Goal: Information Seeking & Learning: Learn about a topic

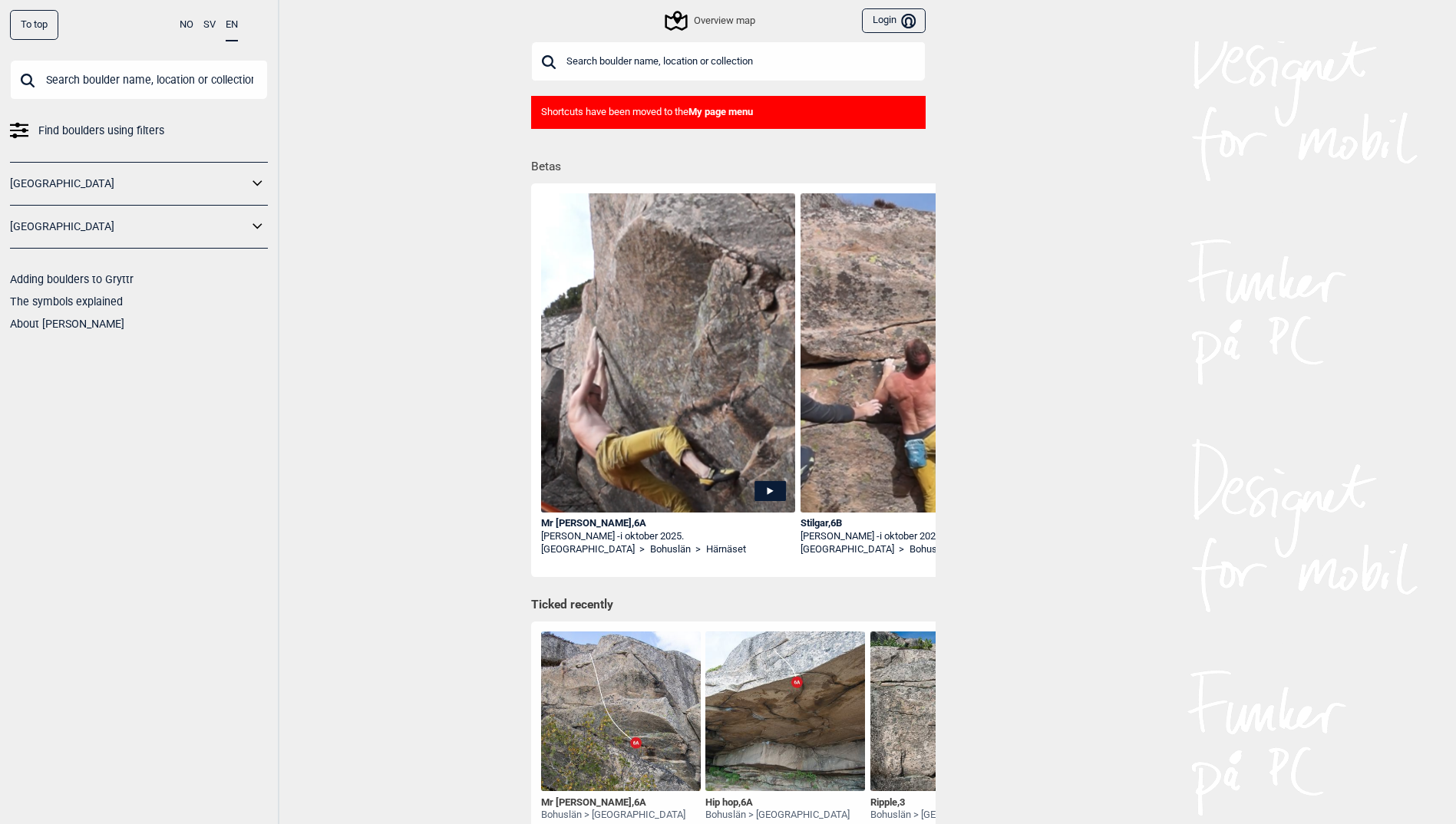
click at [205, 195] on link "[GEOGRAPHIC_DATA]" at bounding box center [128, 184] width 238 height 22
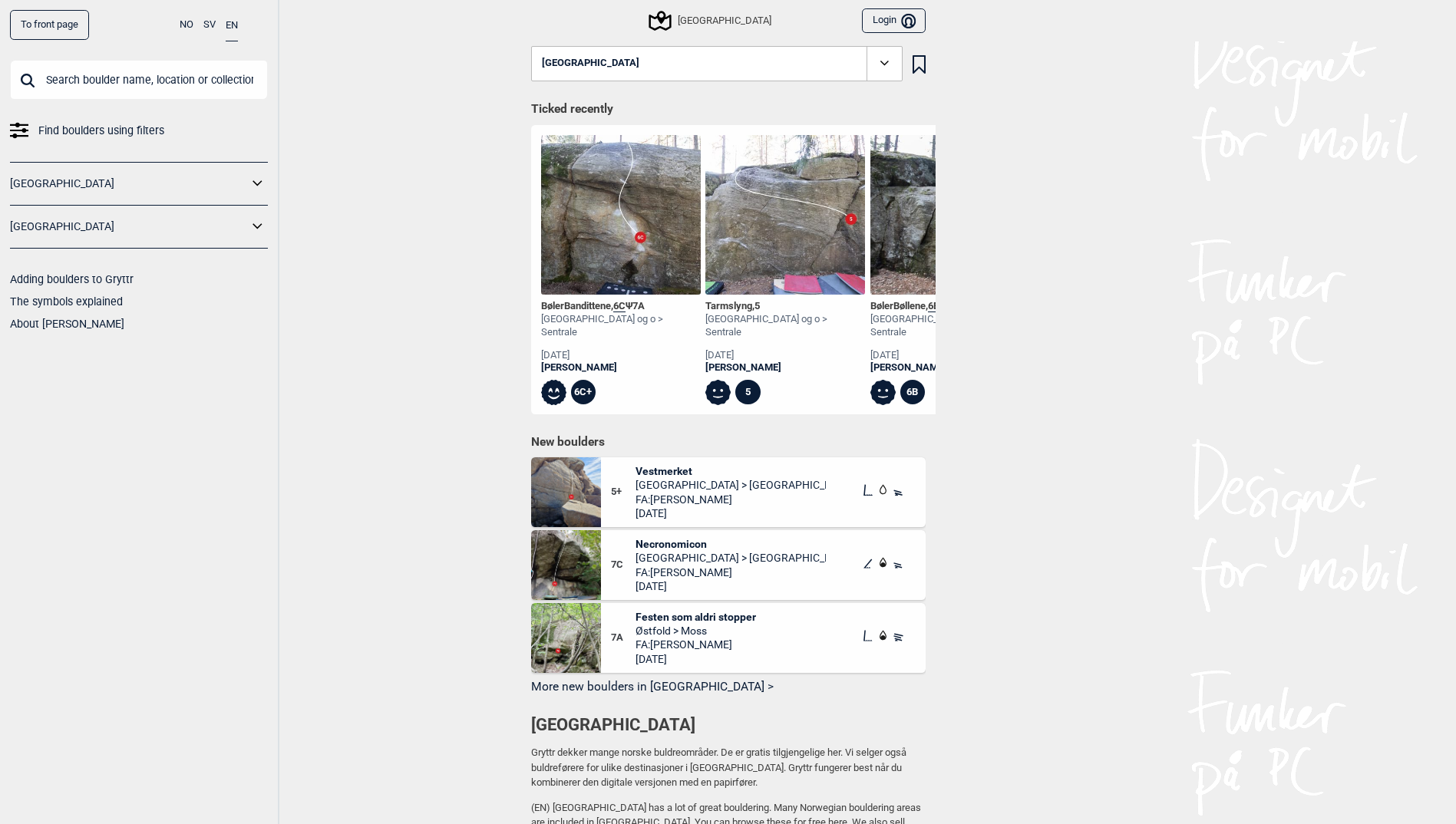
click at [269, 190] on div "To front page NO SV EN Find boulders using filters [GEOGRAPHIC_DATA] [GEOGRAPHI…" at bounding box center [139, 412] width 279 height 824
click at [255, 180] on icon at bounding box center [258, 184] width 20 height 22
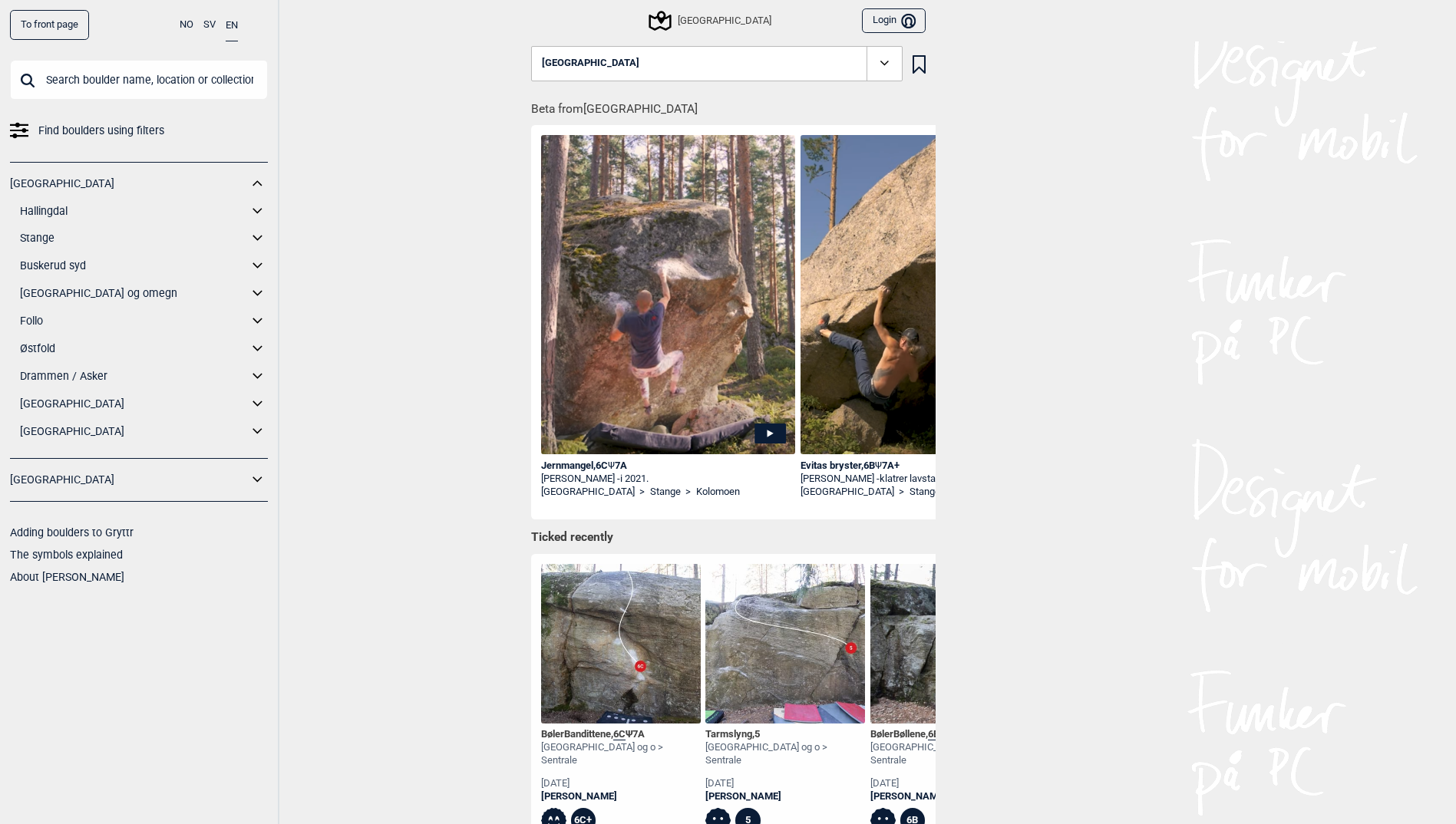
click at [70, 295] on link "[GEOGRAPHIC_DATA] og omegn" at bounding box center [134, 293] width 228 height 22
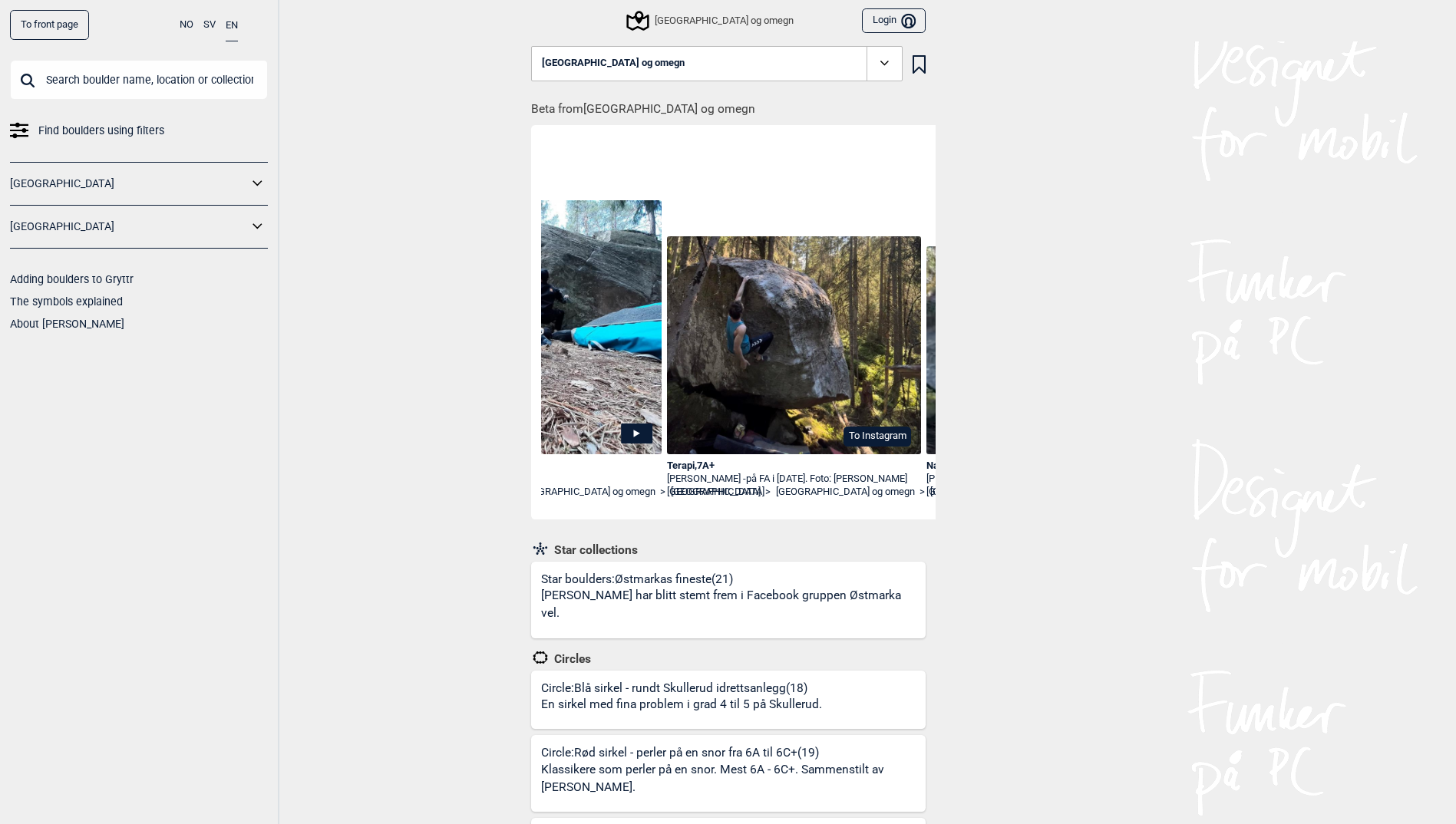
scroll to position [0, 860]
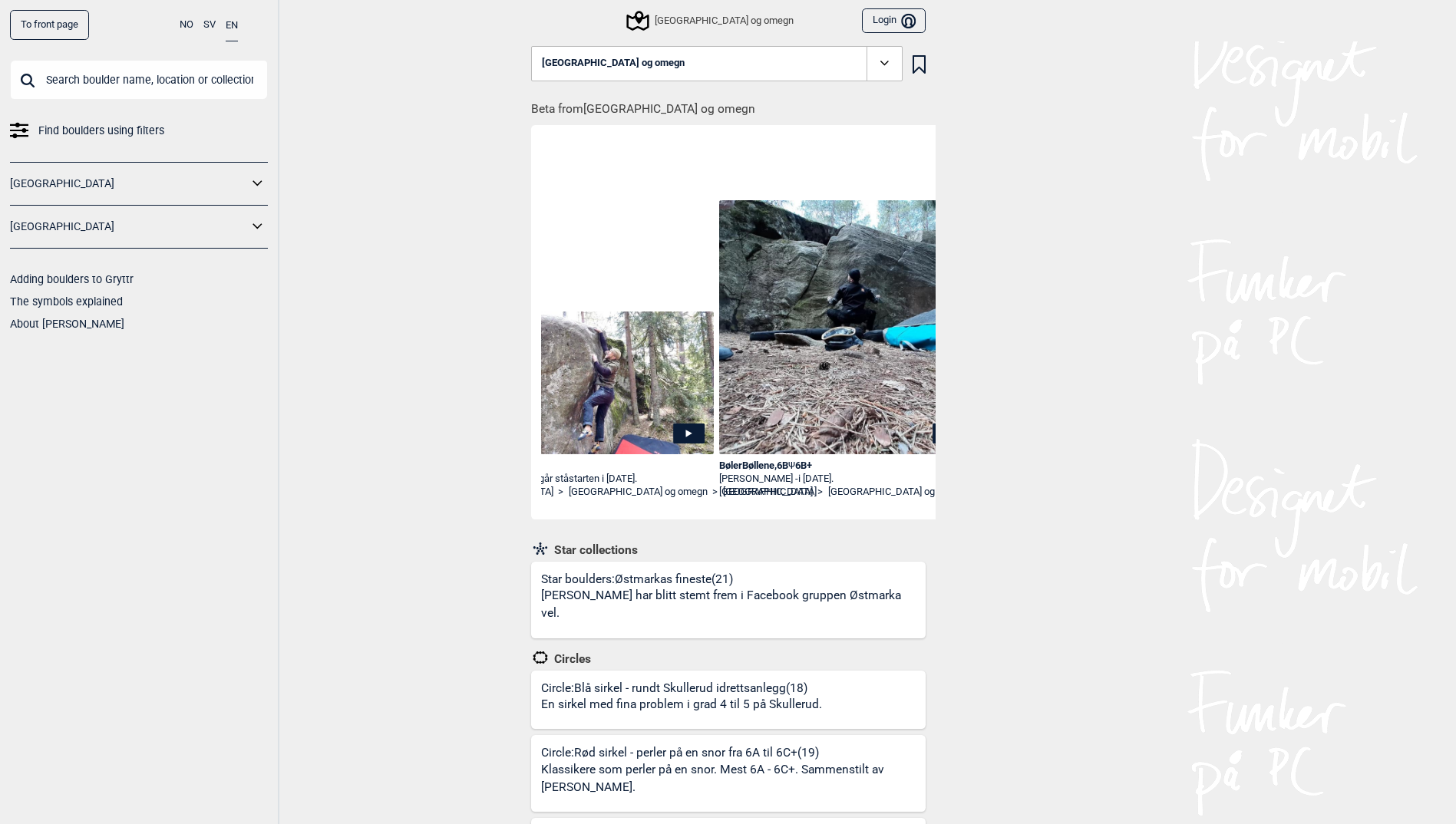
click at [680, 58] on button "[GEOGRAPHIC_DATA] og omegn" at bounding box center [717, 63] width 372 height 35
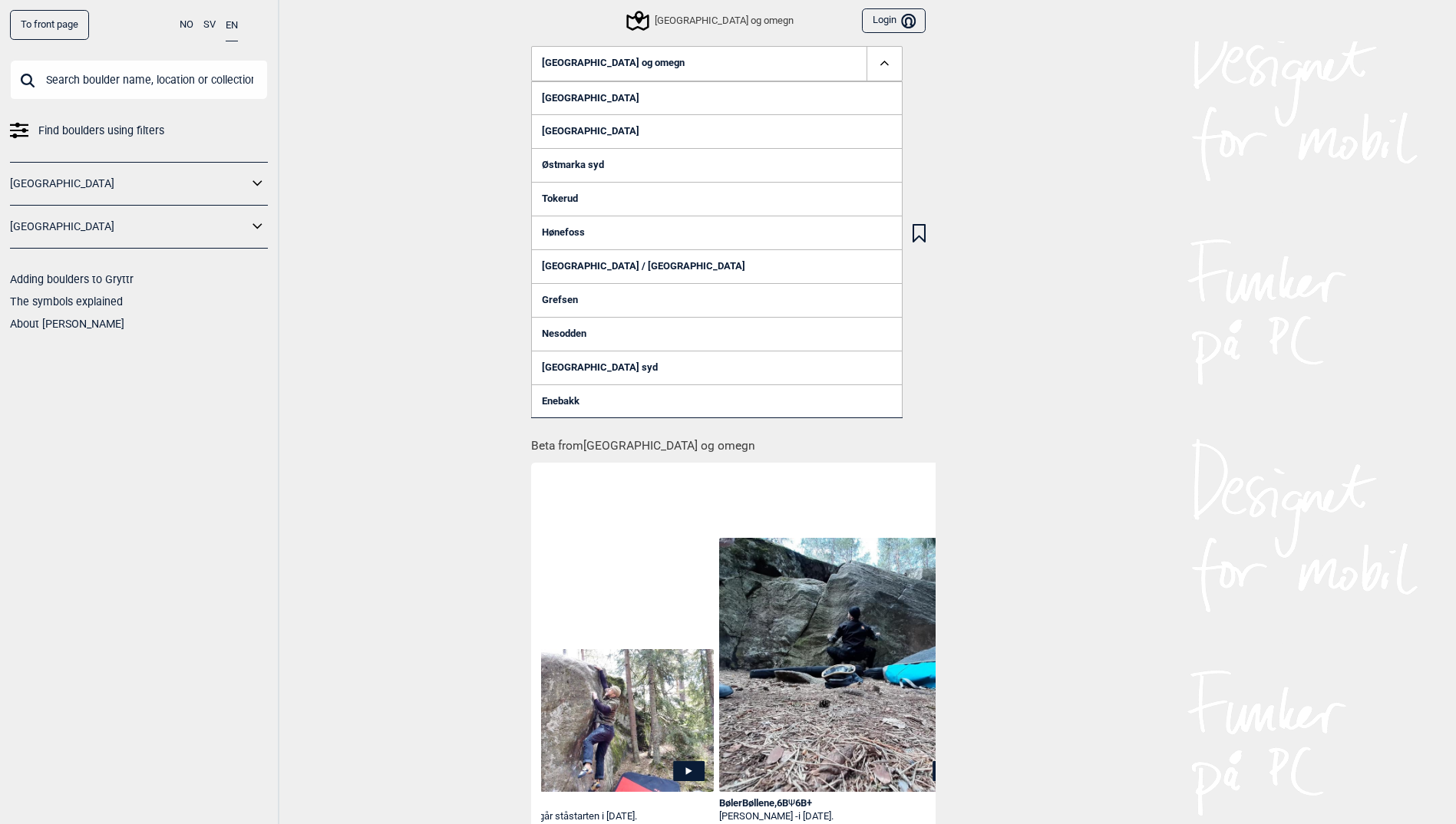
click at [680, 58] on button "[GEOGRAPHIC_DATA] og omegn" at bounding box center [717, 63] width 372 height 35
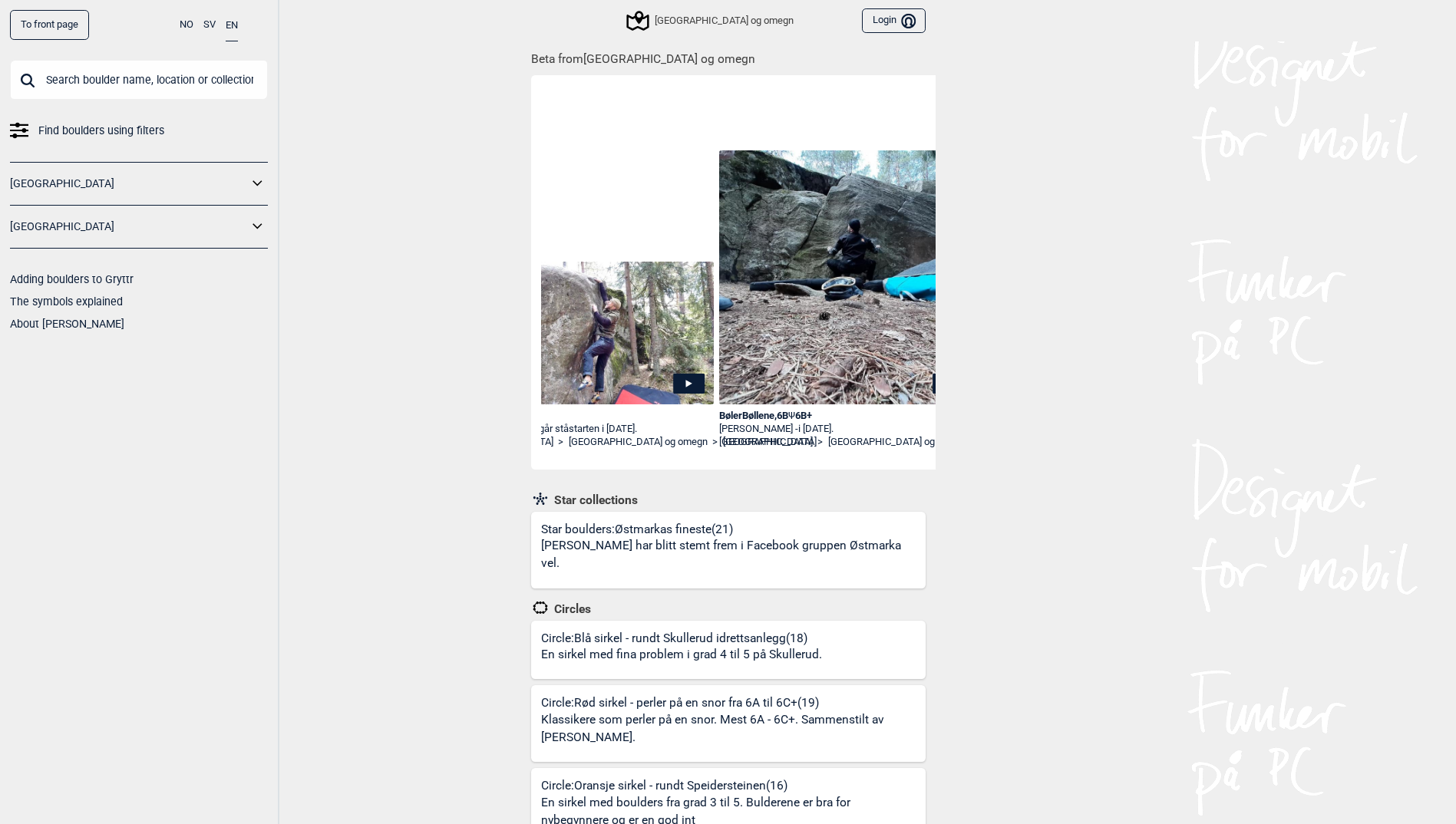
scroll to position [77, 0]
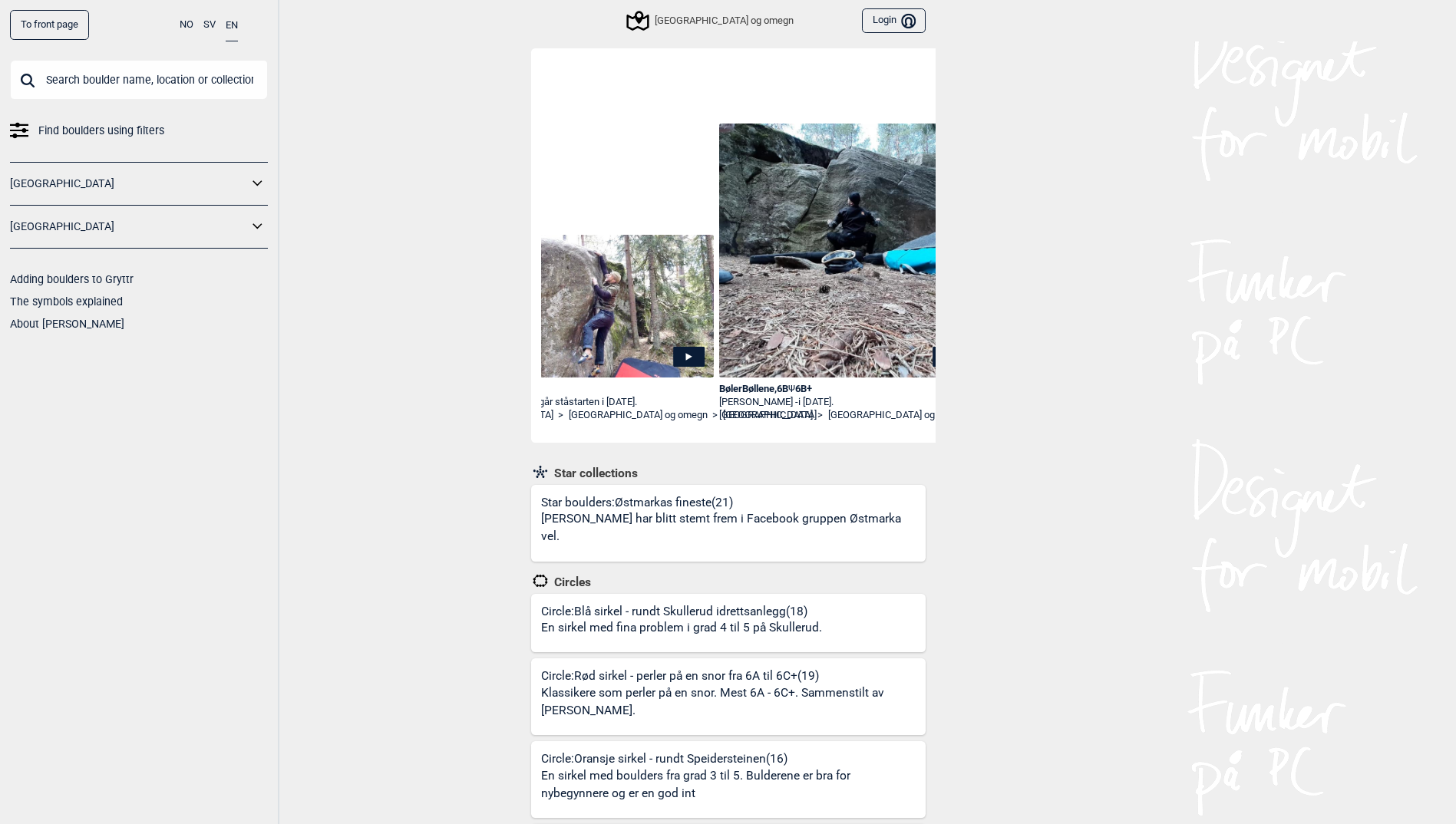
click at [649, 19] on icon at bounding box center [637, 20] width 22 height 20
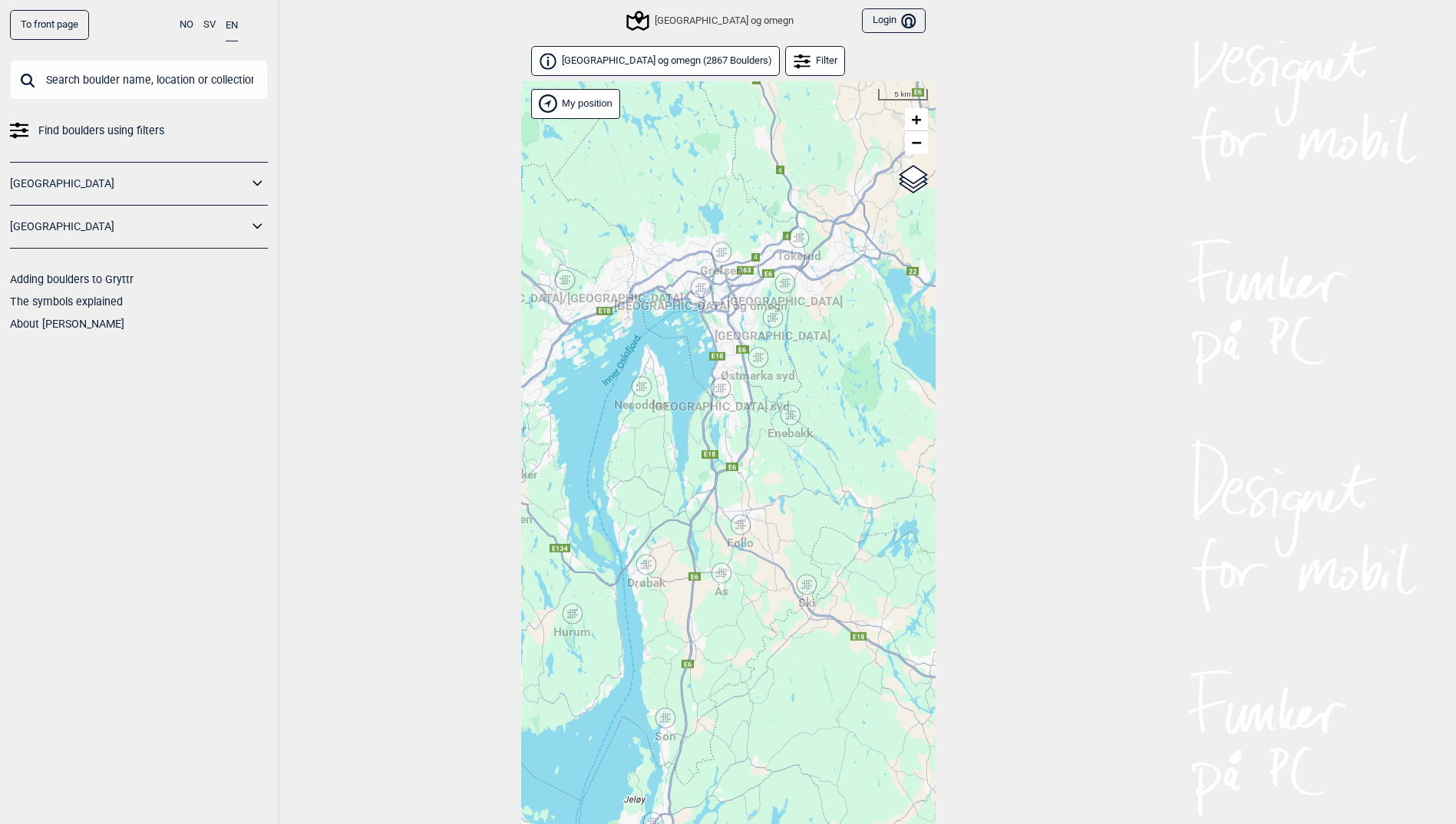
drag, startPoint x: 745, startPoint y: 445, endPoint x: 673, endPoint y: 191, distance: 264.0
click at [673, 191] on div "Hallingdal Stange [GEOGRAPHIC_DATA] syd [GEOGRAPHIC_DATA] og omegn [GEOGRAPHIC_…" at bounding box center [728, 473] width 414 height 783
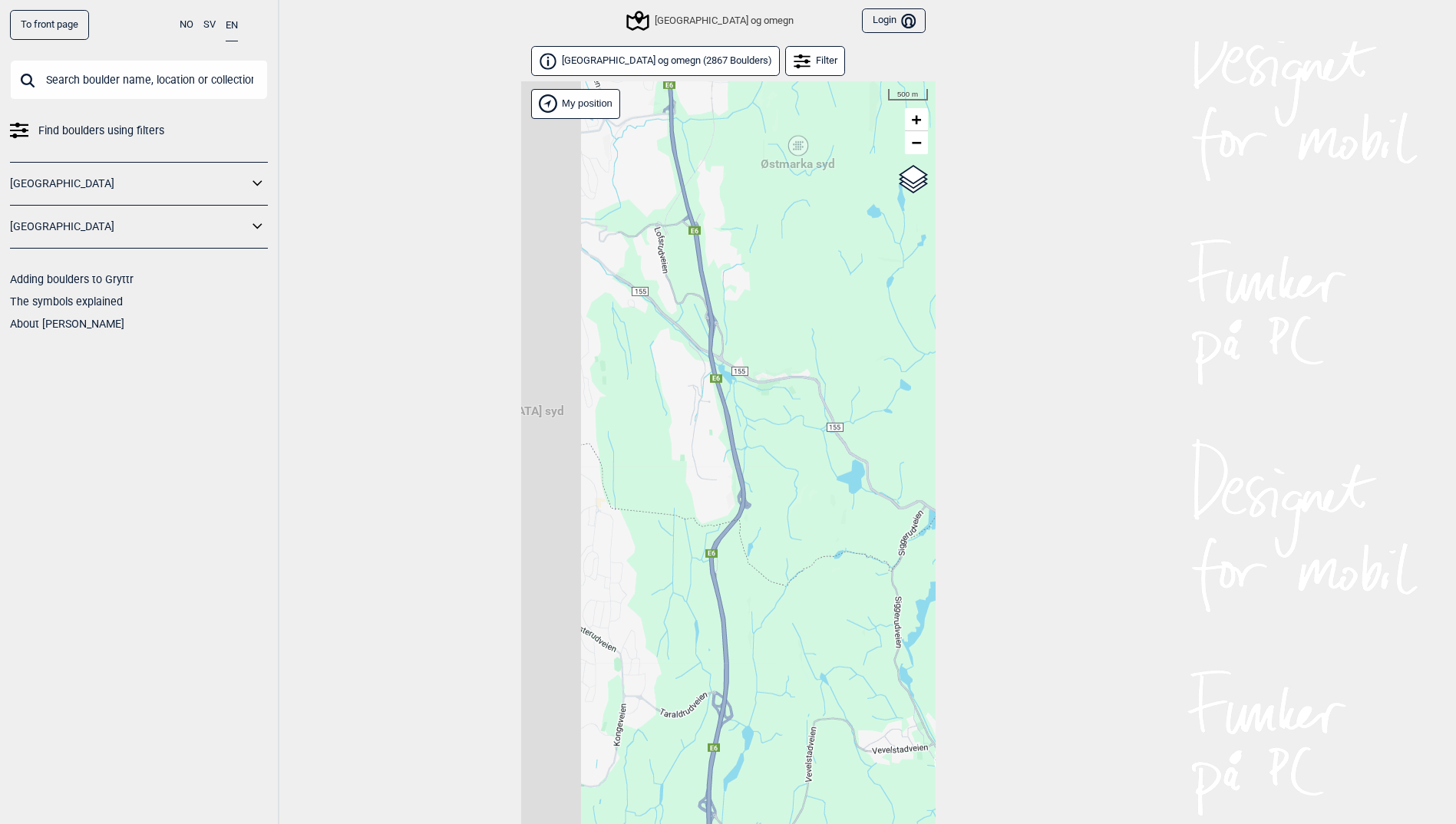
drag, startPoint x: 683, startPoint y: 217, endPoint x: 781, endPoint y: 270, distance: 111.4
click at [781, 270] on div "Hallingdal Stange [GEOGRAPHIC_DATA] syd [GEOGRAPHIC_DATA] og omegn [GEOGRAPHIC_…" at bounding box center [728, 473] width 414 height 783
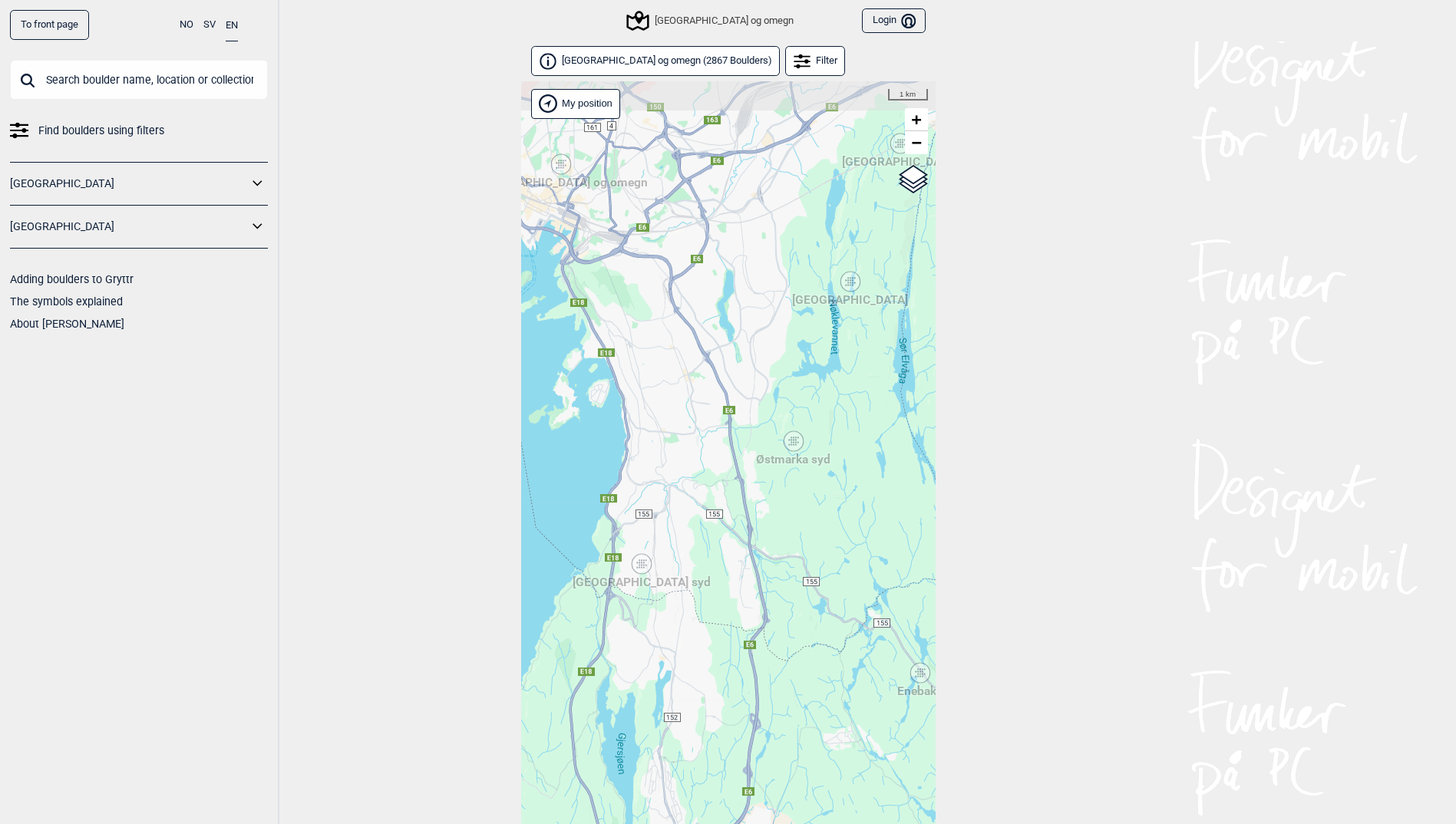
drag, startPoint x: 782, startPoint y: 374, endPoint x: 784, endPoint y: 512, distance: 138.0
click at [784, 512] on div "Hallingdal Stange [GEOGRAPHIC_DATA] syd [GEOGRAPHIC_DATA] og omegn [GEOGRAPHIC_…" at bounding box center [728, 473] width 414 height 783
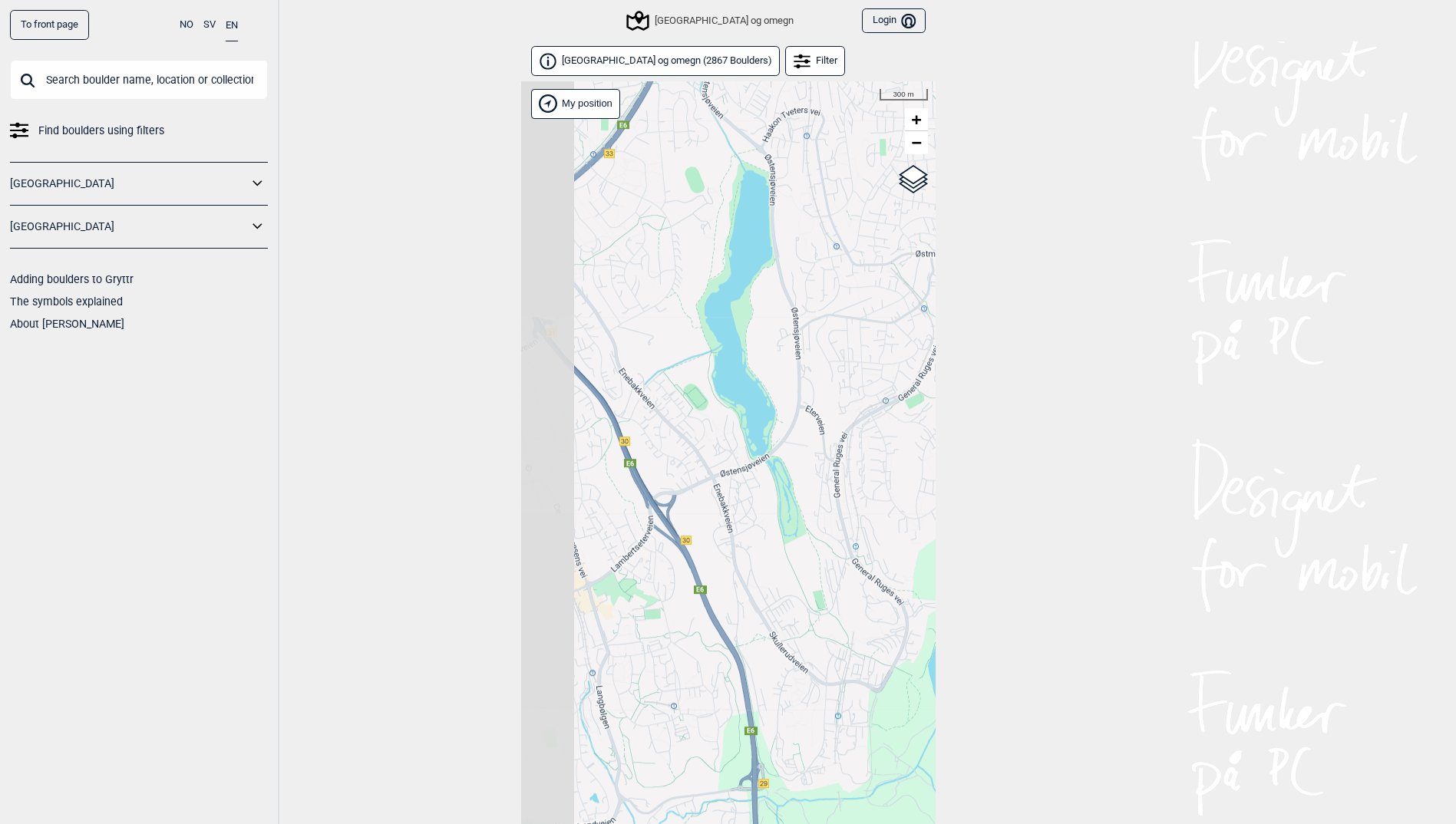
drag, startPoint x: 753, startPoint y: 438, endPoint x: 919, endPoint y: 702, distance: 311.9
click at [919, 702] on div "Hallingdal Stange [GEOGRAPHIC_DATA] syd [GEOGRAPHIC_DATA] og omegn [GEOGRAPHIC_…" at bounding box center [728, 473] width 414 height 783
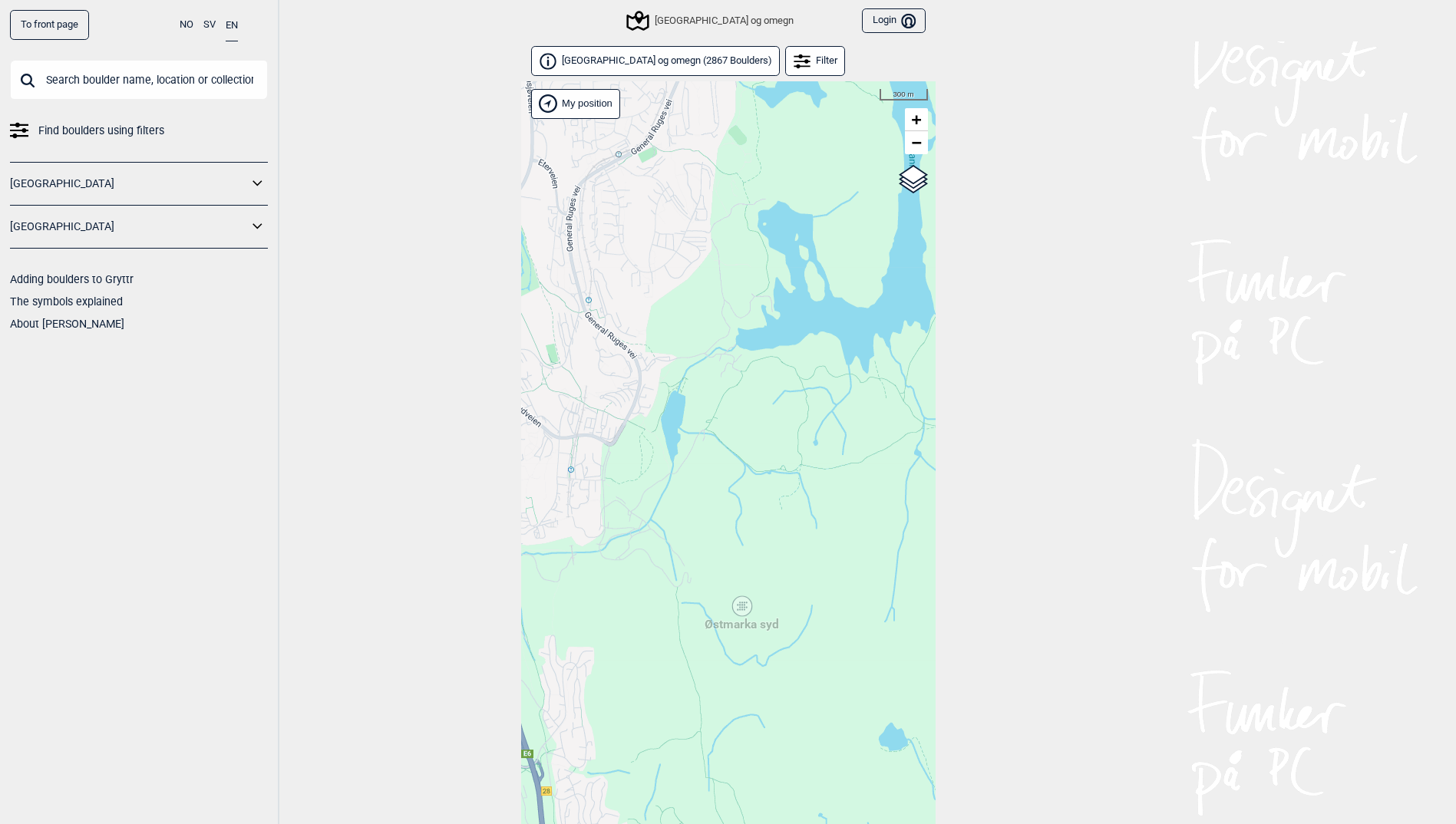
drag, startPoint x: 846, startPoint y: 405, endPoint x: 575, endPoint y: 148, distance: 373.5
click at [575, 148] on div "Hallingdal Stange [GEOGRAPHIC_DATA] syd [GEOGRAPHIC_DATA] og omegn [GEOGRAPHIC_…" at bounding box center [728, 473] width 414 height 783
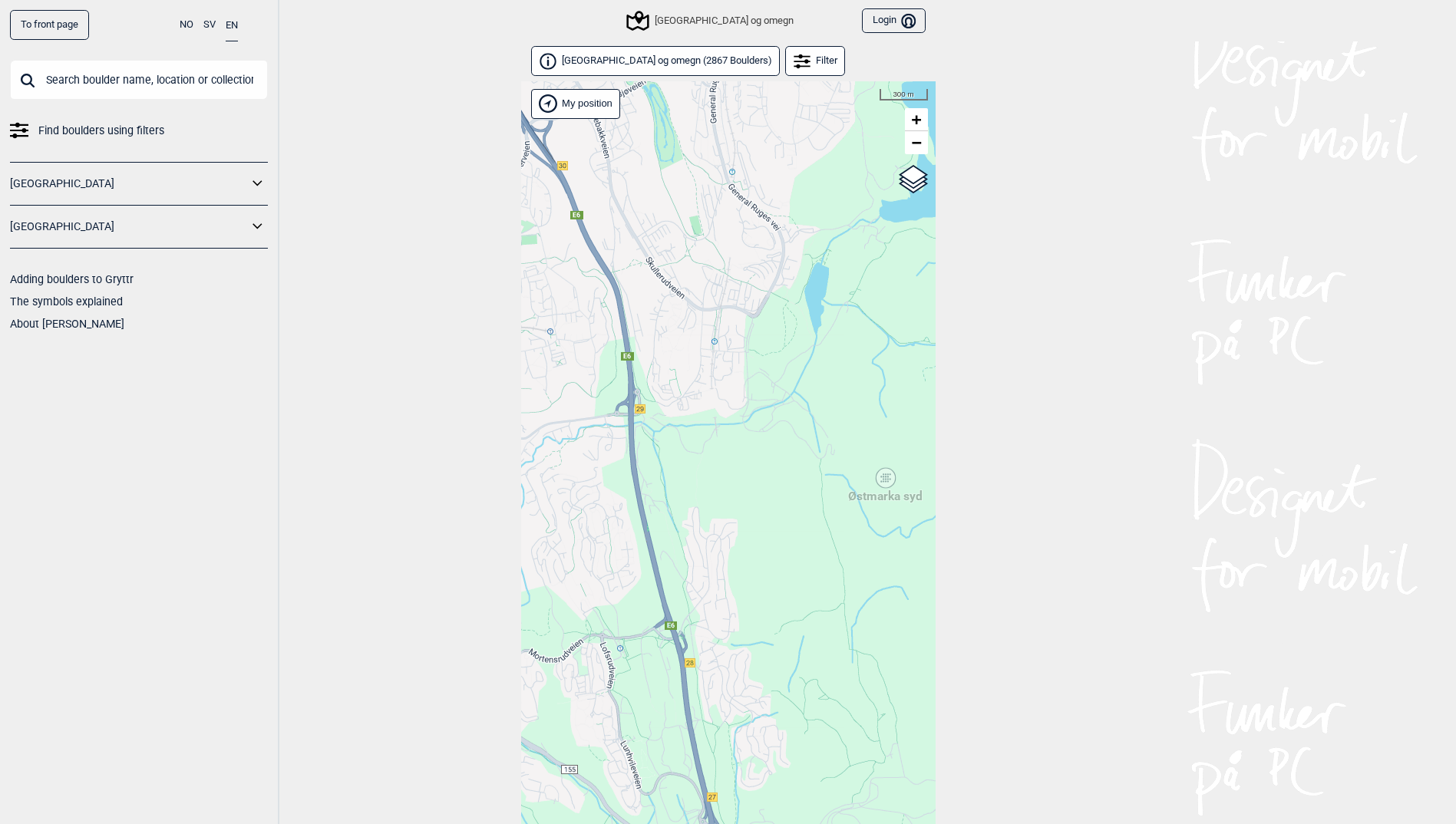
drag, startPoint x: 674, startPoint y: 380, endPoint x: 805, endPoint y: 252, distance: 183.2
click at [805, 252] on div "Hallingdal Stange [GEOGRAPHIC_DATA] syd [GEOGRAPHIC_DATA] og omegn [GEOGRAPHIC_…" at bounding box center [728, 473] width 414 height 783
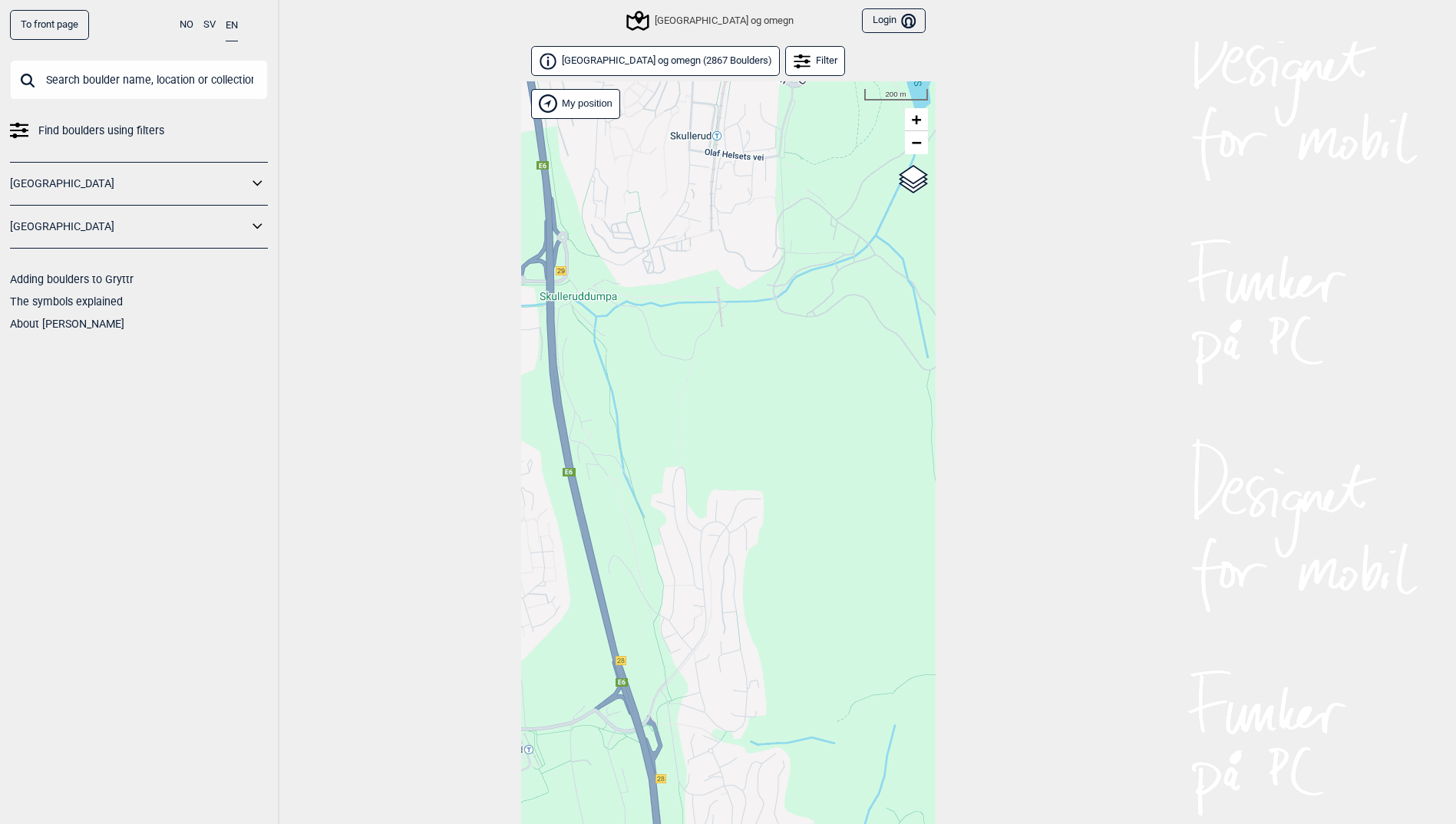
drag, startPoint x: 730, startPoint y: 464, endPoint x: 774, endPoint y: 562, distance: 107.4
click at [774, 562] on div "Hallingdal Stange [GEOGRAPHIC_DATA] syd [GEOGRAPHIC_DATA] og omegn [GEOGRAPHIC_…" at bounding box center [728, 473] width 414 height 783
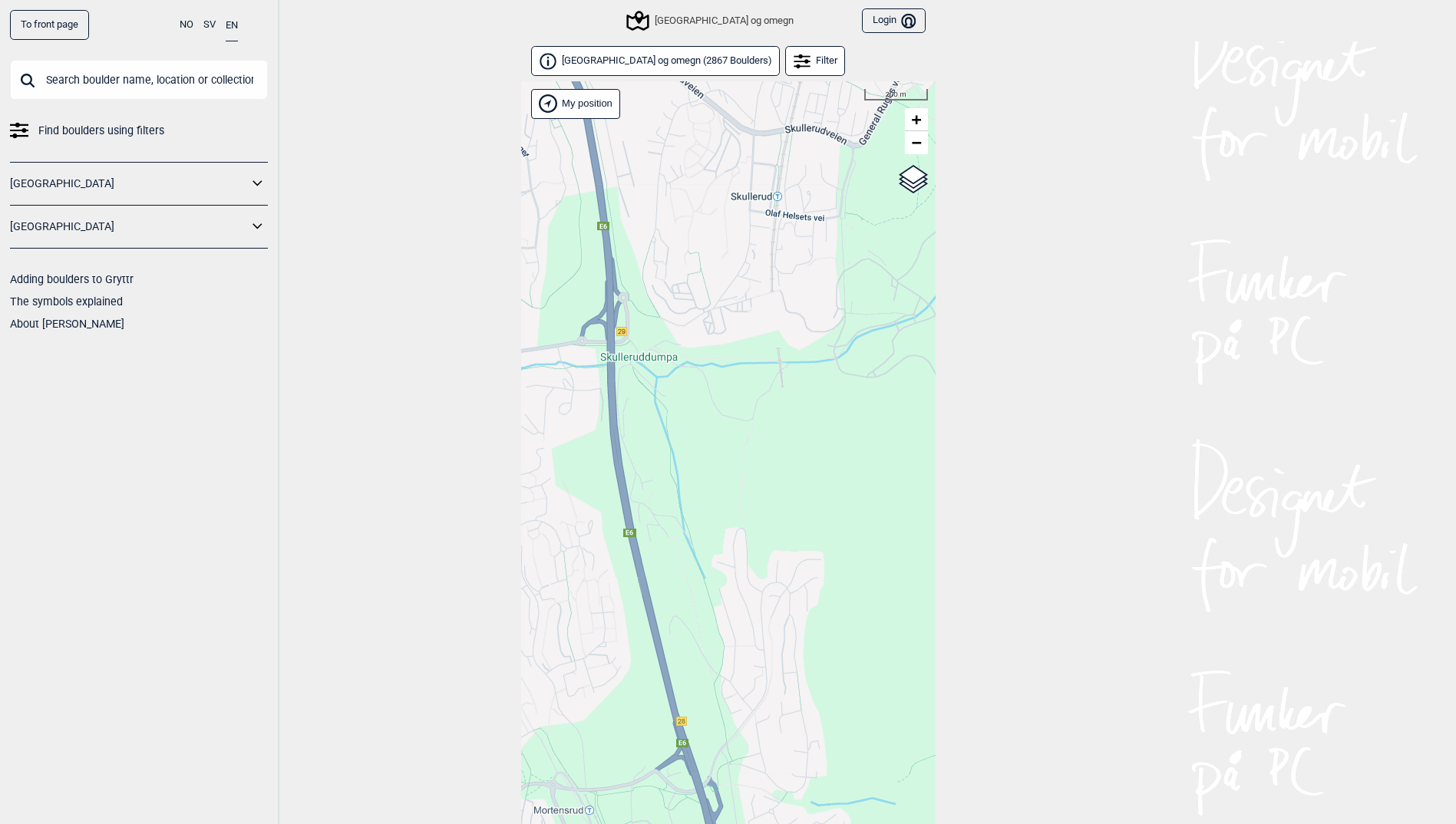
drag, startPoint x: 652, startPoint y: 366, endPoint x: 712, endPoint y: 427, distance: 85.6
click at [712, 427] on div "Hallingdal Stange [GEOGRAPHIC_DATA] syd [GEOGRAPHIC_DATA] og omegn [GEOGRAPHIC_…" at bounding box center [728, 473] width 414 height 783
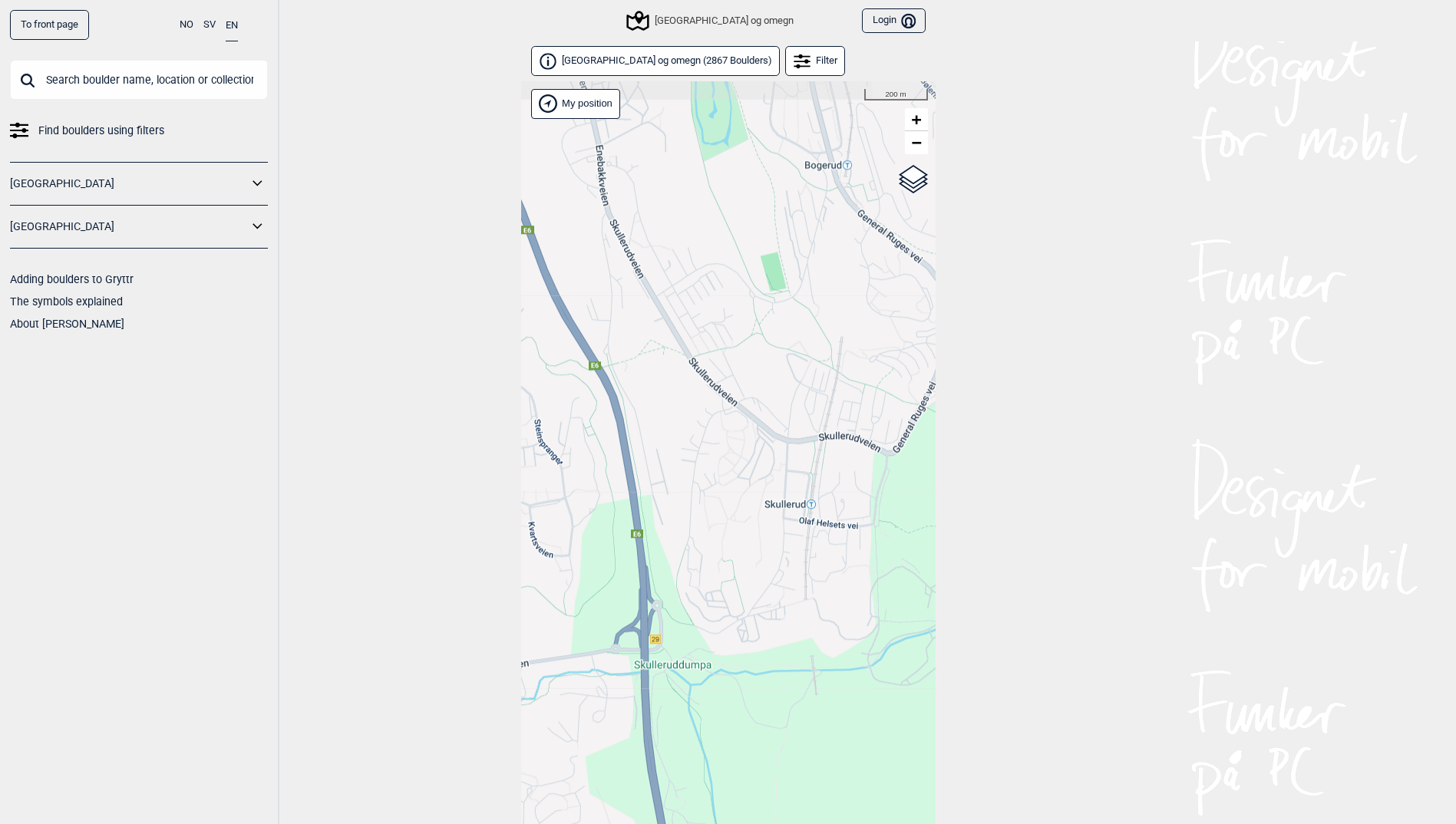
drag, startPoint x: 665, startPoint y: 248, endPoint x: 699, endPoint y: 555, distance: 308.9
click at [699, 555] on div "Hallingdal Stange [GEOGRAPHIC_DATA] syd [GEOGRAPHIC_DATA] og omegn [GEOGRAPHIC_…" at bounding box center [728, 473] width 414 height 783
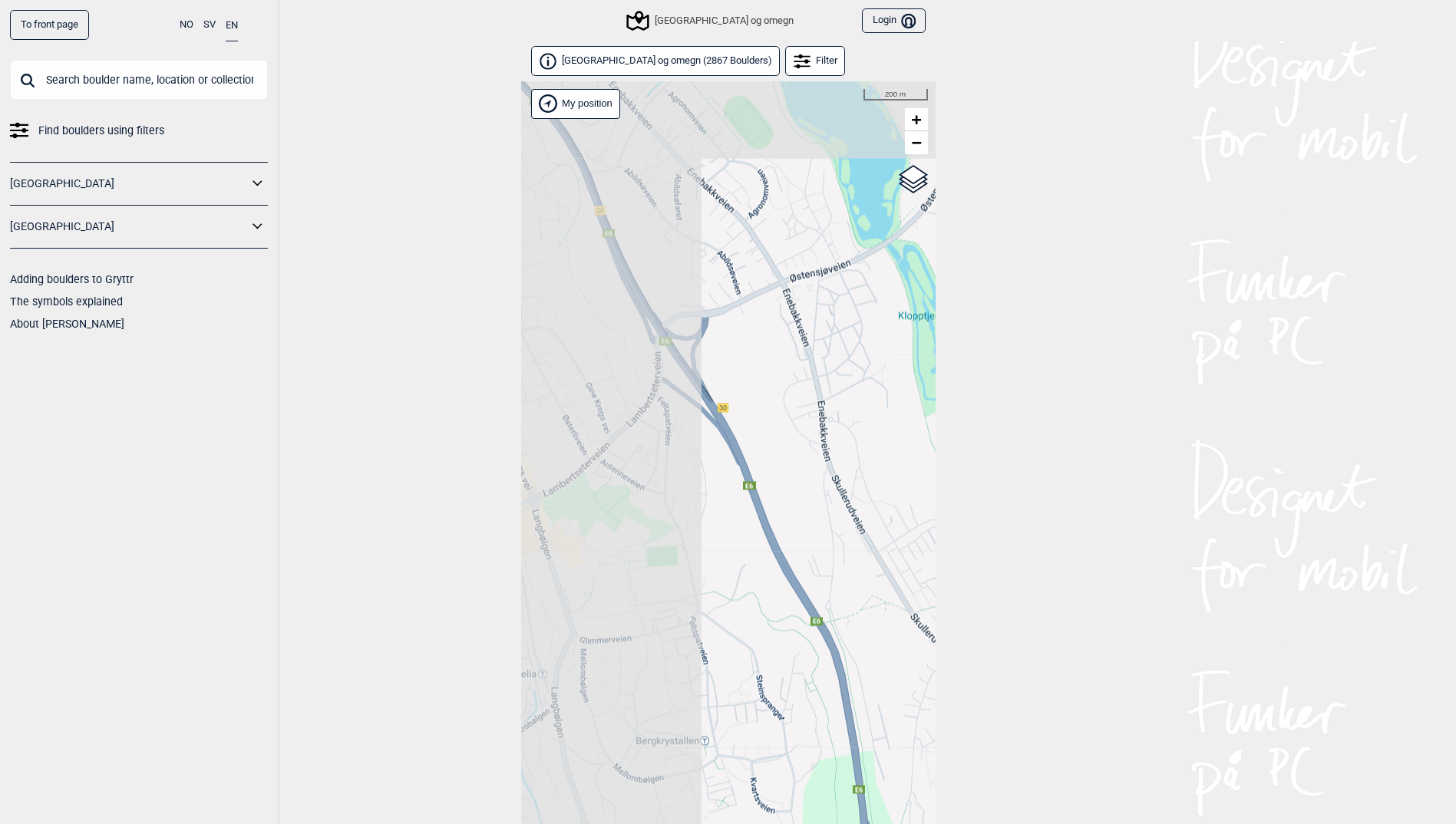
drag, startPoint x: 598, startPoint y: 301, endPoint x: 805, endPoint y: 544, distance: 319.2
click at [805, 544] on div "Hallingdal Stange [GEOGRAPHIC_DATA] syd [GEOGRAPHIC_DATA] og omegn [GEOGRAPHIC_…" at bounding box center [728, 473] width 414 height 783
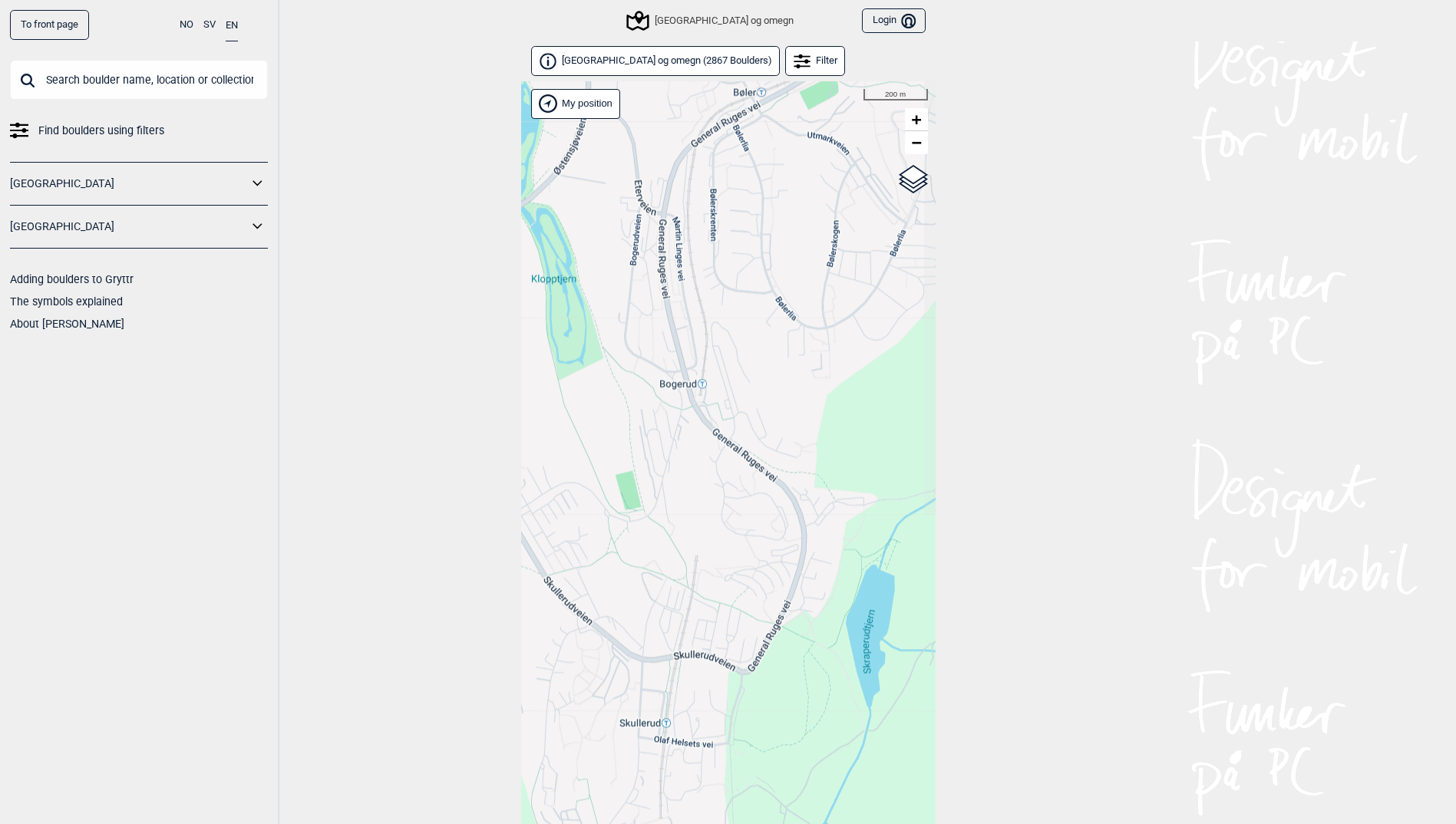
drag, startPoint x: 791, startPoint y: 391, endPoint x: 424, endPoint y: 355, distance: 368.8
click at [424, 355] on div "To front page NO SV EN Find boulders using filters [GEOGRAPHIC_DATA] [GEOGRAPHI…" at bounding box center [728, 412] width 1456 height 824
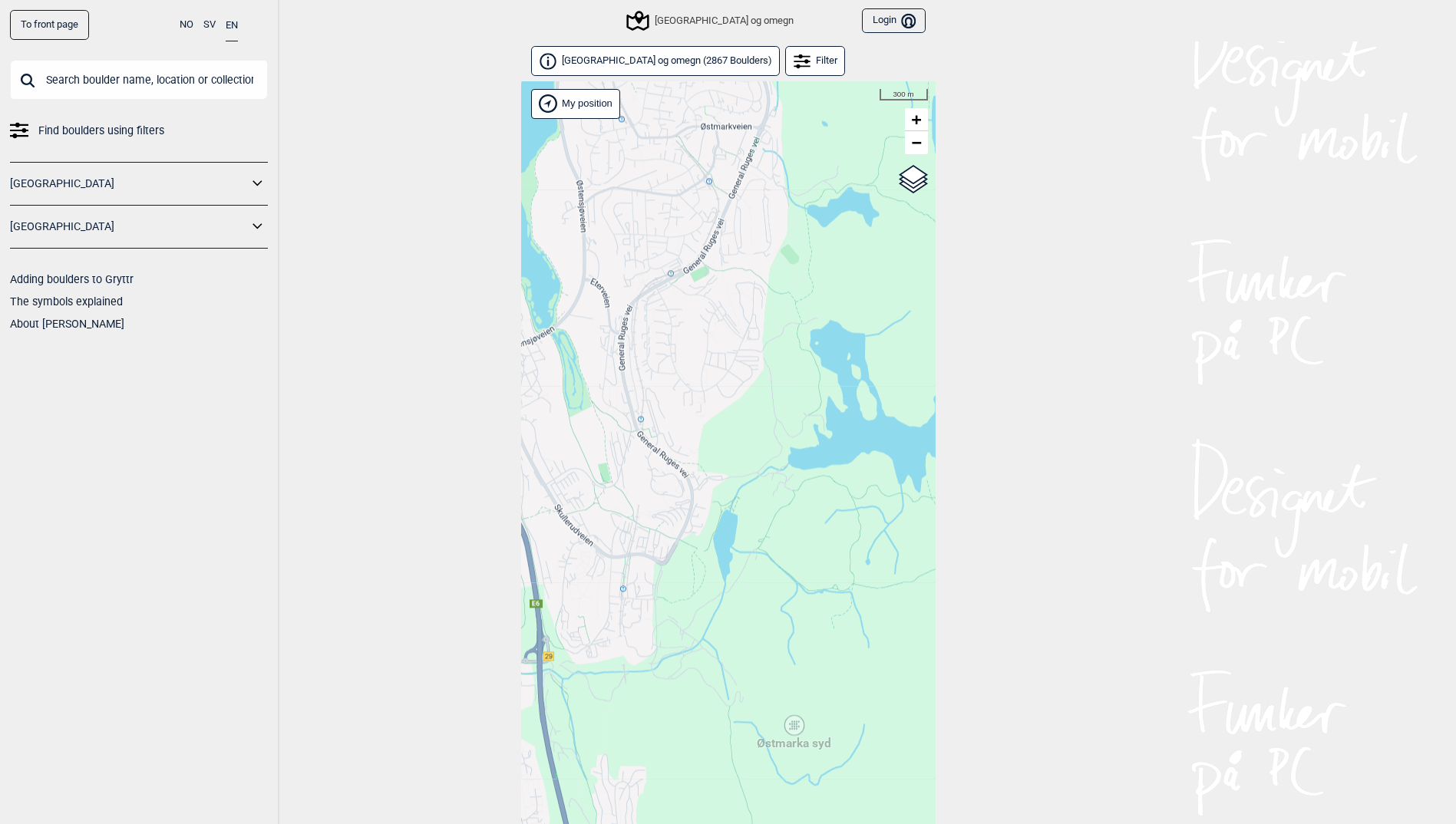
drag, startPoint x: 814, startPoint y: 429, endPoint x: 714, endPoint y: 443, distance: 101.0
click at [714, 443] on div "Hallingdal Stange [GEOGRAPHIC_DATA] syd [GEOGRAPHIC_DATA] og omegn [GEOGRAPHIC_…" at bounding box center [728, 473] width 414 height 783
click at [794, 723] on div "Østmarka syd" at bounding box center [793, 725] width 9 height 9
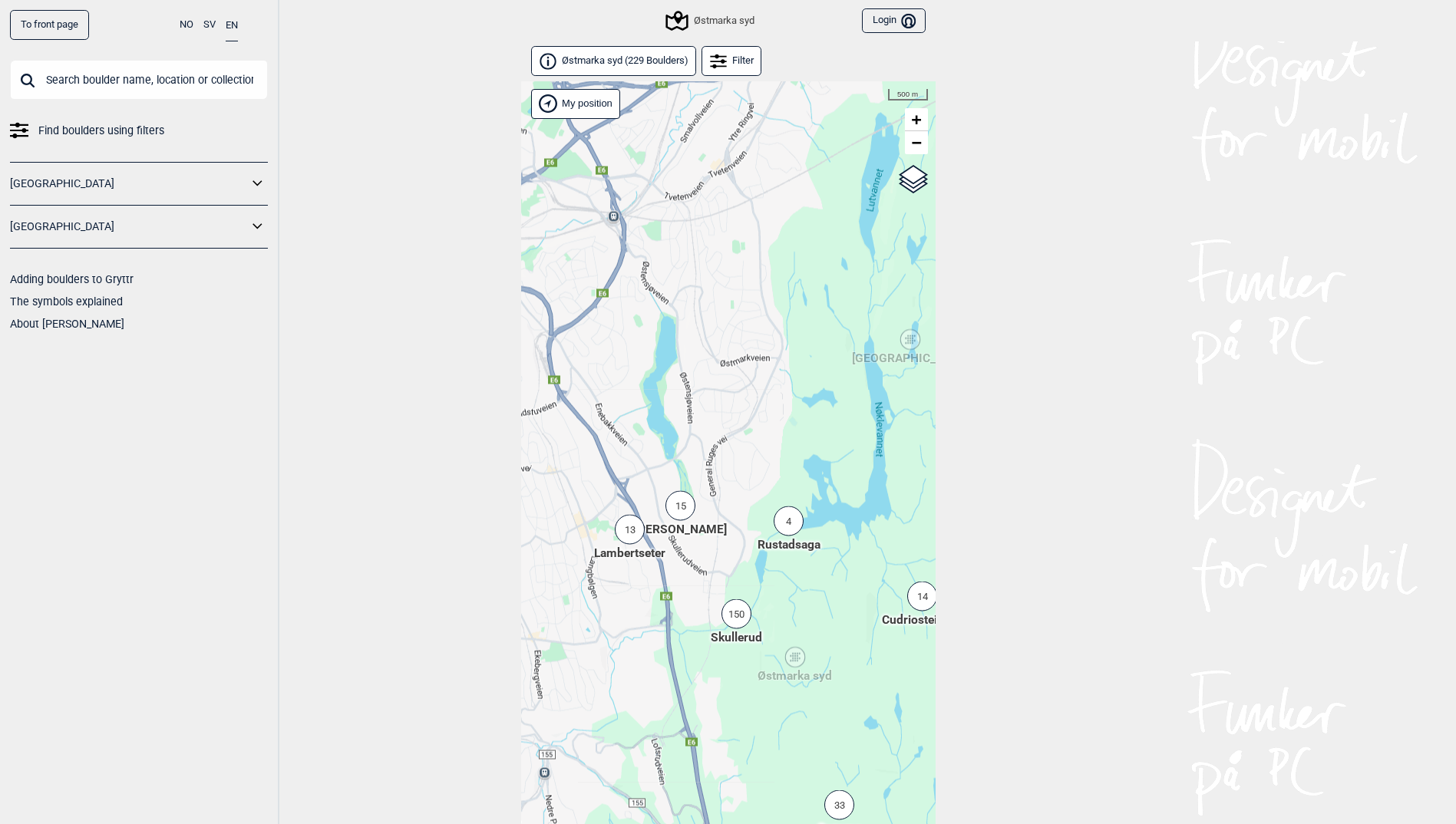
drag, startPoint x: 733, startPoint y: 368, endPoint x: 782, endPoint y: 560, distance: 198.2
click at [782, 560] on div "Hallingdal Stange [GEOGRAPHIC_DATA] syd [GEOGRAPHIC_DATA] og omegn [GEOGRAPHIC_…" at bounding box center [728, 473] width 414 height 783
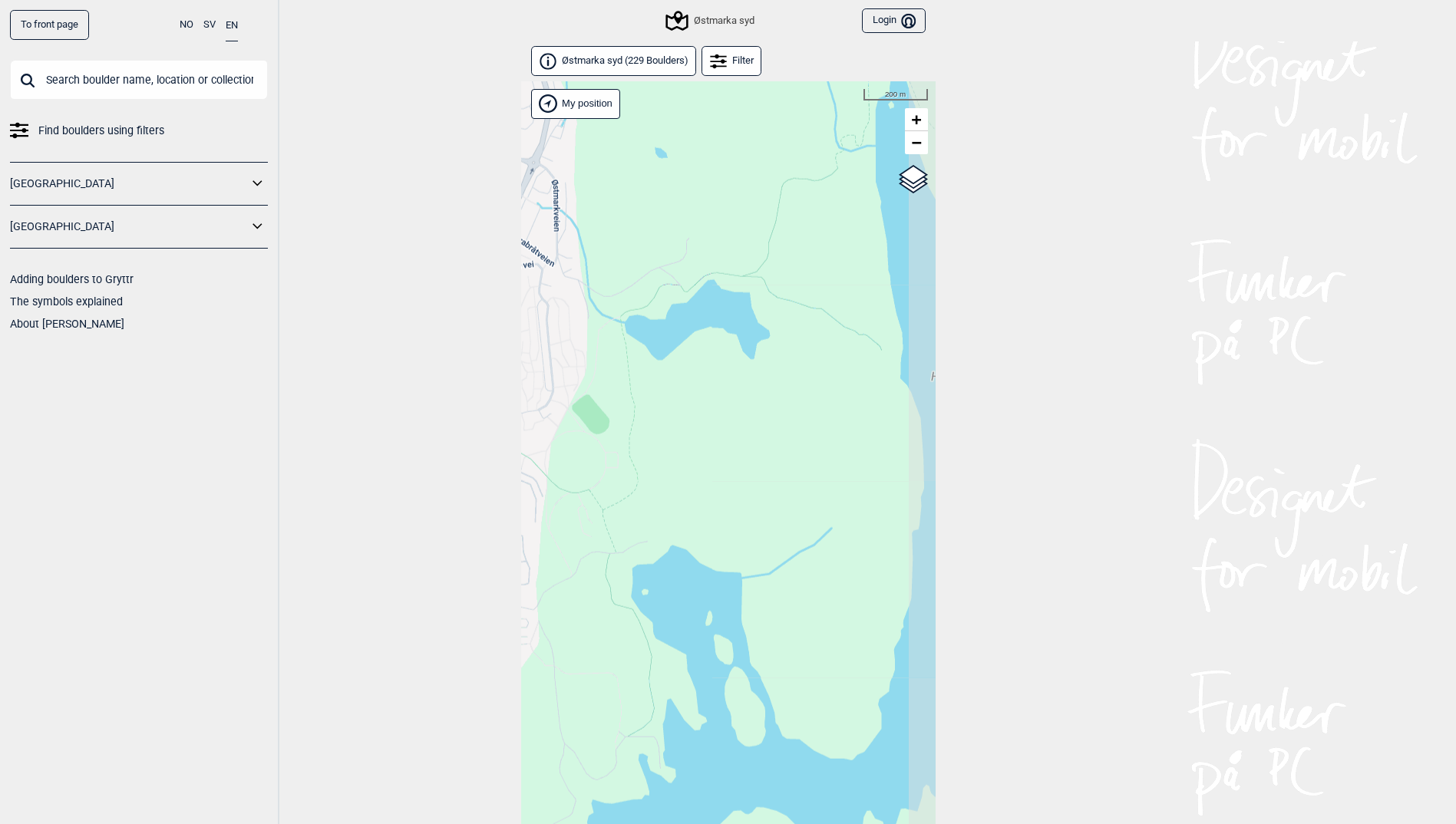
drag, startPoint x: 785, startPoint y: 457, endPoint x: 558, endPoint y: 675, distance: 314.7
click at [558, 675] on div "Hallingdal Stange [GEOGRAPHIC_DATA] syd [GEOGRAPHIC_DATA] og omegn [GEOGRAPHIC_…" at bounding box center [728, 473] width 414 height 783
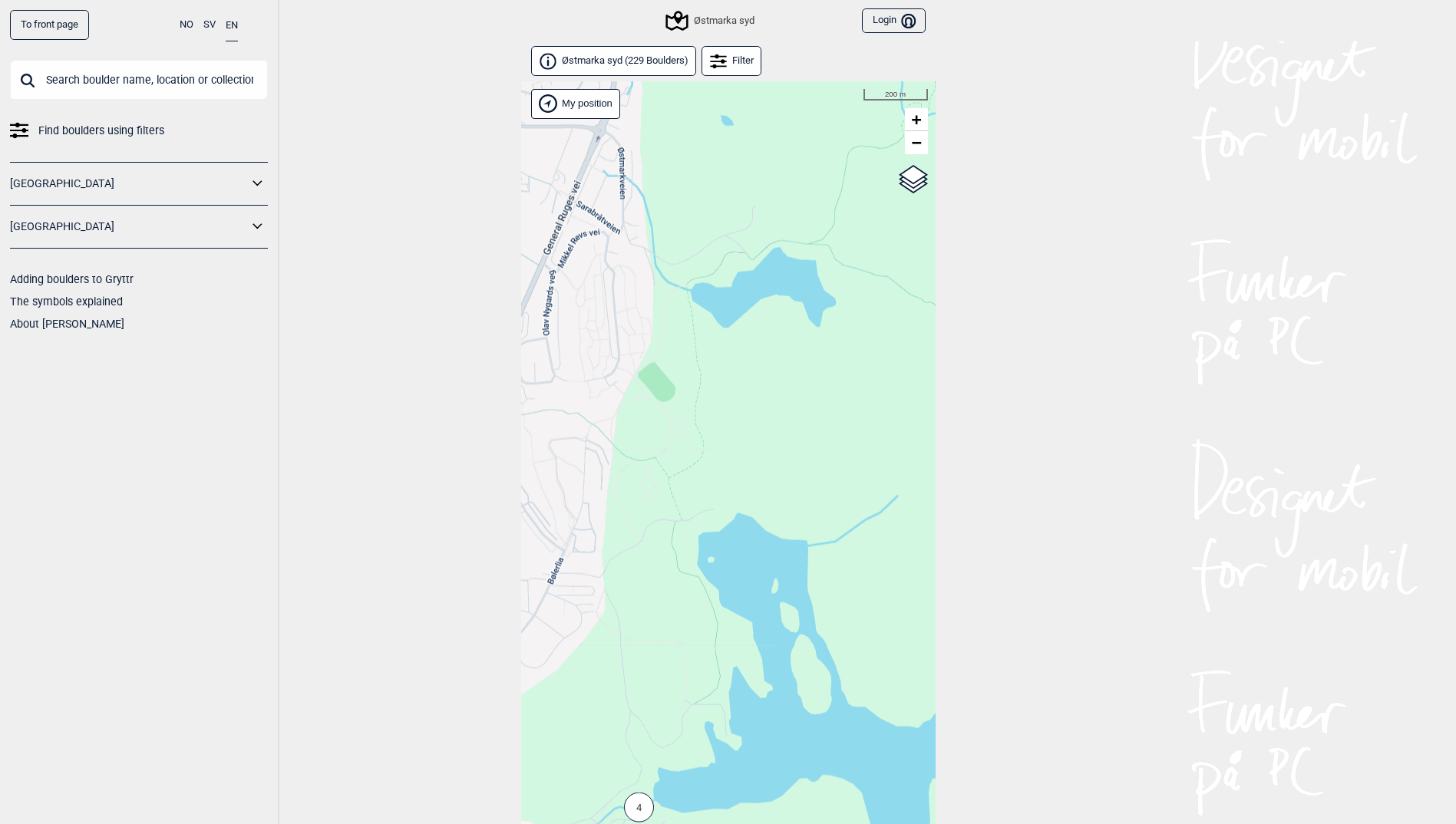
drag, startPoint x: 672, startPoint y: 356, endPoint x: 733, endPoint y: 331, distance: 65.9
click at [739, 325] on div "Hallingdal Stange [GEOGRAPHIC_DATA] syd [GEOGRAPHIC_DATA] og omegn [GEOGRAPHIC_…" at bounding box center [728, 473] width 414 height 783
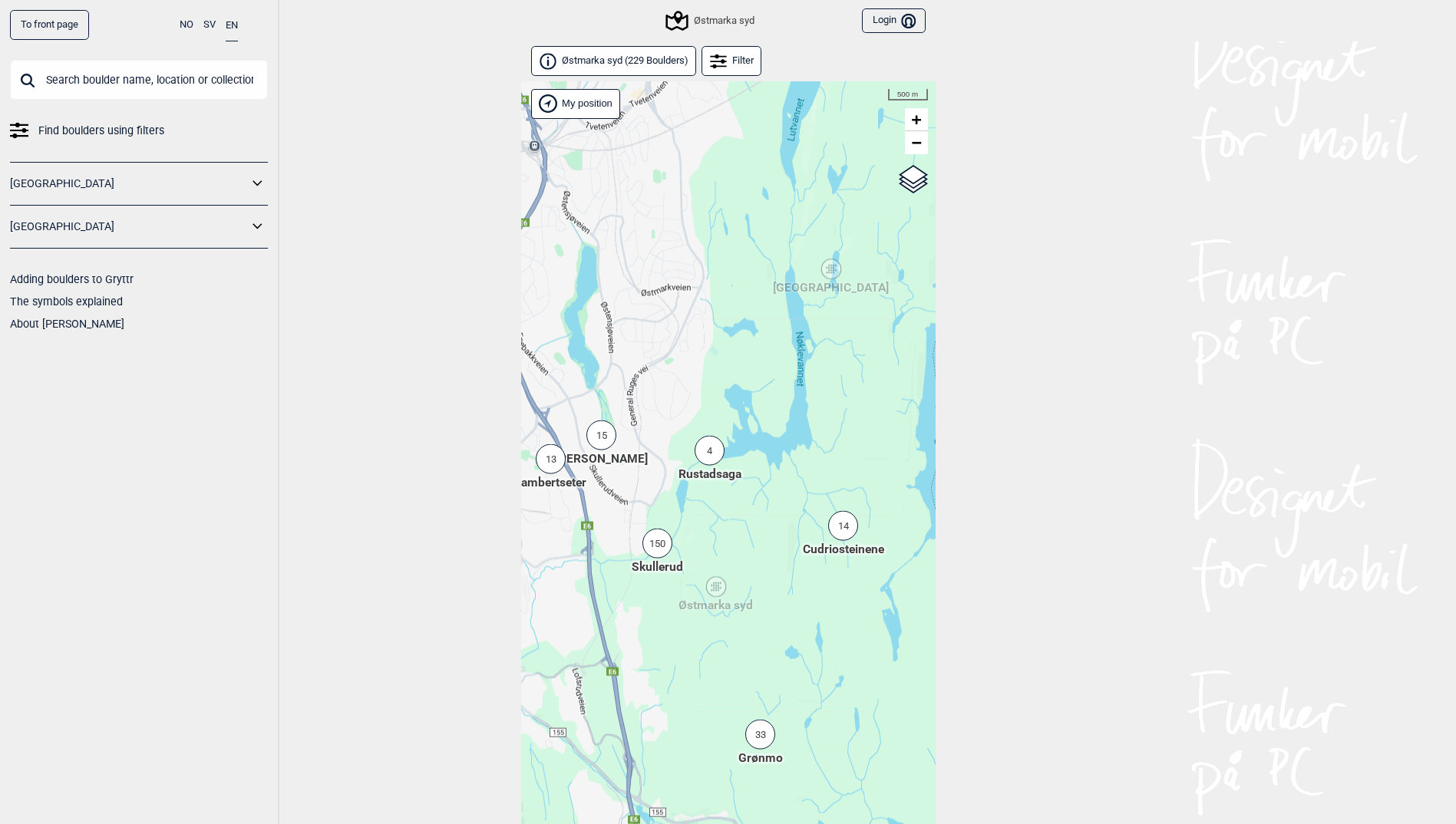
click at [664, 83] on div "Hallingdal Stange [GEOGRAPHIC_DATA] syd [GEOGRAPHIC_DATA] og omegn [GEOGRAPHIC_…" at bounding box center [728, 473] width 414 height 783
click at [664, 65] on span "Østmarka syd ( 229 Boulders )" at bounding box center [625, 60] width 126 height 13
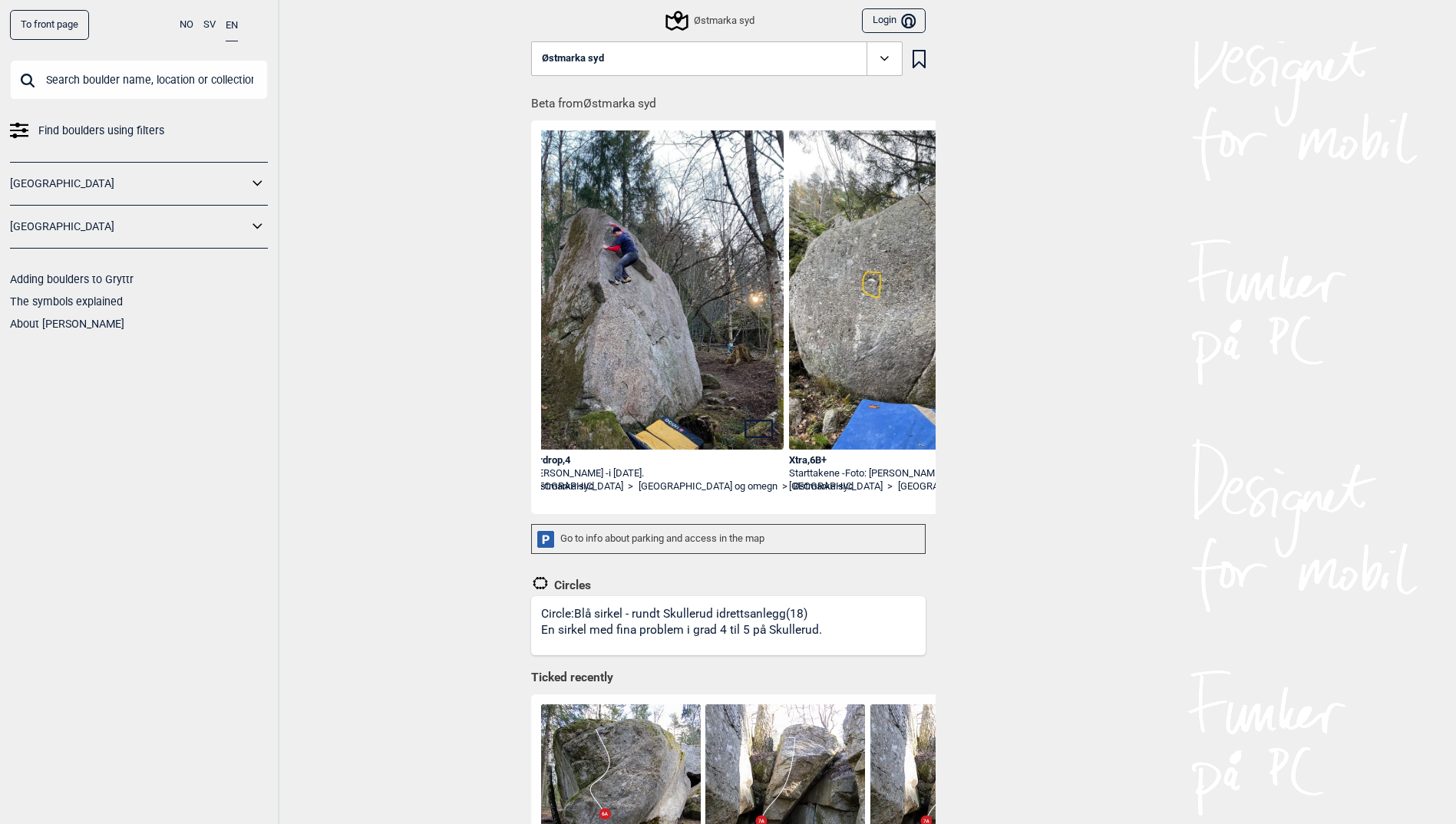
scroll to position [0, 13893]
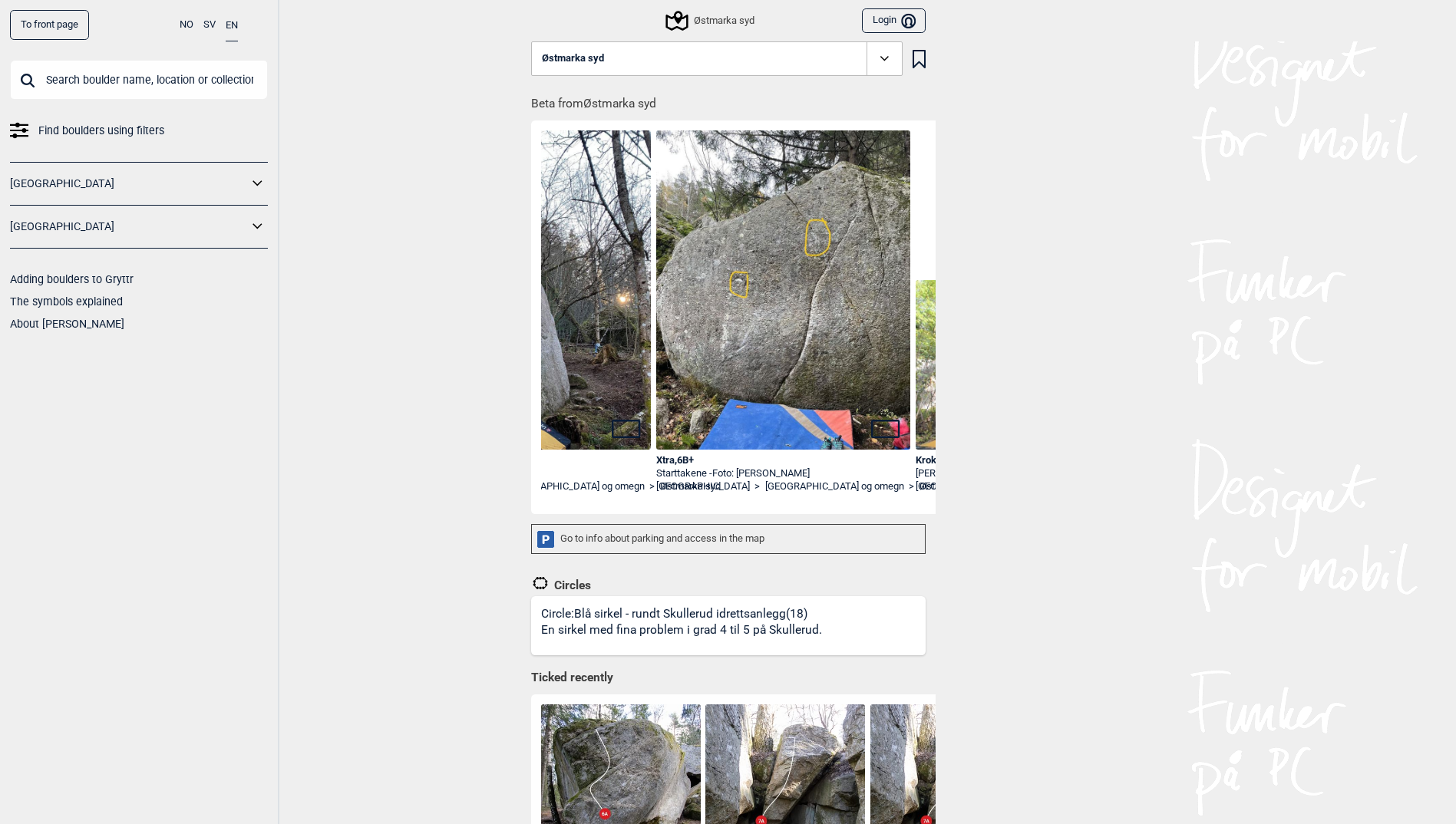
click at [737, 60] on button "Østmarka syd" at bounding box center [717, 59] width 372 height 35
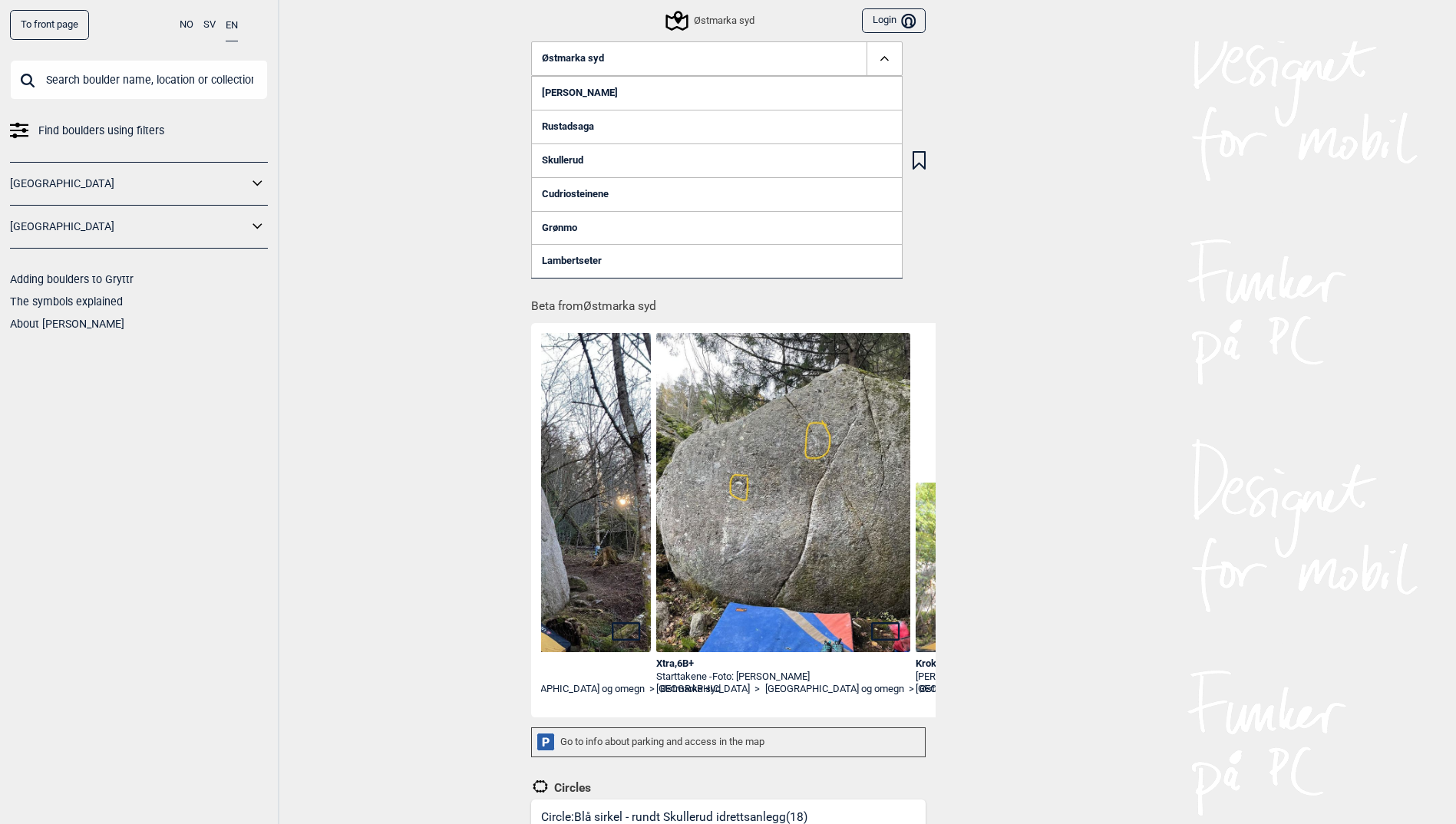
drag, startPoint x: 399, startPoint y: 83, endPoint x: 362, endPoint y: 103, distance: 42.1
click at [399, 82] on div "To front page NO SV EN Find boulders using filters [GEOGRAPHIC_DATA] [GEOGRAPHI…" at bounding box center [728, 412] width 1456 height 824
click at [90, 90] on input "text" at bounding box center [138, 80] width 258 height 40
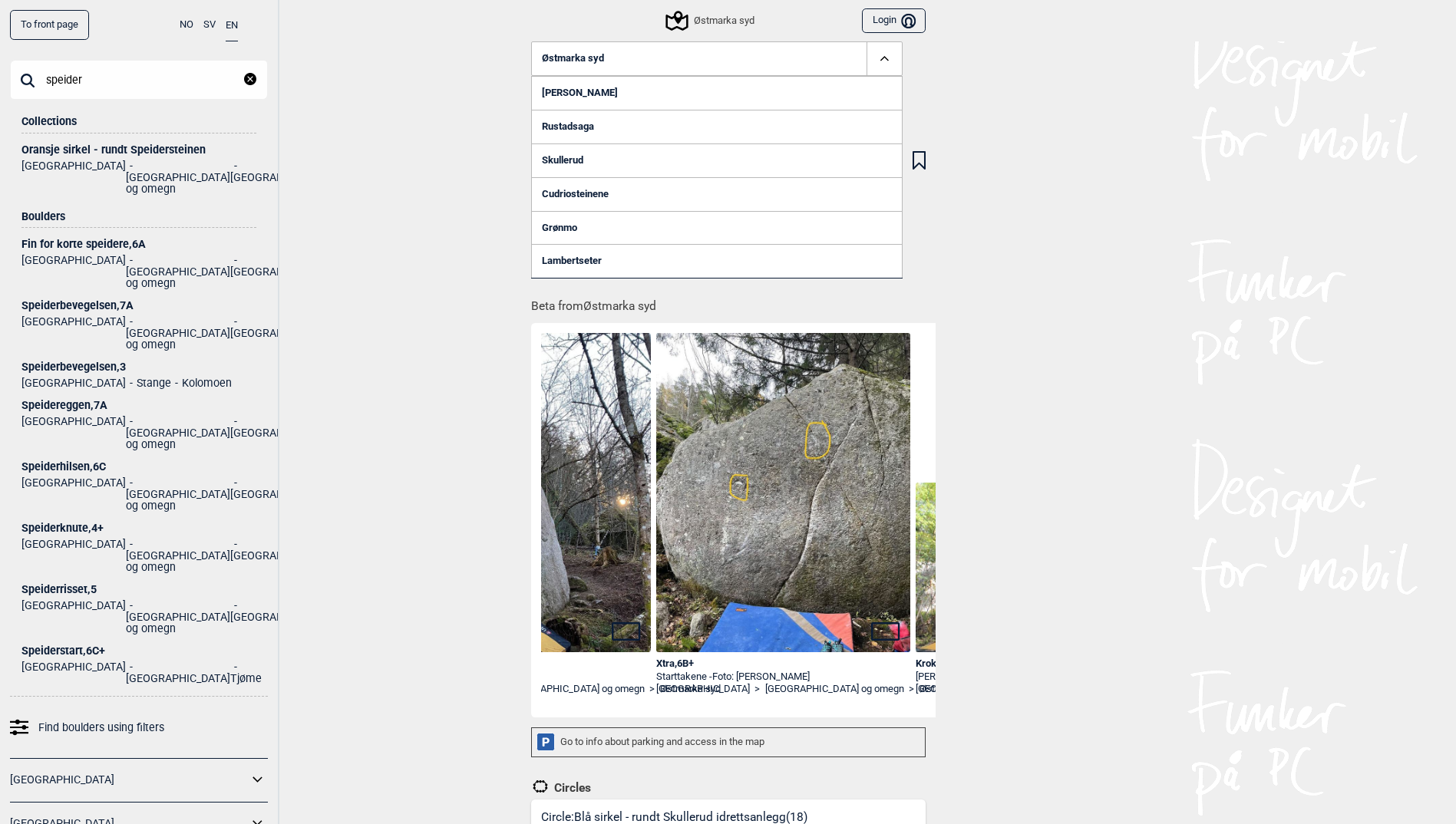
type input "speider"
click at [73, 400] on div "Speidereggen , 7A" at bounding box center [138, 406] width 234 height 12
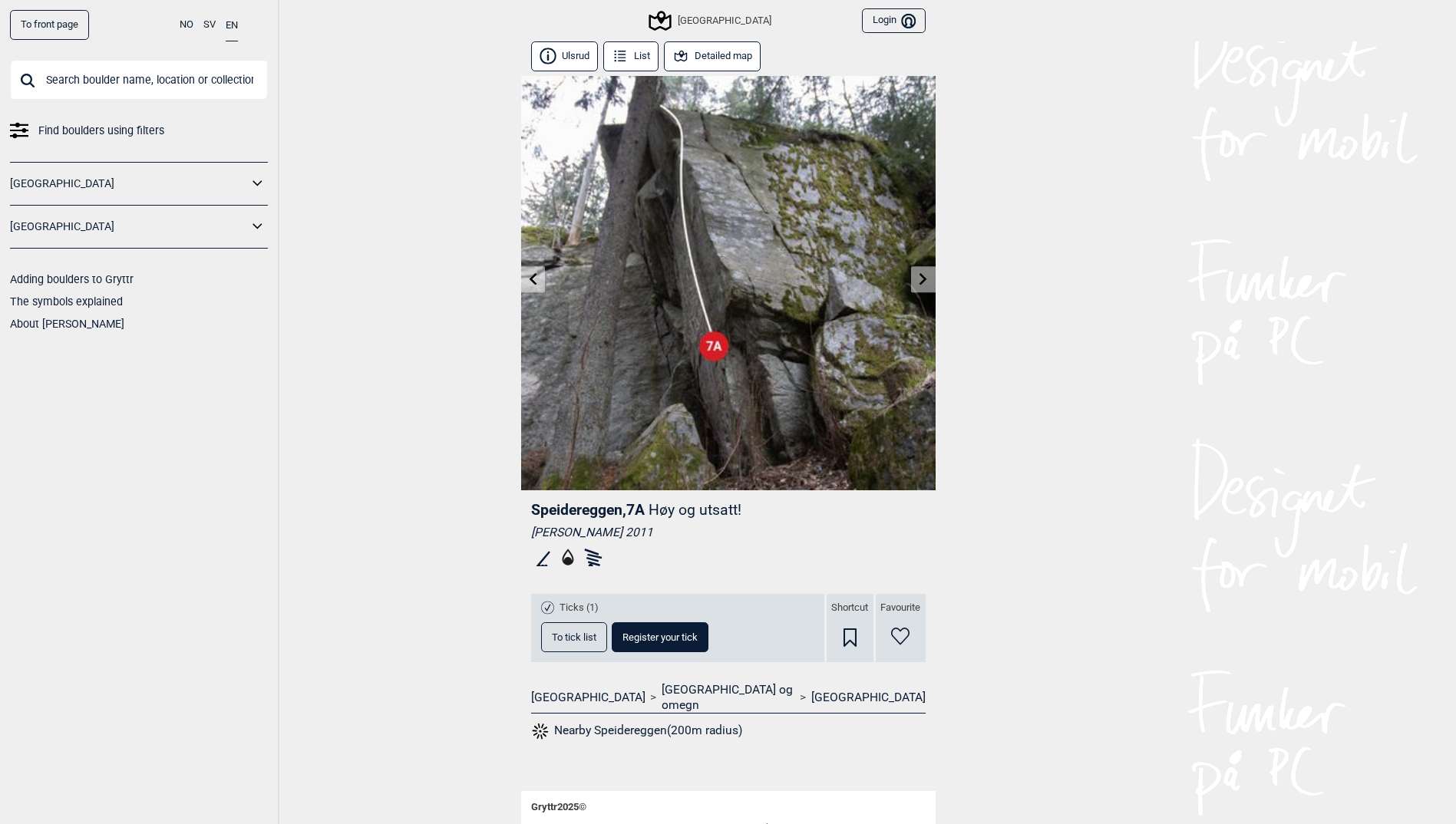
click at [571, 60] on button "Ulsrud" at bounding box center [564, 56] width 67 height 30
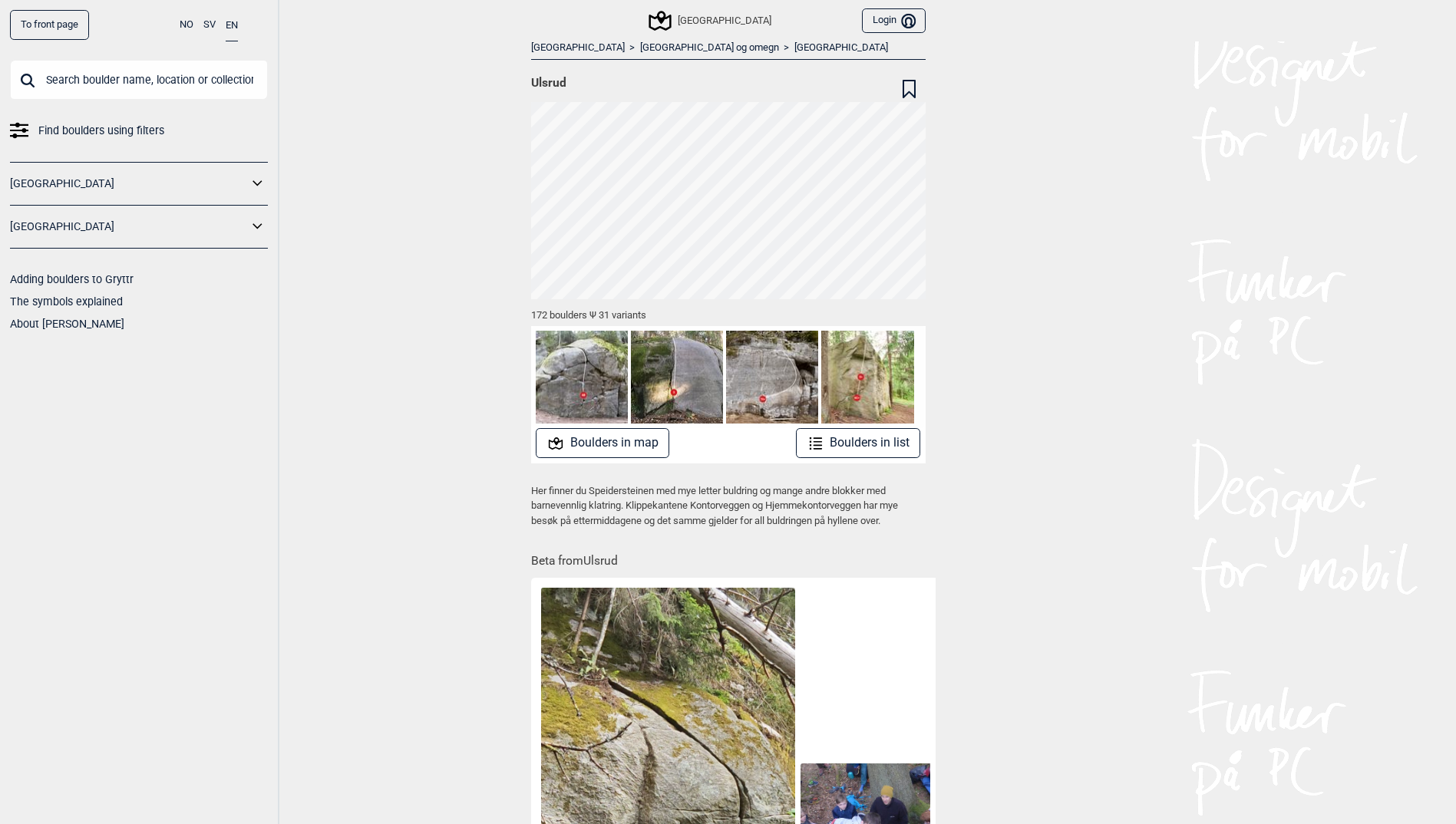
click at [894, 439] on button "Boulders in list" at bounding box center [858, 443] width 125 height 30
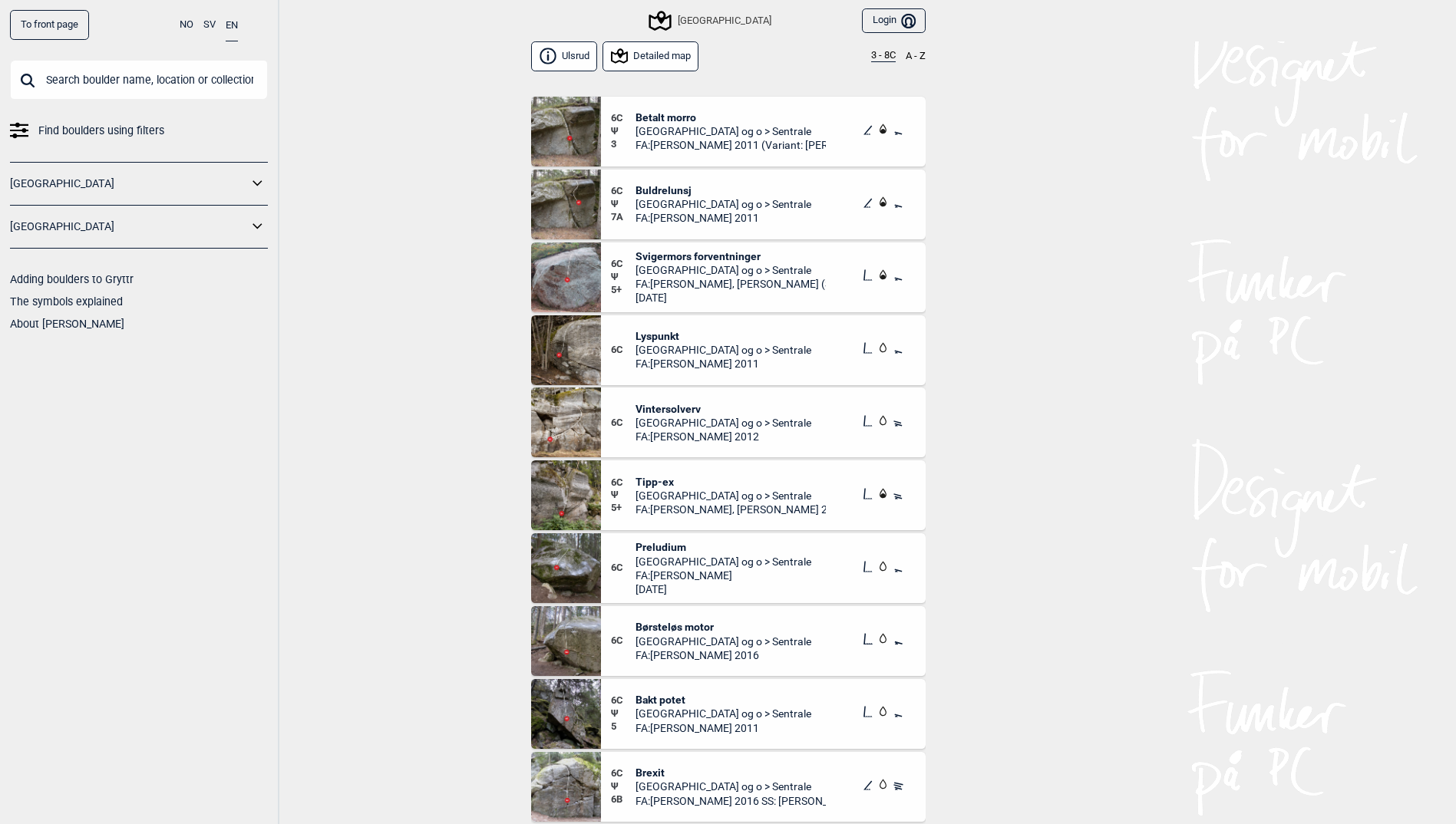
scroll to position [10747, 0]
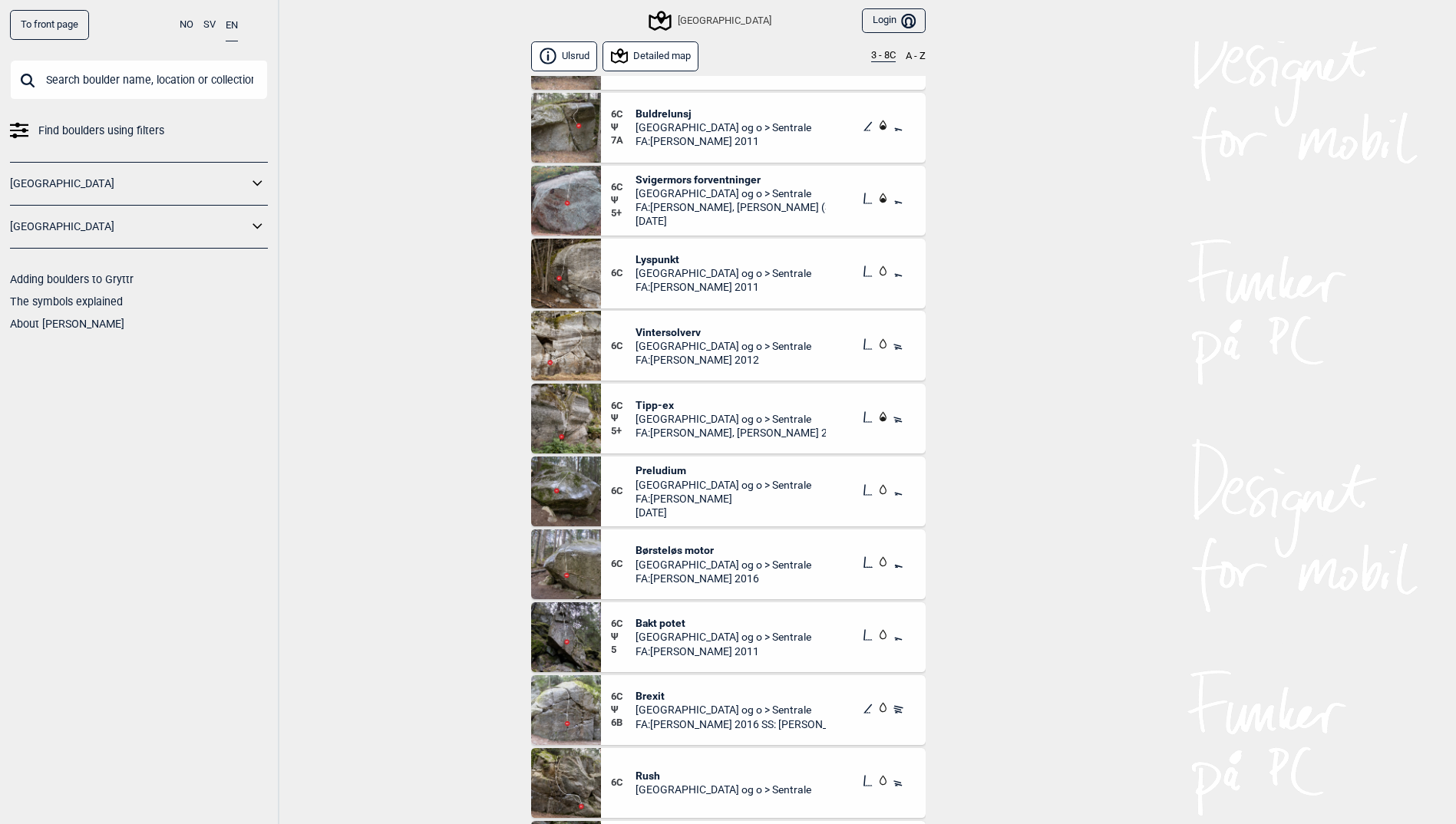
click at [575, 701] on img at bounding box center [566, 710] width 70 height 70
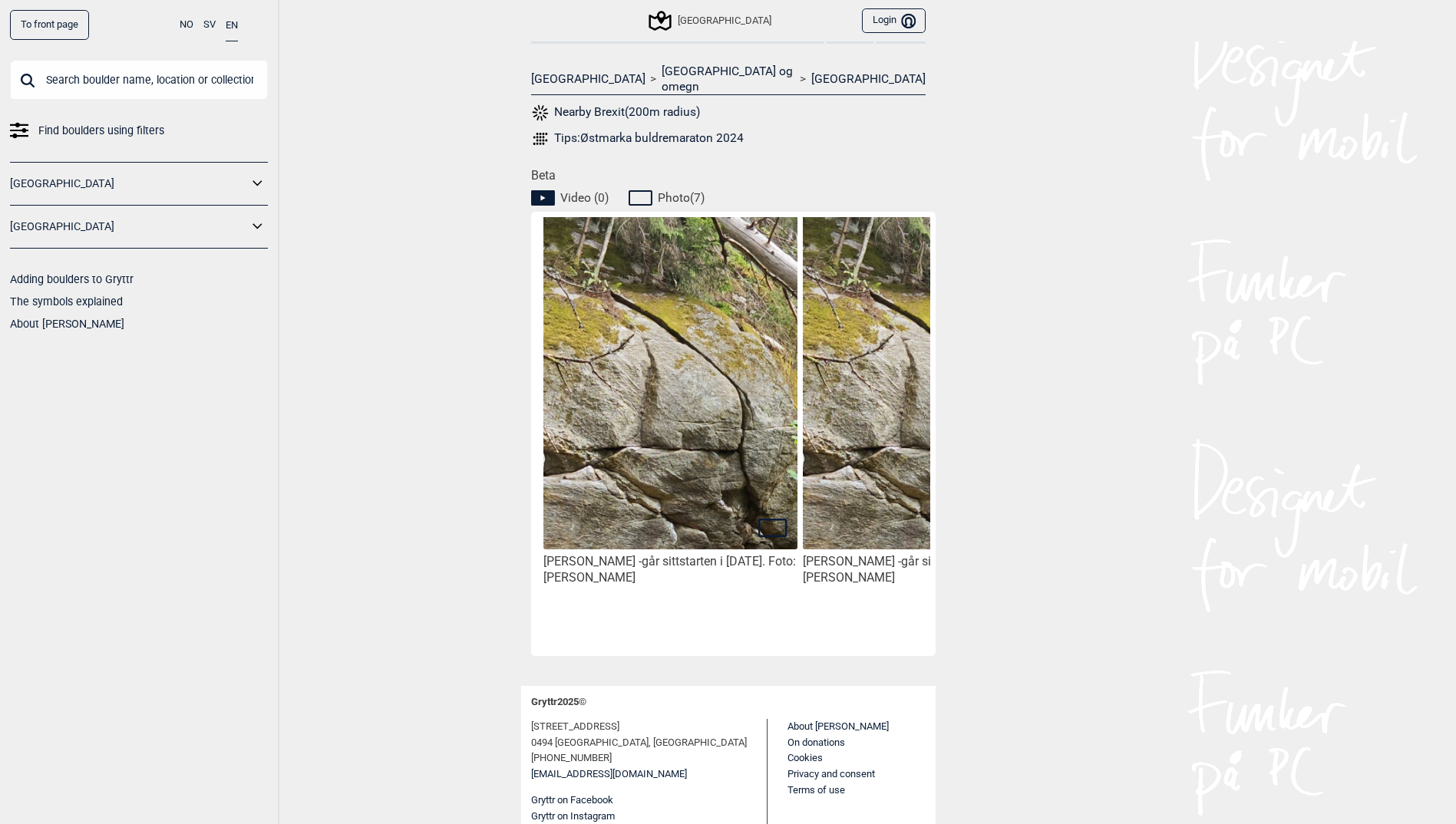
scroll to position [620, 0]
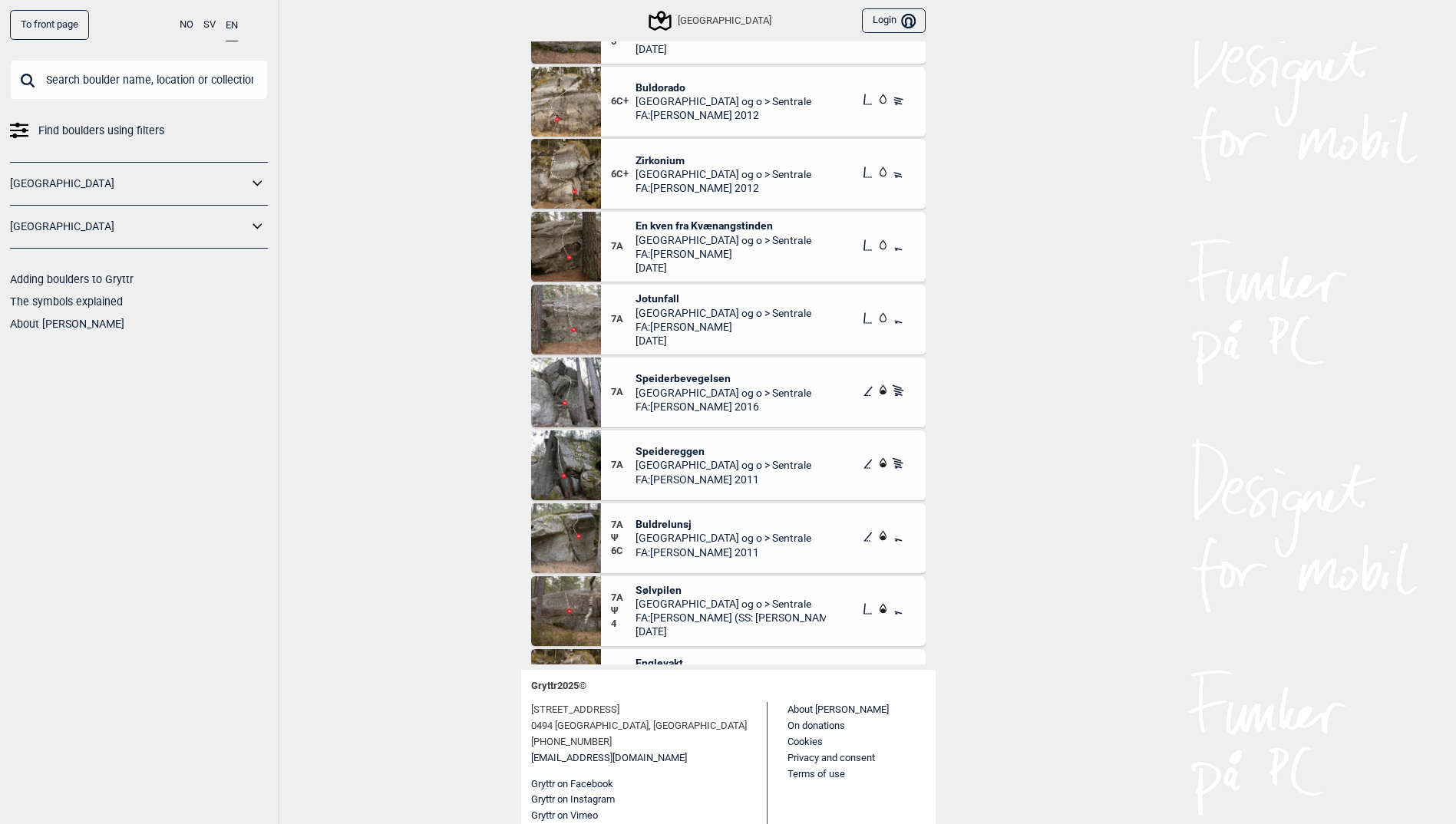
scroll to position [11770, 0]
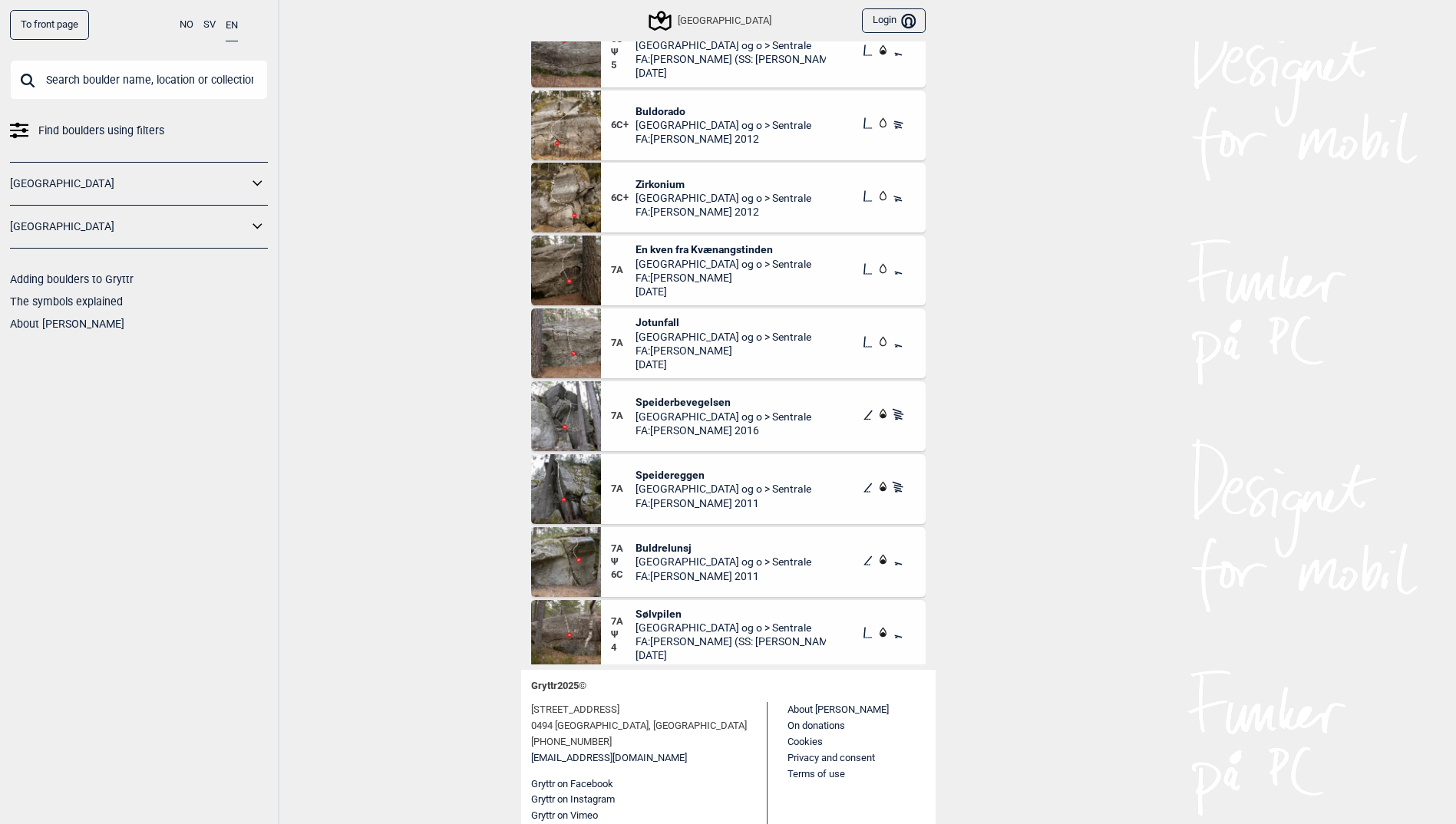
click at [672, 344] on span "FA: [PERSON_NAME]" at bounding box center [723, 351] width 176 height 14
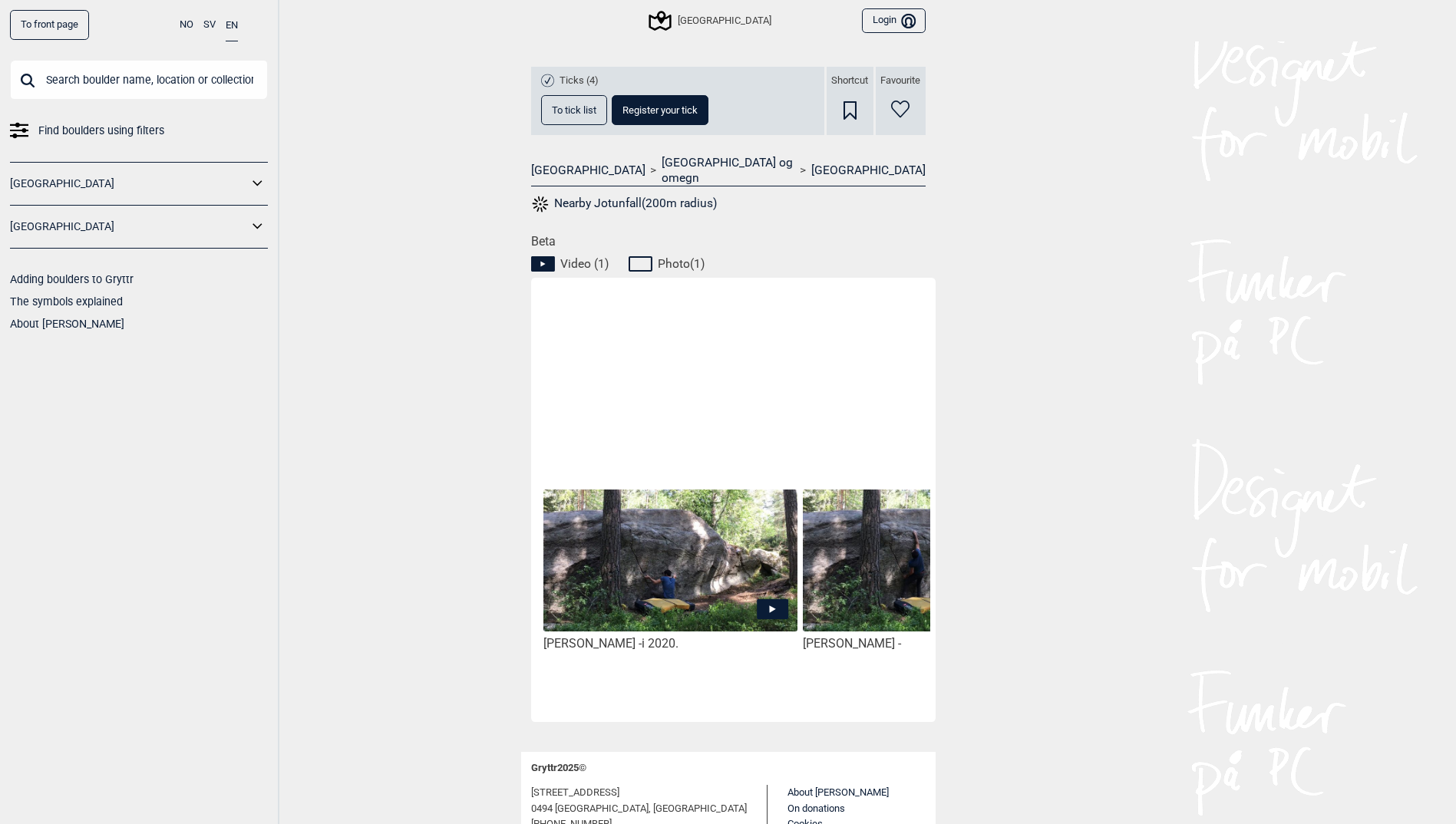
scroll to position [537, 0]
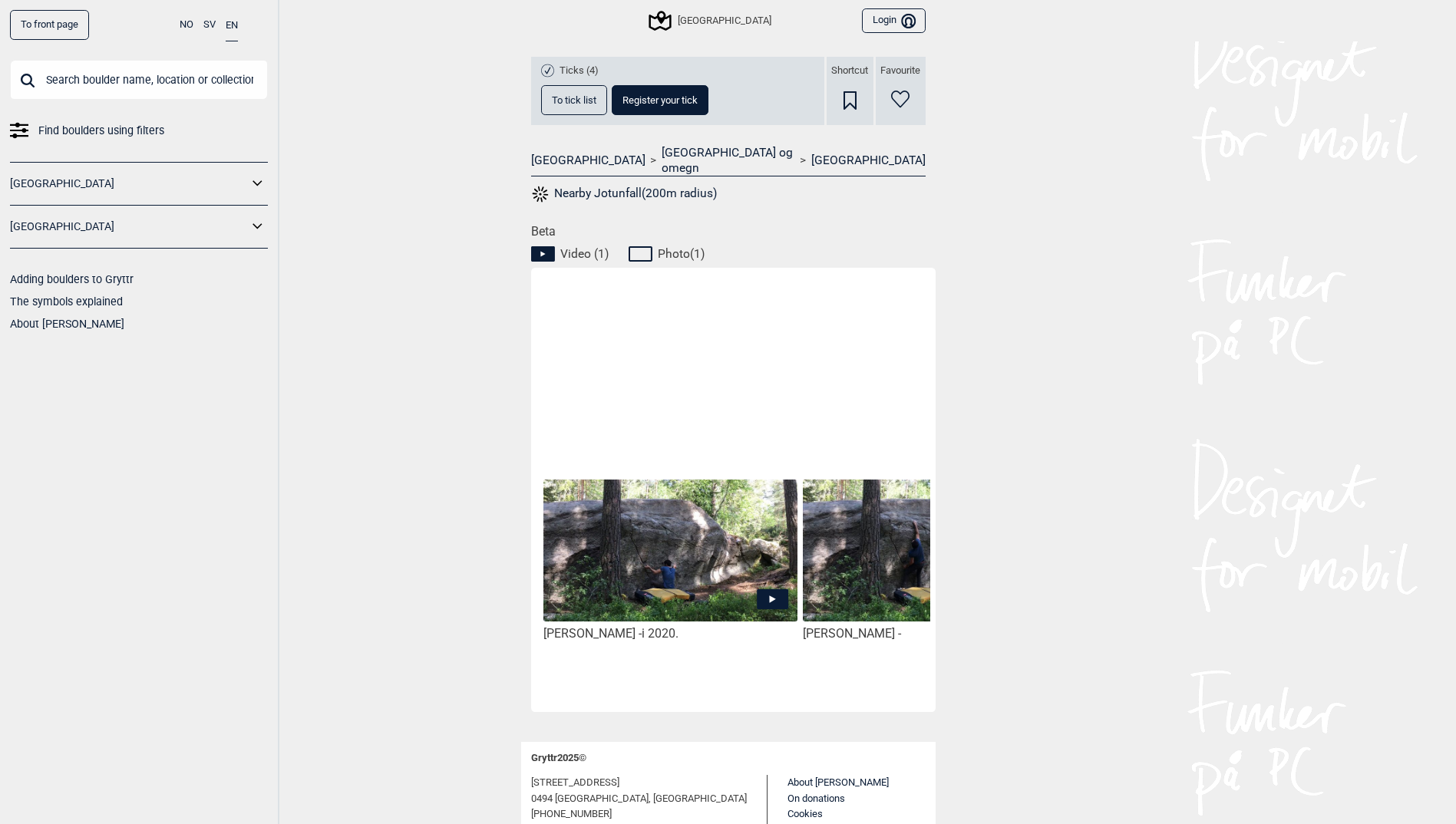
click at [701, 528] on img at bounding box center [670, 551] width 253 height 142
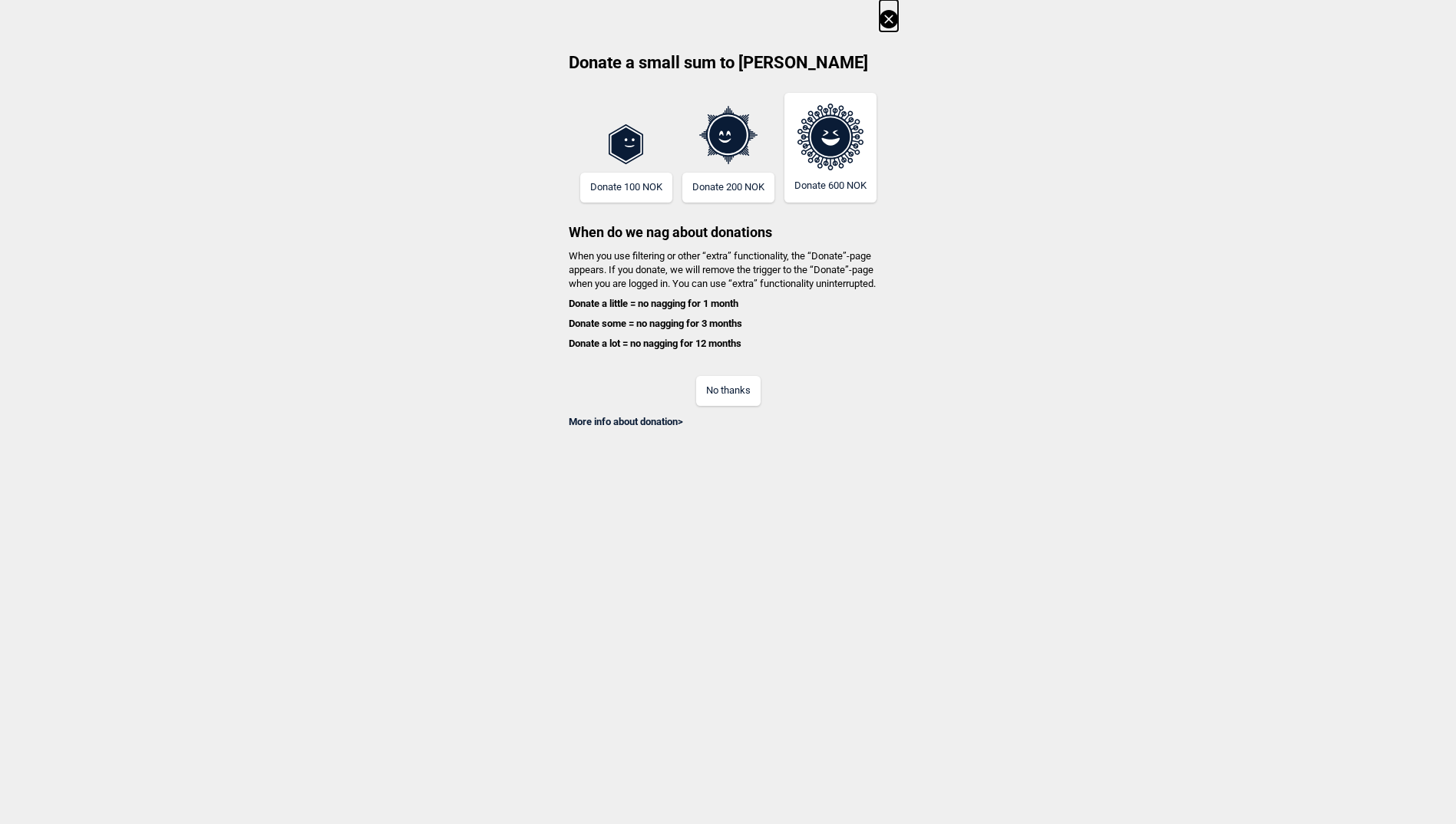
click at [741, 396] on button "No thanks" at bounding box center [728, 391] width 64 height 30
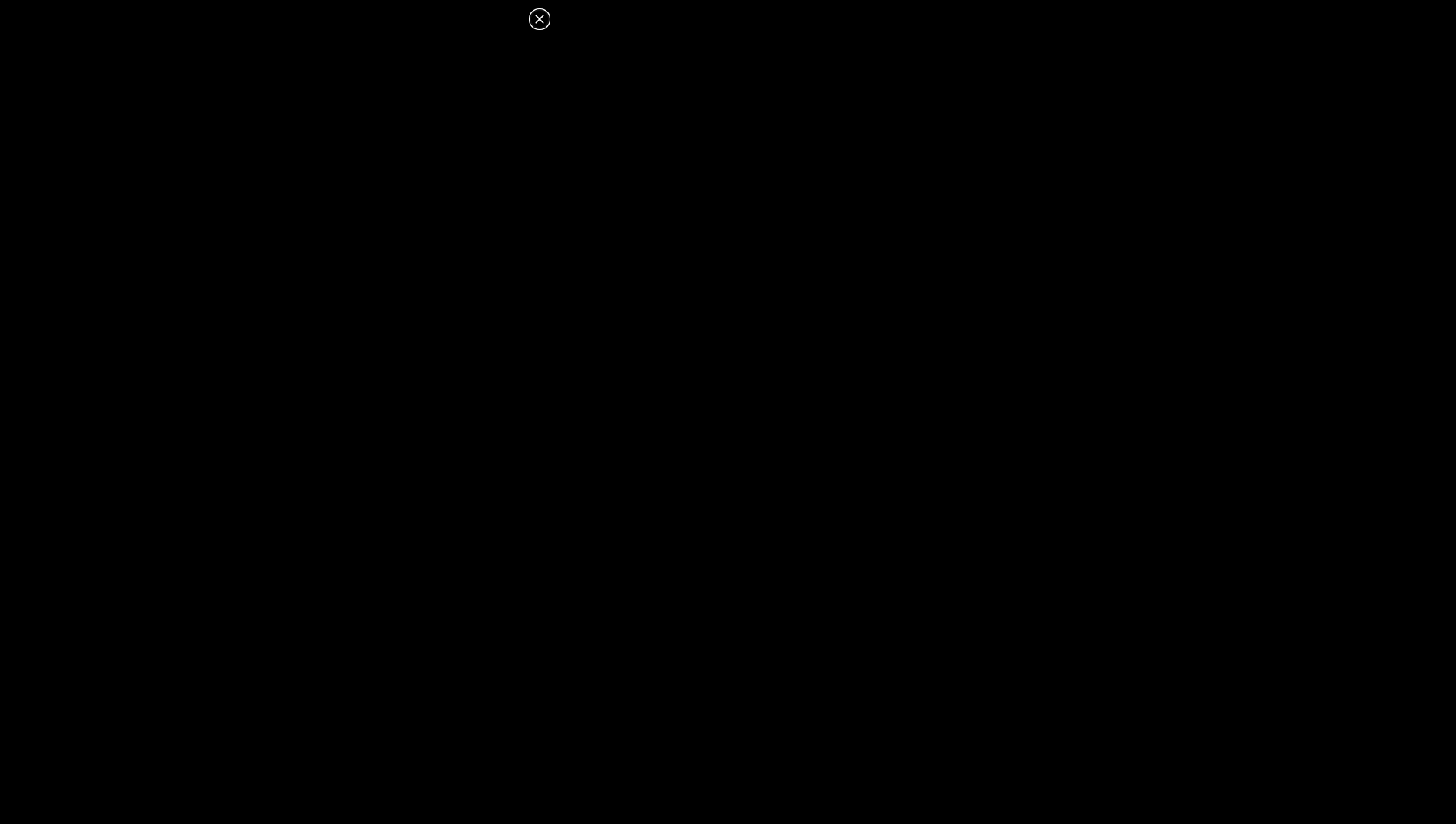
click at [547, 15] on icon at bounding box center [539, 18] width 18 height 18
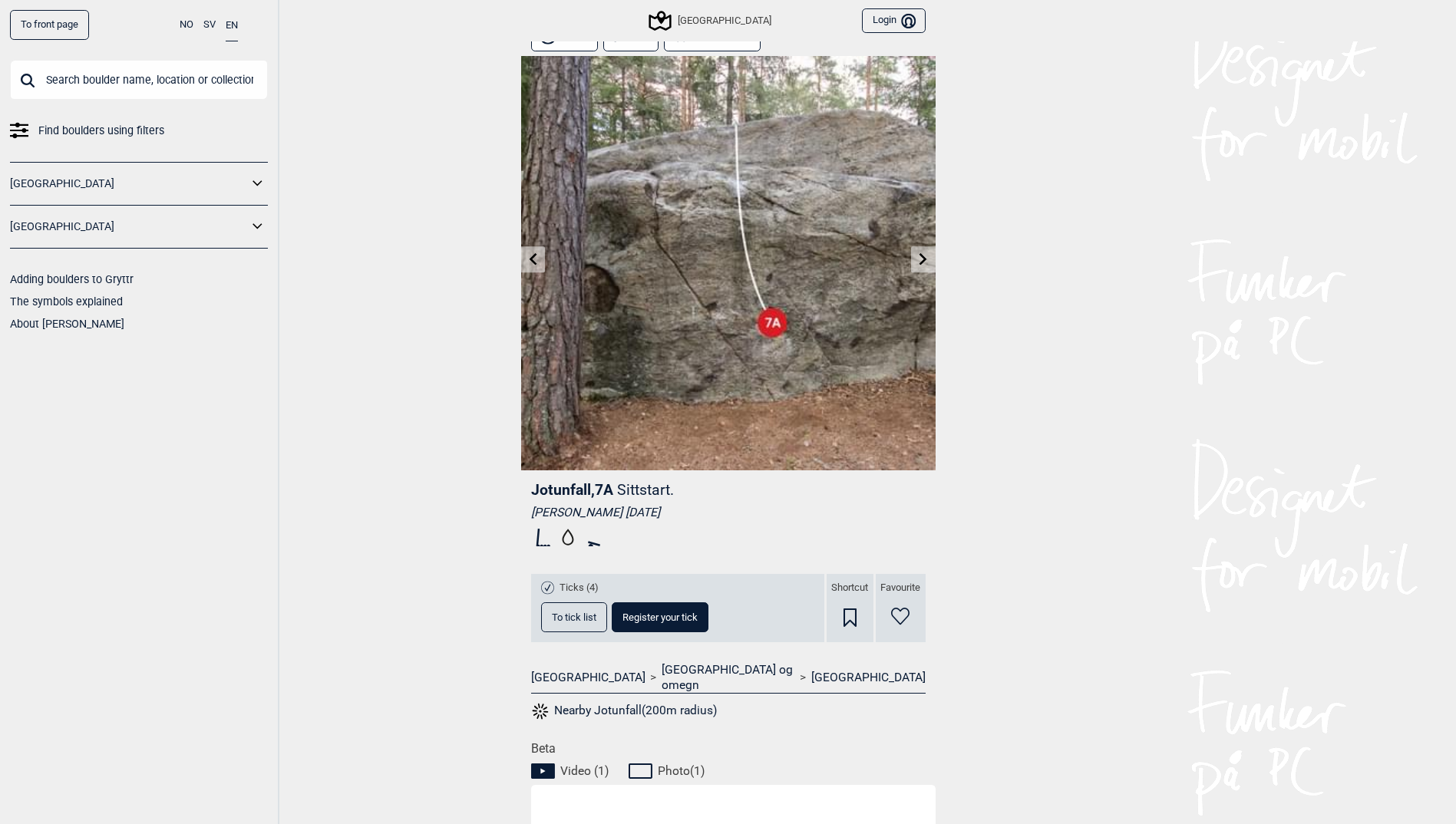
scroll to position [0, 0]
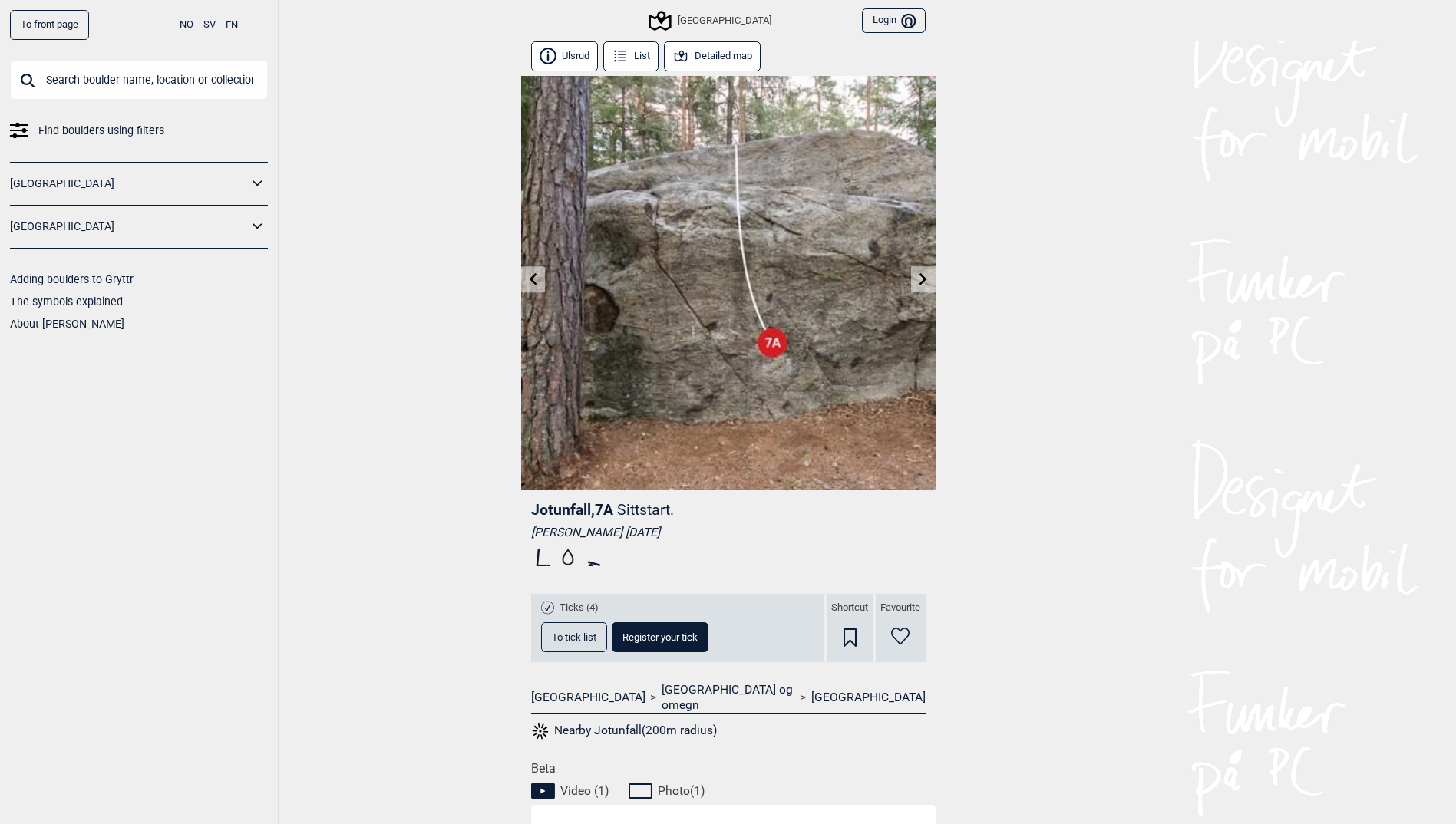
click at [566, 639] on span "To tick list" at bounding box center [574, 637] width 45 height 10
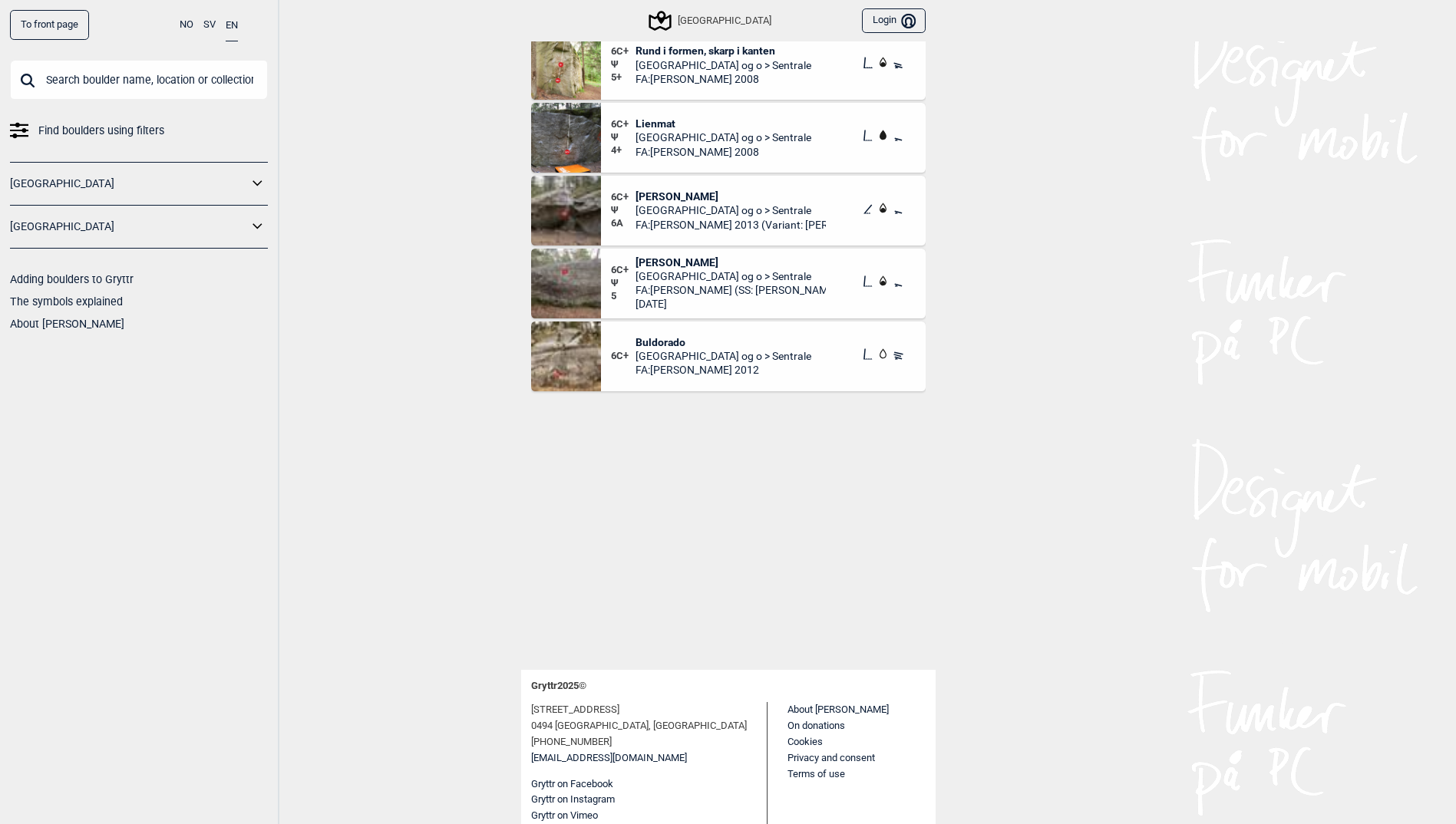
scroll to position [11591, 0]
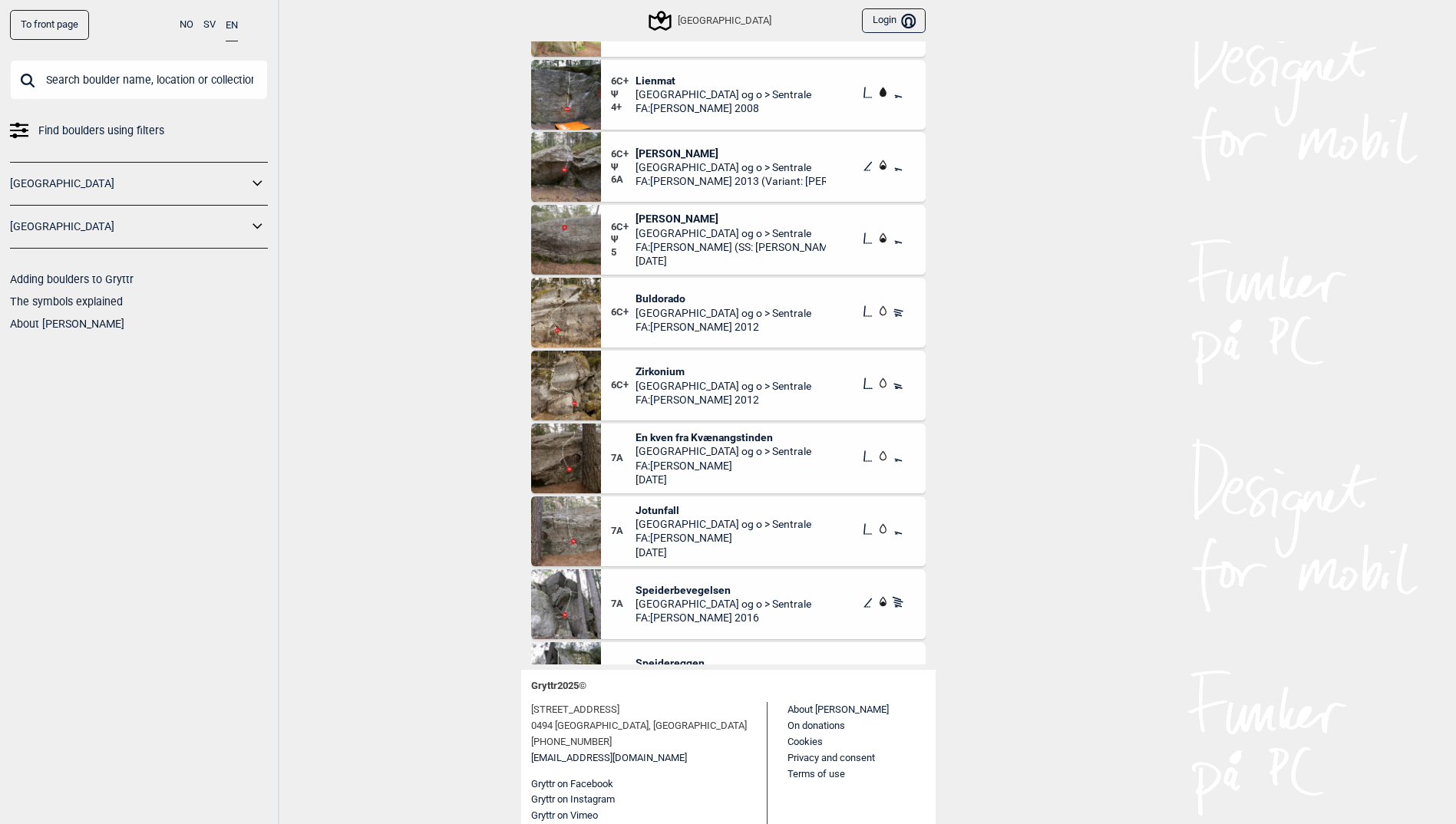
click at [682, 457] on span "[GEOGRAPHIC_DATA] og o > Sentrale" at bounding box center [723, 451] width 176 height 14
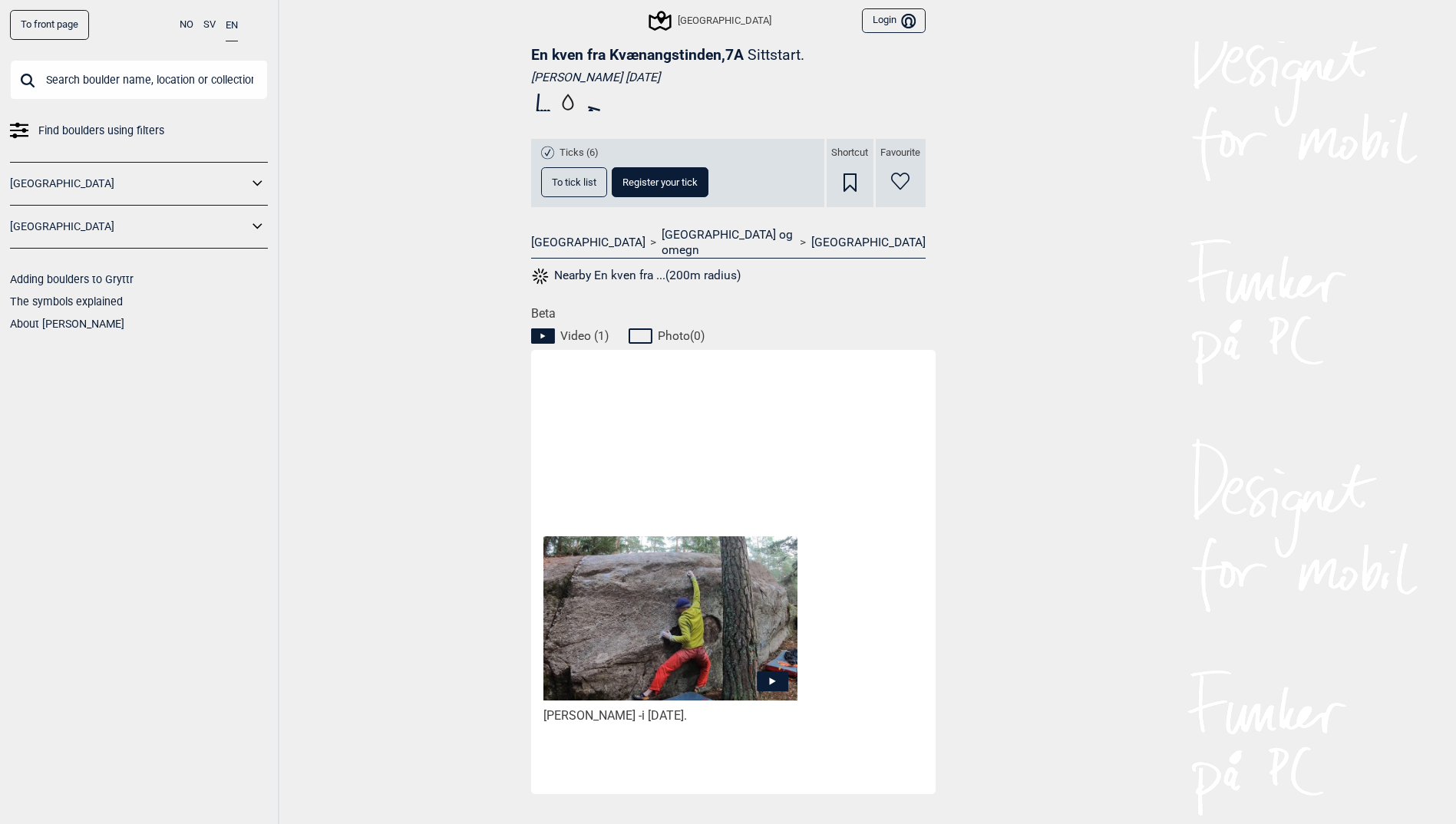
scroll to position [537, 0]
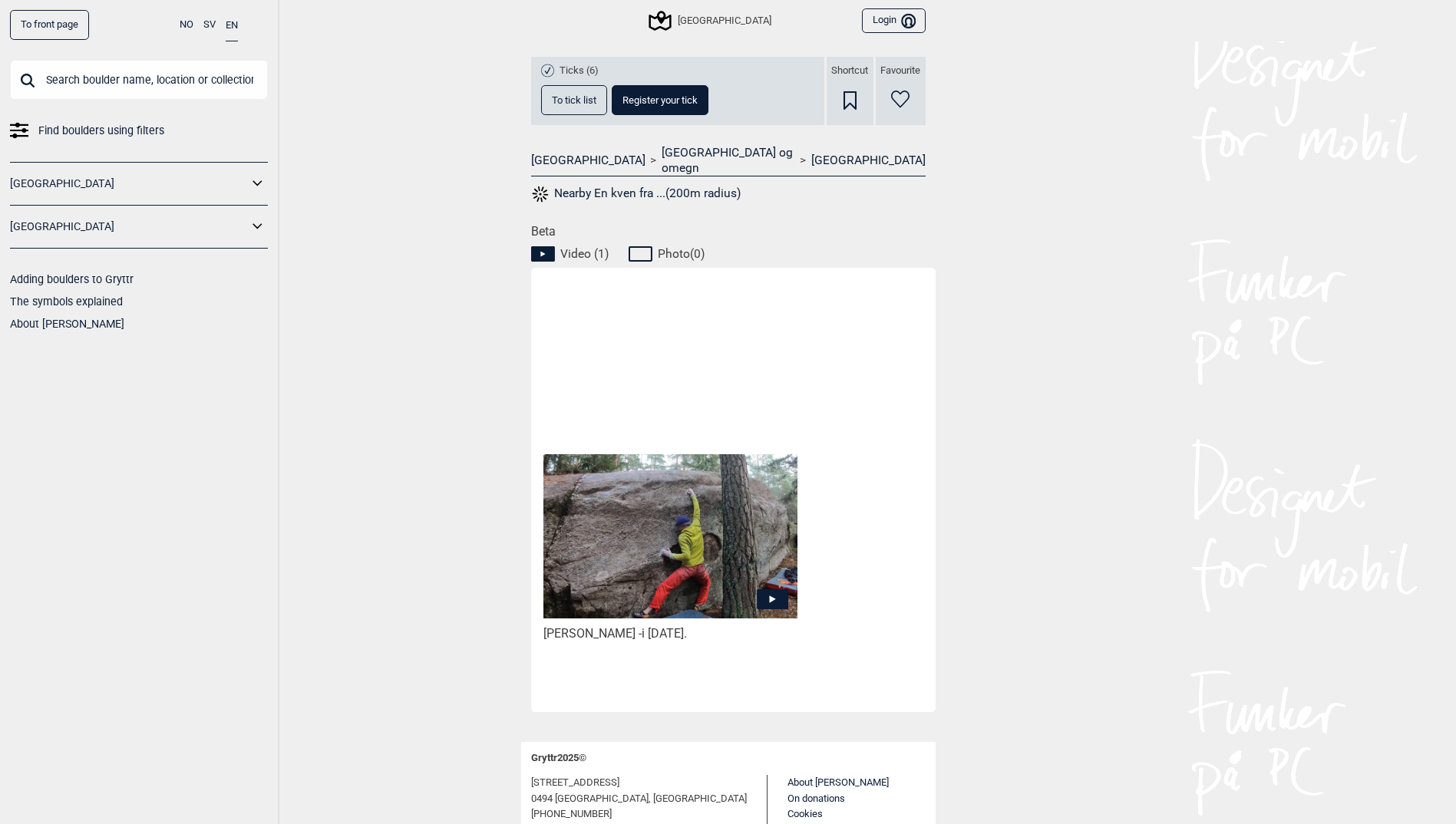
click at [690, 515] on img at bounding box center [670, 536] width 253 height 164
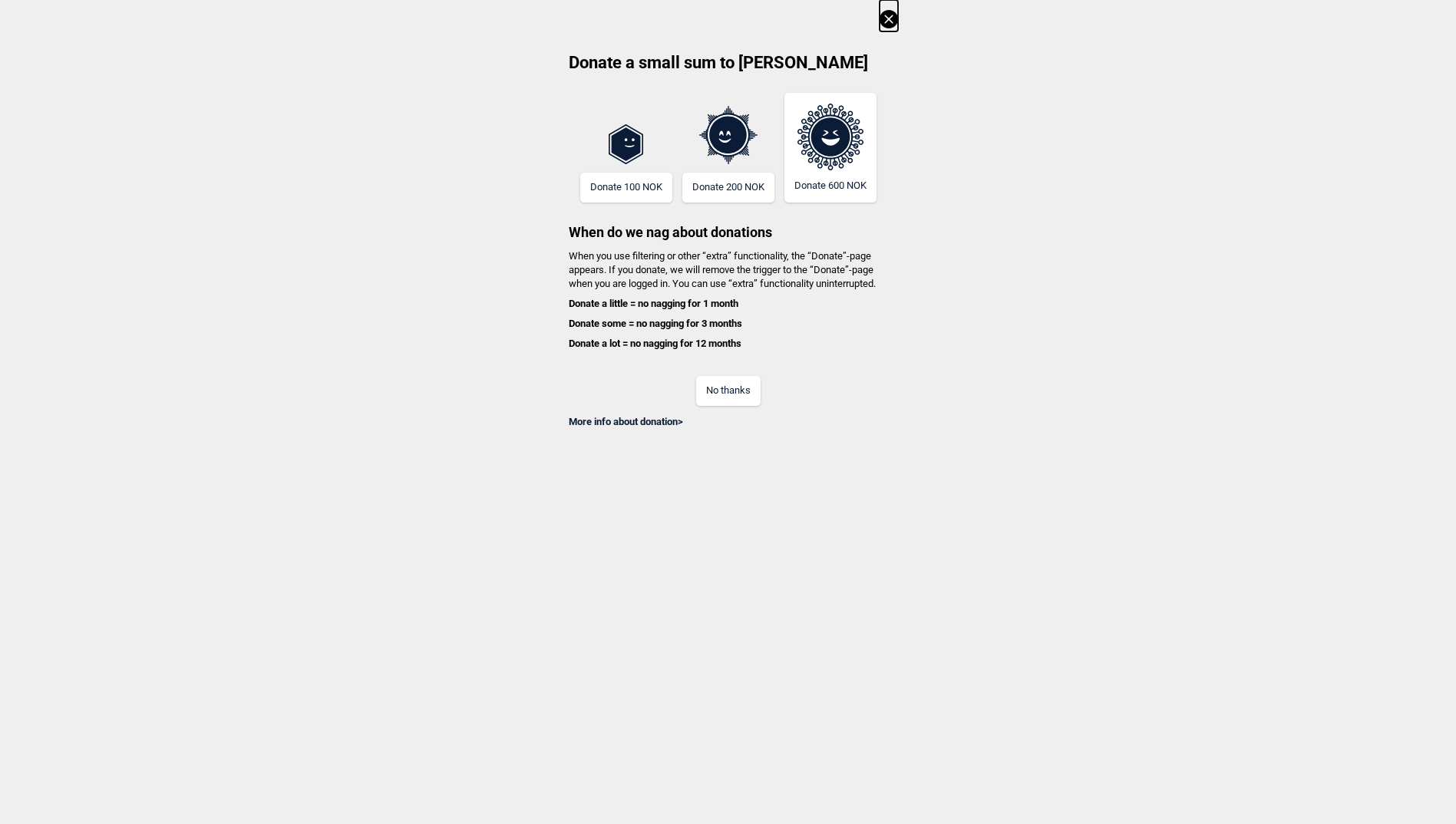
click at [736, 401] on button "No thanks" at bounding box center [728, 391] width 64 height 30
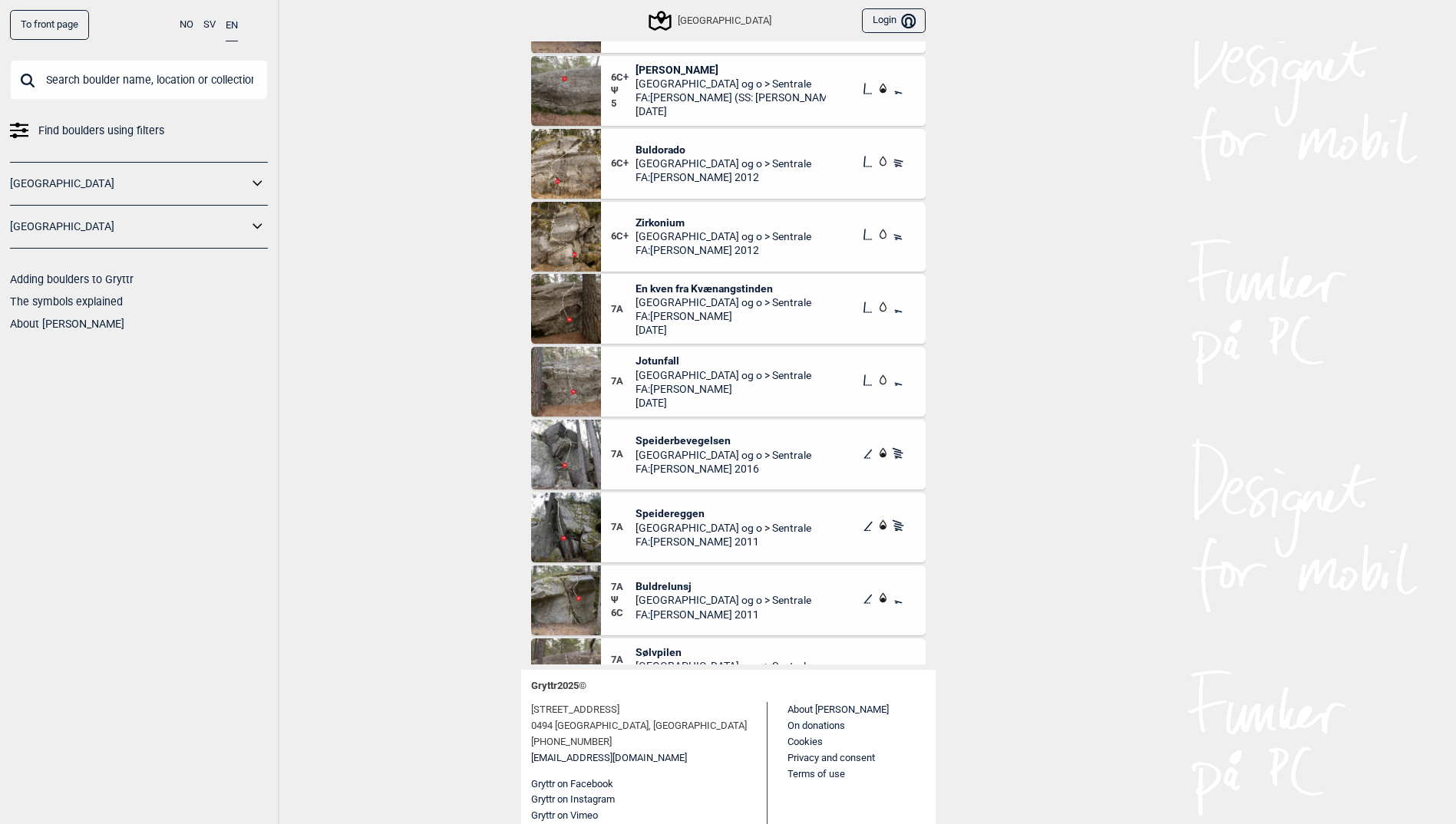
scroll to position [11822, 0]
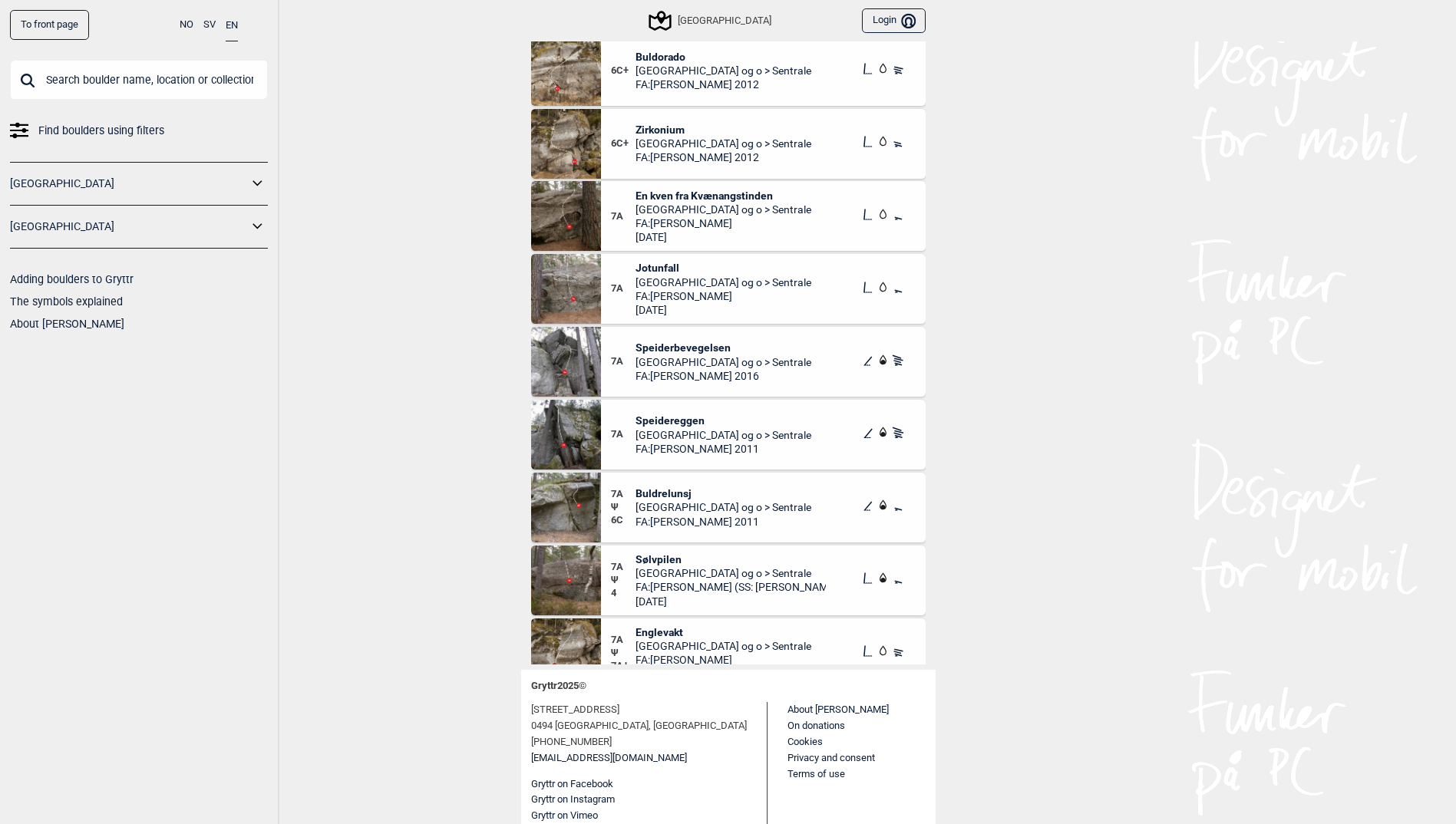
click at [690, 572] on span "[GEOGRAPHIC_DATA] og o > Sentrale" at bounding box center [730, 573] width 191 height 14
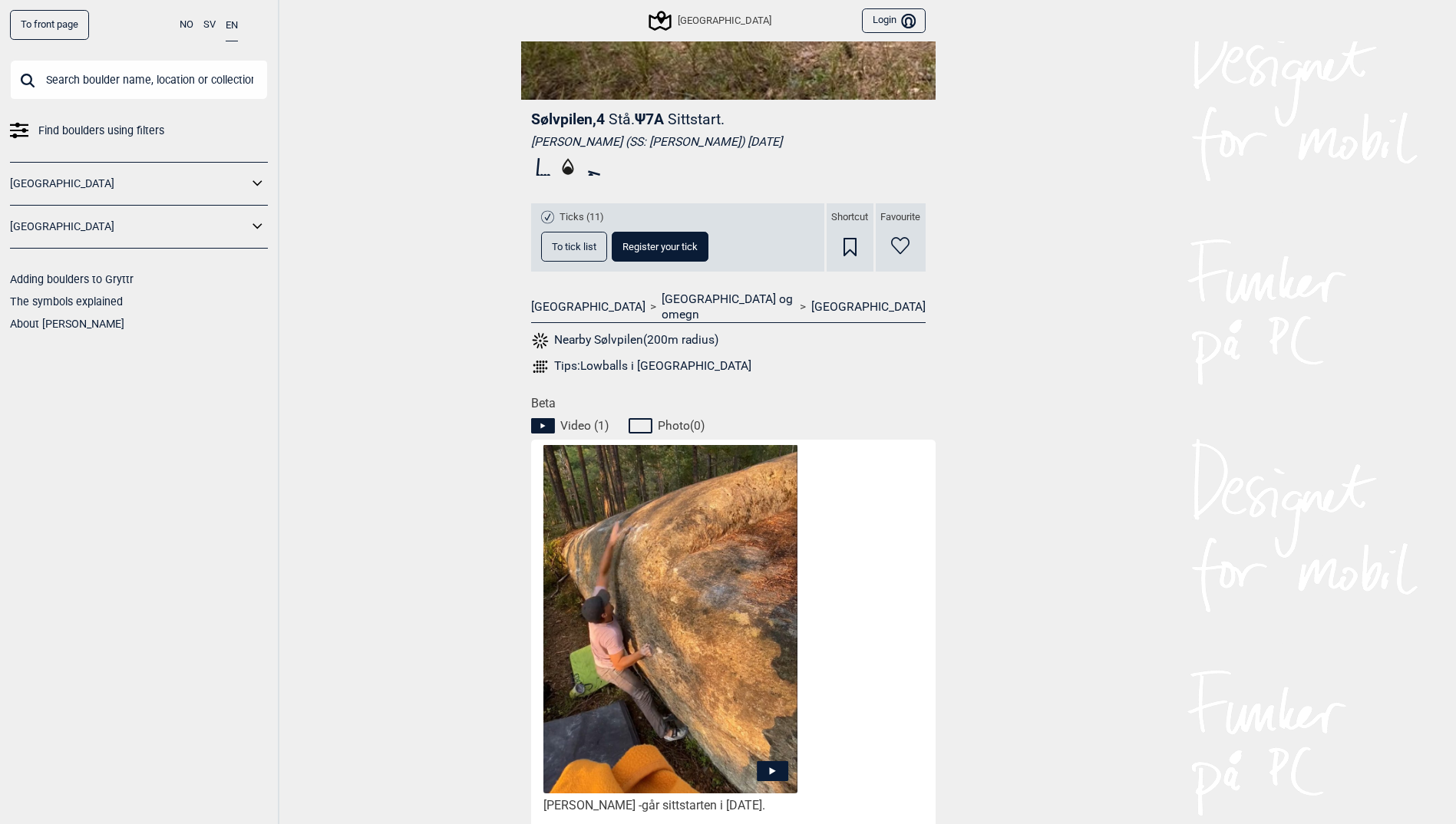
scroll to position [460, 0]
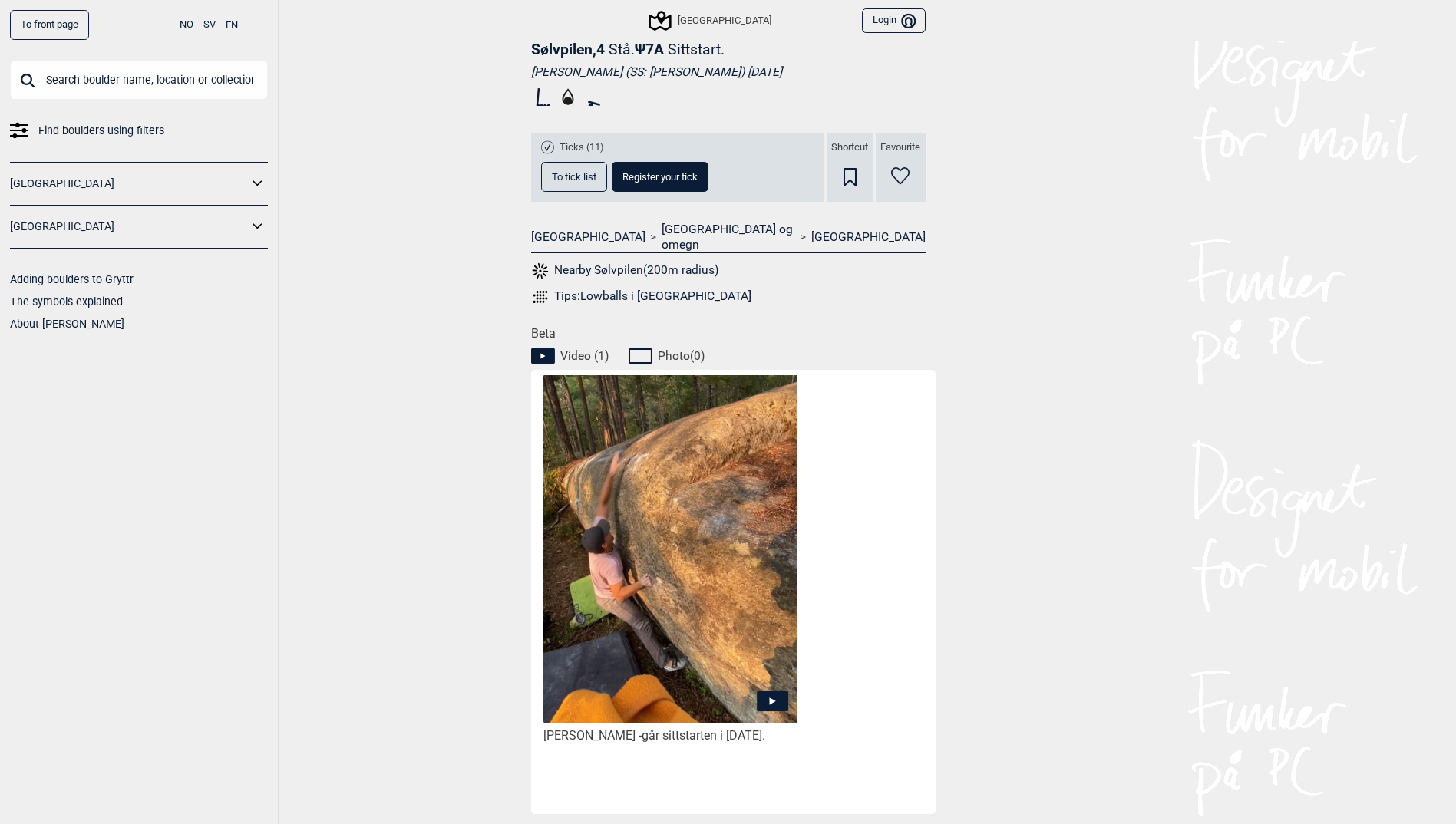
click at [776, 692] on icon at bounding box center [772, 701] width 31 height 20
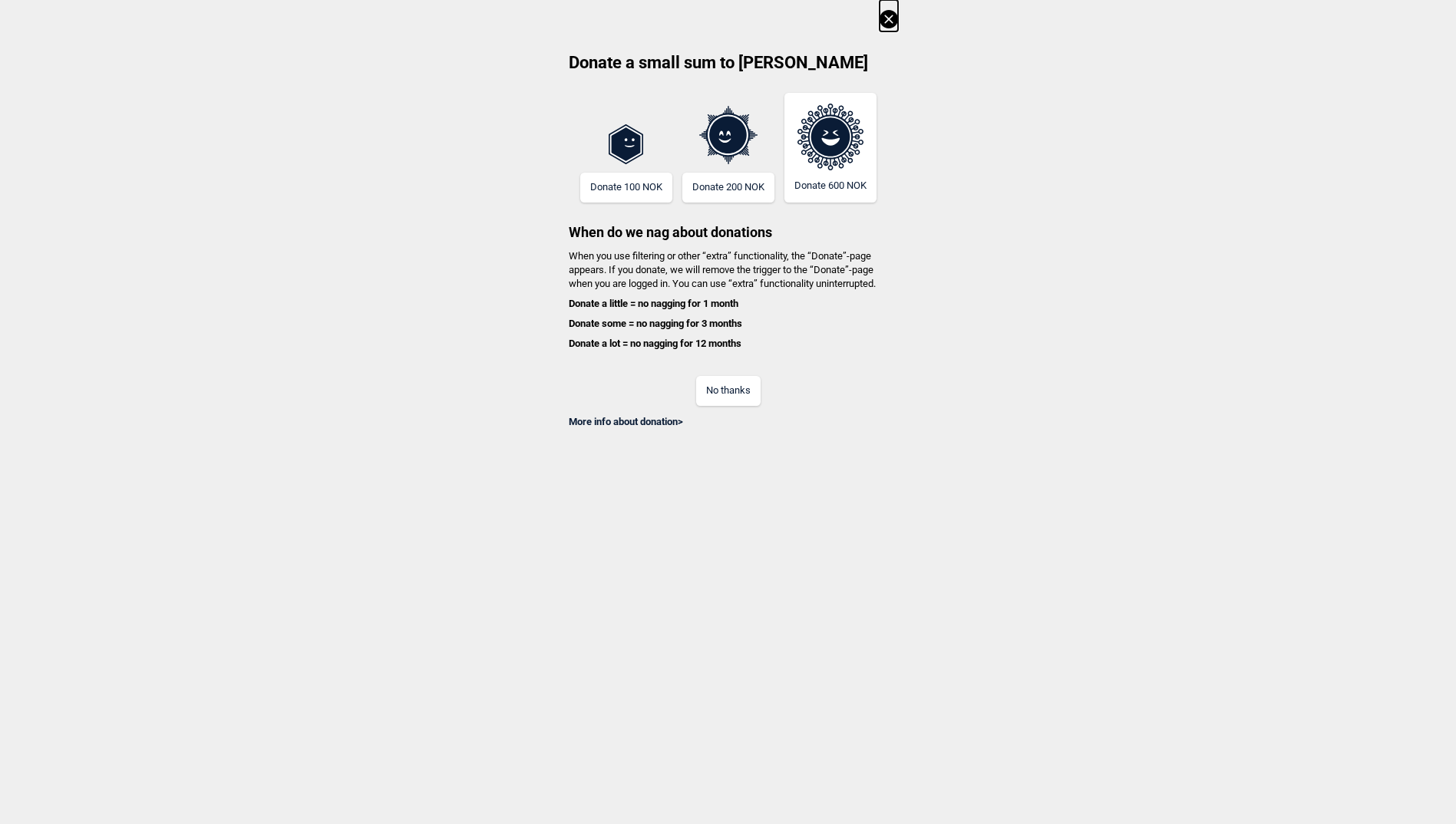
click at [744, 394] on button "No thanks" at bounding box center [728, 391] width 64 height 30
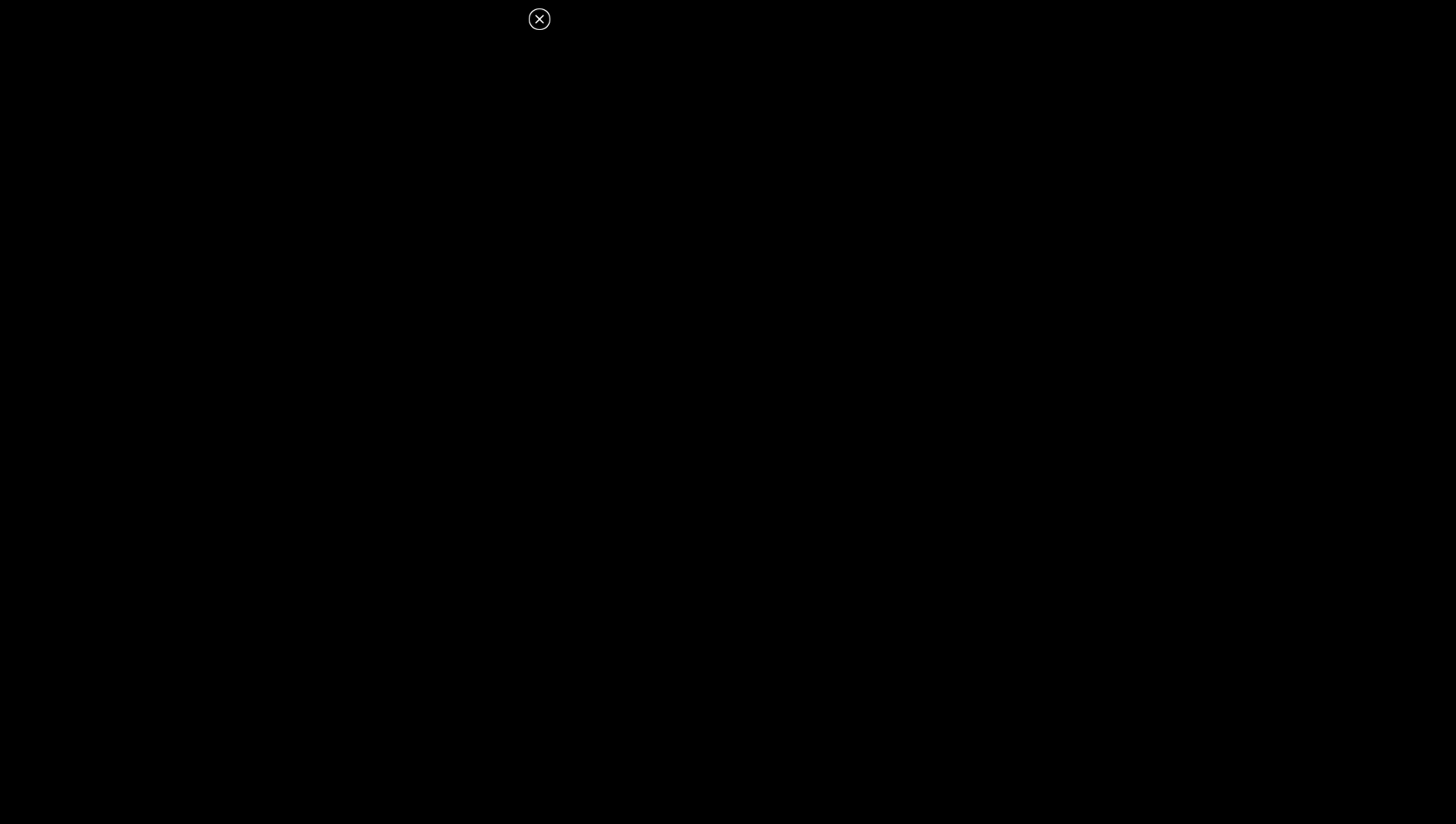
click at [548, 15] on icon at bounding box center [539, 18] width 18 height 18
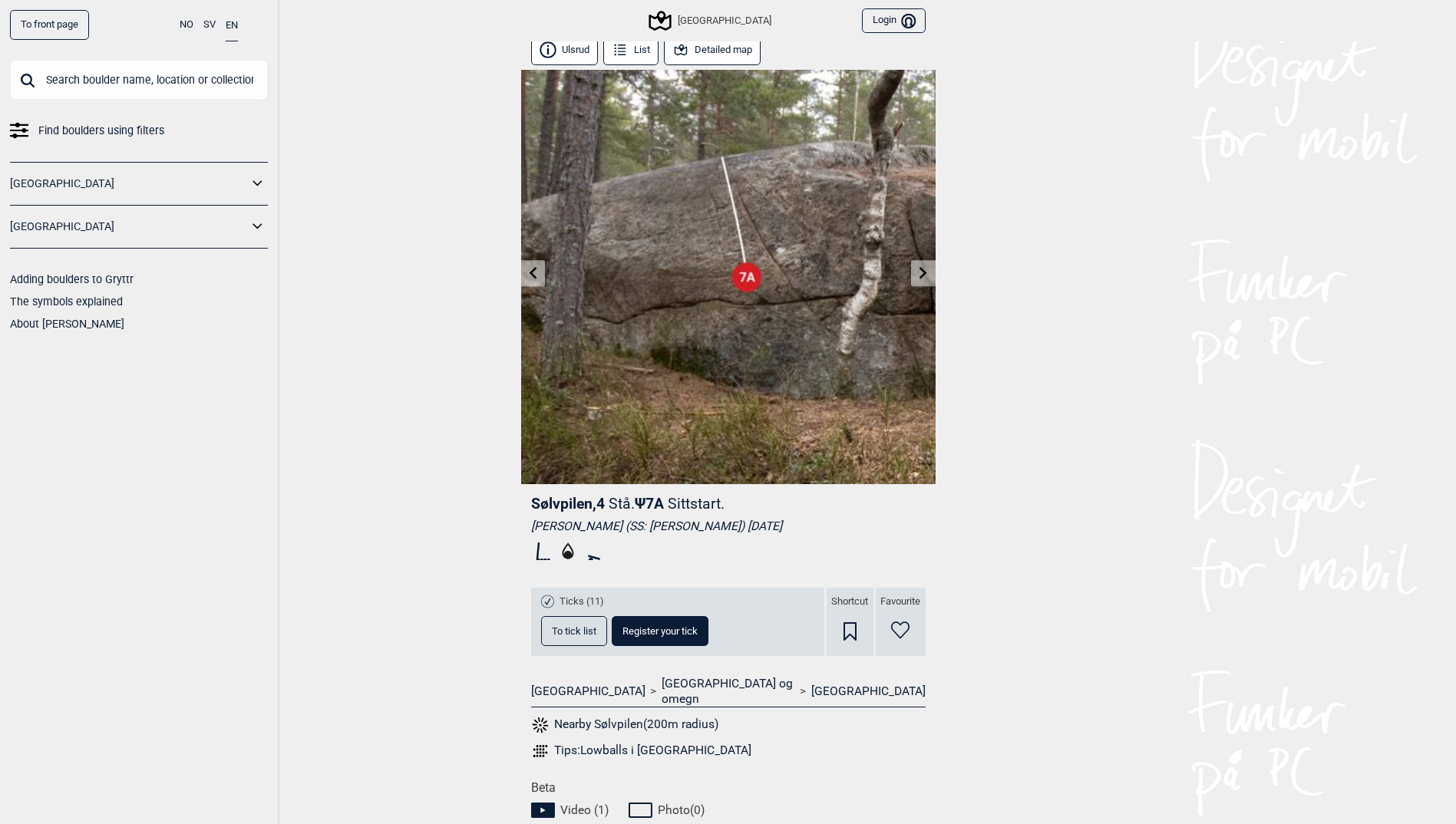
scroll to position [0, 0]
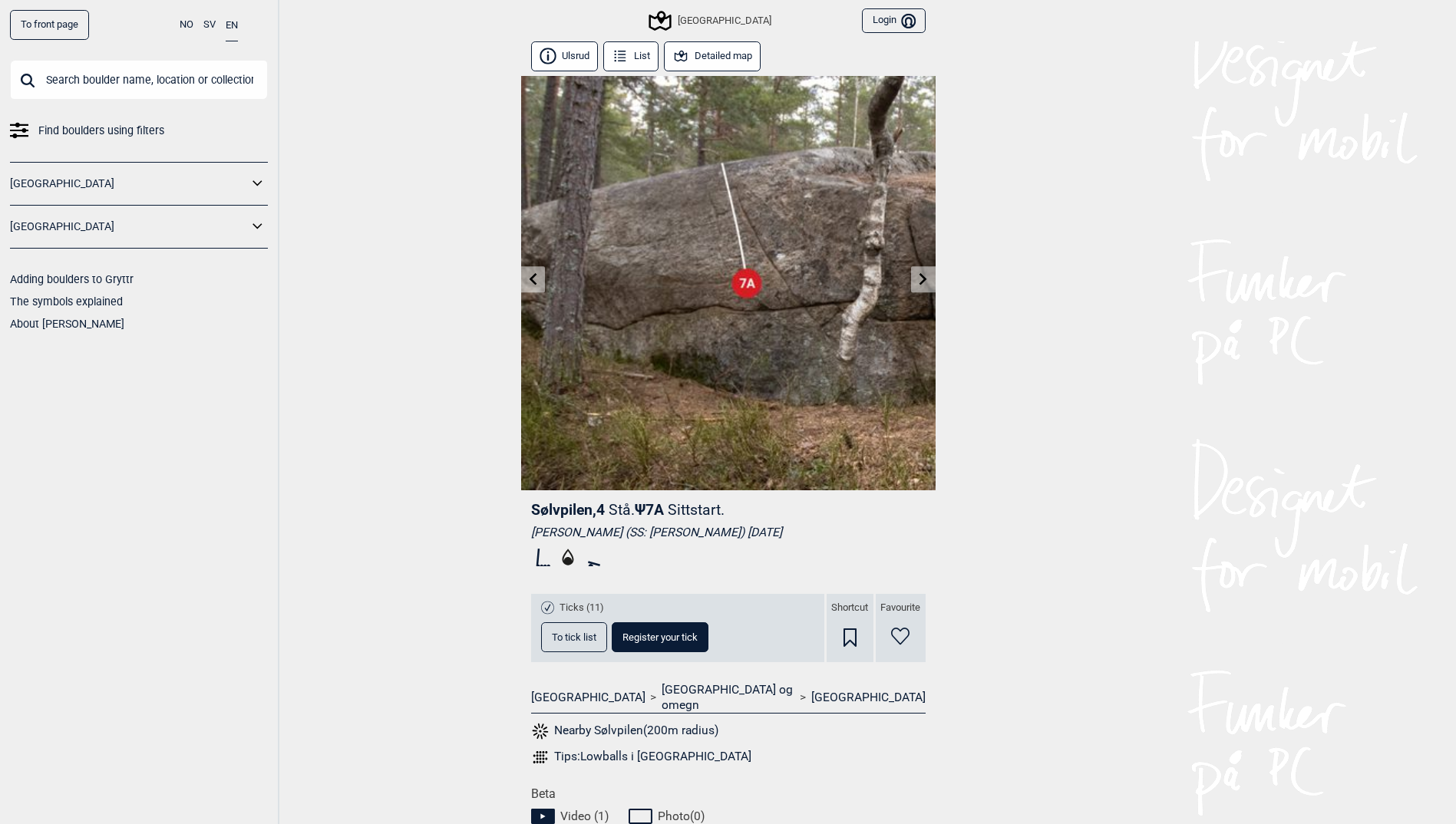
click at [644, 54] on button "List" at bounding box center [631, 56] width 56 height 30
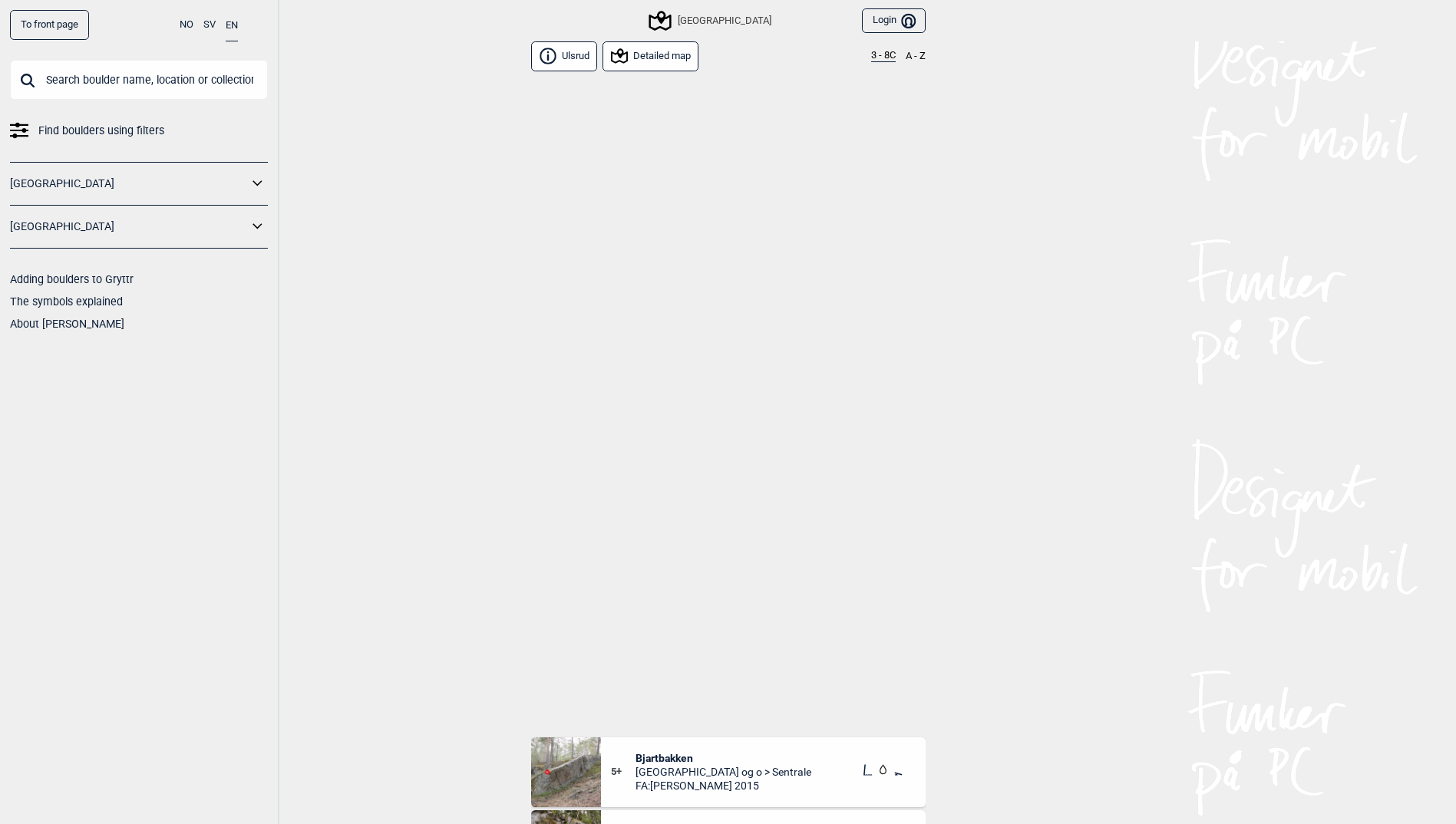
scroll to position [6130, 0]
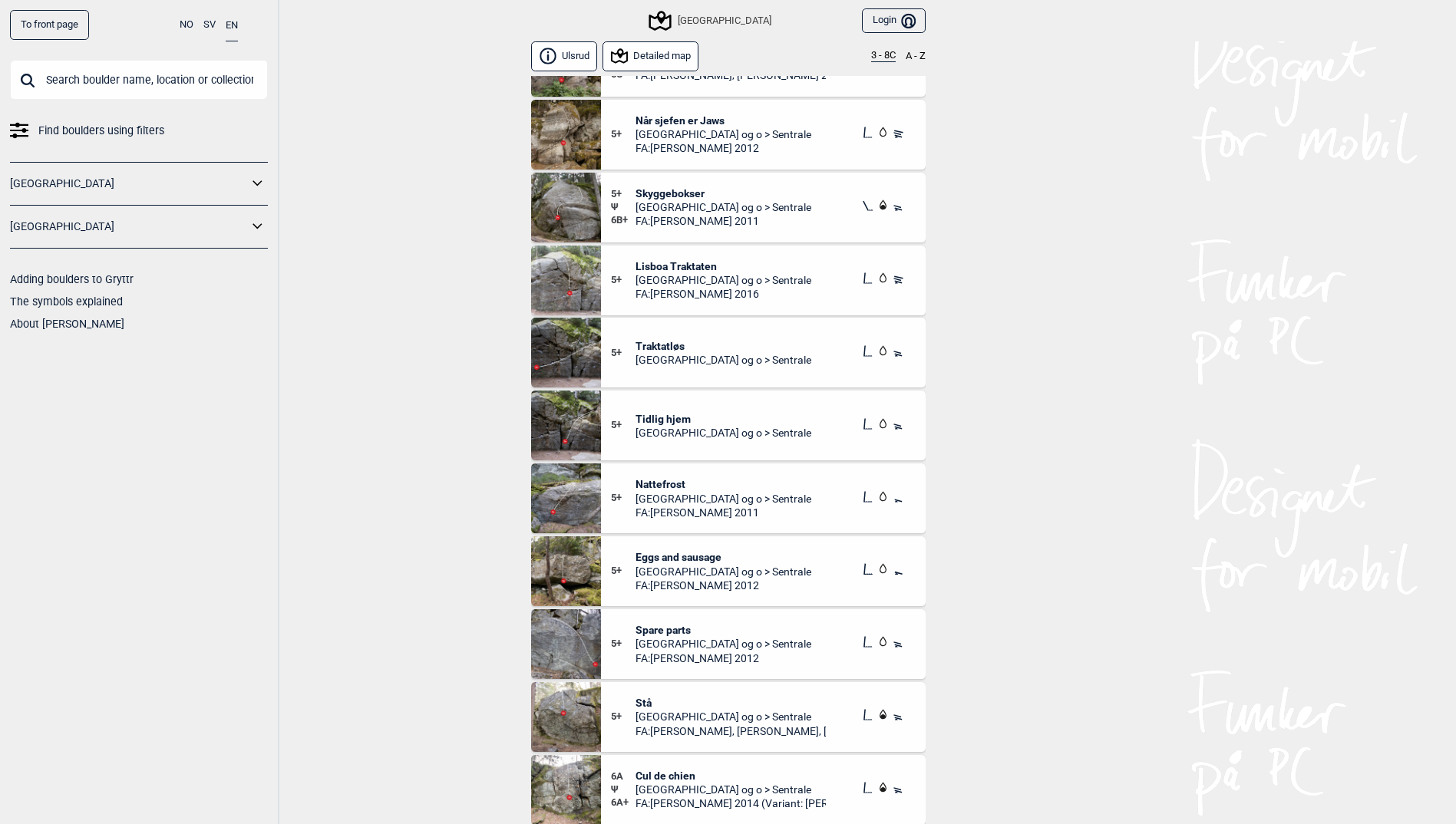
click at [884, 50] on button "3 - 8C" at bounding box center [883, 55] width 24 height 13
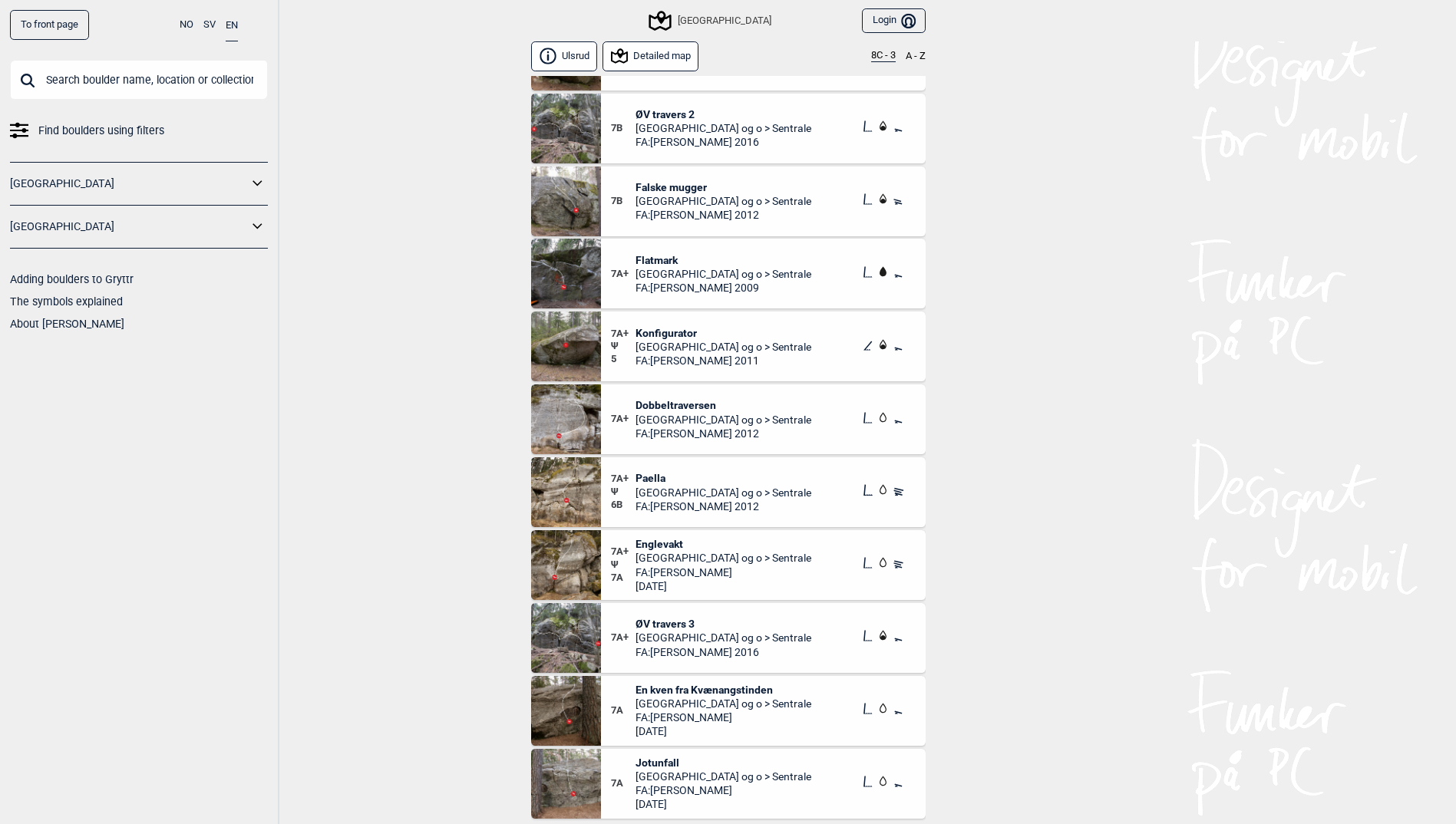
scroll to position [691, 0]
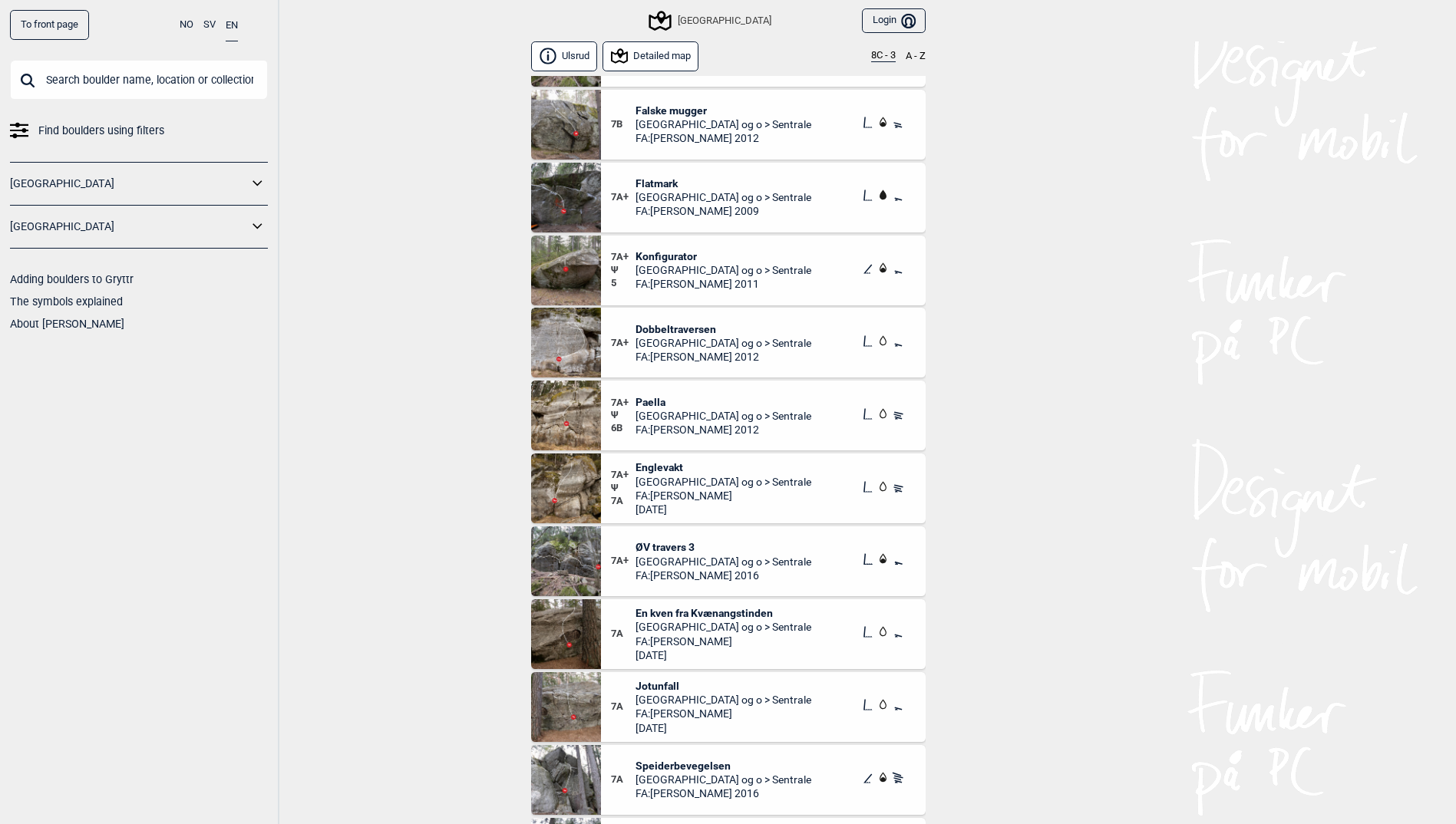
click at [586, 475] on img at bounding box center [566, 488] width 70 height 70
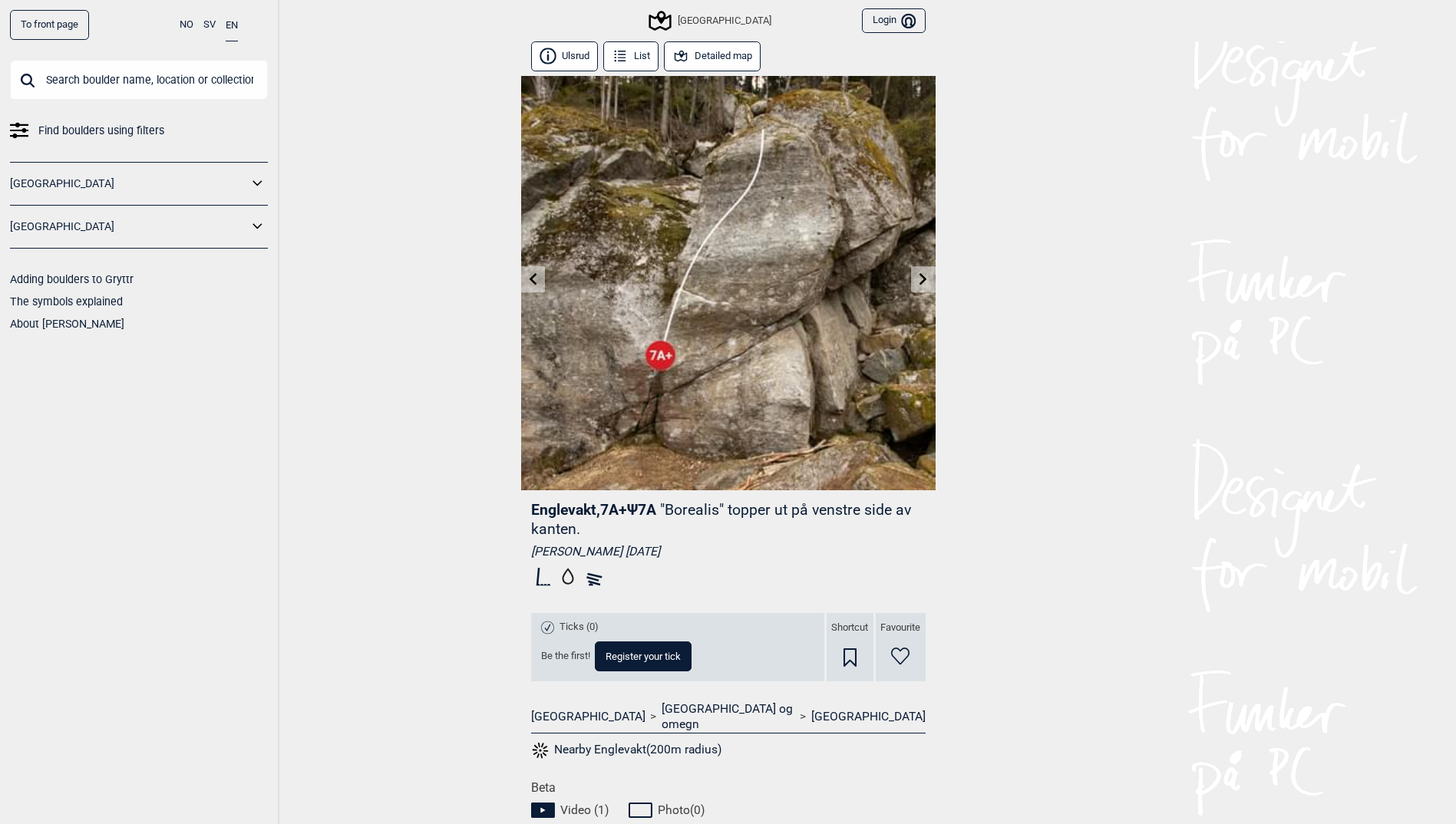
click at [638, 62] on button "List" at bounding box center [631, 56] width 56 height 30
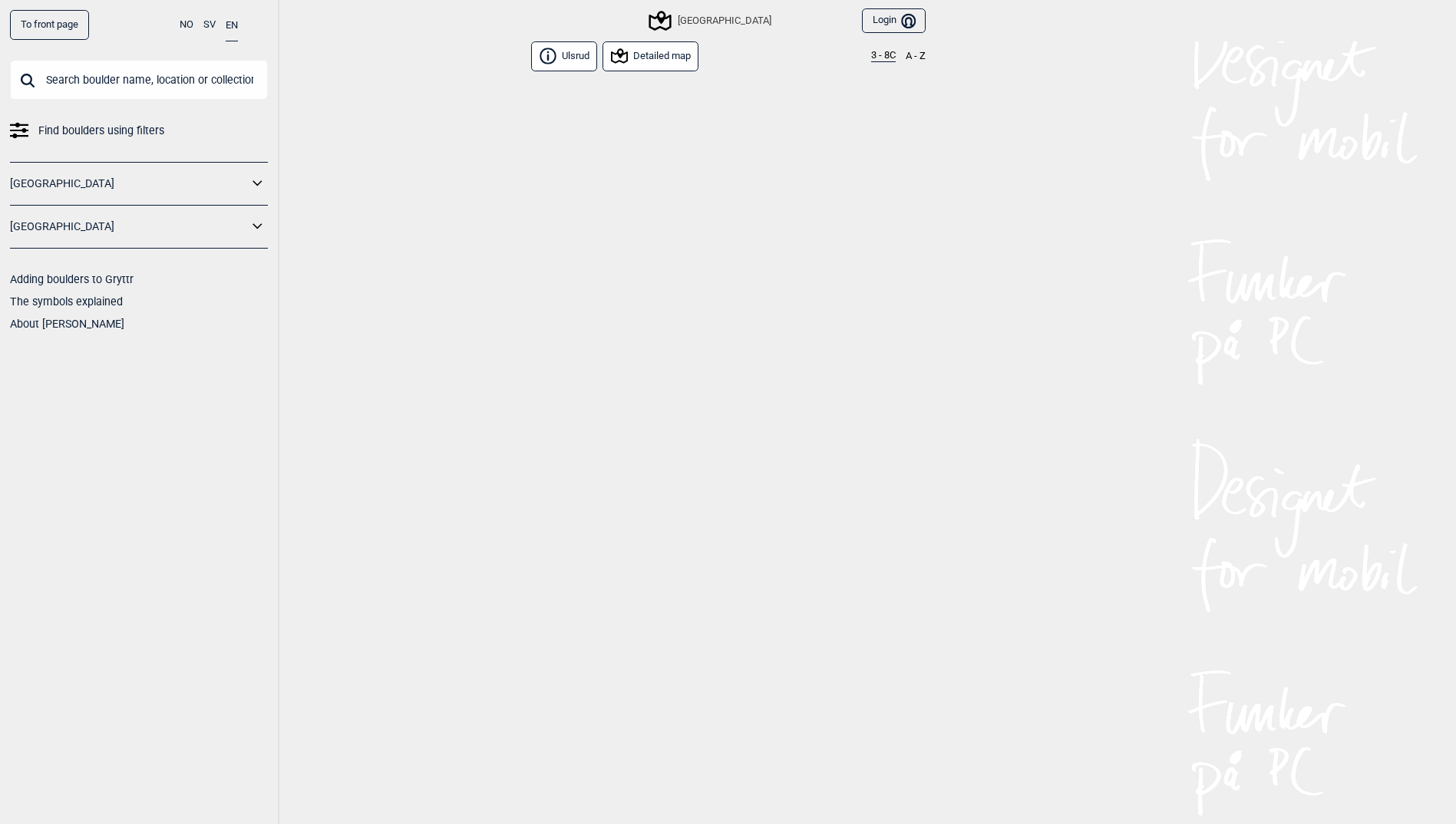
scroll to position [12504, 0]
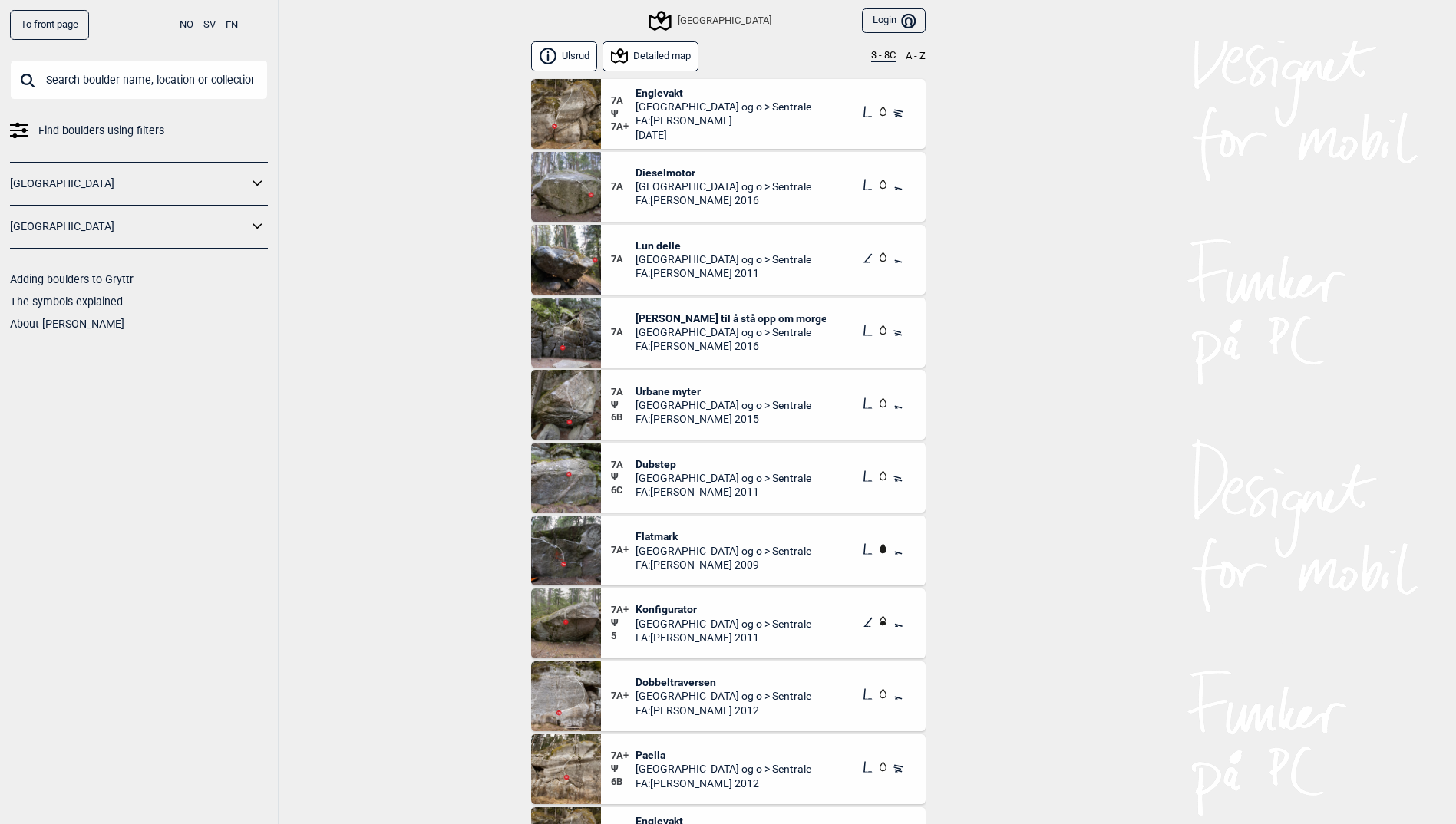
click at [586, 180] on img at bounding box center [566, 187] width 70 height 70
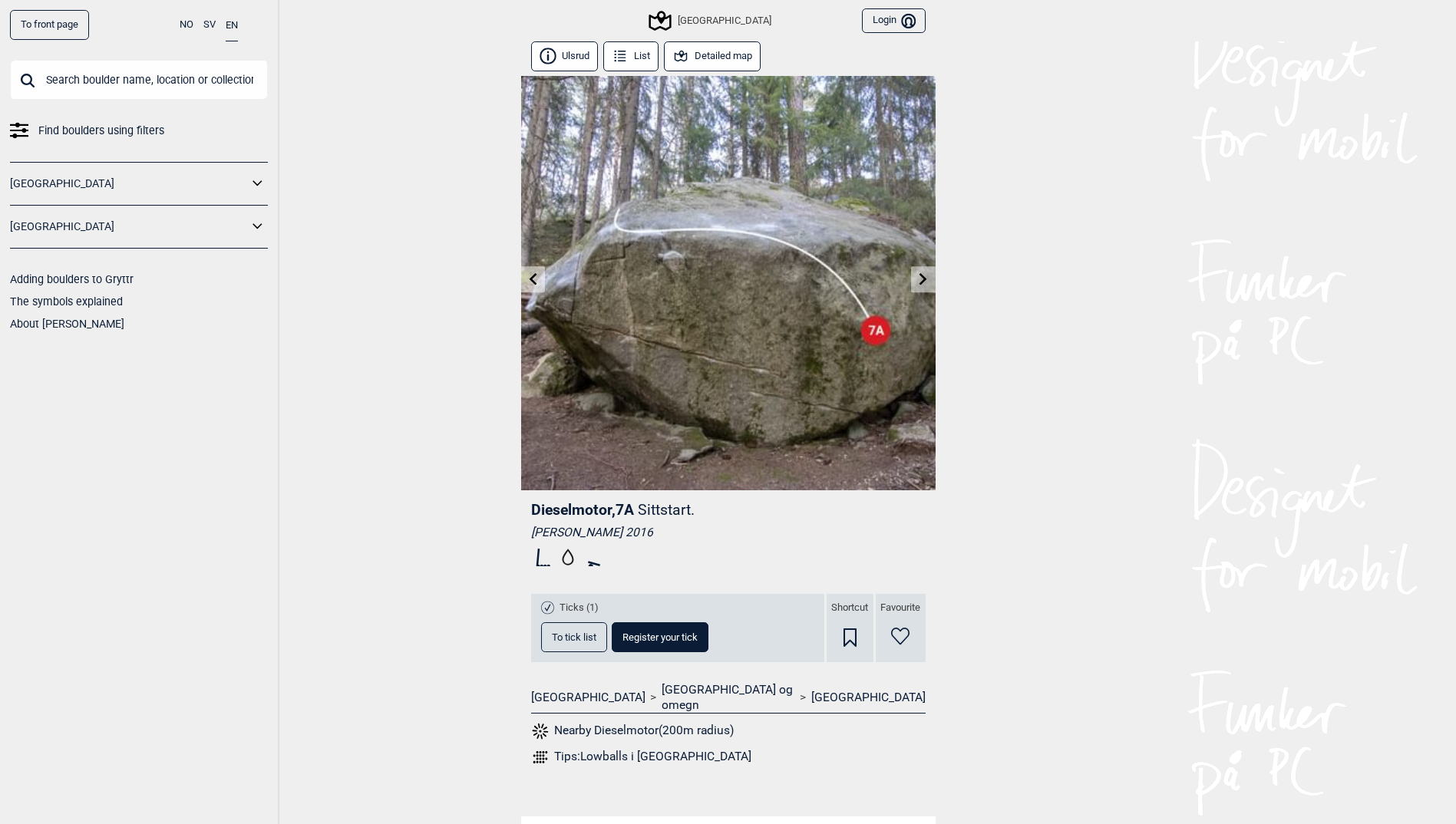
click at [635, 54] on button "List" at bounding box center [631, 56] width 56 height 30
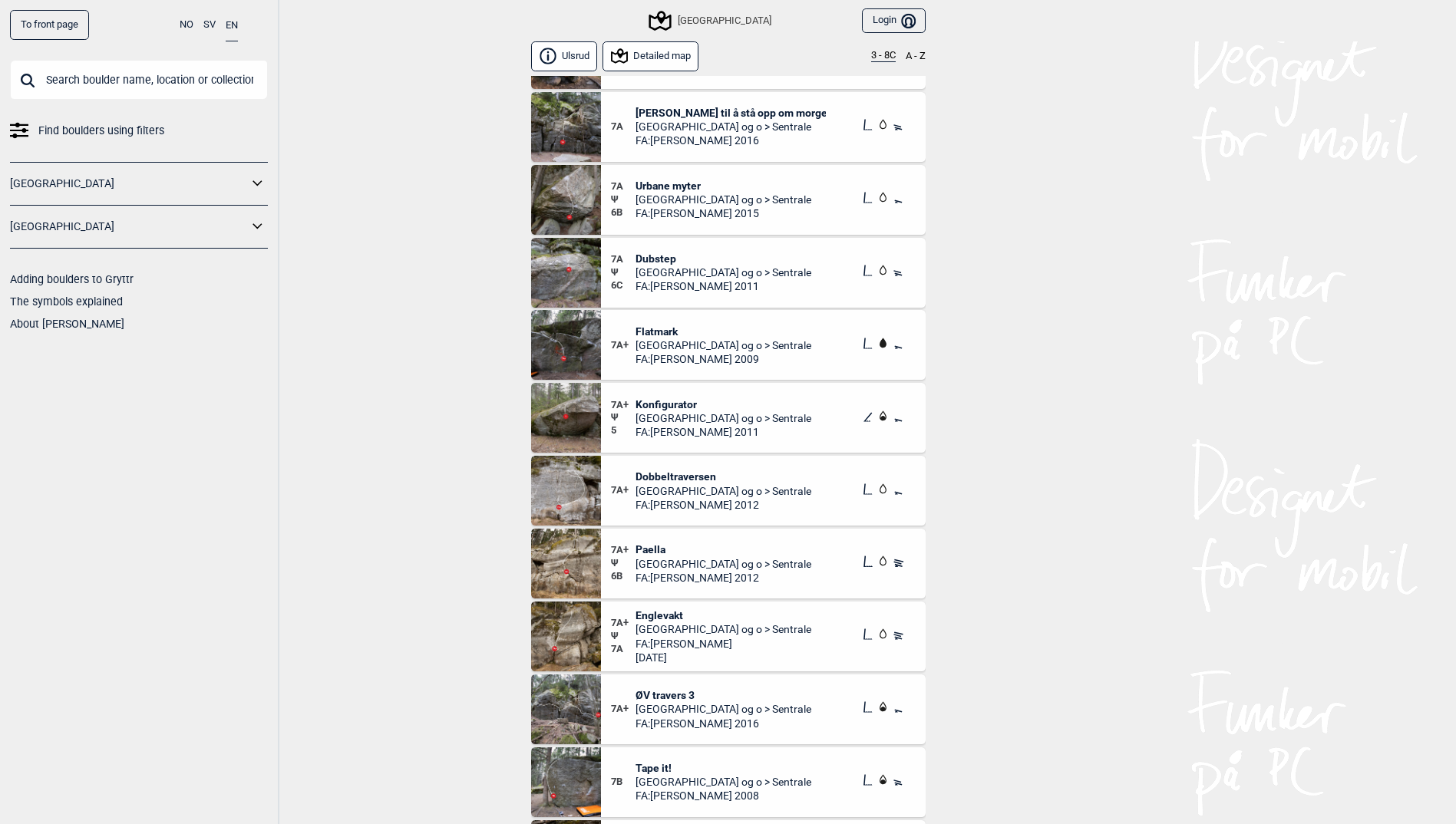
scroll to position [12728, 0]
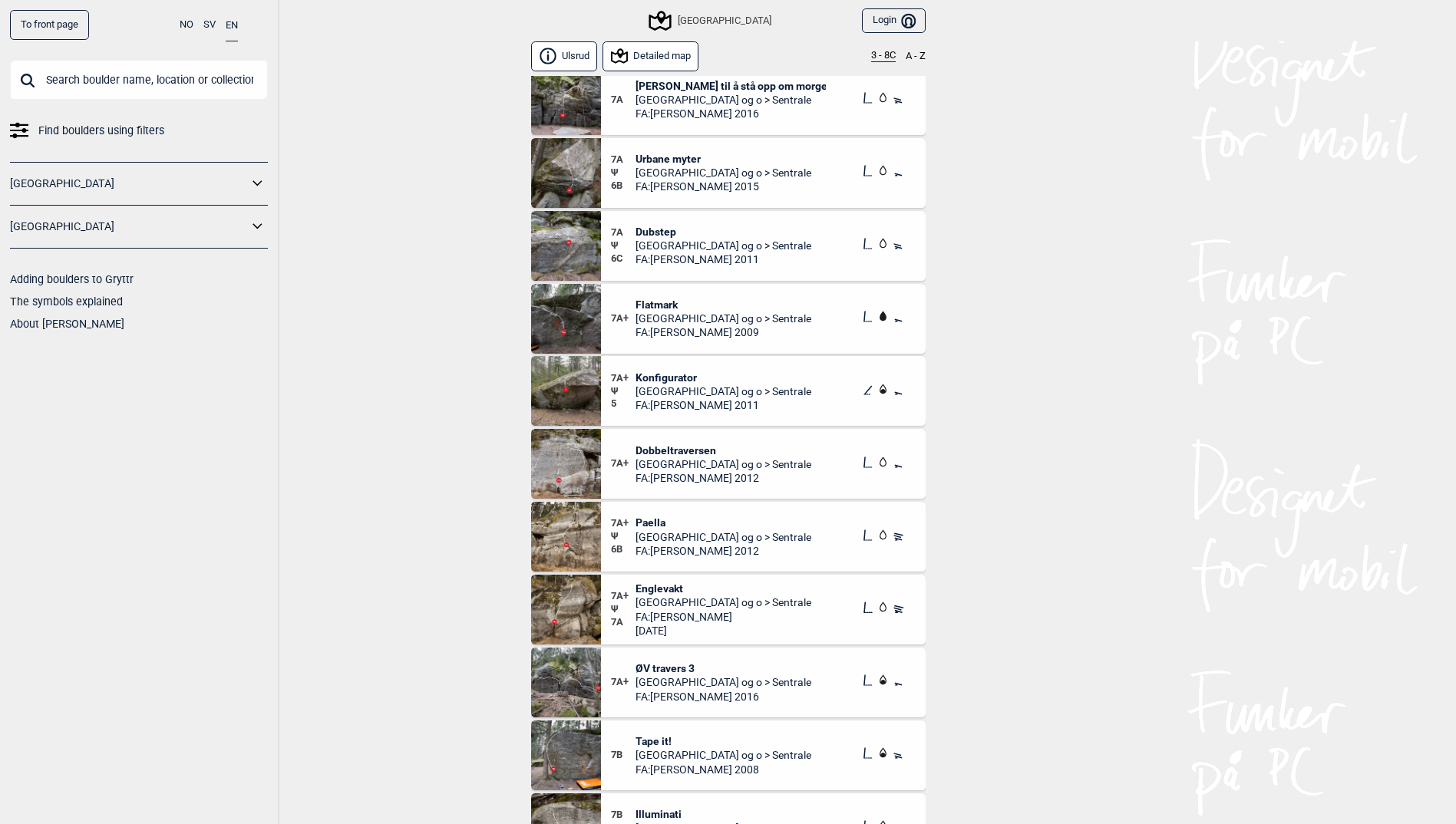
click at [581, 396] on img at bounding box center [566, 391] width 70 height 70
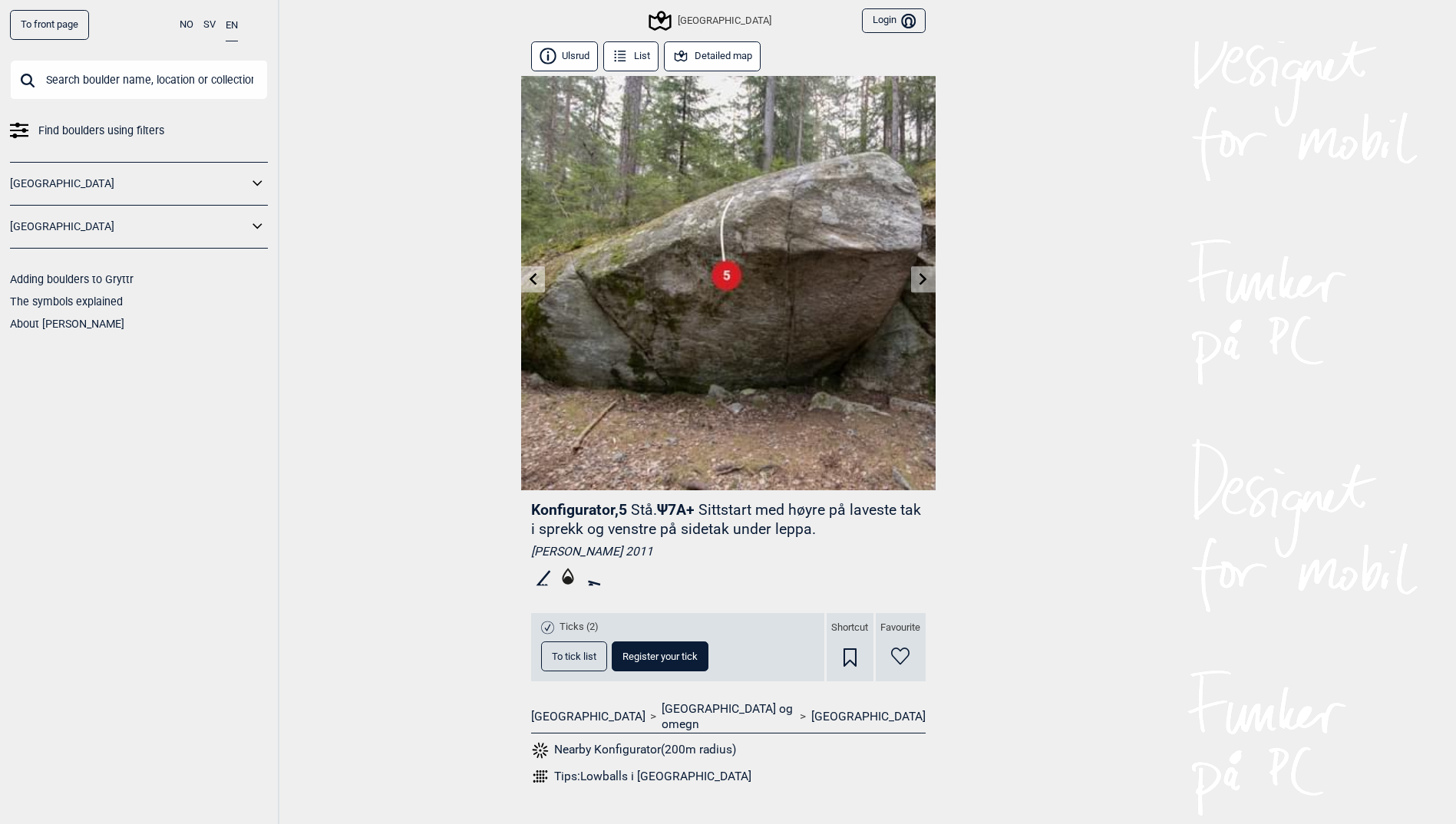
click at [642, 49] on button "List" at bounding box center [631, 56] width 56 height 30
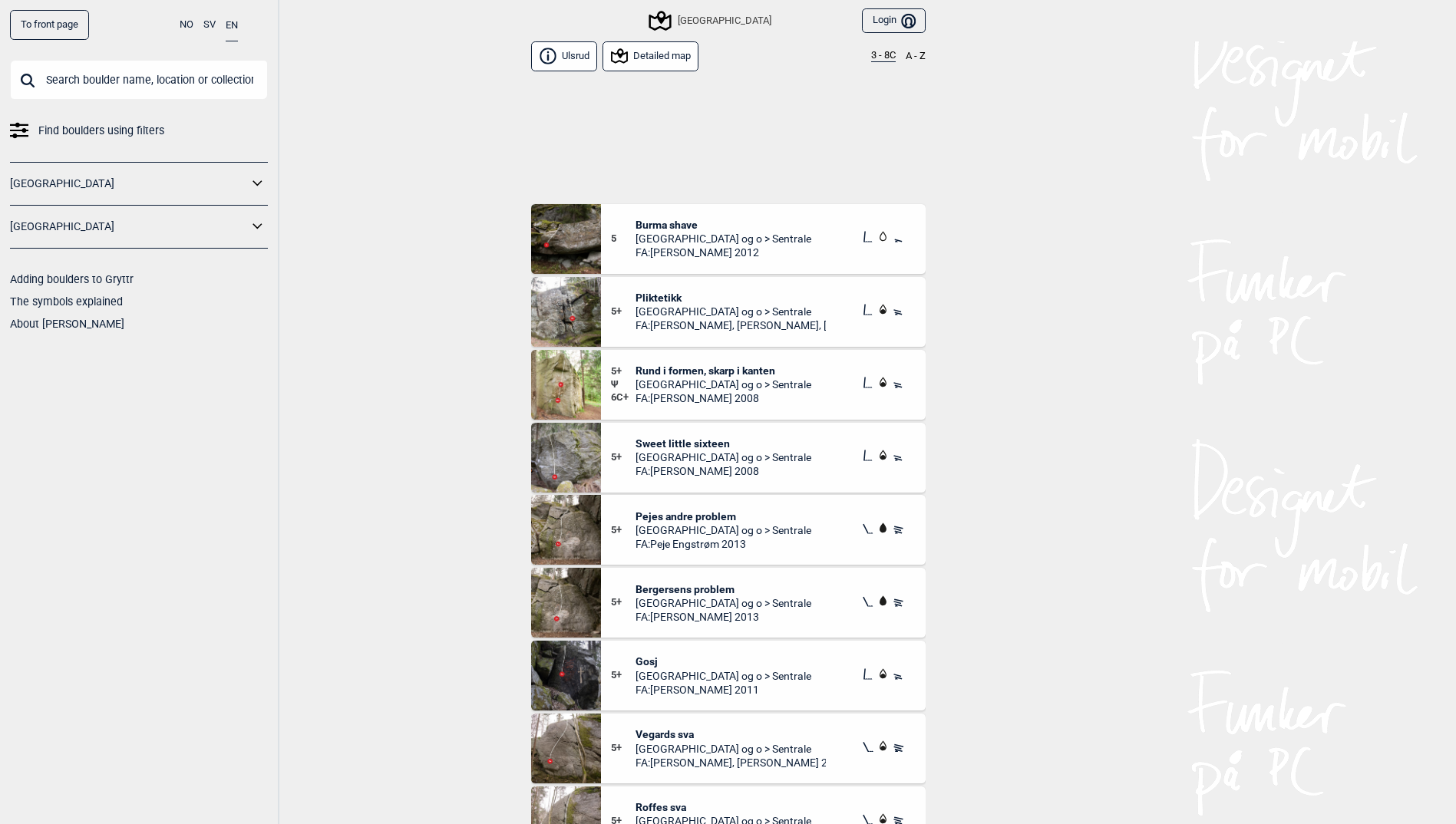
scroll to position [4652, 0]
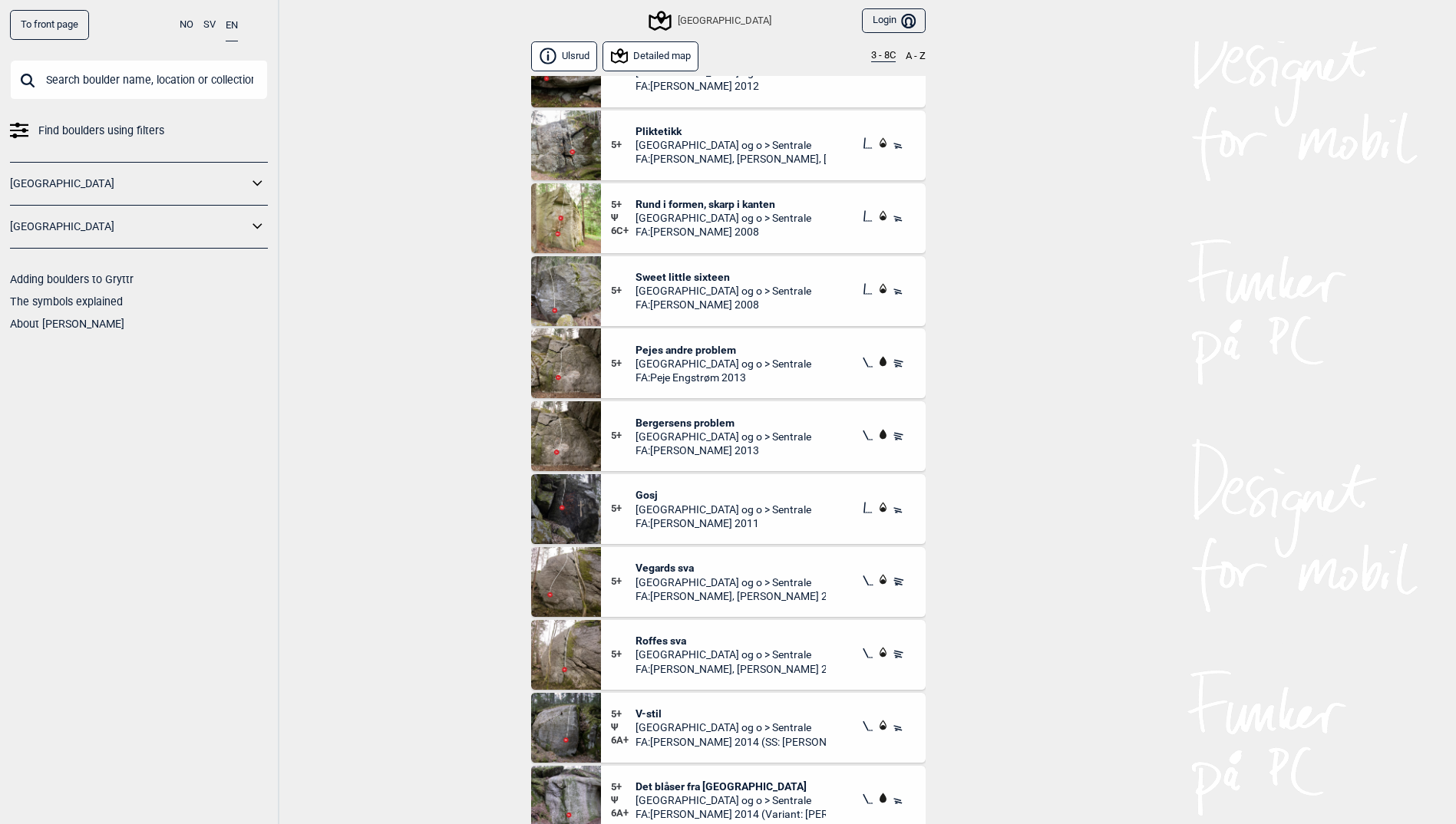
click at [885, 56] on button "3 - 8C" at bounding box center [883, 55] width 24 height 13
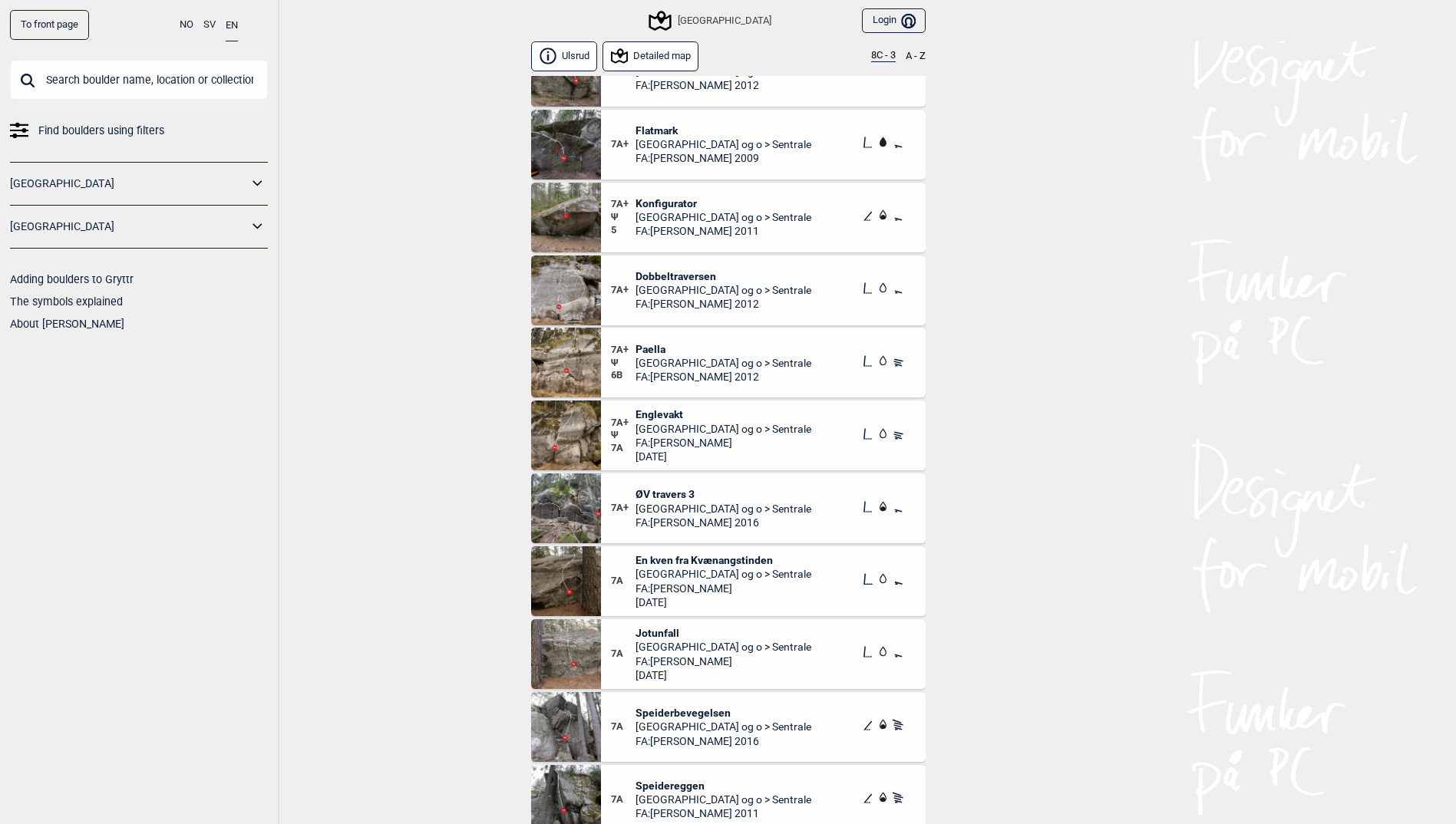
scroll to position [768, 0]
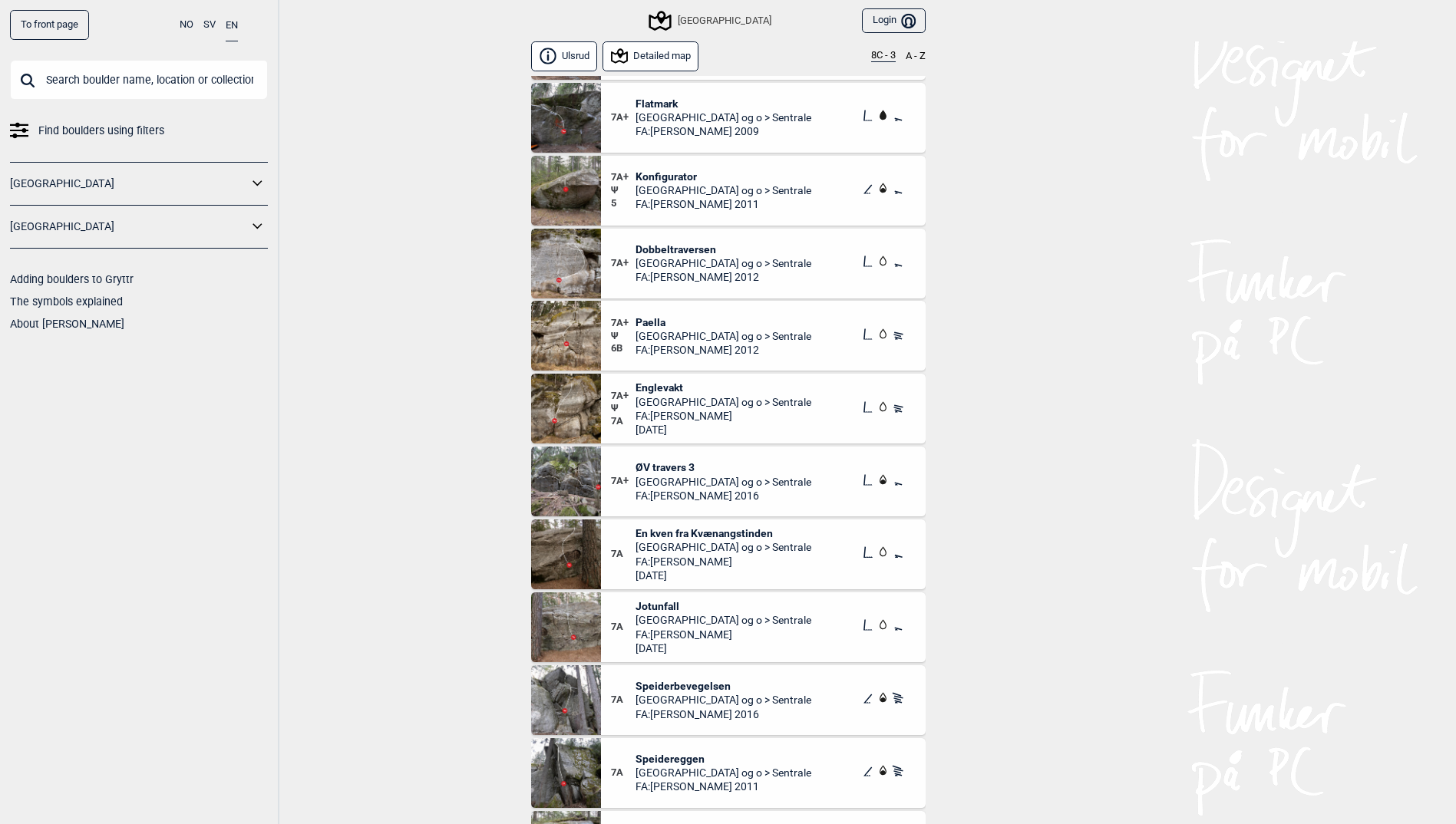
click at [594, 540] on img at bounding box center [566, 555] width 70 height 70
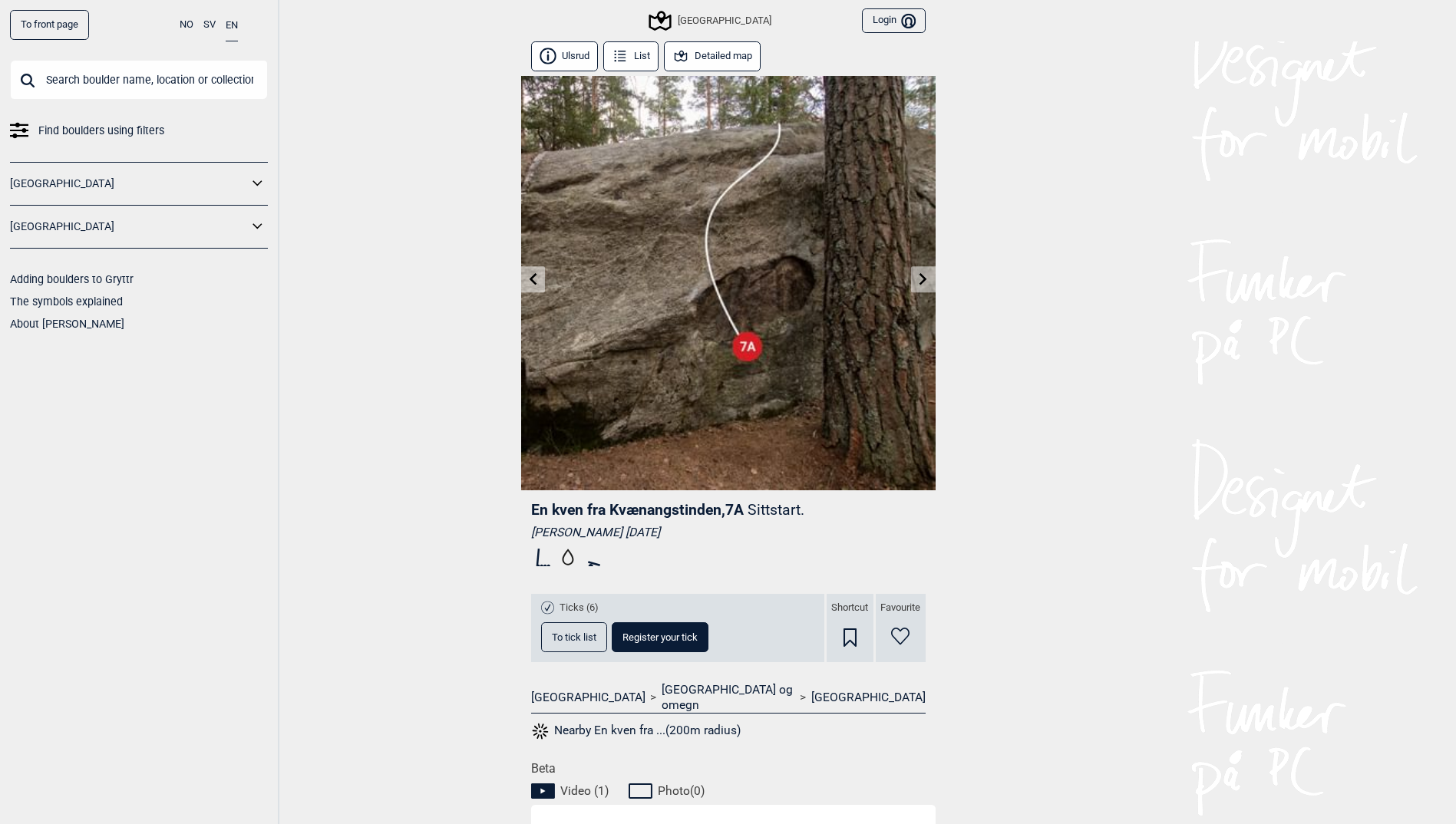
click at [627, 53] on icon at bounding box center [620, 55] width 17 height 17
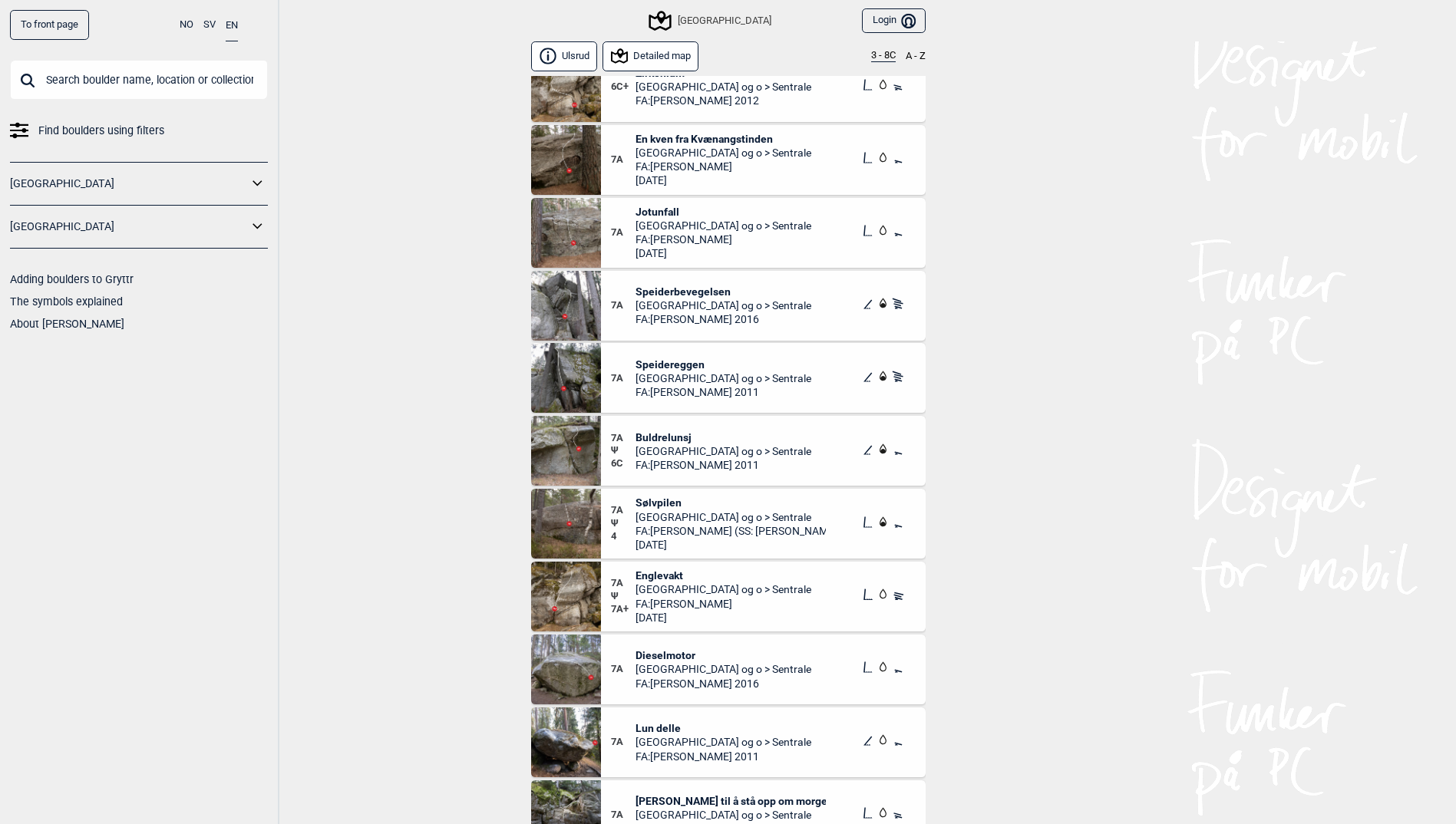
scroll to position [12009, 0]
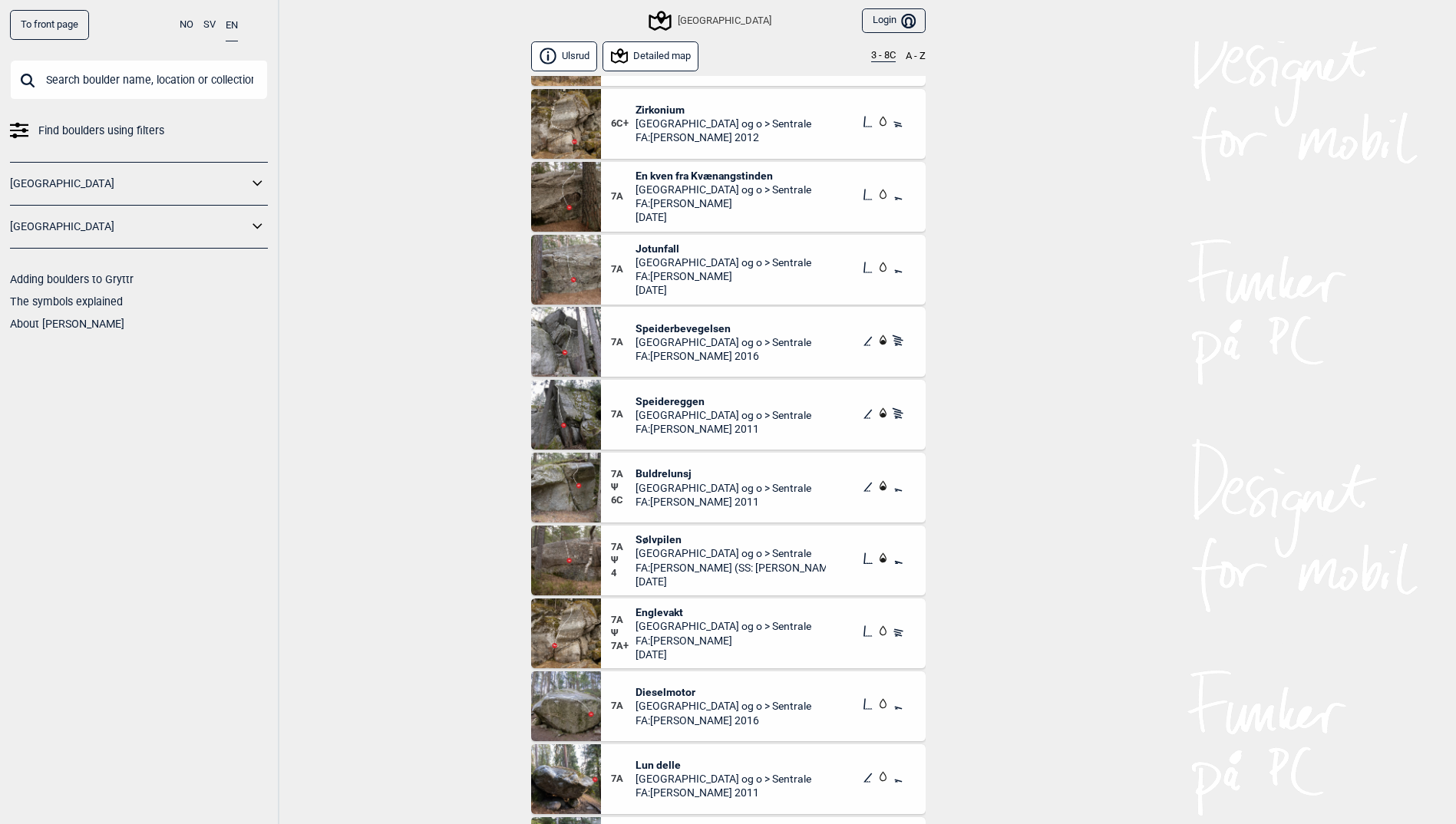
click at [694, 269] on span "[GEOGRAPHIC_DATA] og o > Sentrale" at bounding box center [723, 263] width 176 height 14
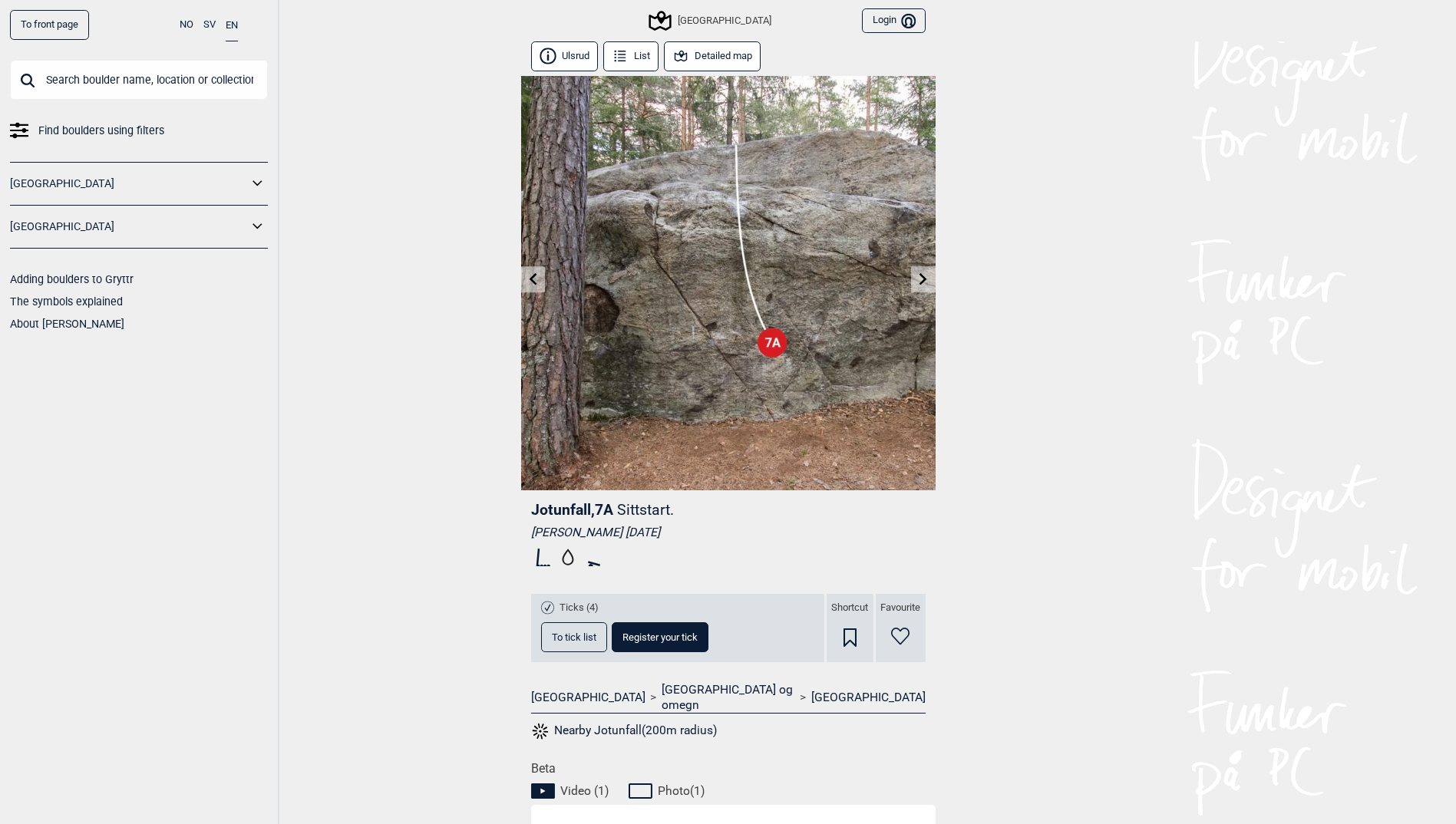
click at [594, 564] on rect at bounding box center [593, 564] width 13 height 6
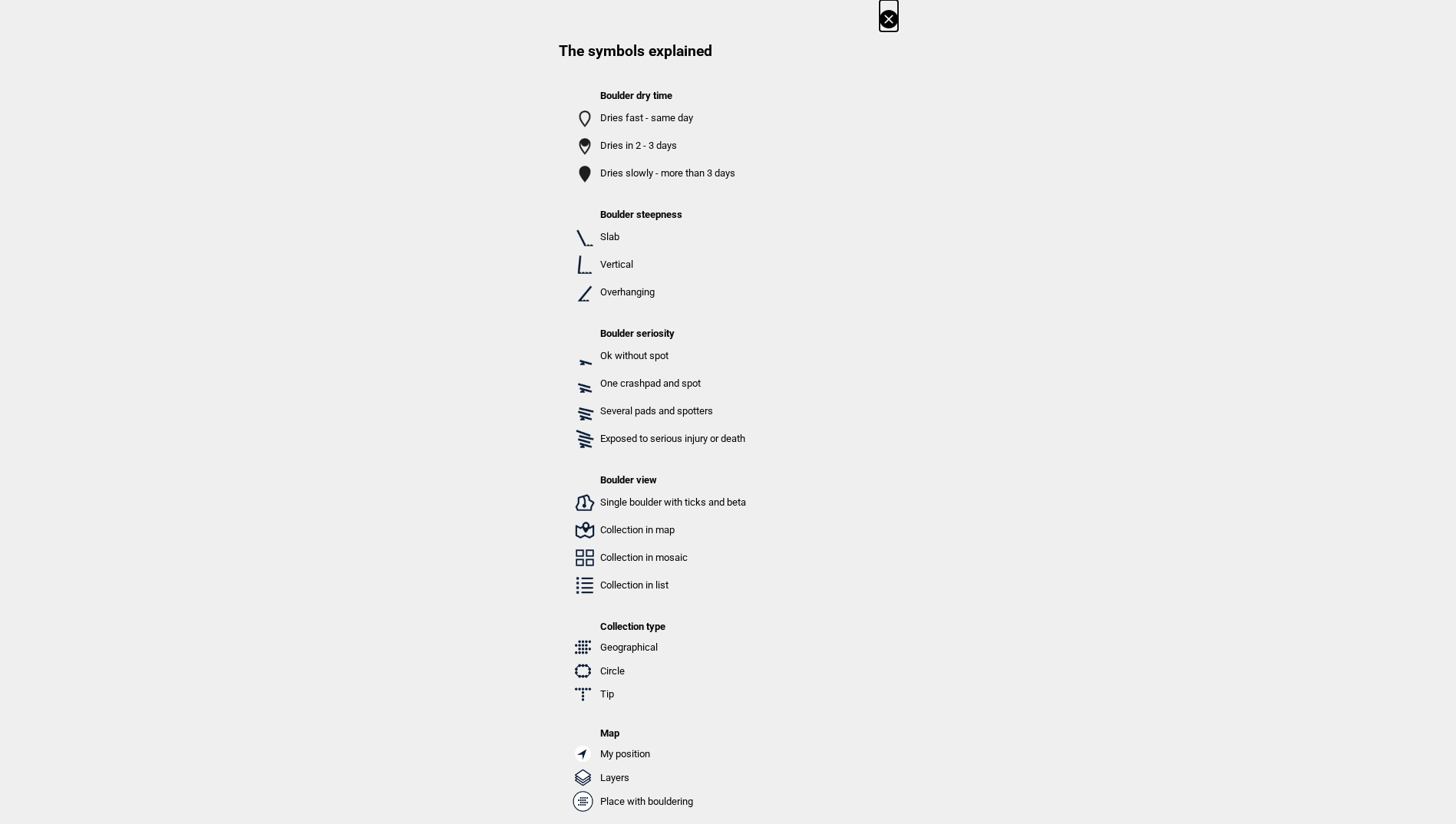
click at [884, 22] on icon at bounding box center [888, 18] width 18 height 18
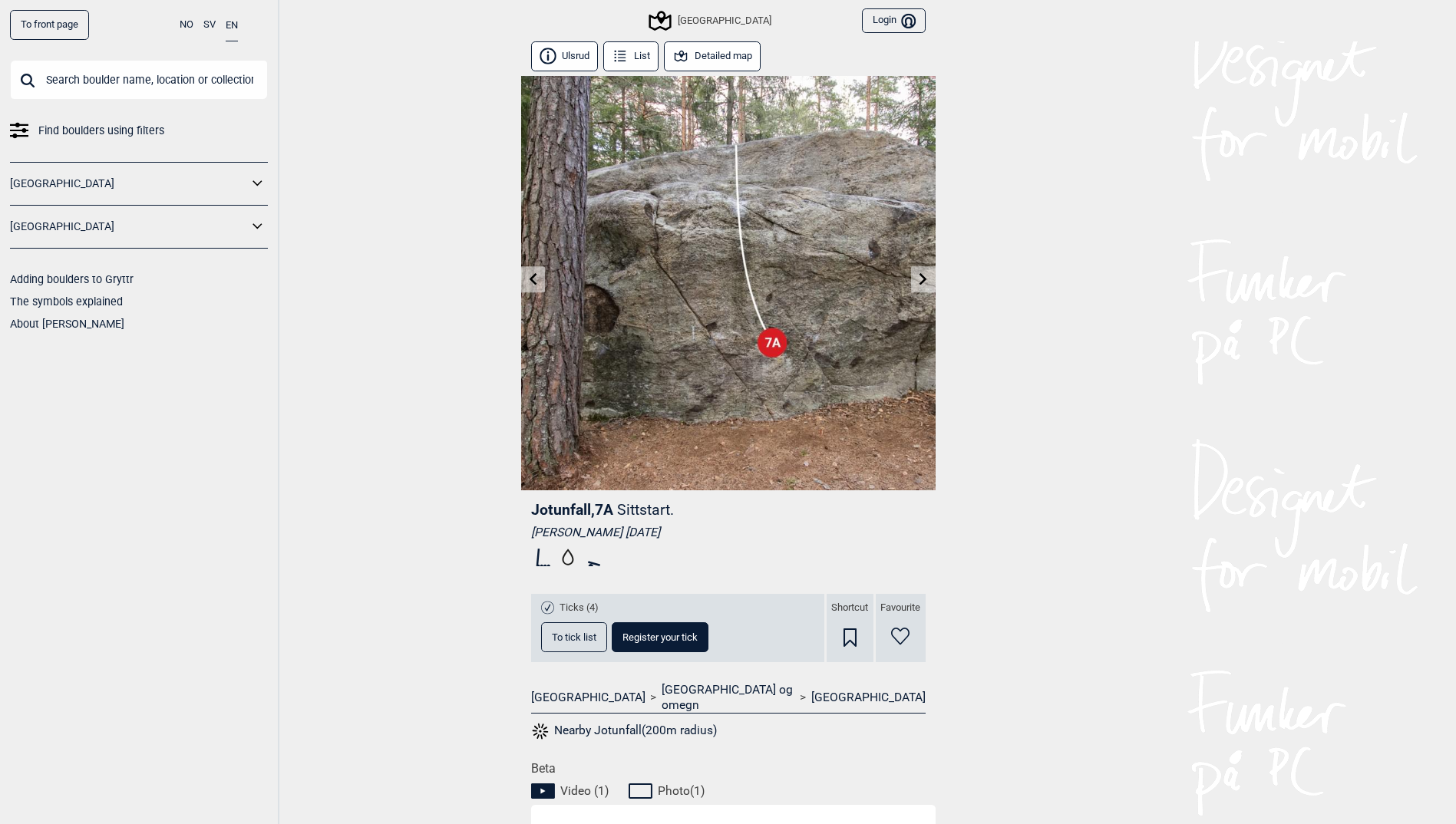
click at [595, 566] on icon at bounding box center [593, 557] width 25 height 24
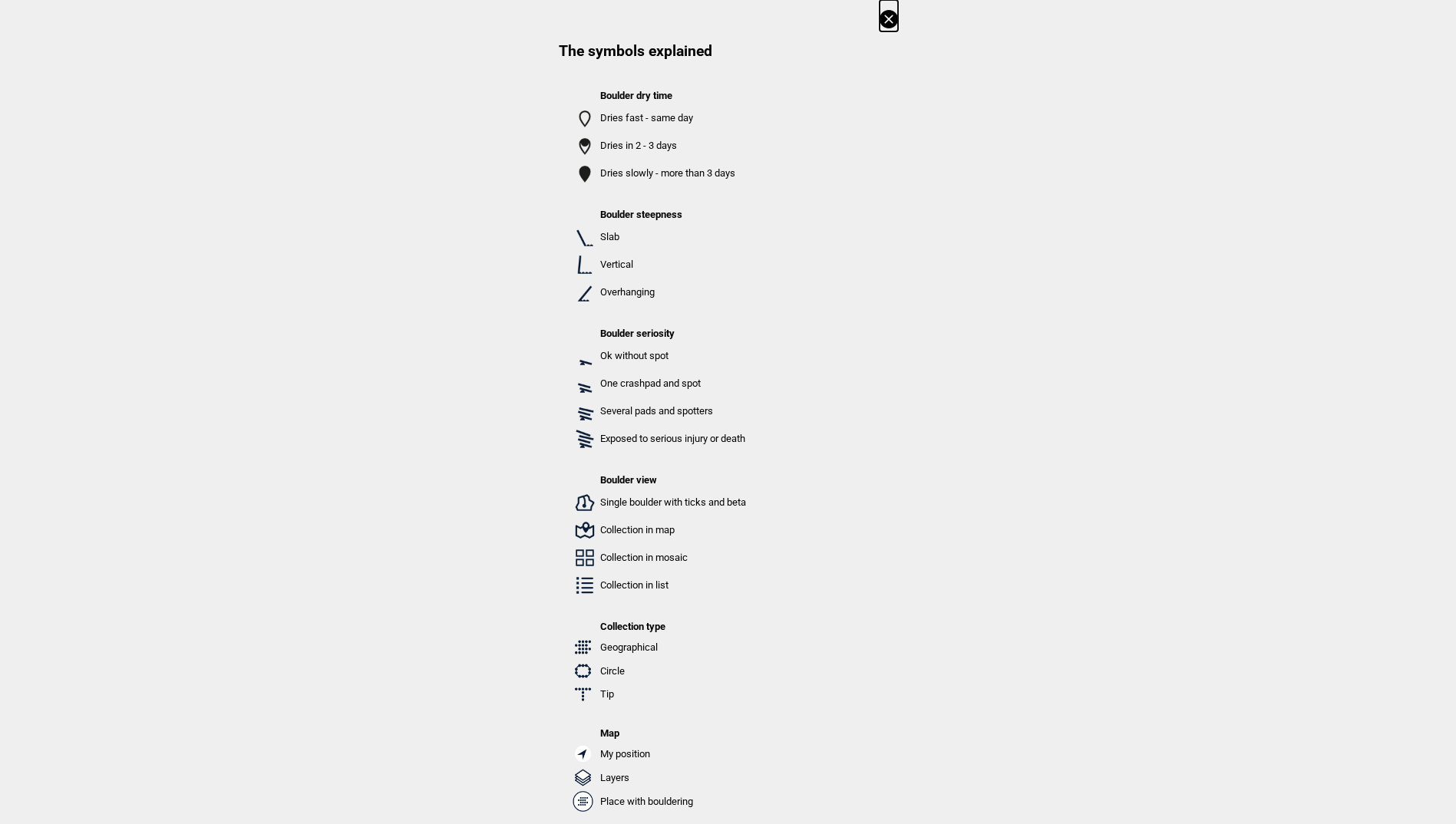
click at [888, 17] on icon at bounding box center [888, 18] width 18 height 18
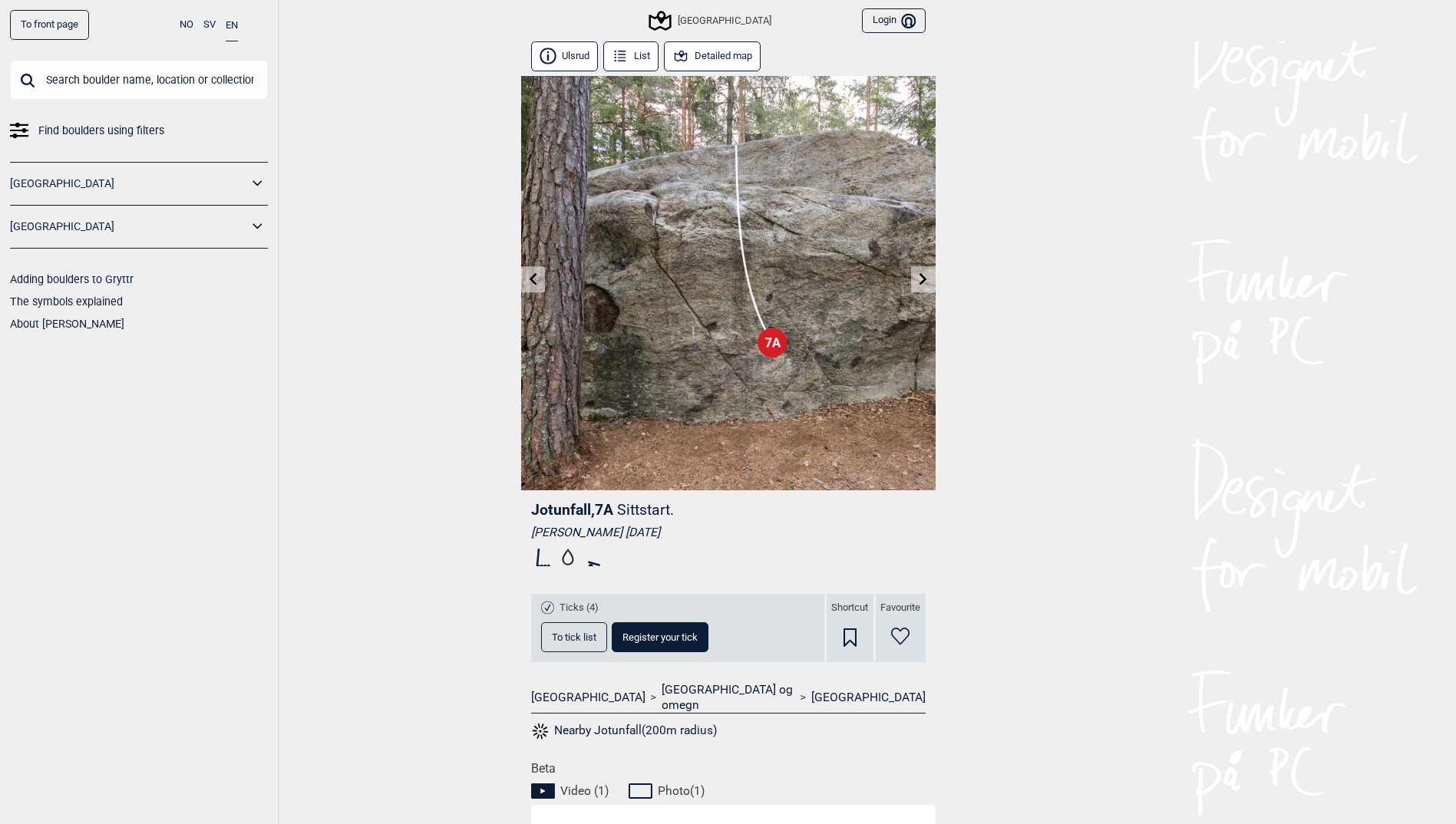
click at [690, 53] on icon at bounding box center [680, 55] width 17 height 17
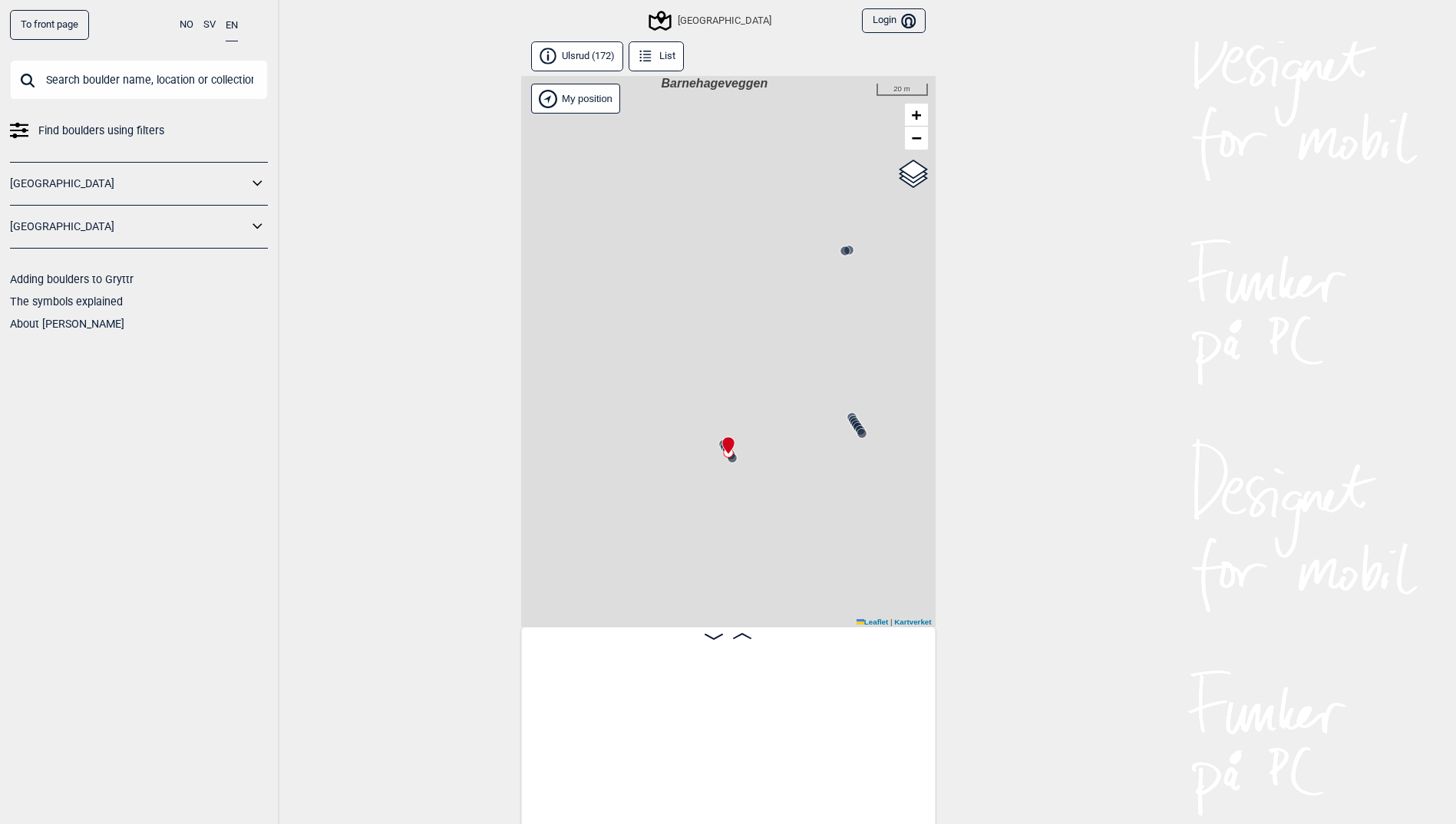
scroll to position [0, 778]
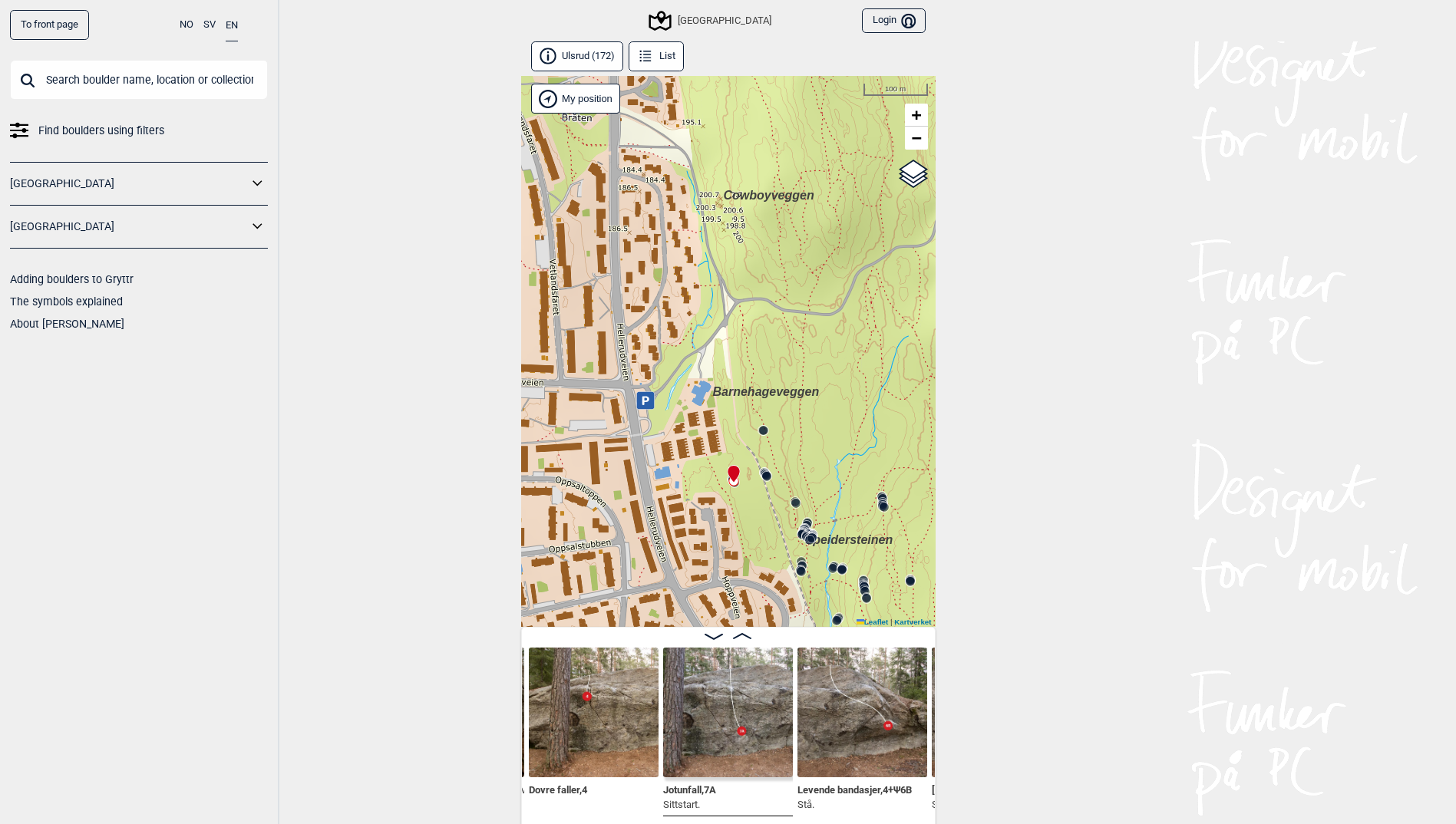
click at [777, 392] on span "Barnehageveggen" at bounding box center [766, 391] width 107 height 13
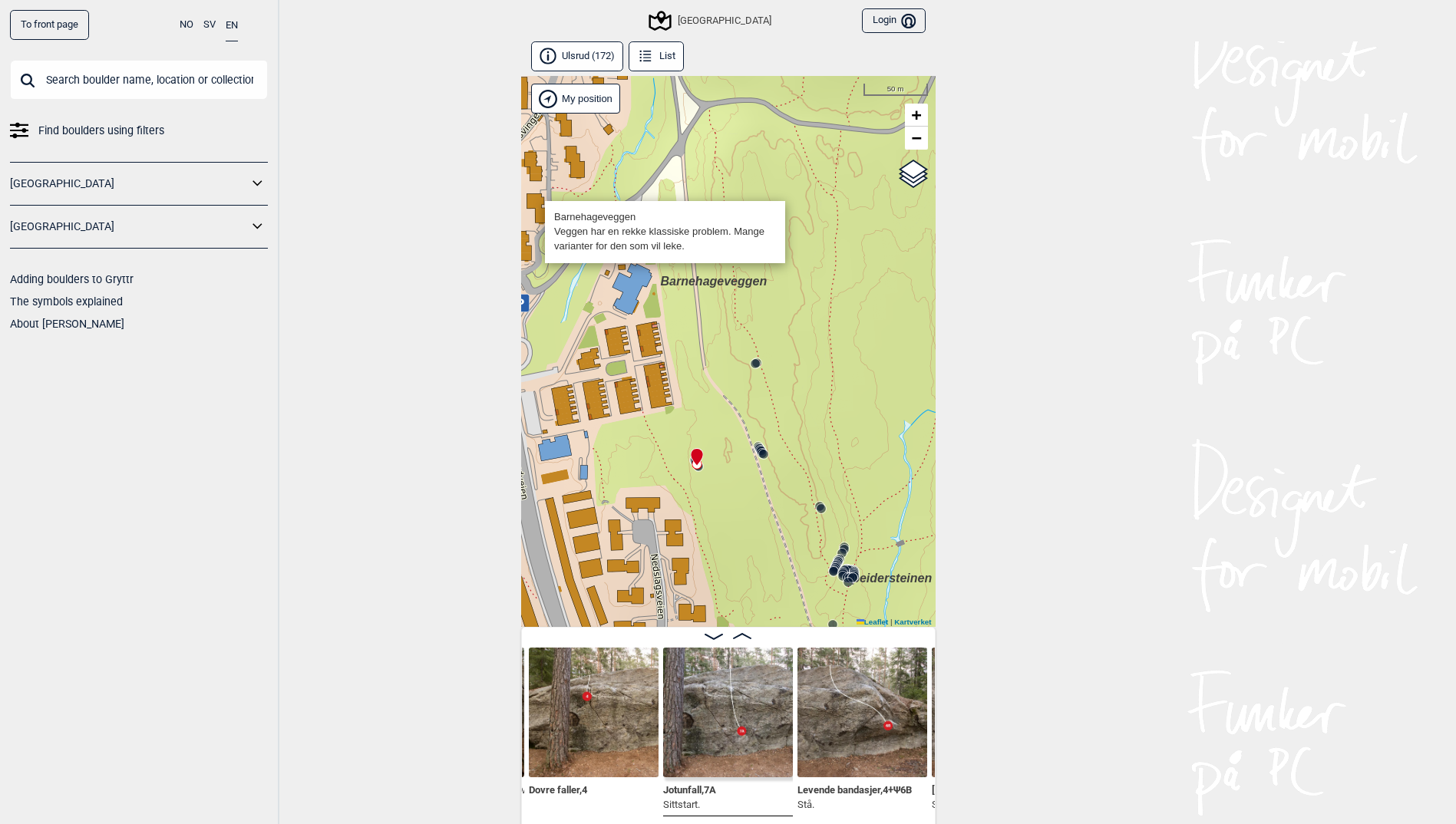
drag, startPoint x: 897, startPoint y: 496, endPoint x: 808, endPoint y: 393, distance: 136.1
click at [808, 394] on div "Speidersteinen Barnehageveggen Cowboyveggen Bølerveggen [GEOGRAPHIC_DATA]" at bounding box center [728, 351] width 414 height 552
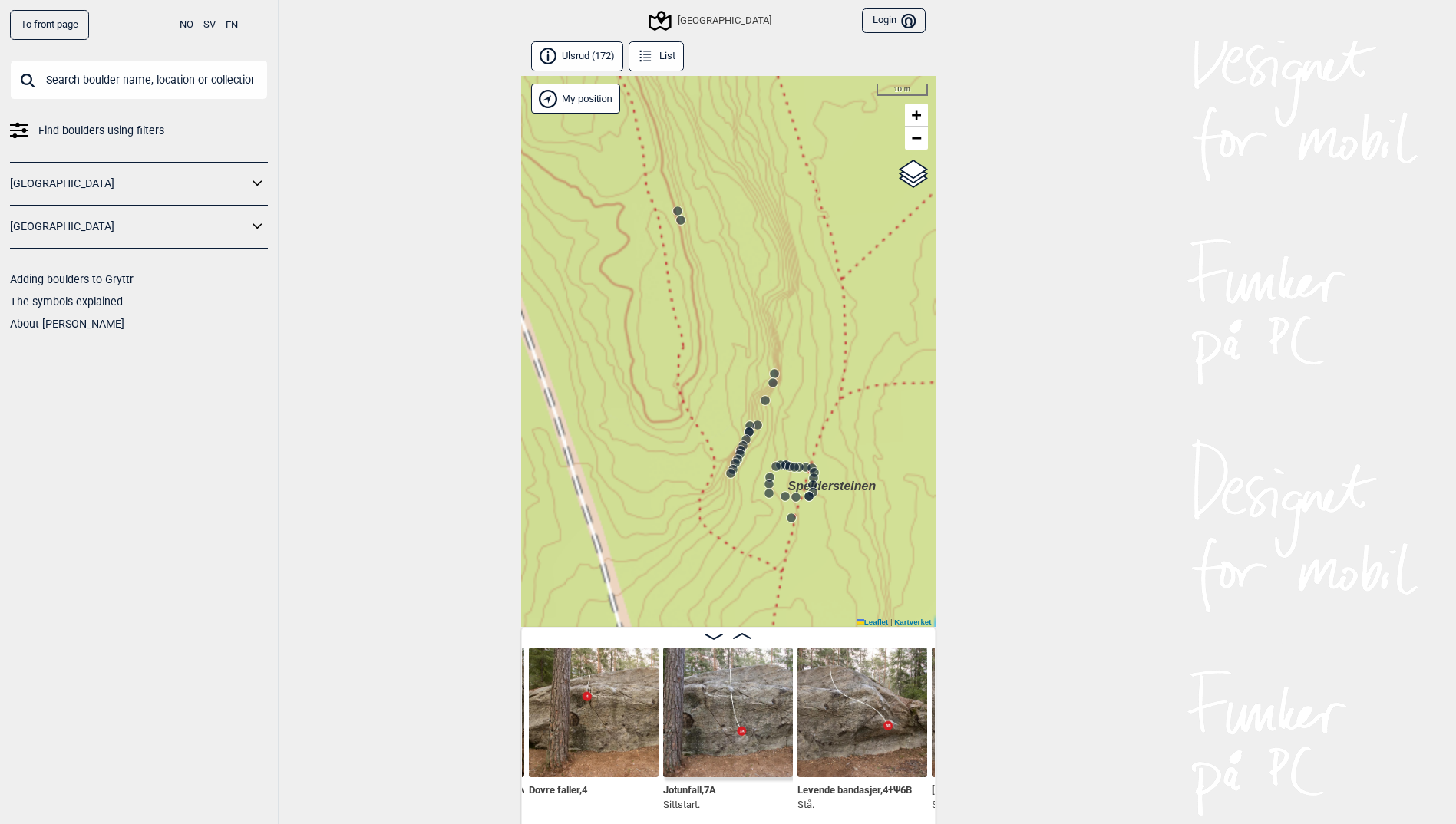
click at [792, 514] on icon at bounding box center [791, 518] width 13 height 13
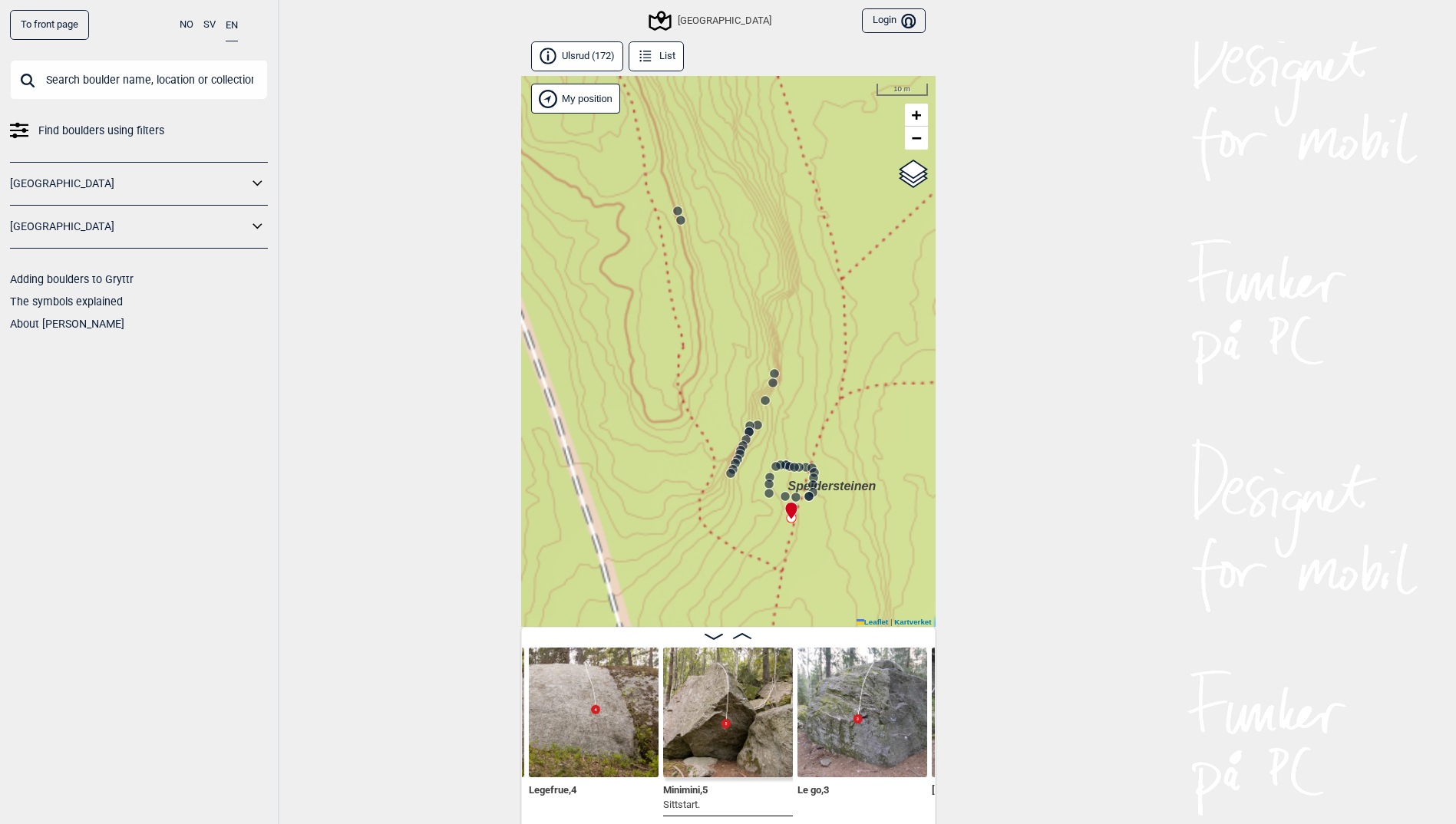
click at [782, 494] on circle at bounding box center [785, 496] width 9 height 9
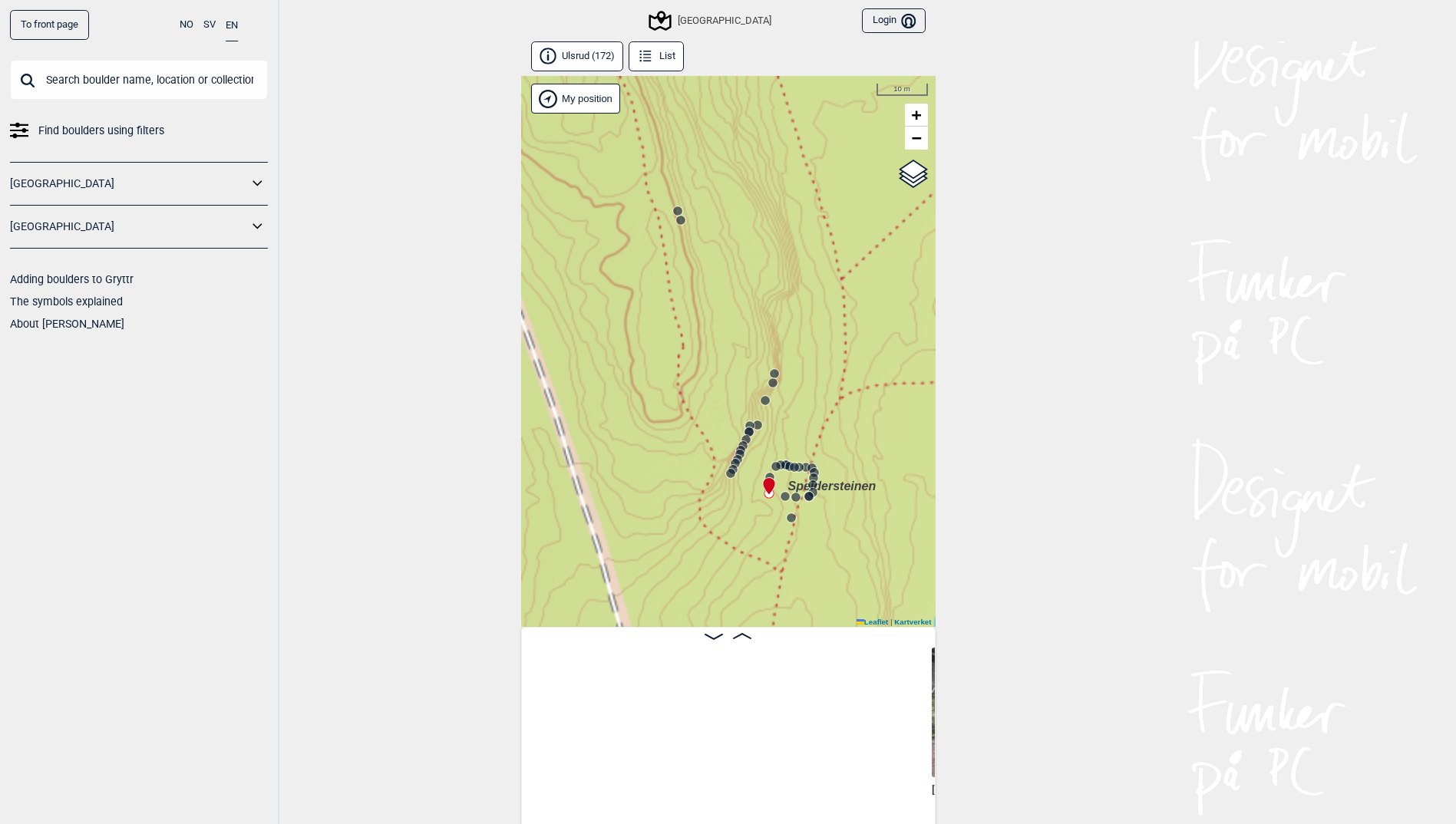
scroll to position [0, 2894]
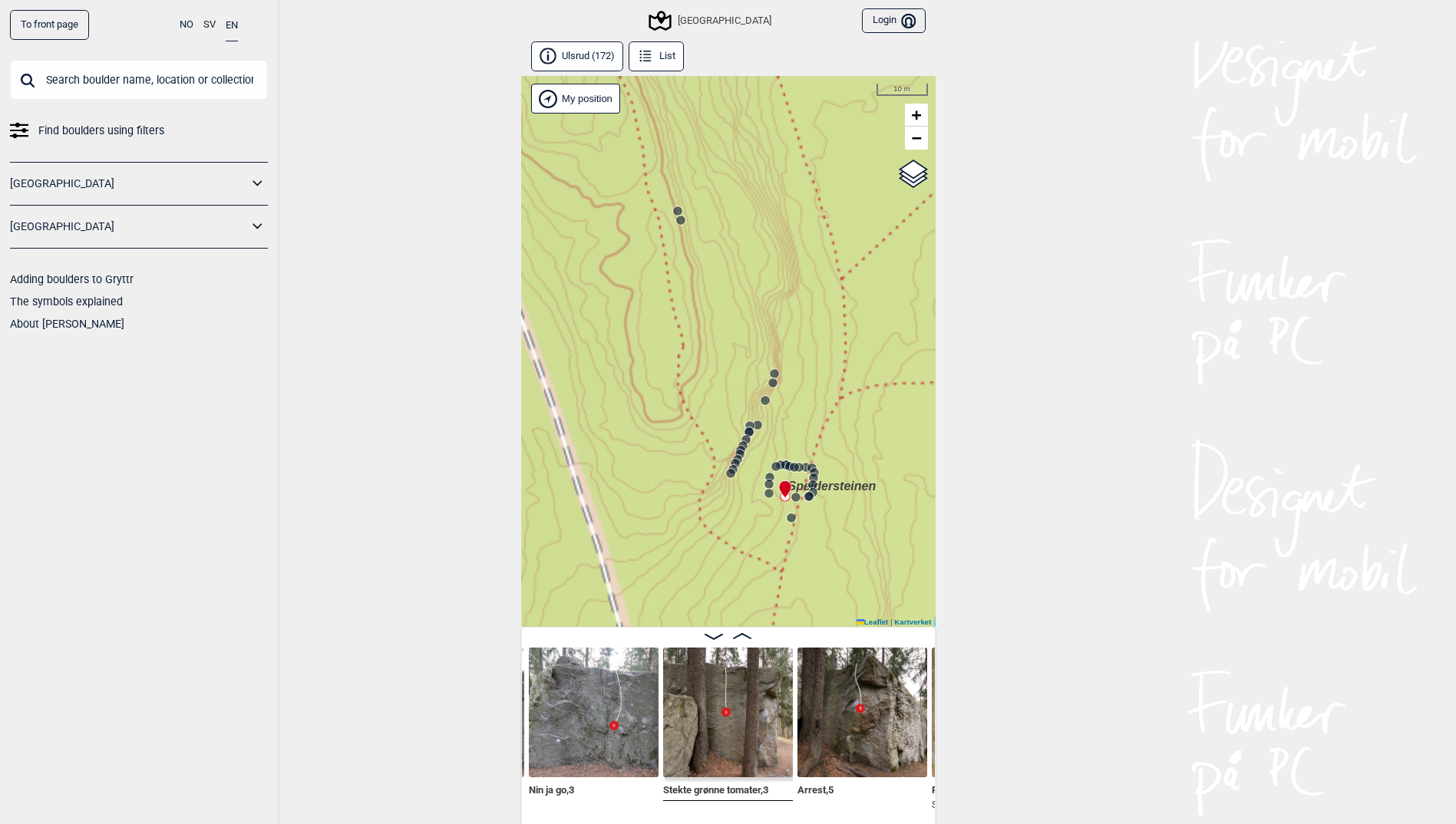
click at [794, 497] on circle at bounding box center [796, 497] width 9 height 9
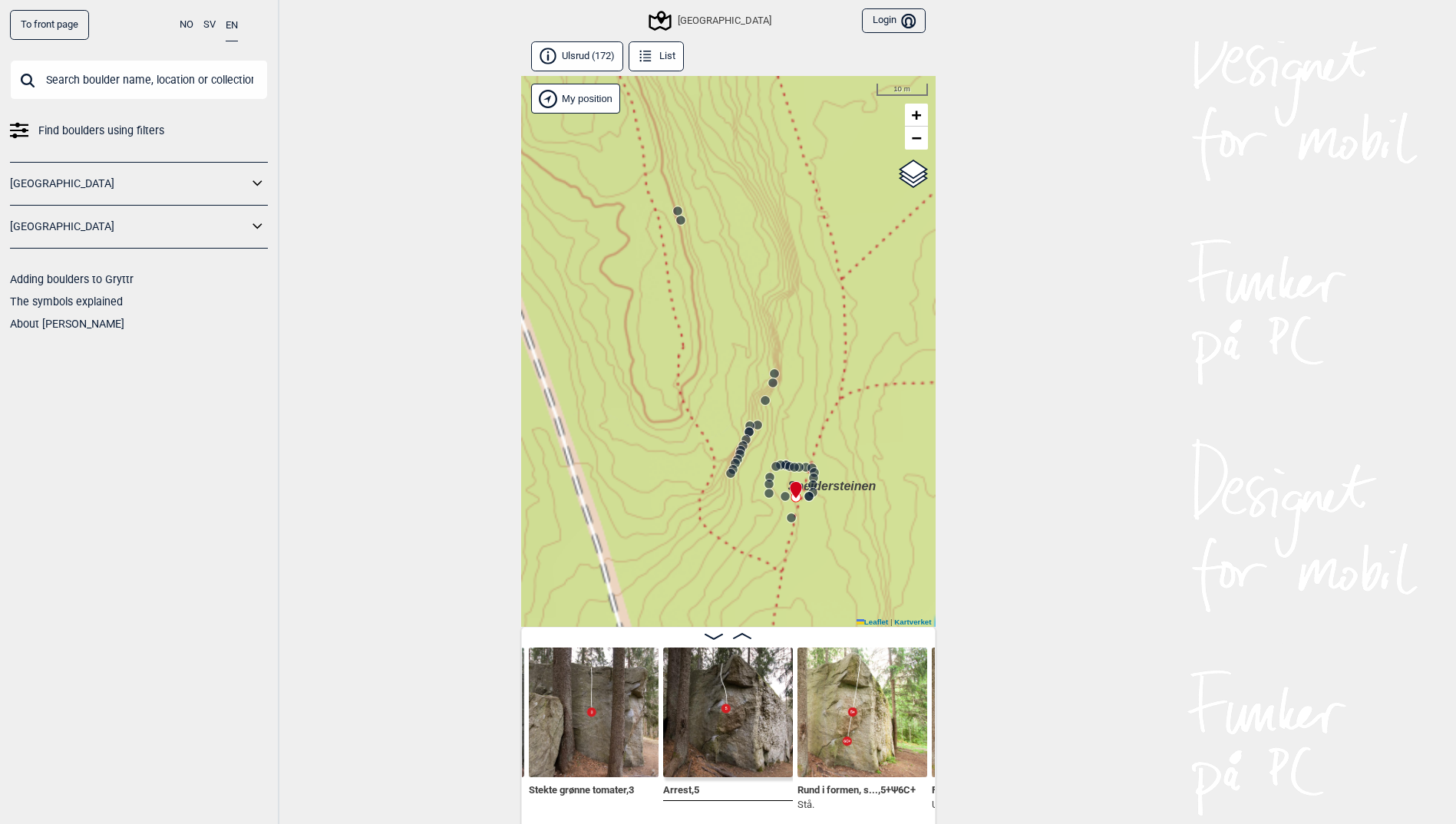
click at [812, 691] on img at bounding box center [862, 712] width 129 height 129
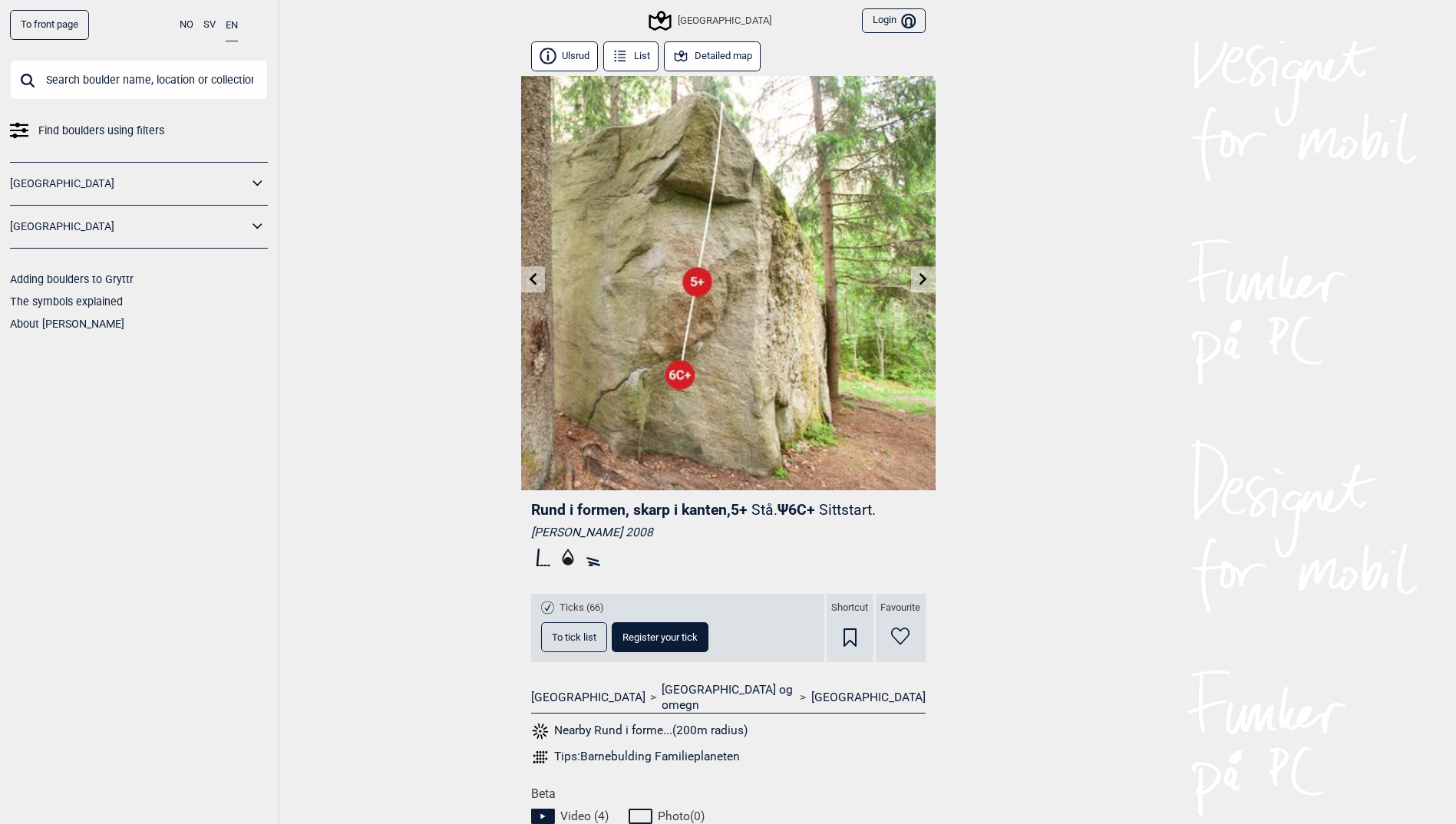
click at [915, 288] on link at bounding box center [923, 280] width 23 height 25
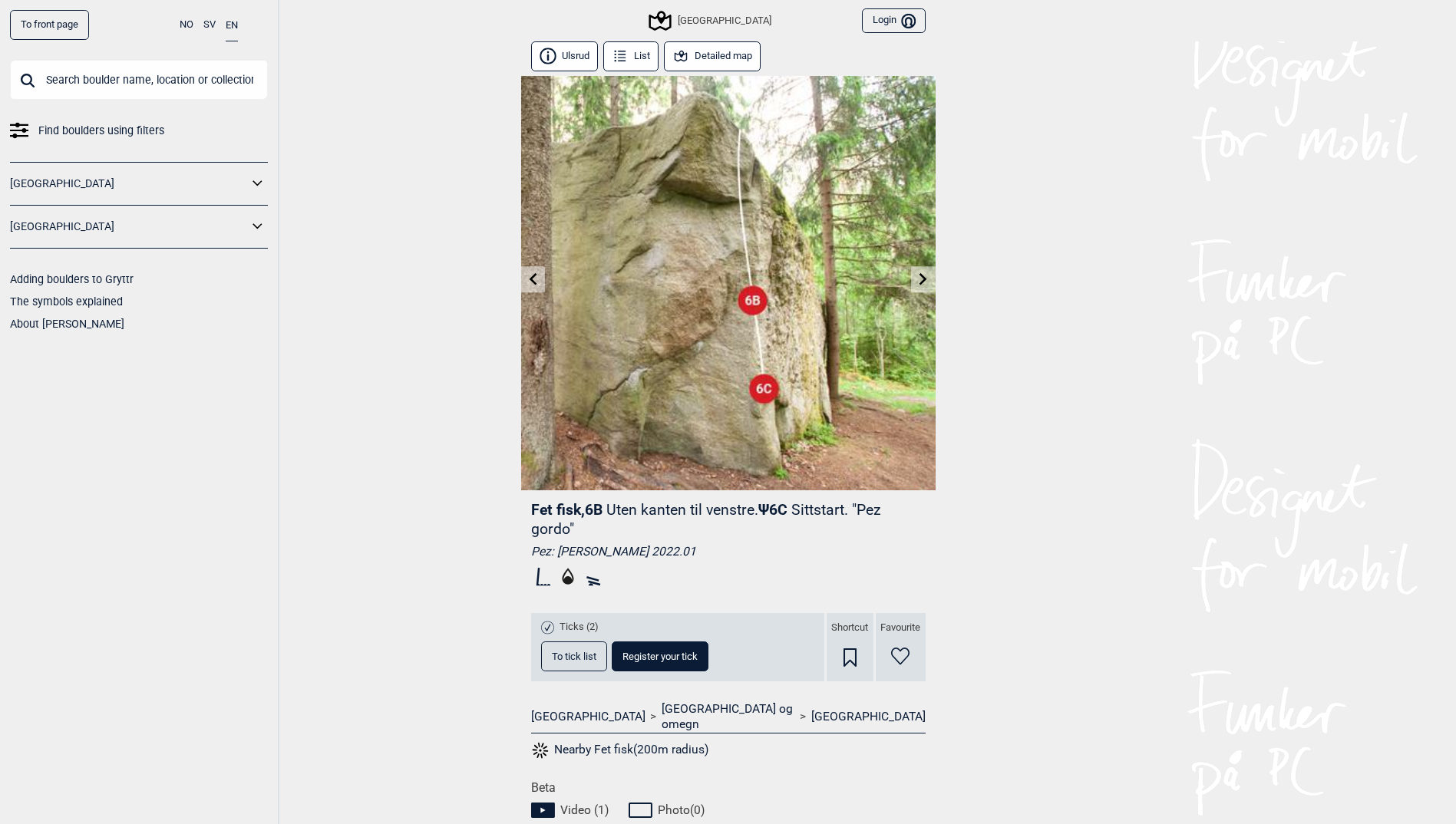
click at [915, 288] on link at bounding box center [923, 280] width 23 height 25
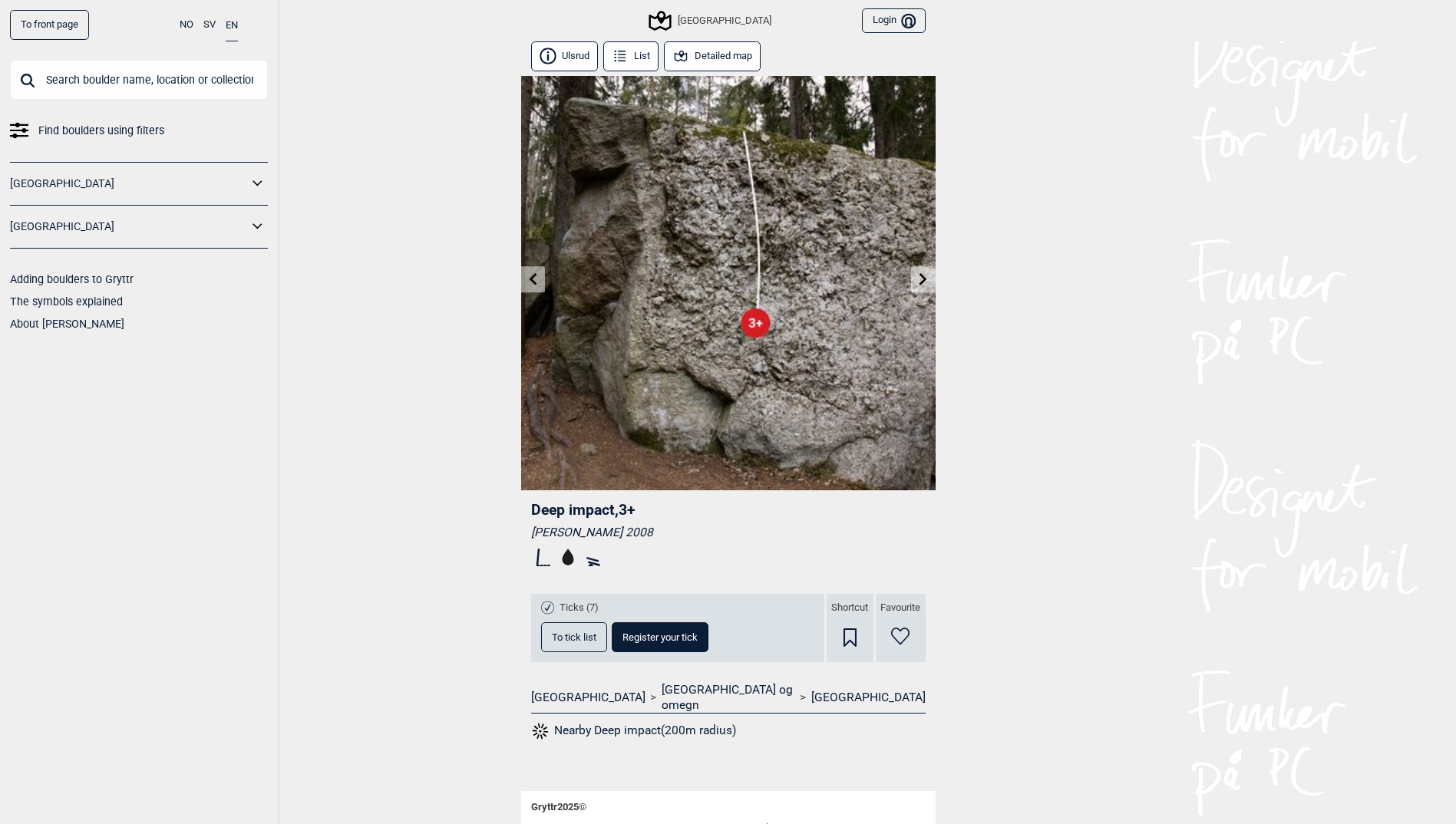
click at [915, 288] on link at bounding box center [923, 280] width 23 height 25
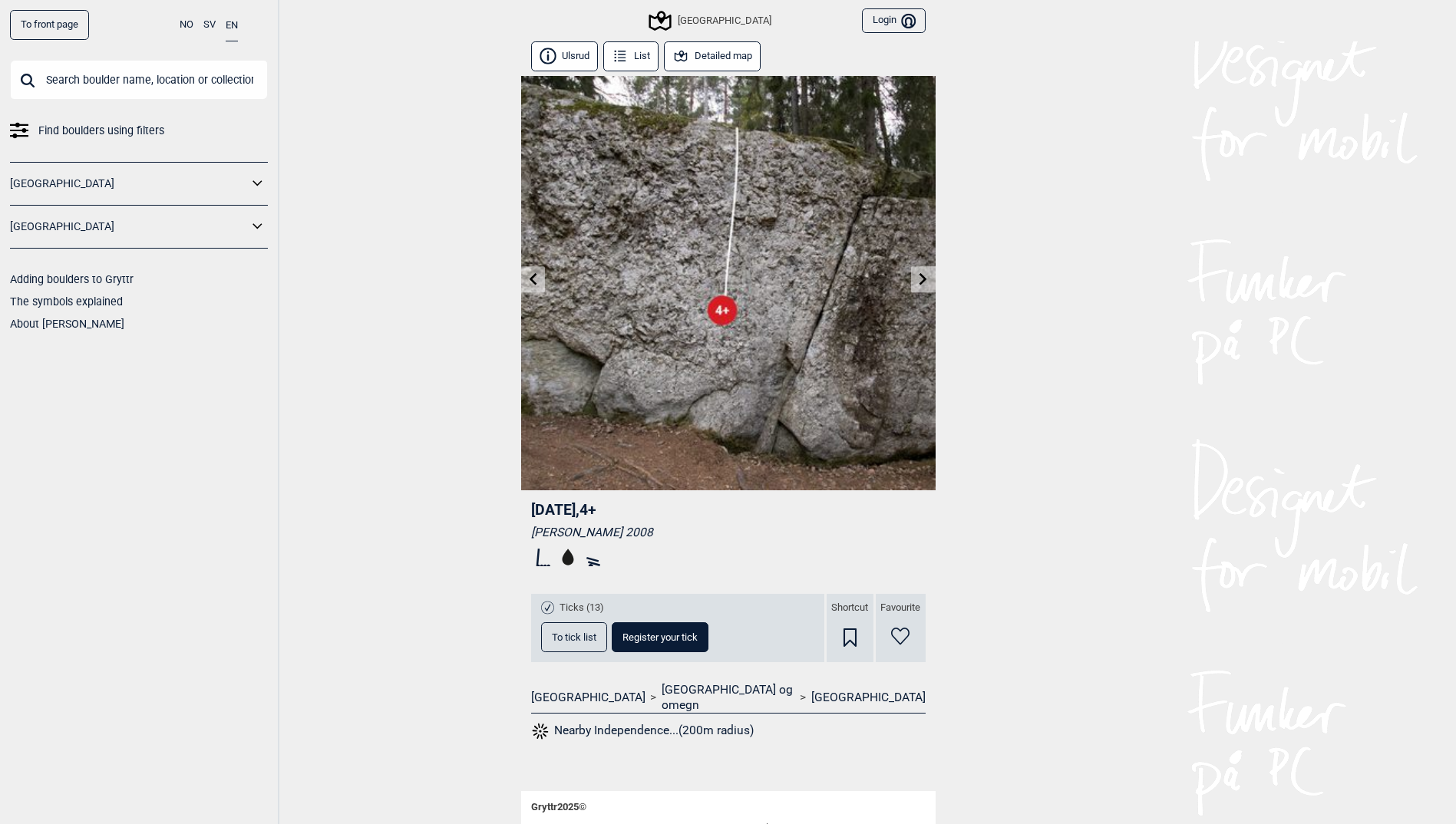
click at [915, 288] on link at bounding box center [923, 280] width 23 height 25
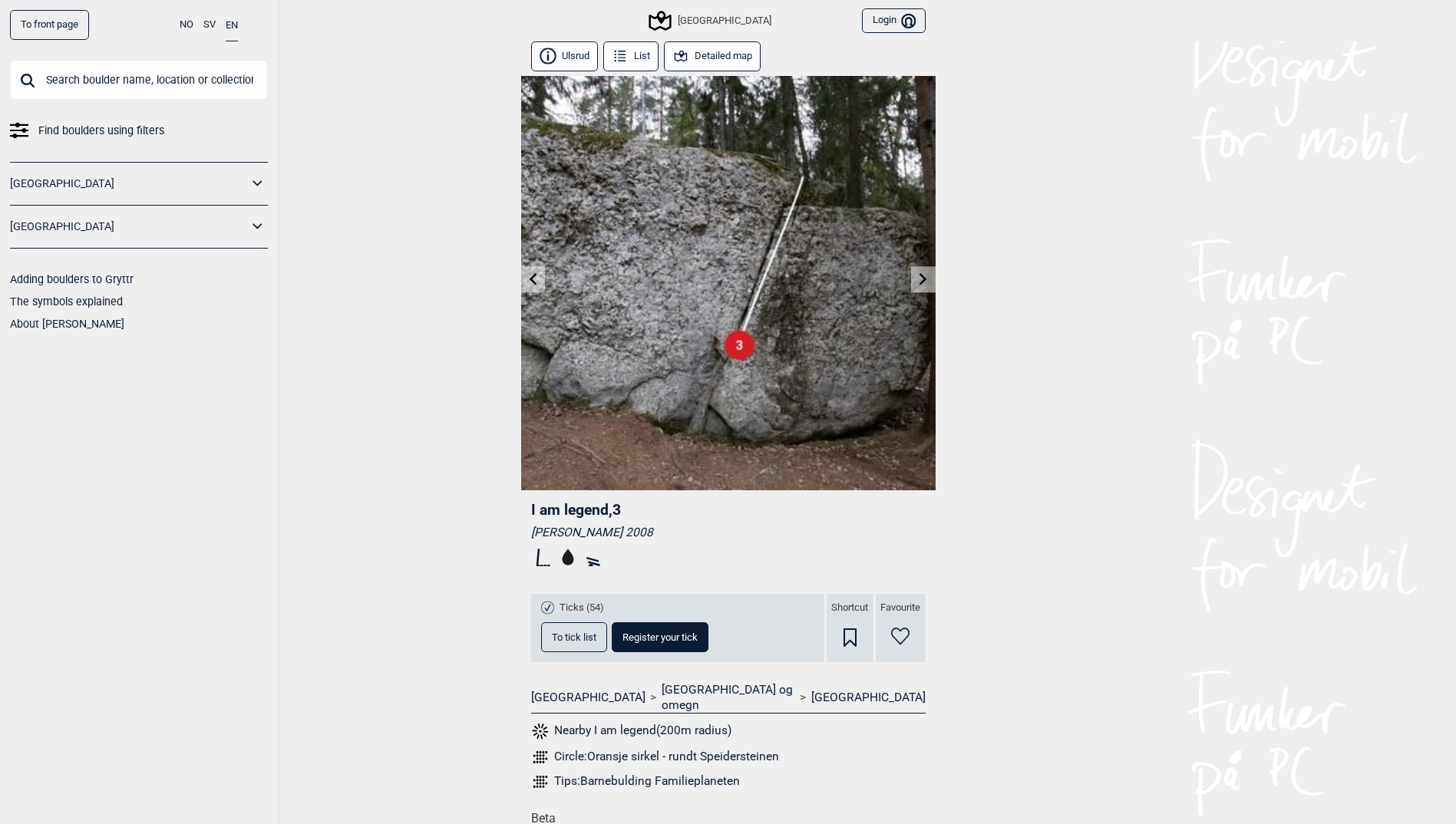
click at [915, 288] on link at bounding box center [923, 280] width 23 height 25
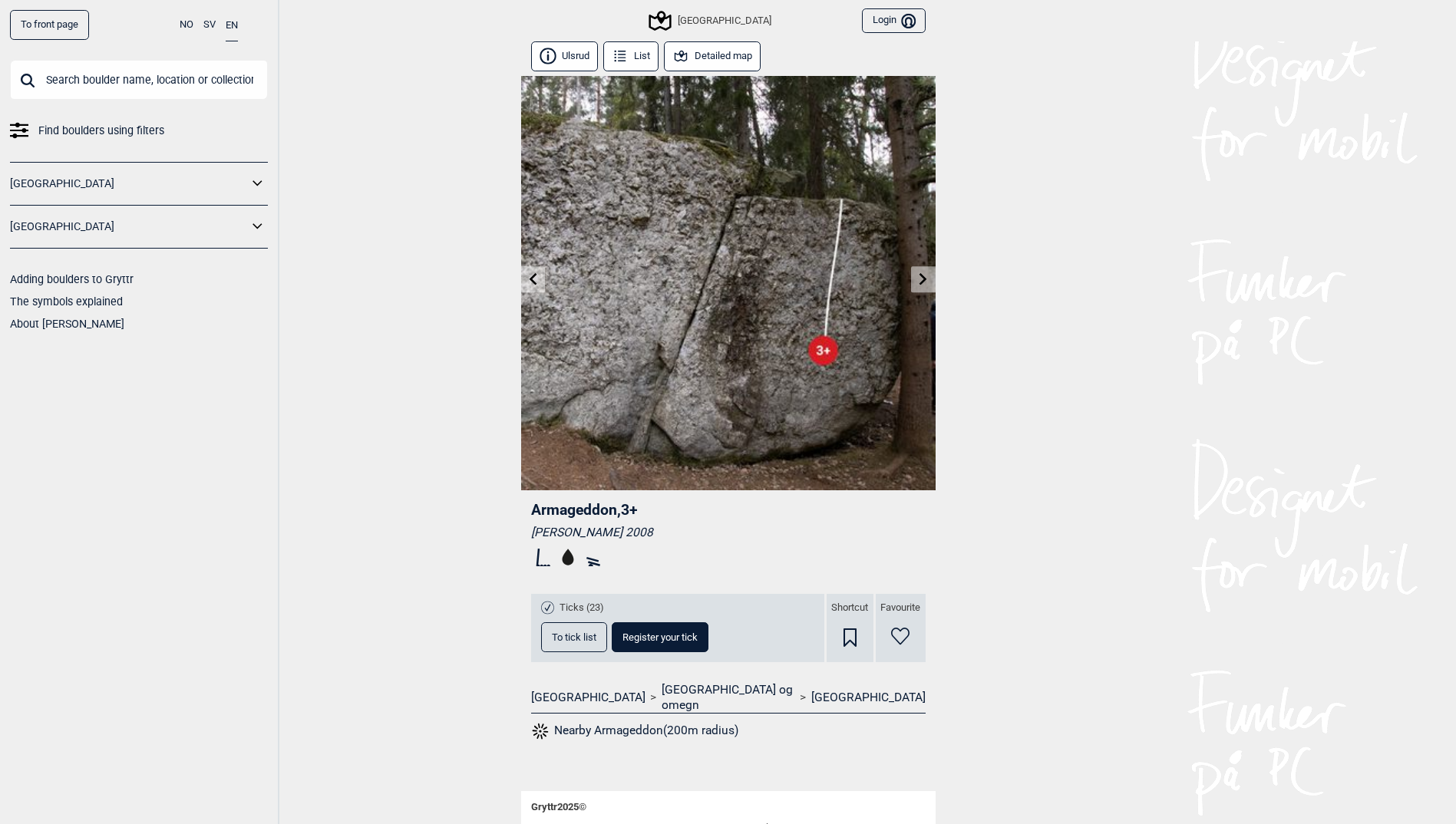
click at [915, 287] on link at bounding box center [923, 280] width 23 height 25
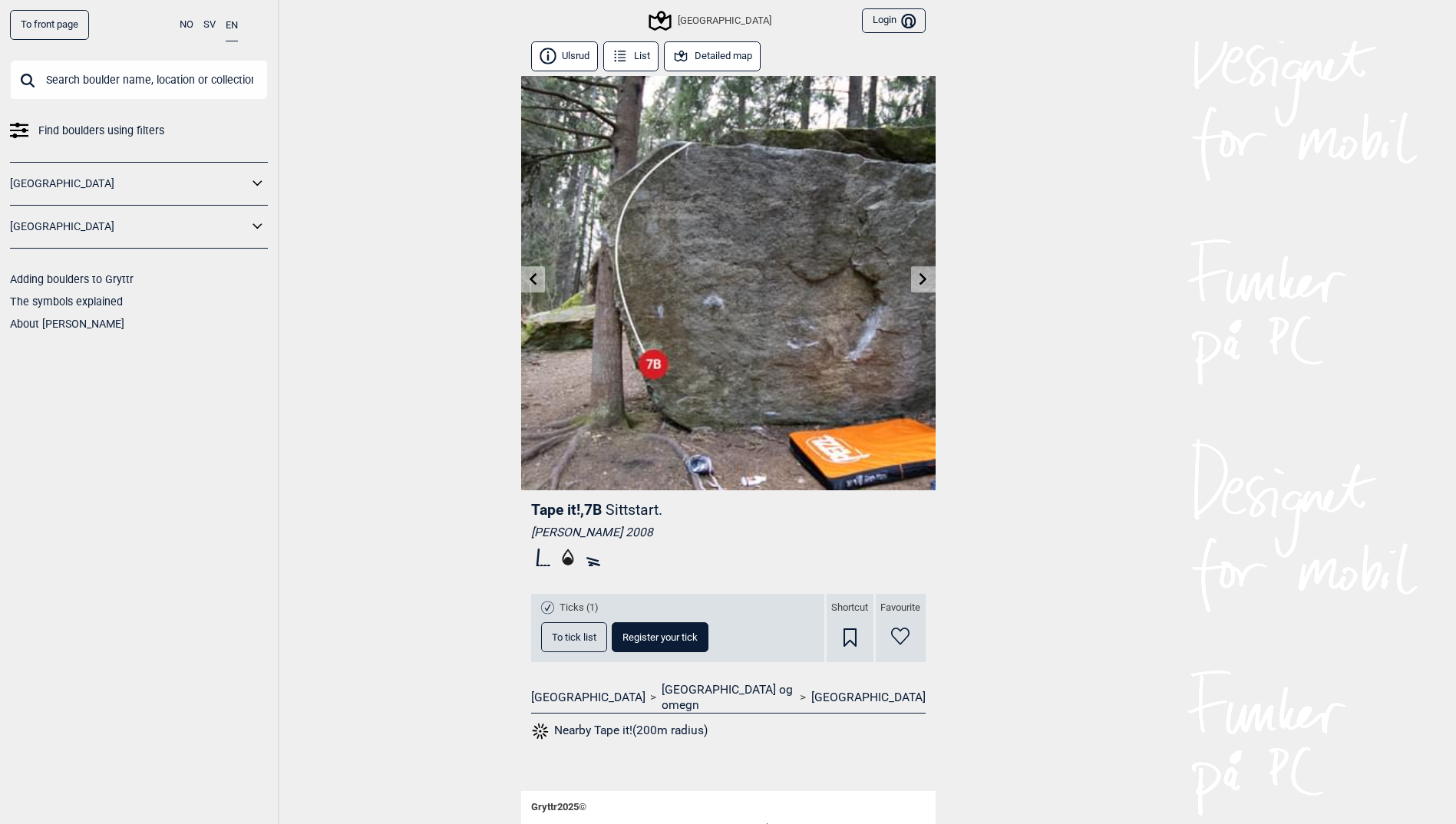
click at [915, 287] on link at bounding box center [923, 280] width 23 height 25
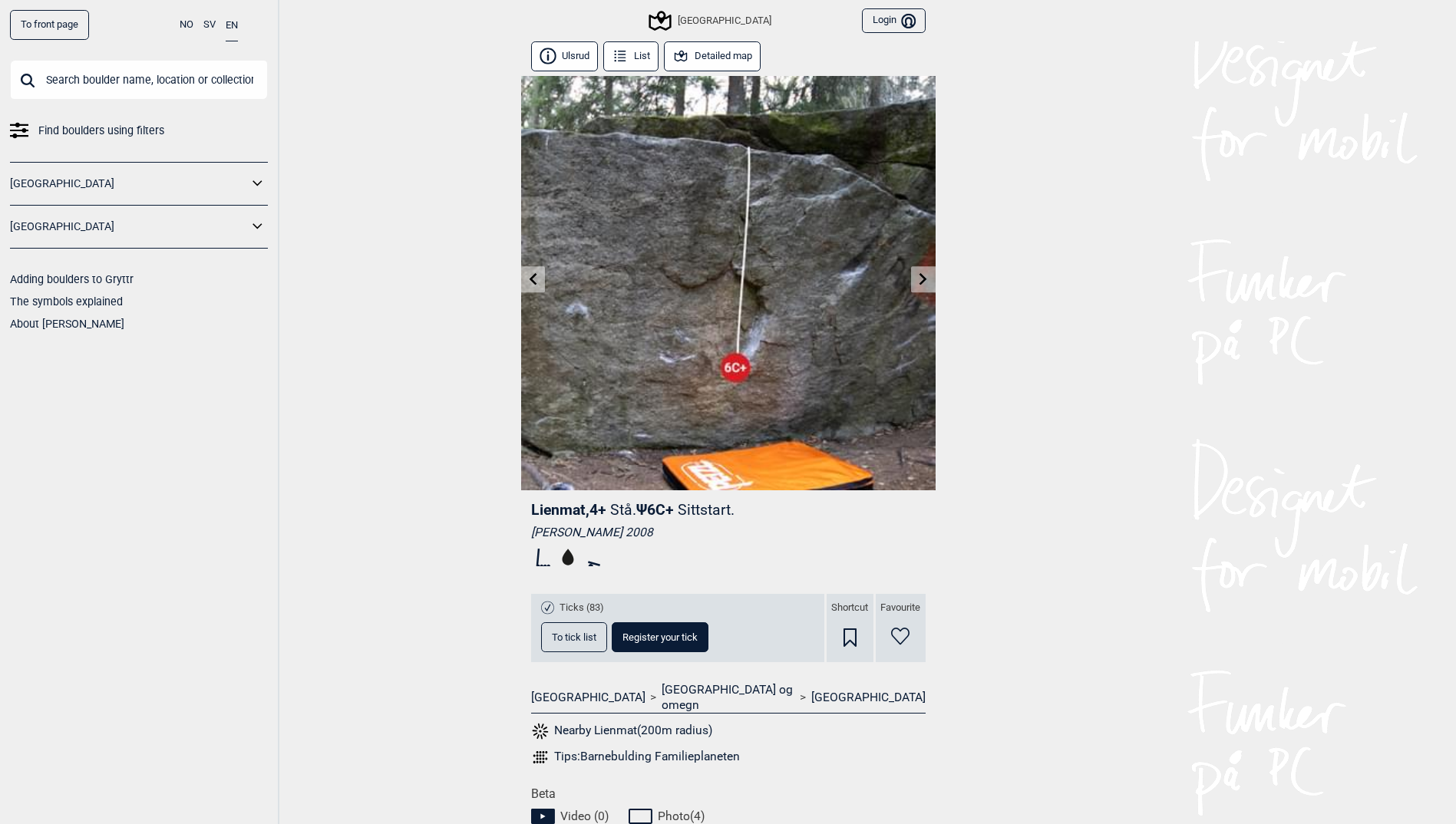
click at [916, 287] on link at bounding box center [923, 280] width 23 height 25
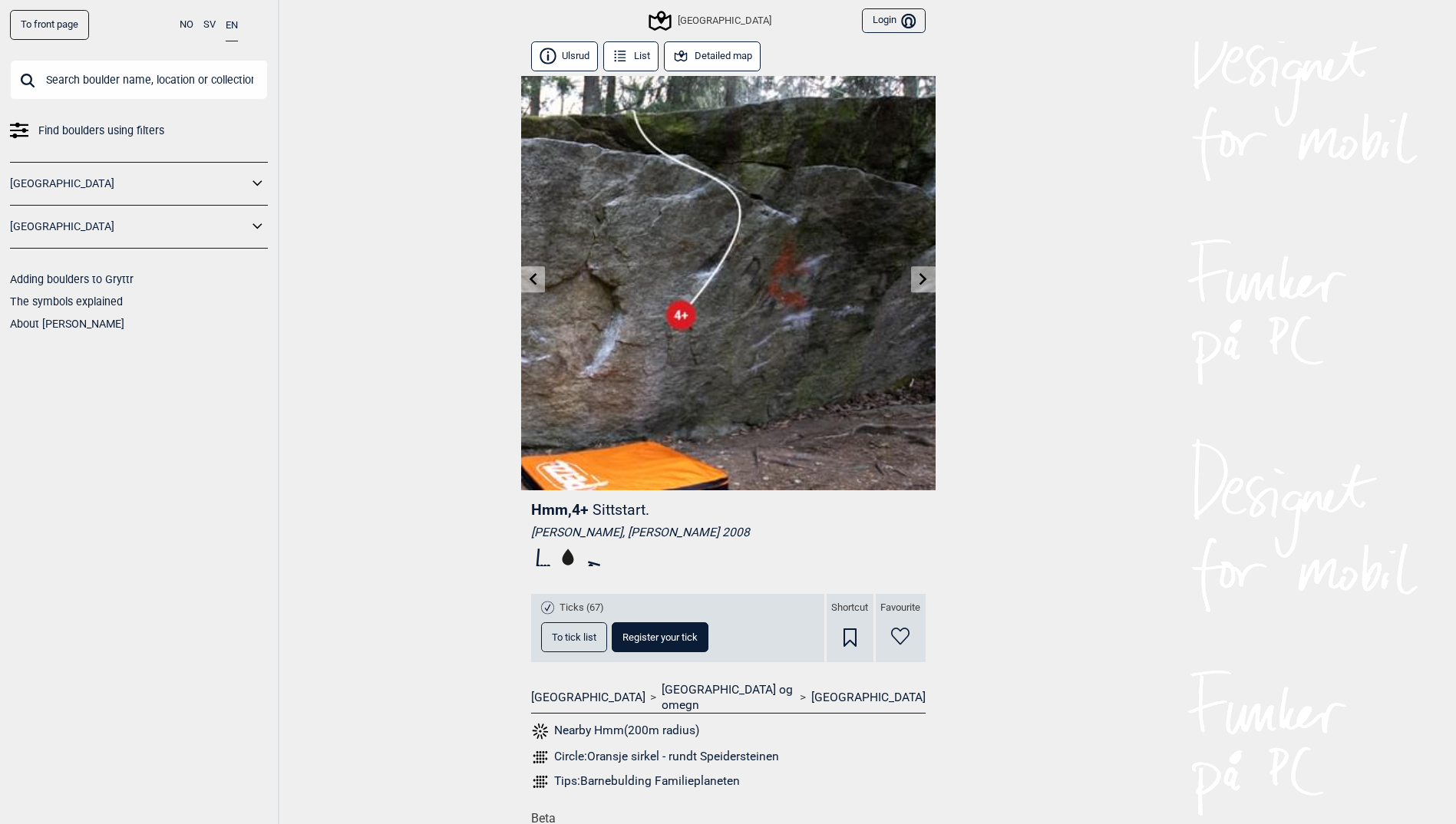
click at [916, 287] on link at bounding box center [923, 280] width 23 height 25
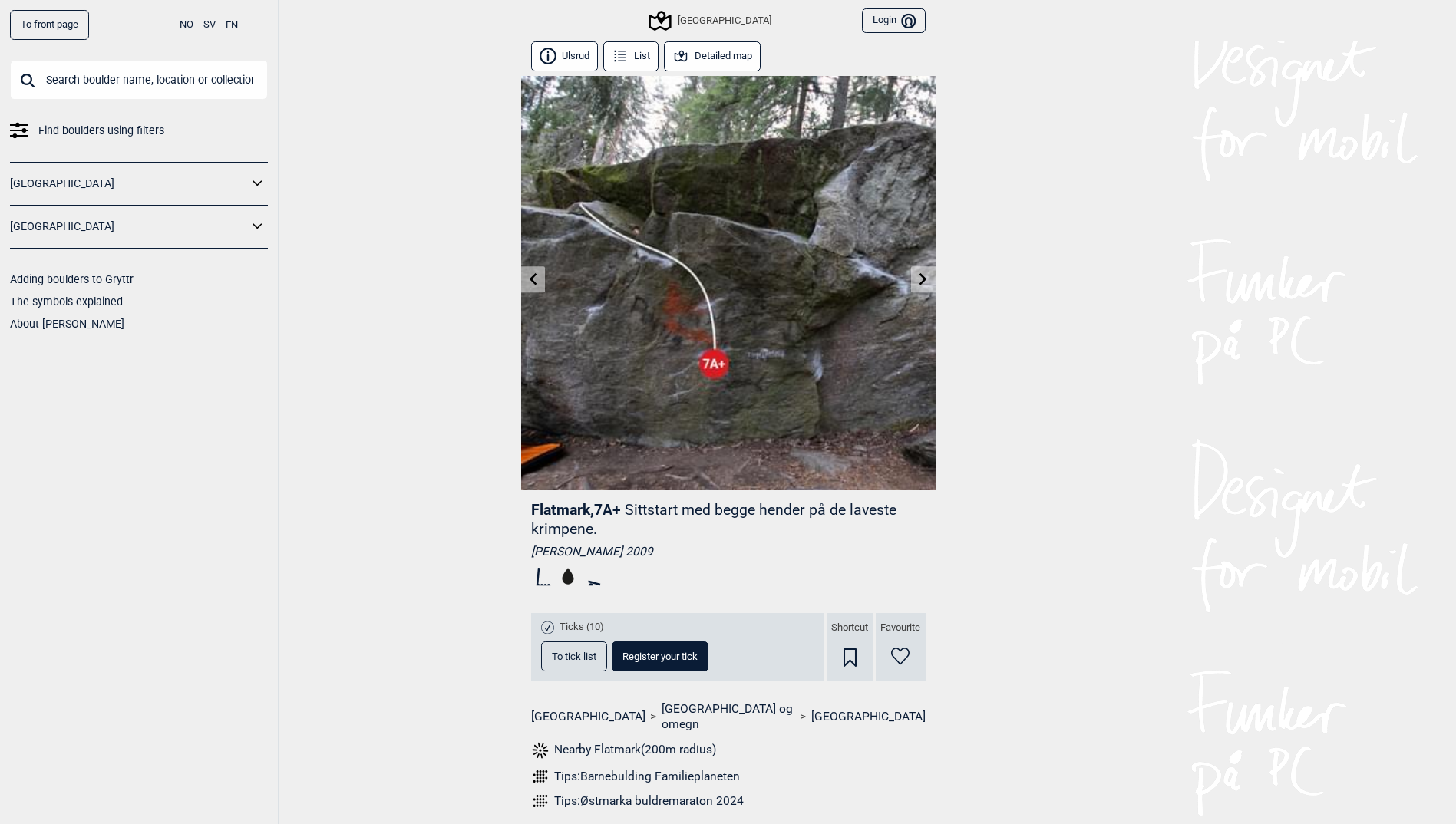
click at [916, 287] on link at bounding box center [923, 280] width 23 height 25
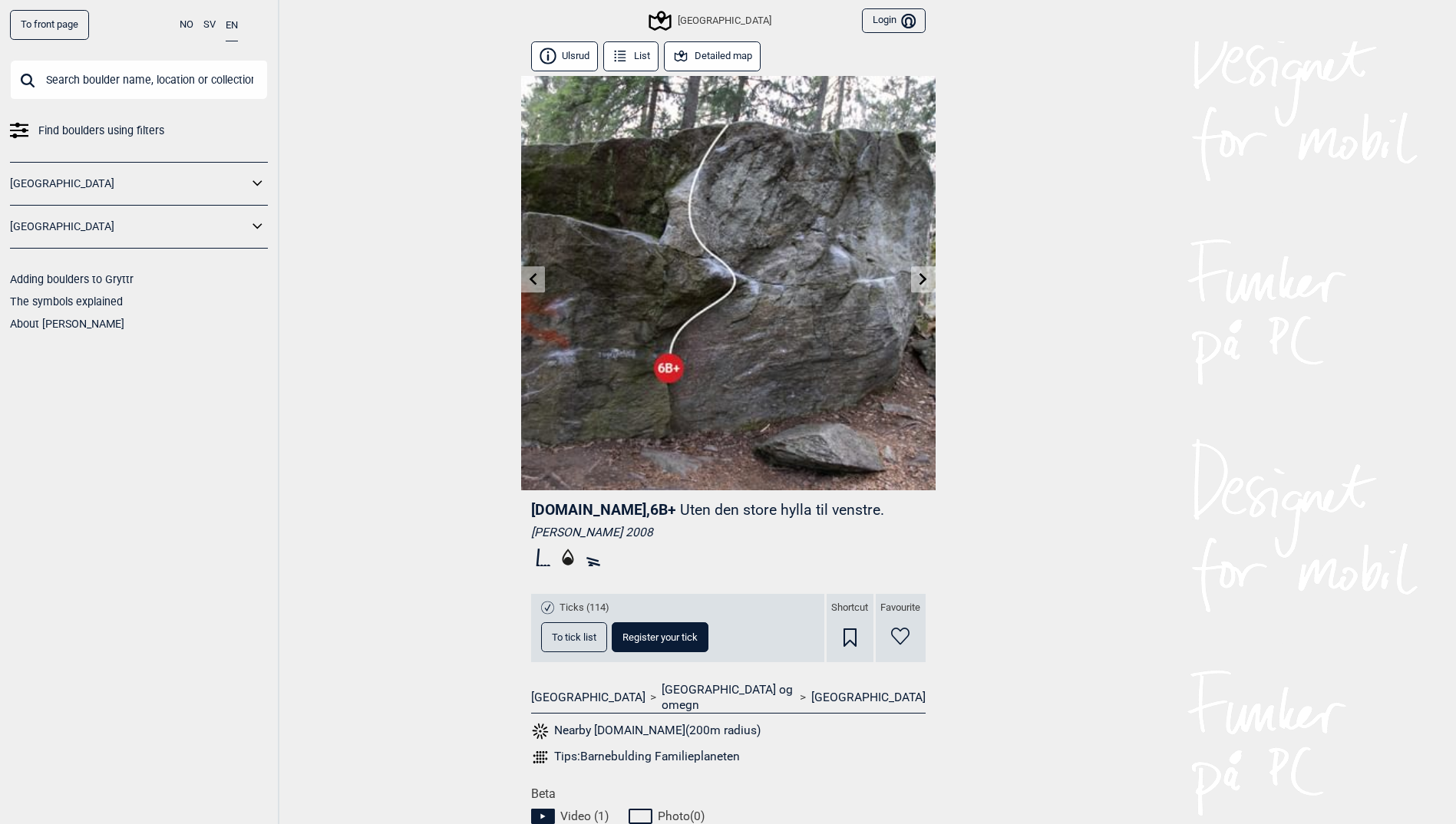
click at [916, 286] on link at bounding box center [923, 280] width 23 height 25
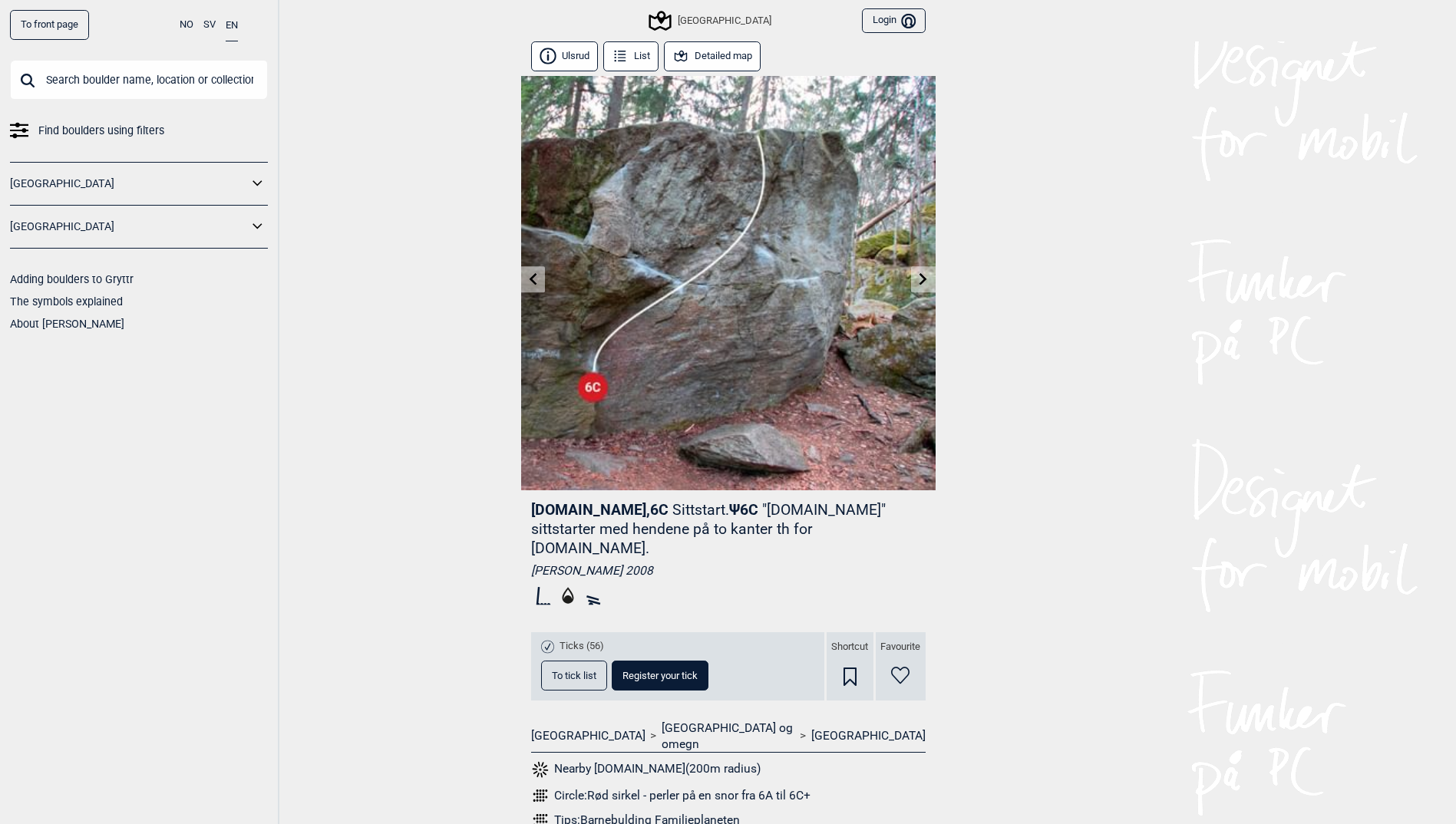
click at [916, 286] on link at bounding box center [923, 280] width 23 height 25
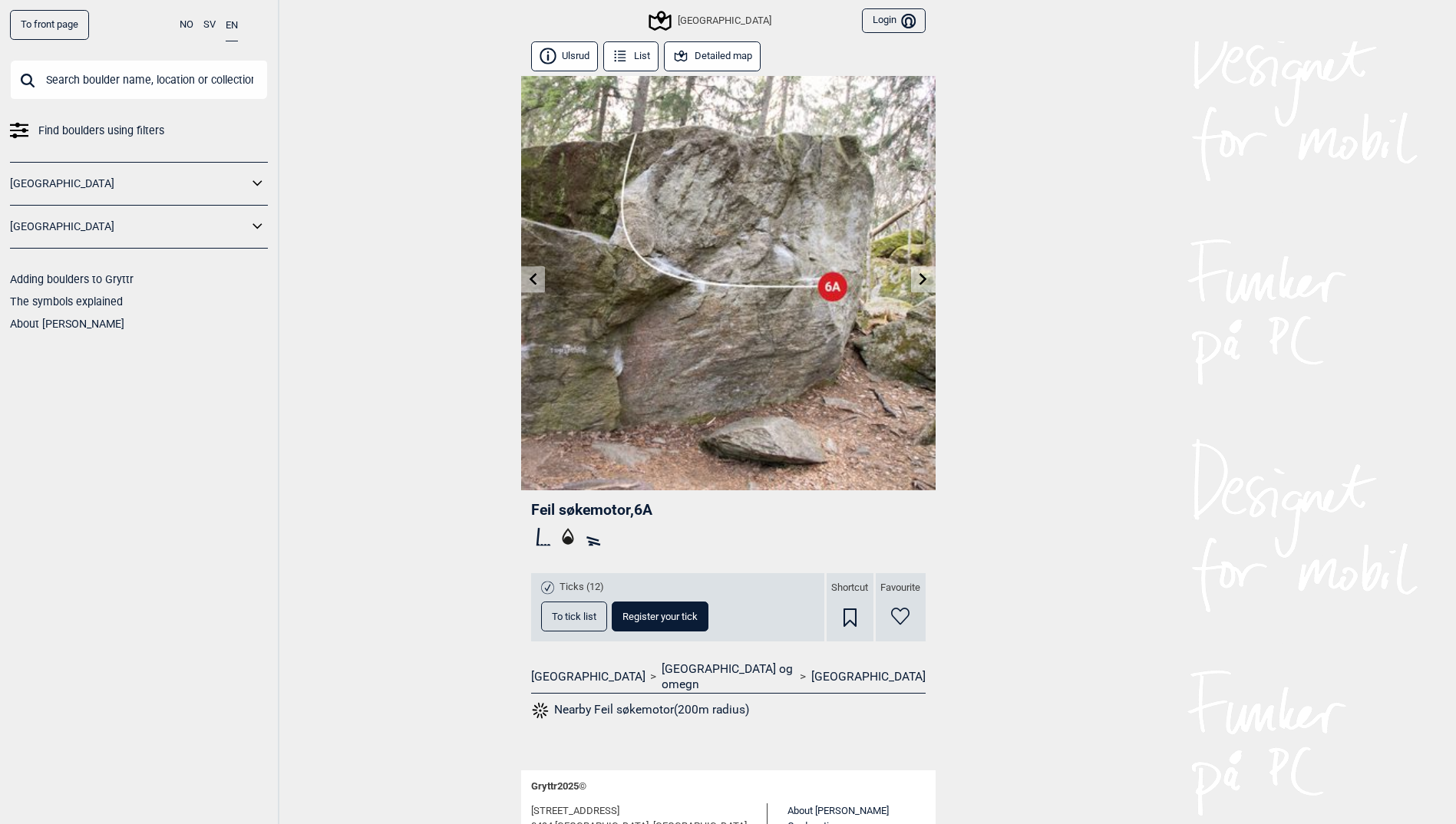
click at [916, 286] on link at bounding box center [923, 280] width 23 height 25
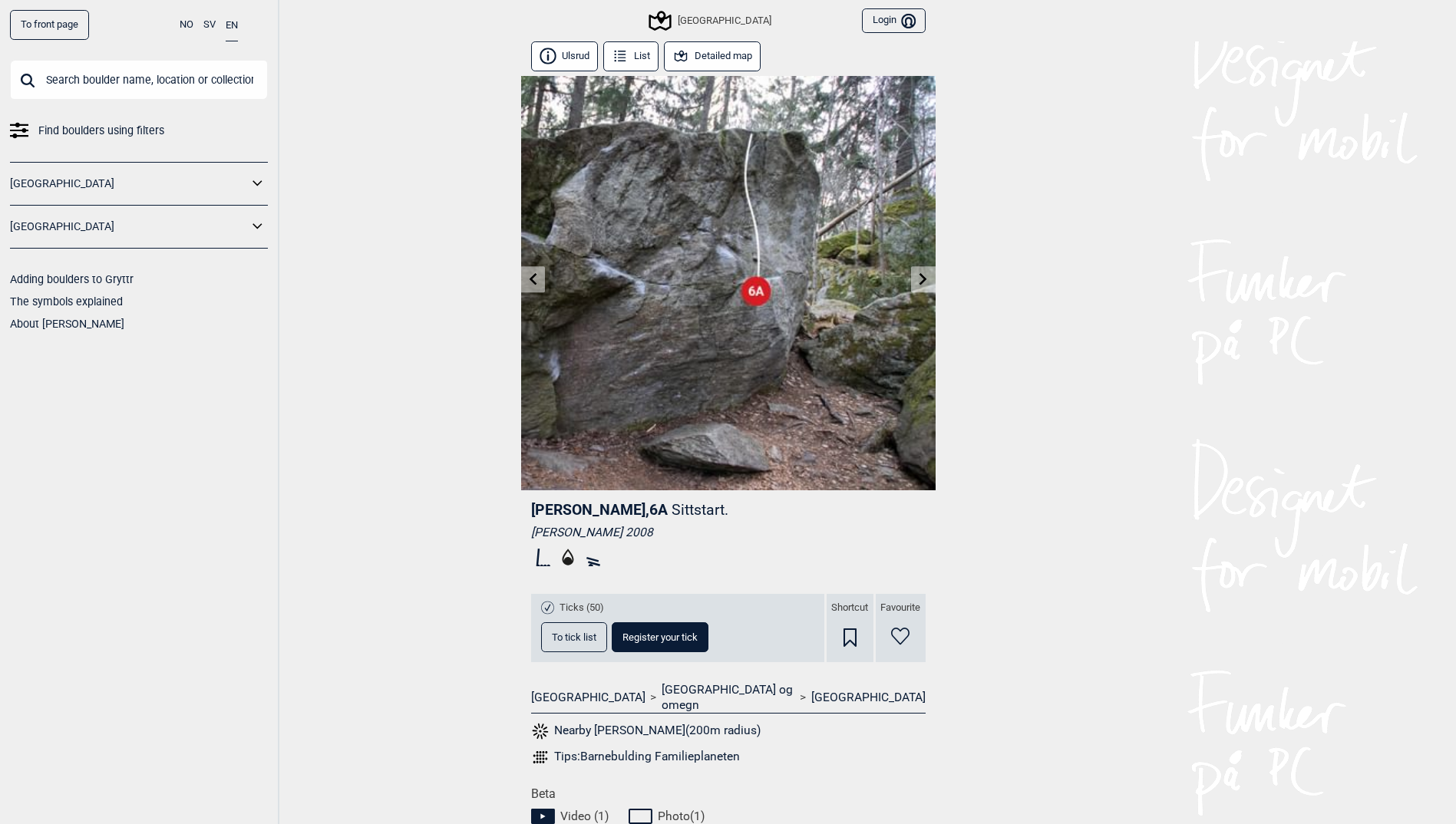
click at [916, 286] on link at bounding box center [923, 280] width 23 height 25
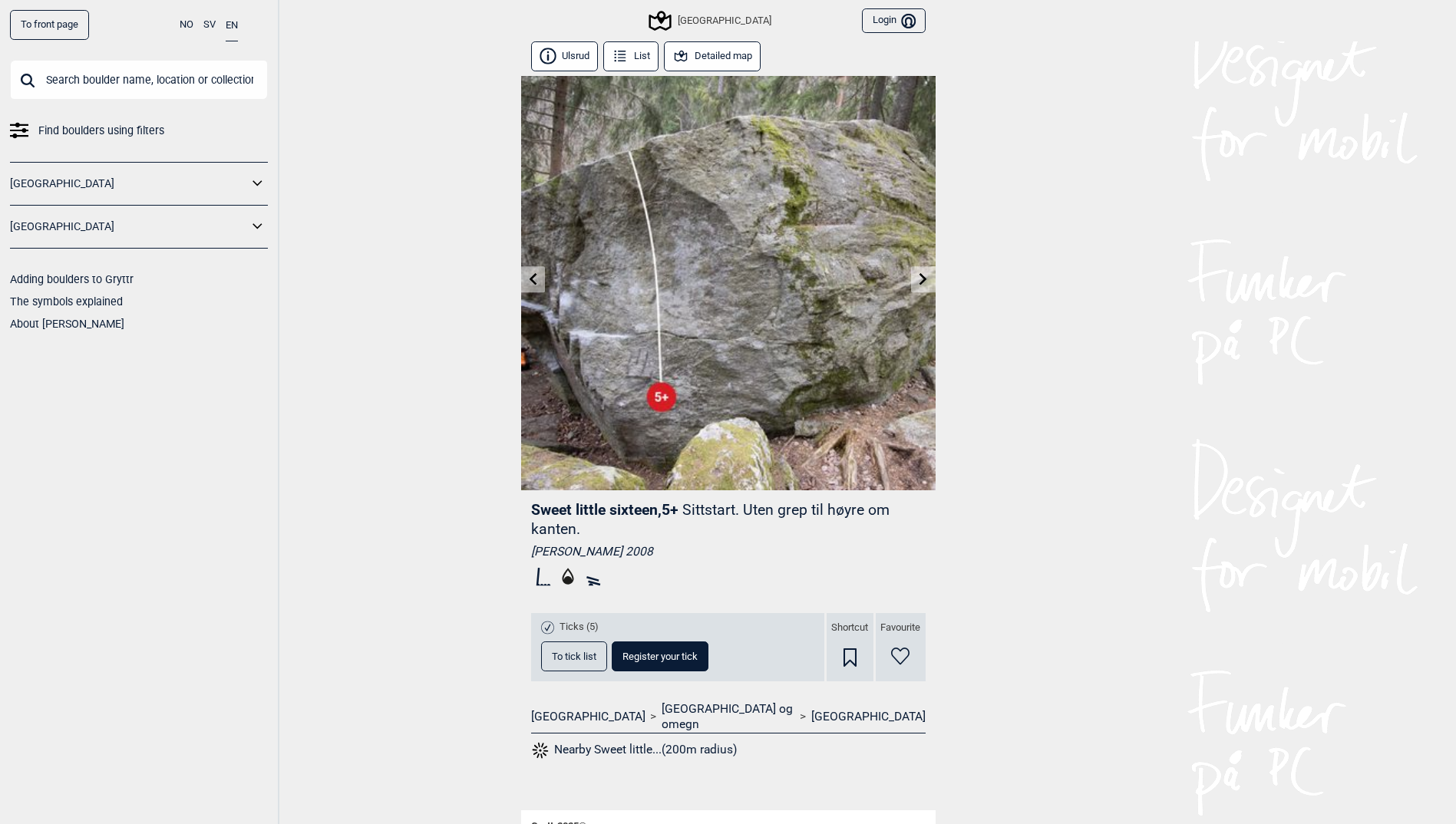
click at [916, 286] on link at bounding box center [923, 280] width 23 height 25
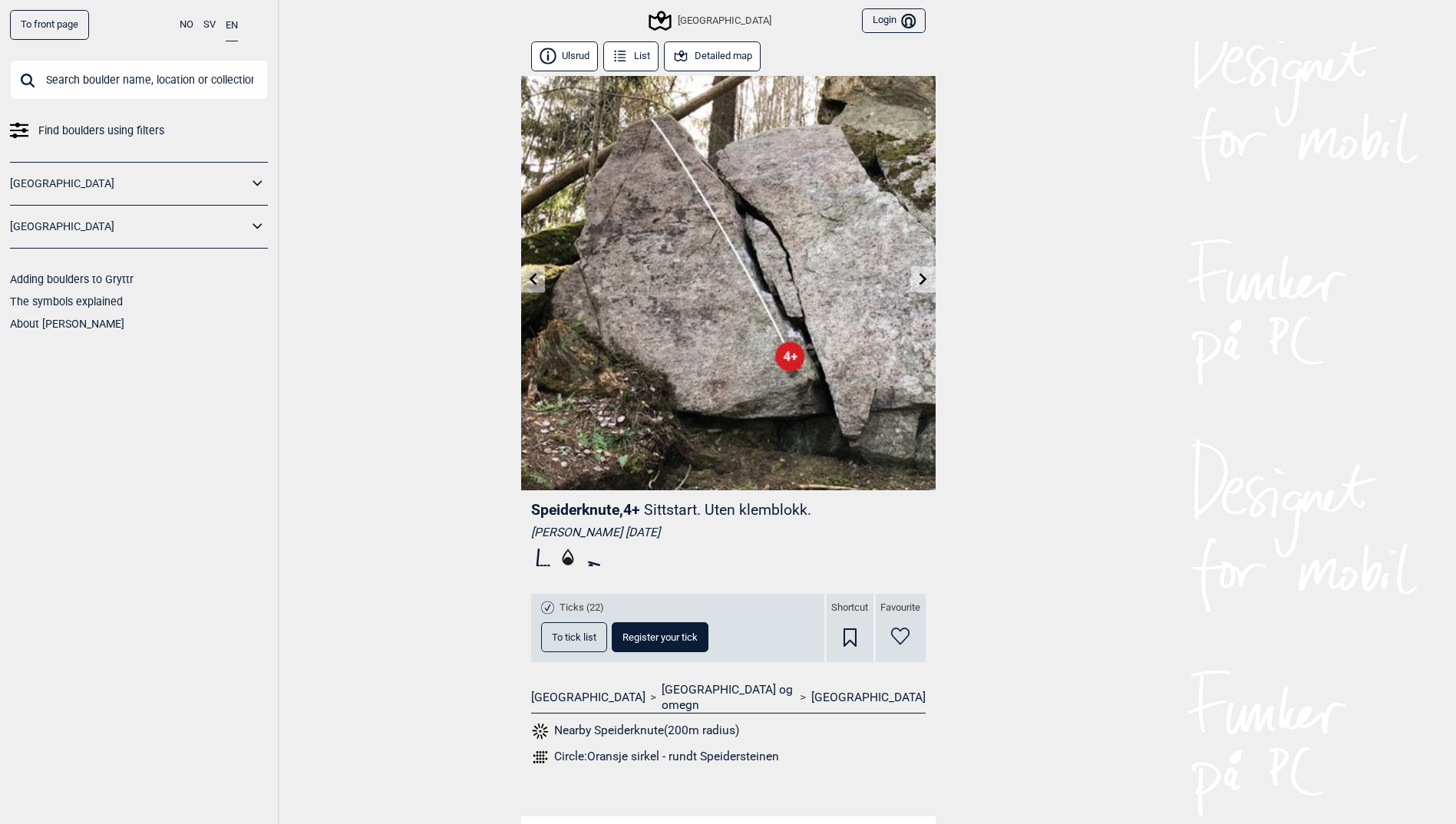
click at [916, 286] on link at bounding box center [923, 280] width 23 height 25
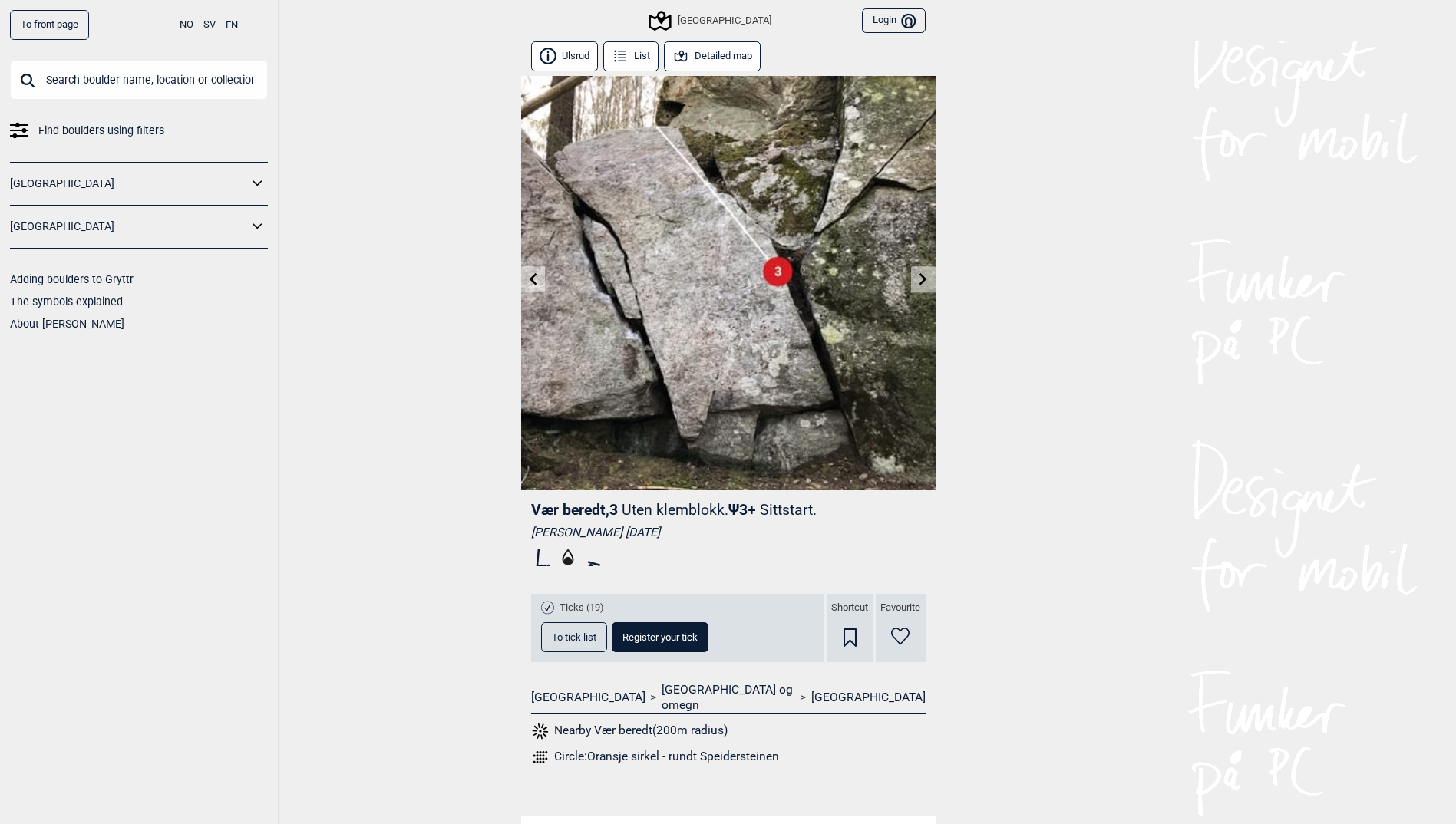
click at [916, 286] on link at bounding box center [923, 280] width 23 height 25
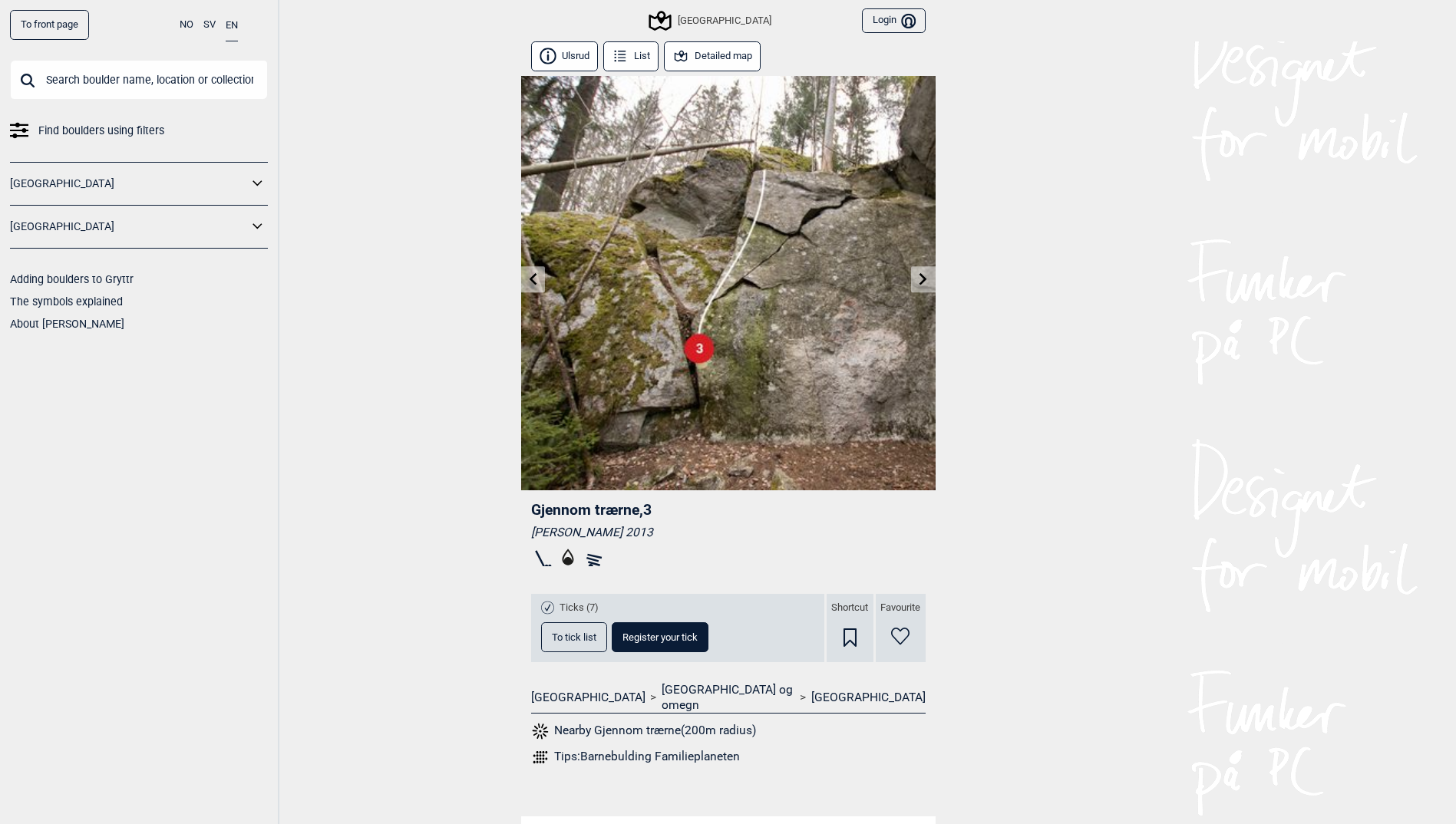
click at [916, 286] on link at bounding box center [923, 280] width 23 height 25
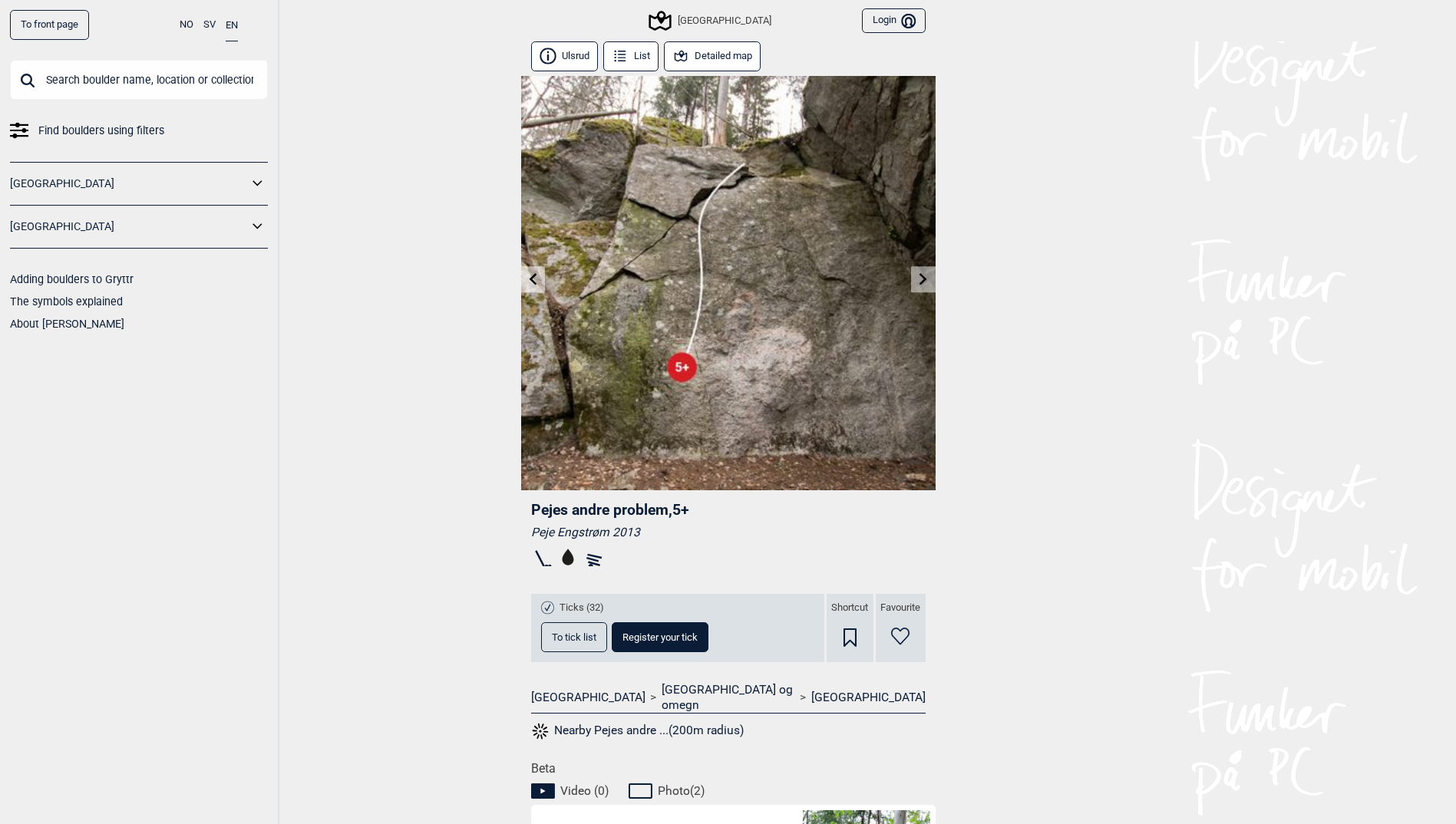
click at [916, 286] on link at bounding box center [923, 280] width 23 height 25
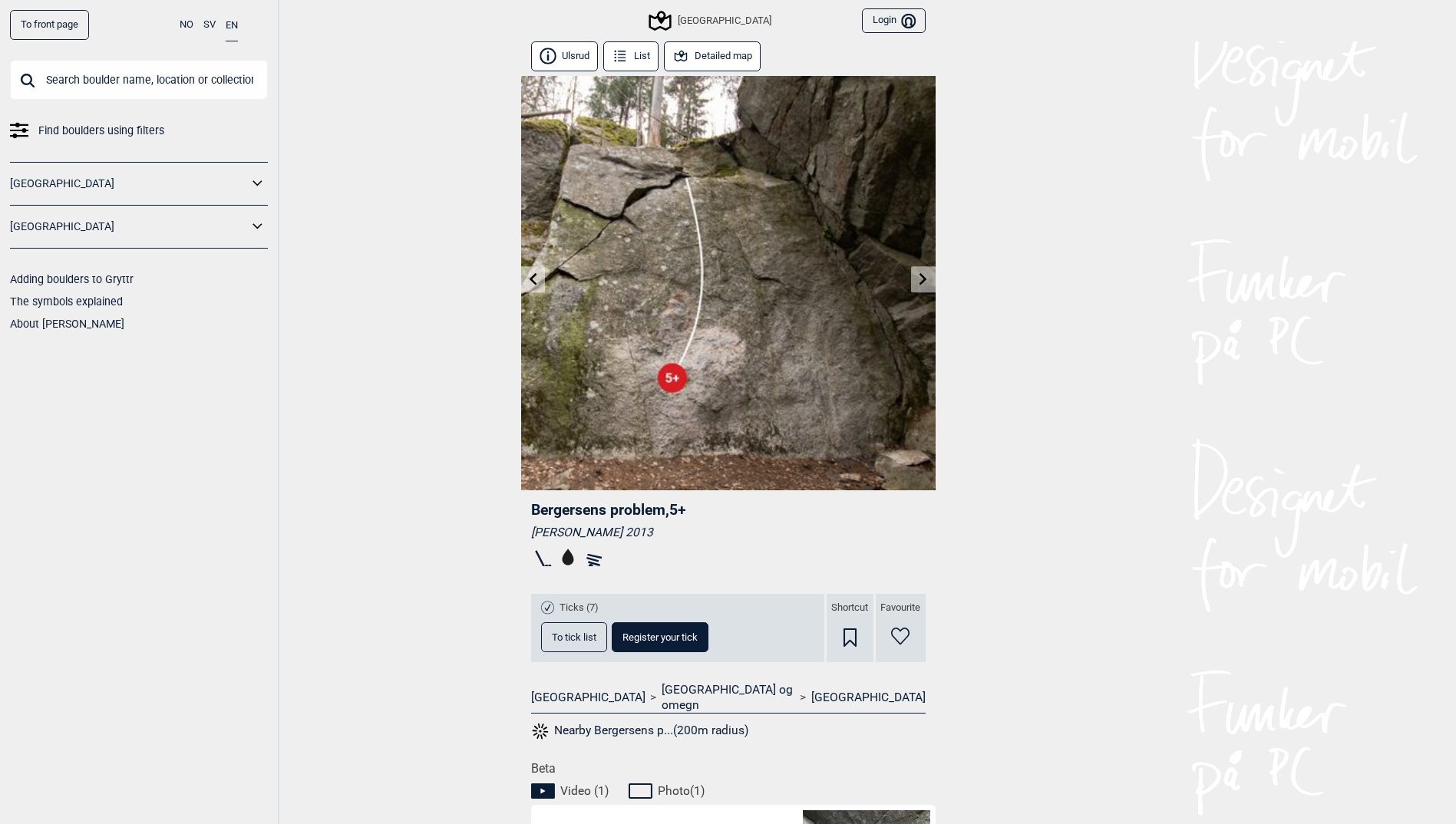
click at [916, 286] on link at bounding box center [923, 280] width 23 height 25
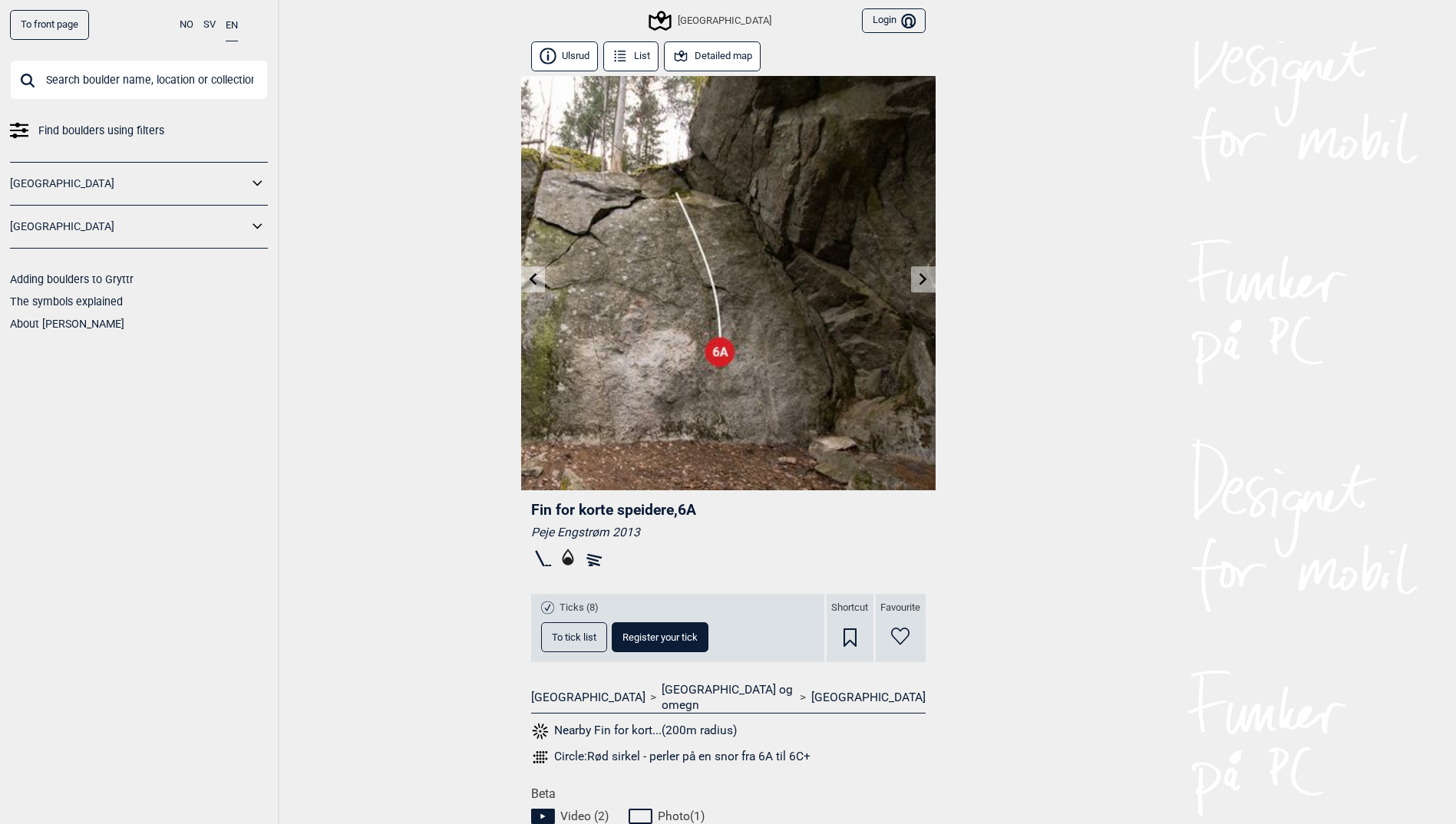
click at [916, 286] on link at bounding box center [923, 280] width 23 height 25
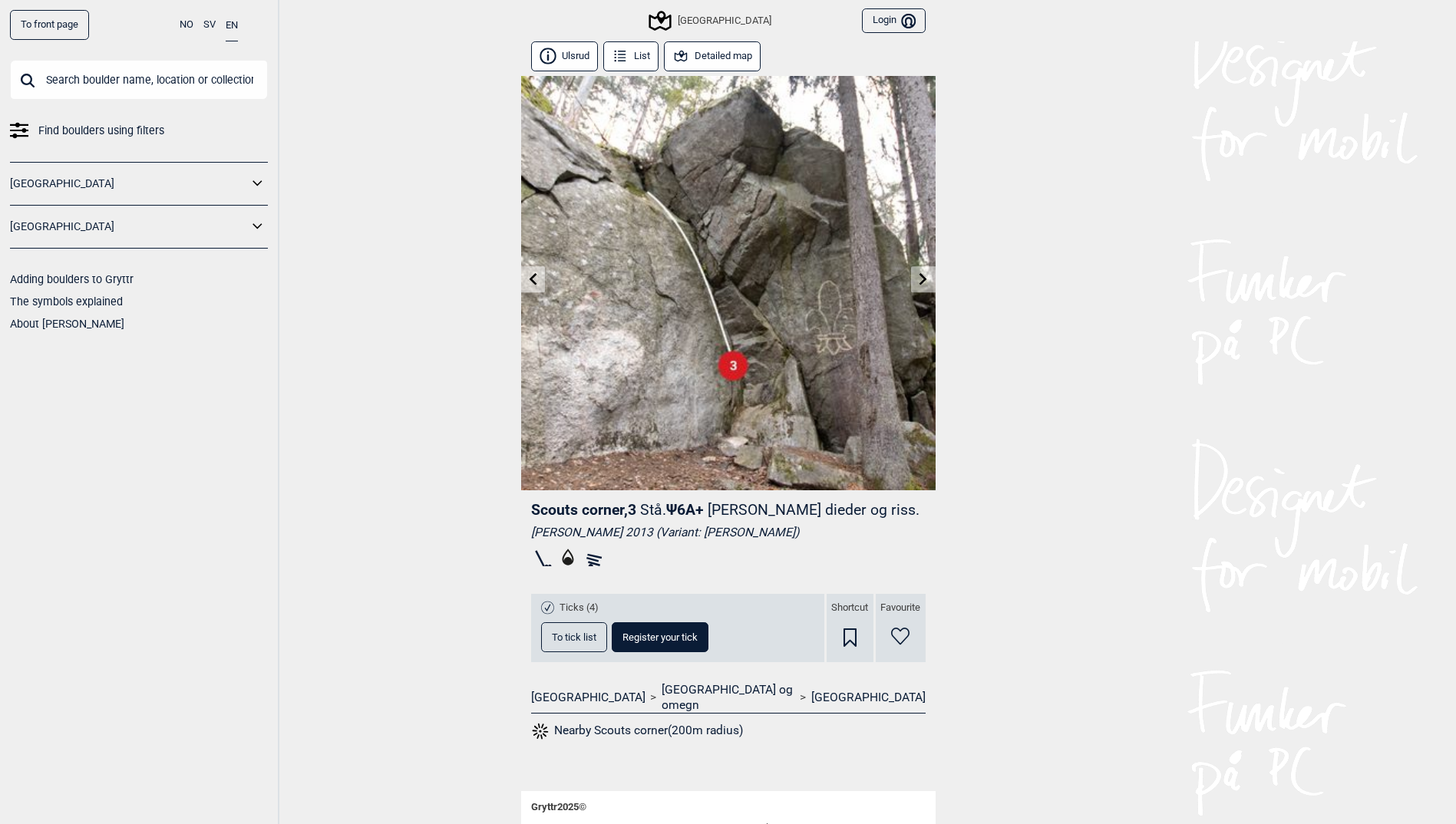
click at [922, 281] on icon at bounding box center [923, 278] width 13 height 13
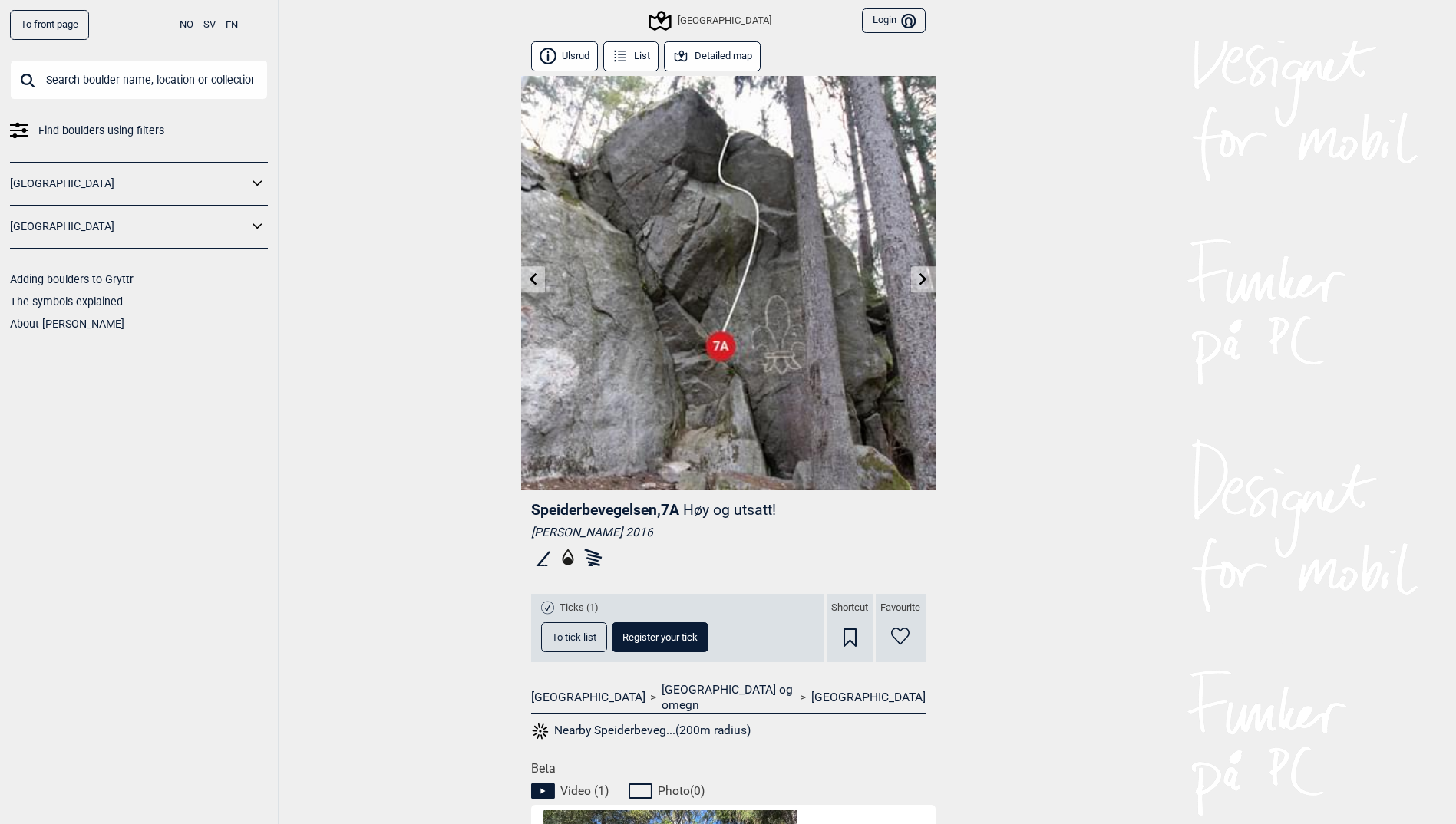
click at [922, 281] on icon at bounding box center [923, 278] width 13 height 13
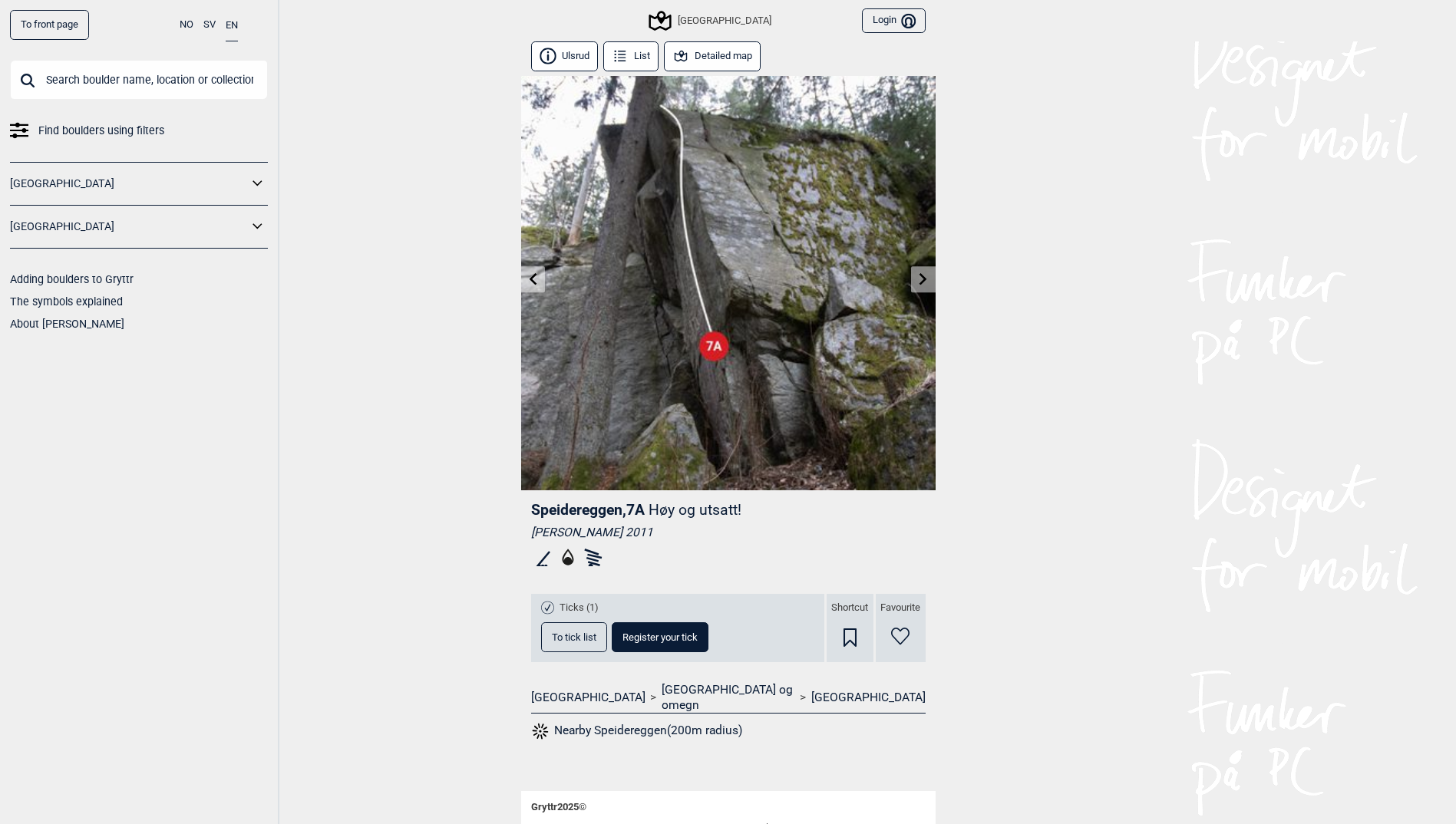
click at [922, 281] on icon at bounding box center [923, 278] width 13 height 13
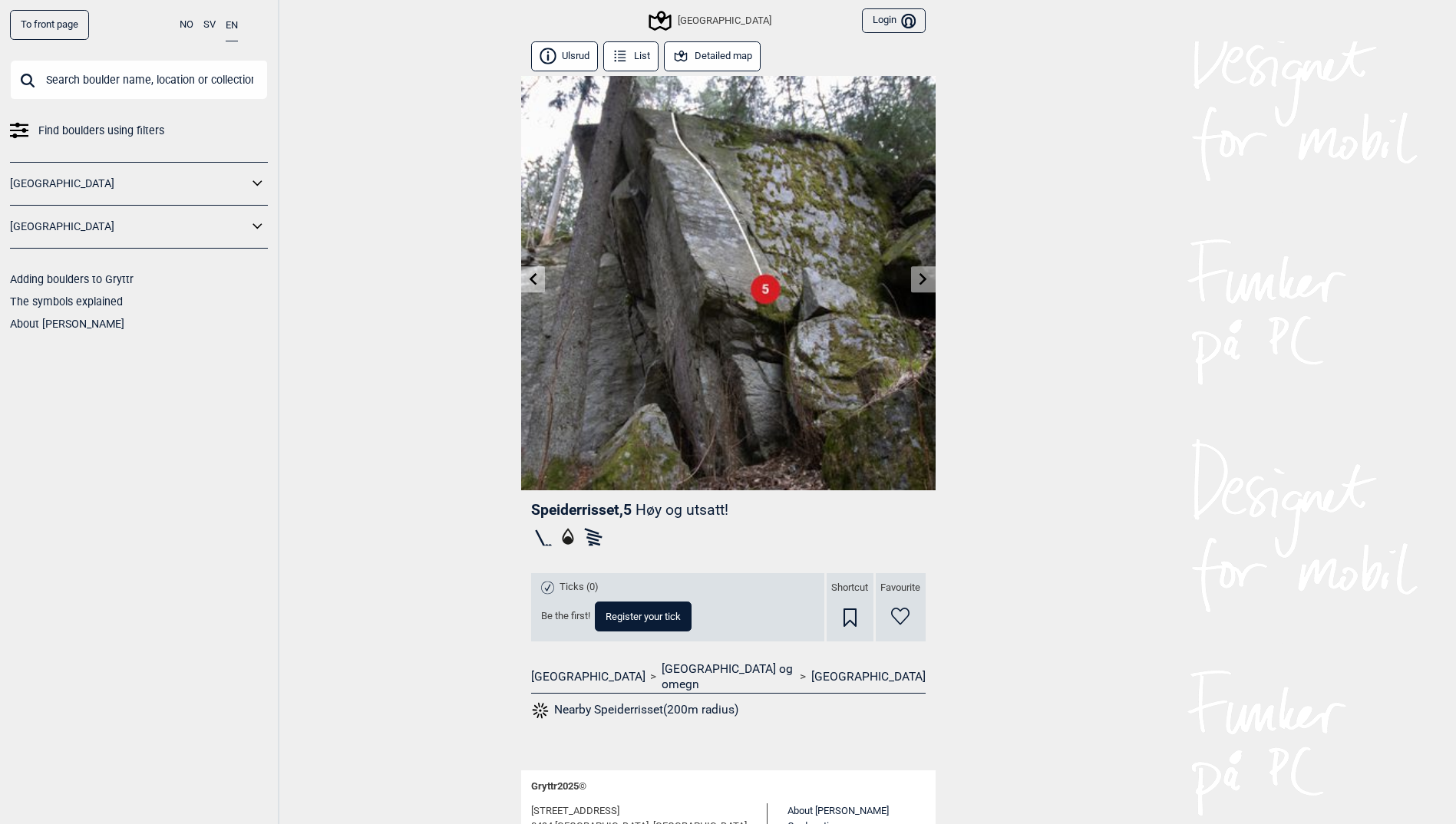
click at [922, 281] on icon at bounding box center [923, 278] width 13 height 13
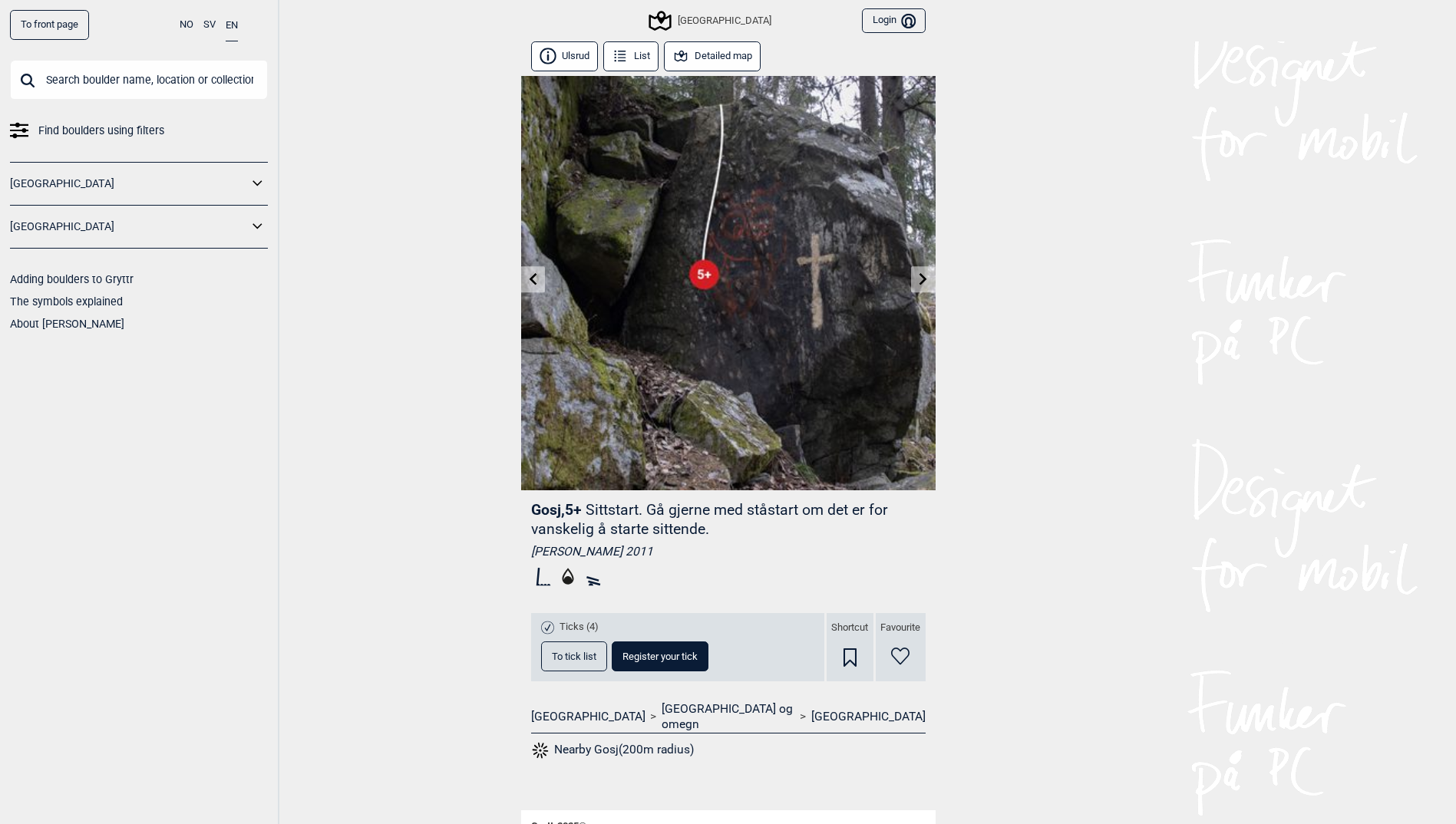
click at [922, 281] on icon at bounding box center [923, 278] width 13 height 13
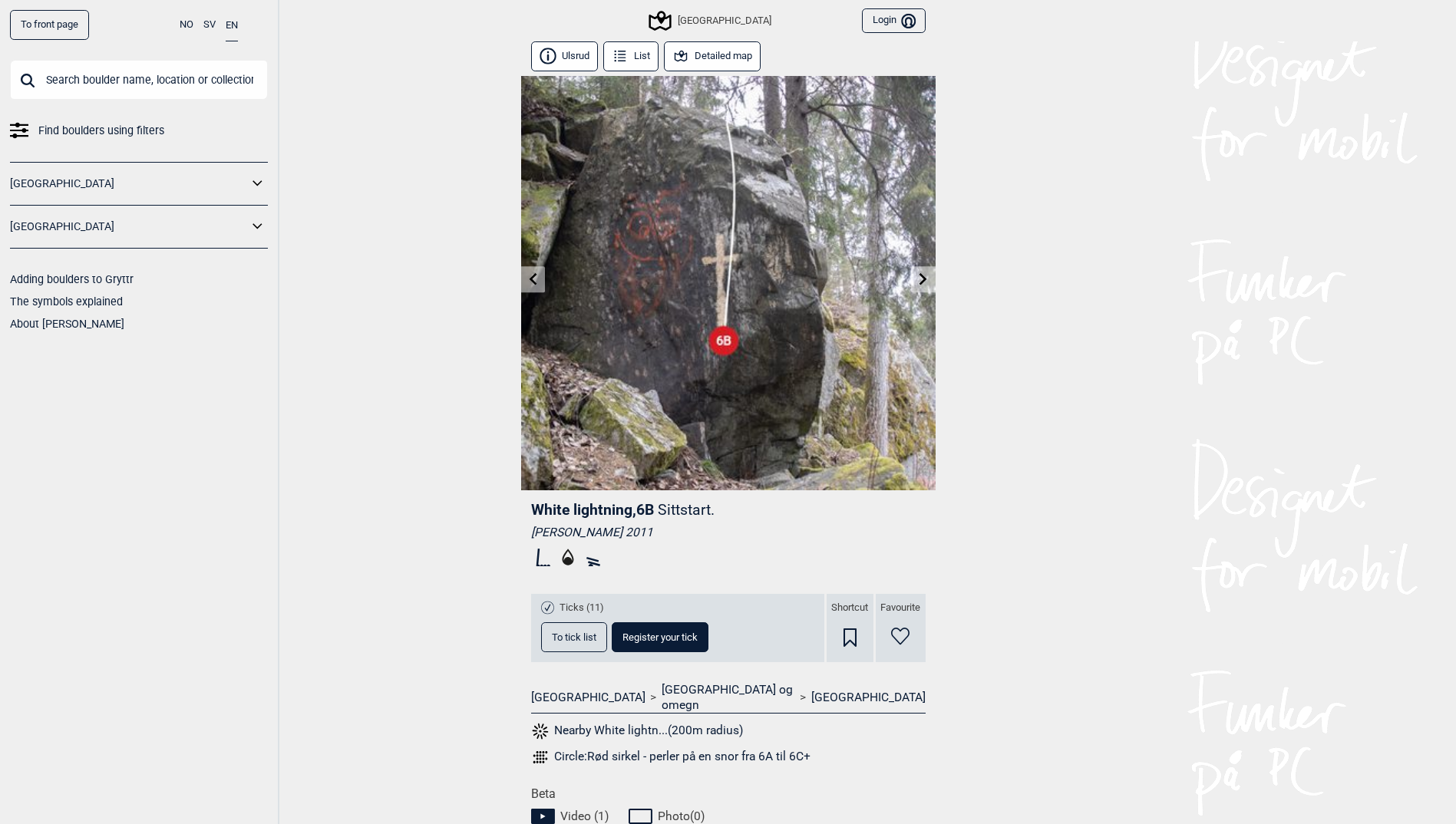
click at [922, 281] on icon at bounding box center [923, 278] width 13 height 13
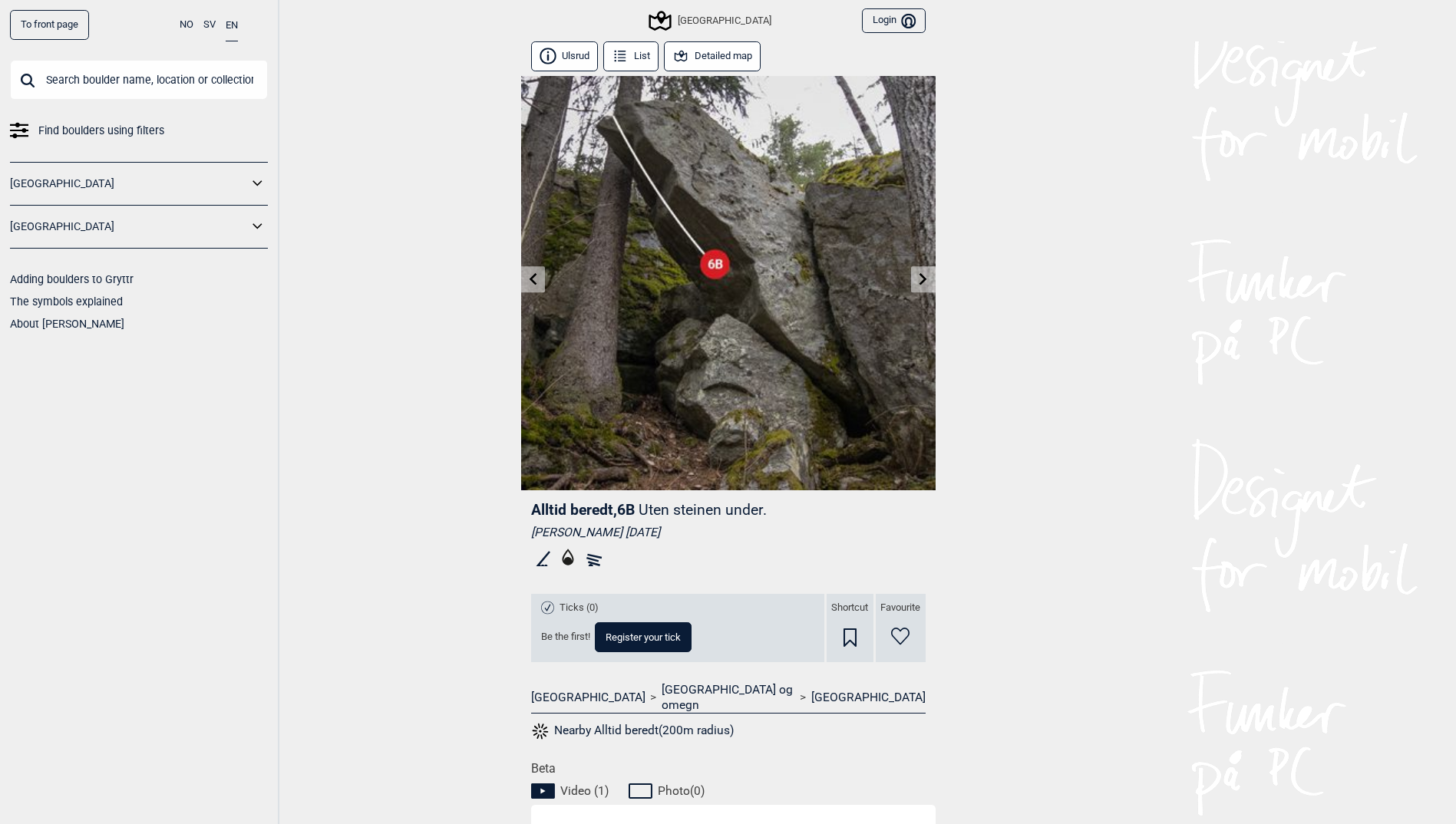
click at [922, 281] on icon at bounding box center [923, 278] width 13 height 13
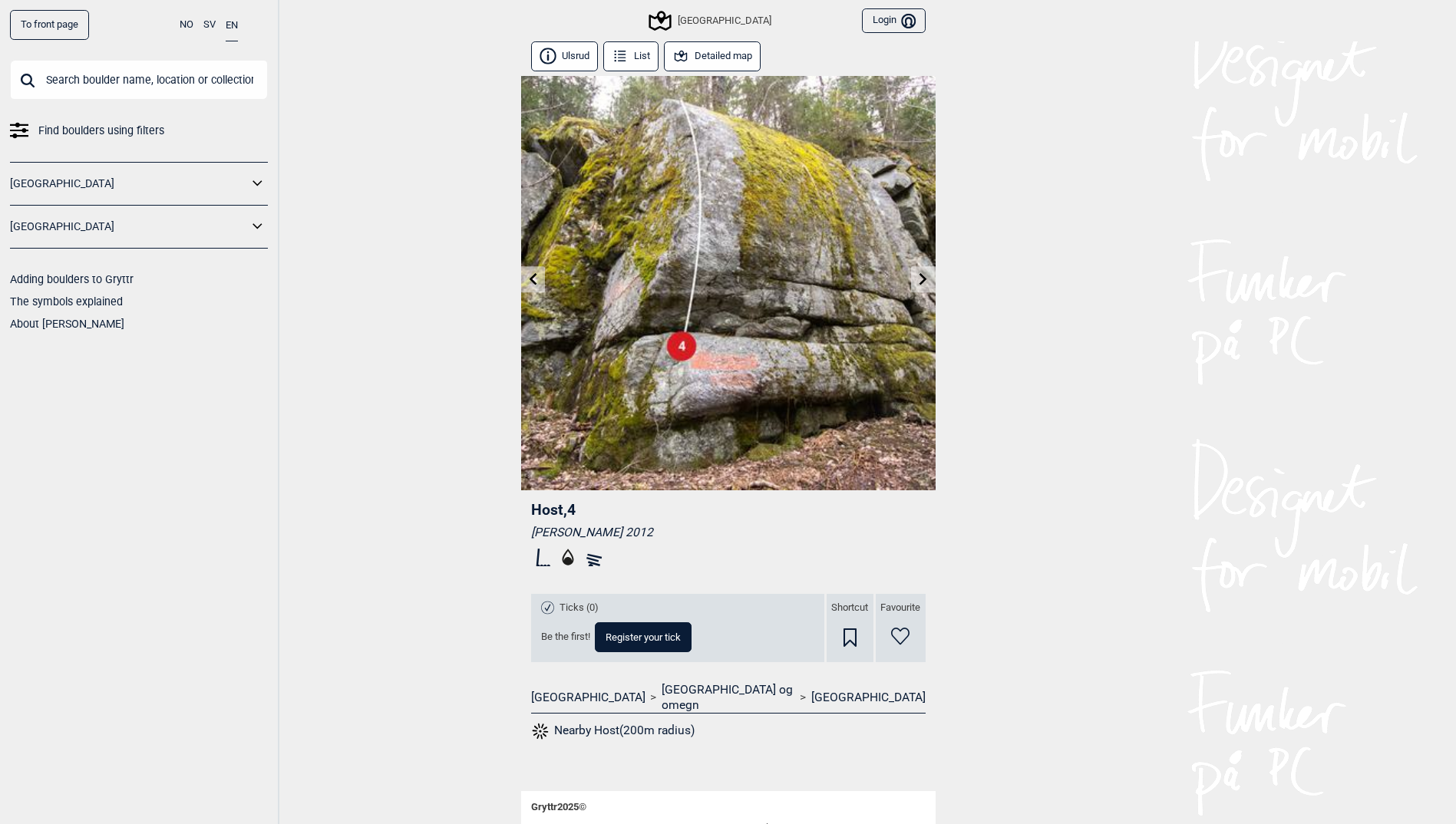
click at [922, 281] on icon at bounding box center [923, 278] width 13 height 13
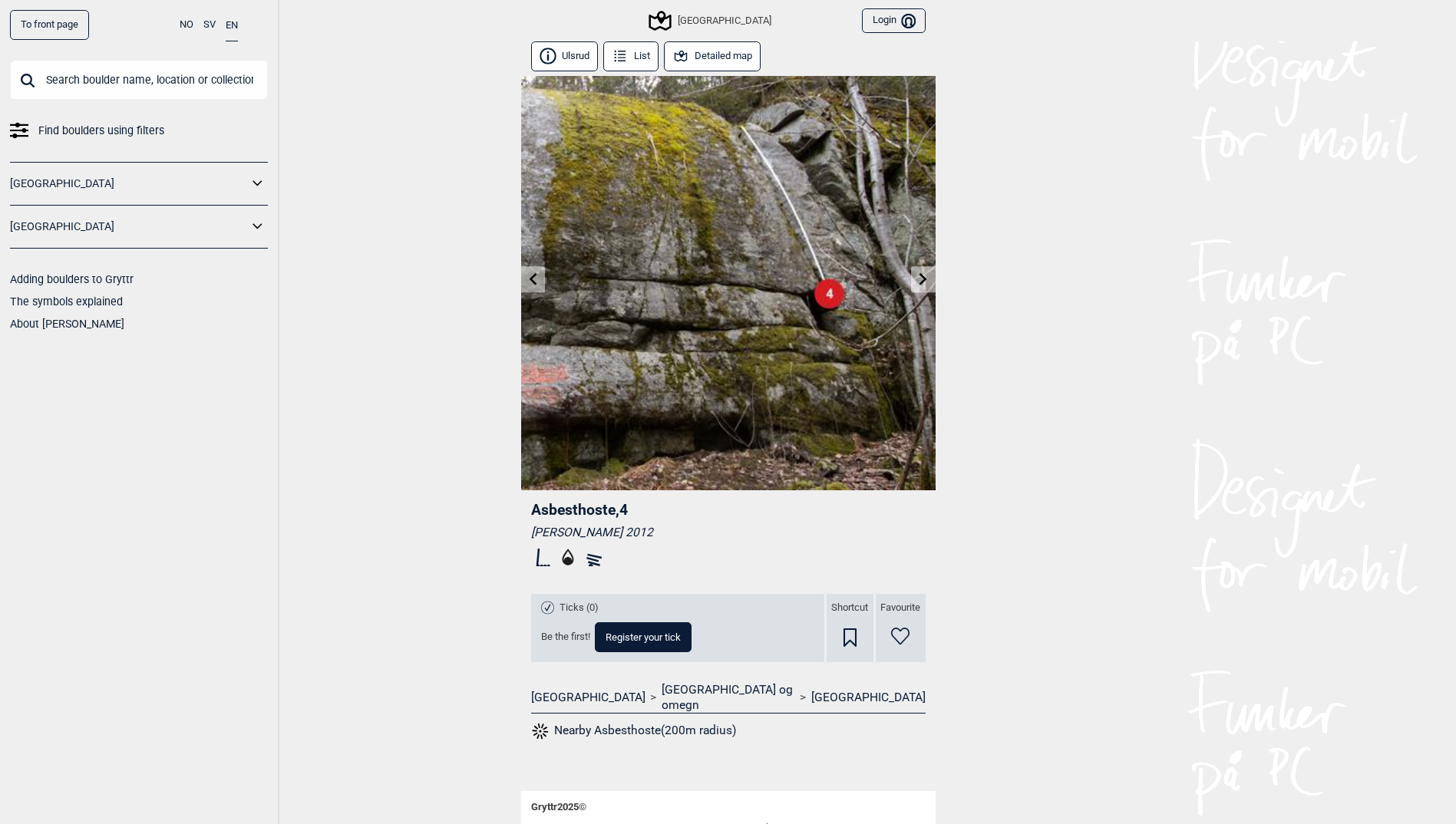
click at [922, 281] on icon at bounding box center [923, 278] width 13 height 13
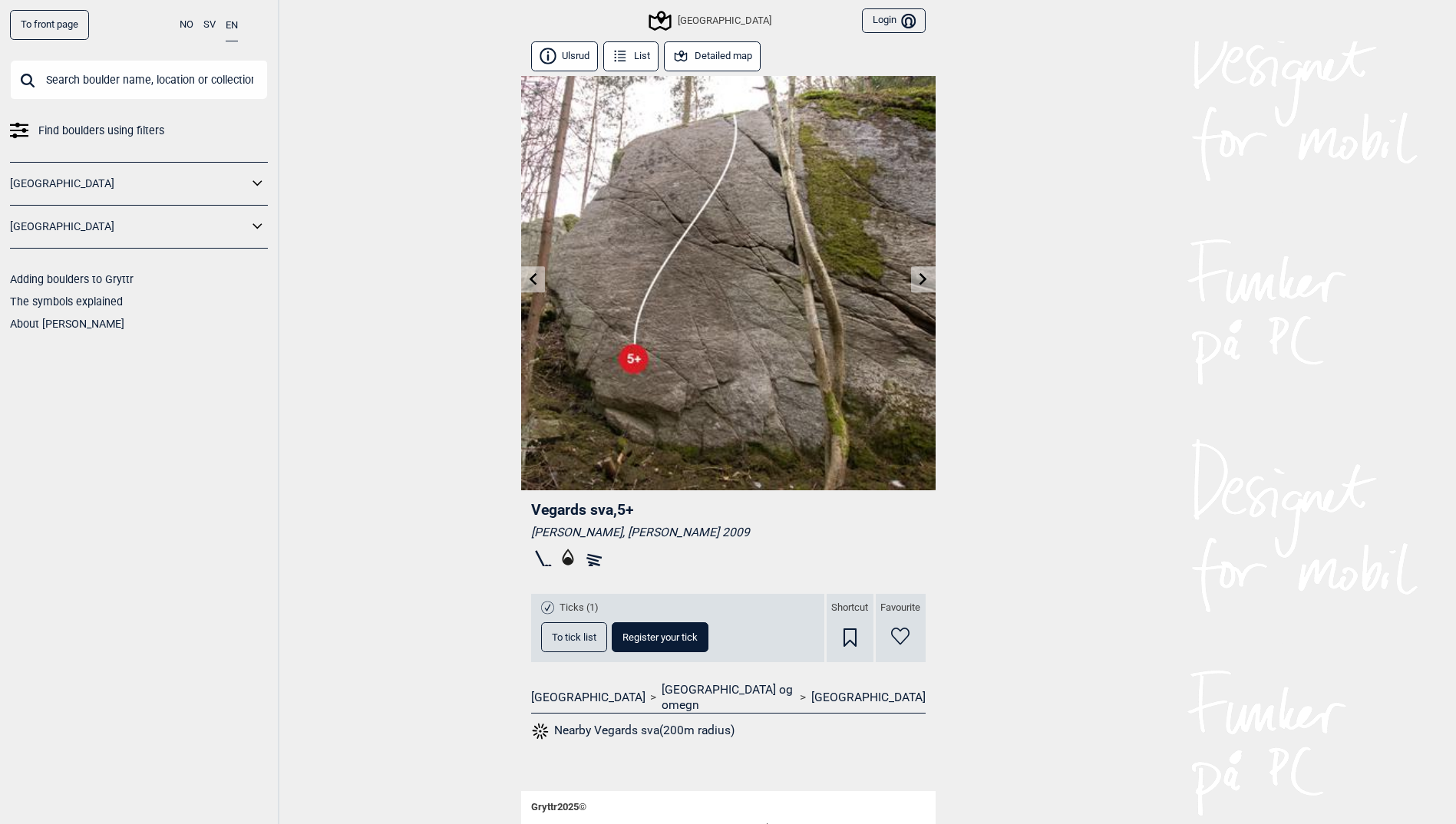
click at [541, 281] on link at bounding box center [533, 280] width 23 height 25
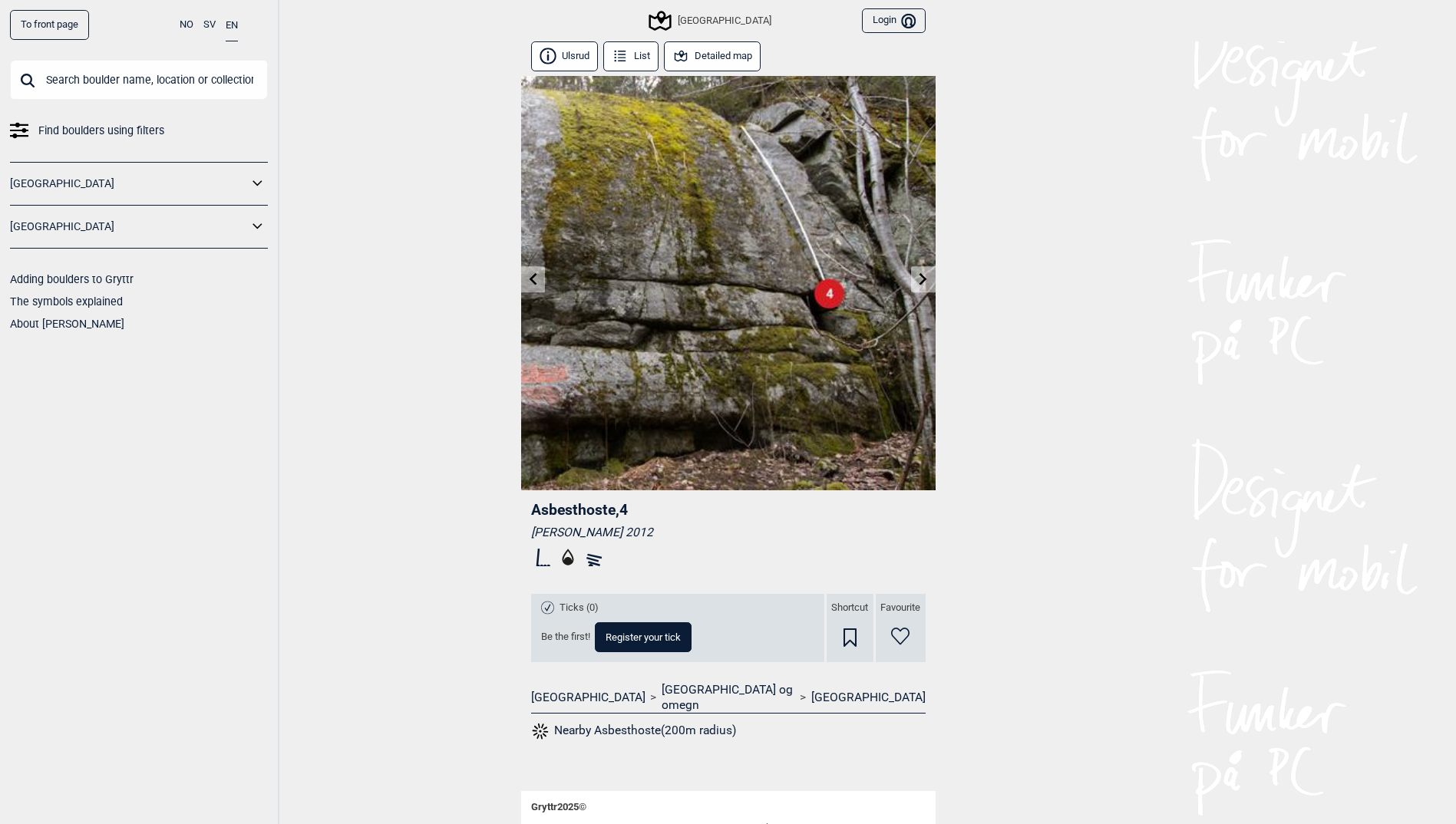
click at [541, 281] on link at bounding box center [533, 280] width 23 height 25
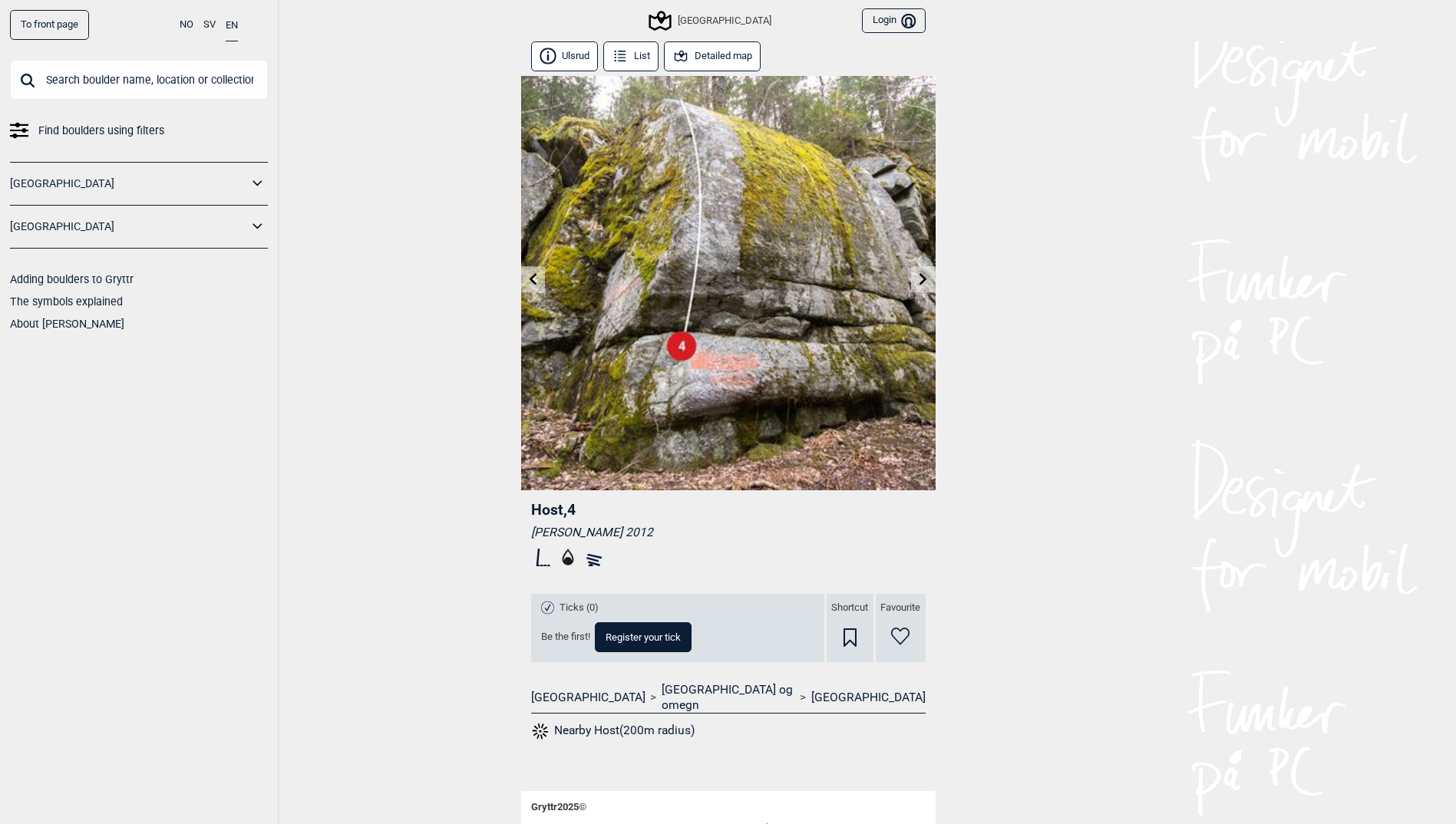
click at [541, 281] on link at bounding box center [533, 280] width 23 height 25
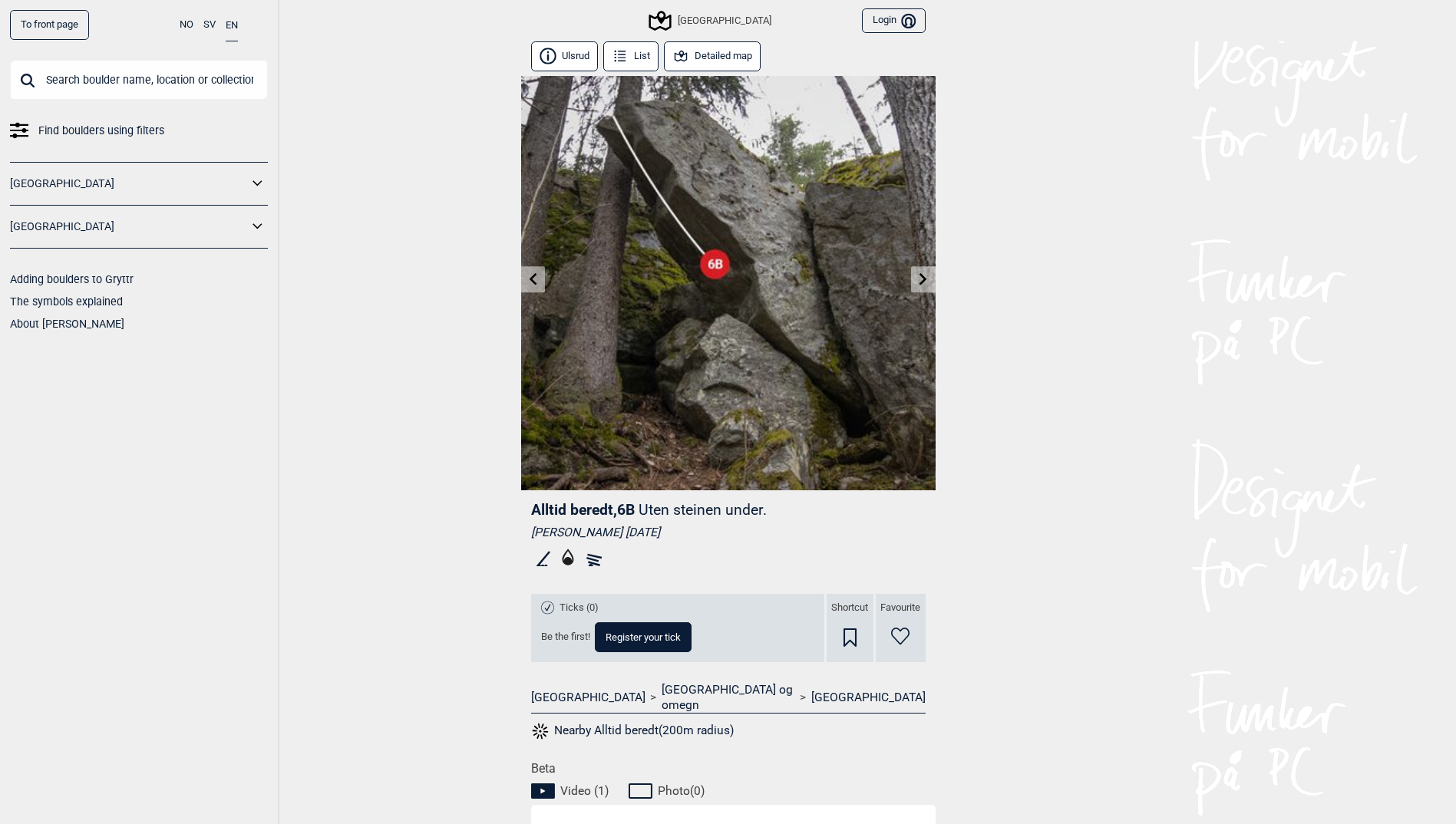
click at [541, 281] on link at bounding box center [533, 280] width 23 height 25
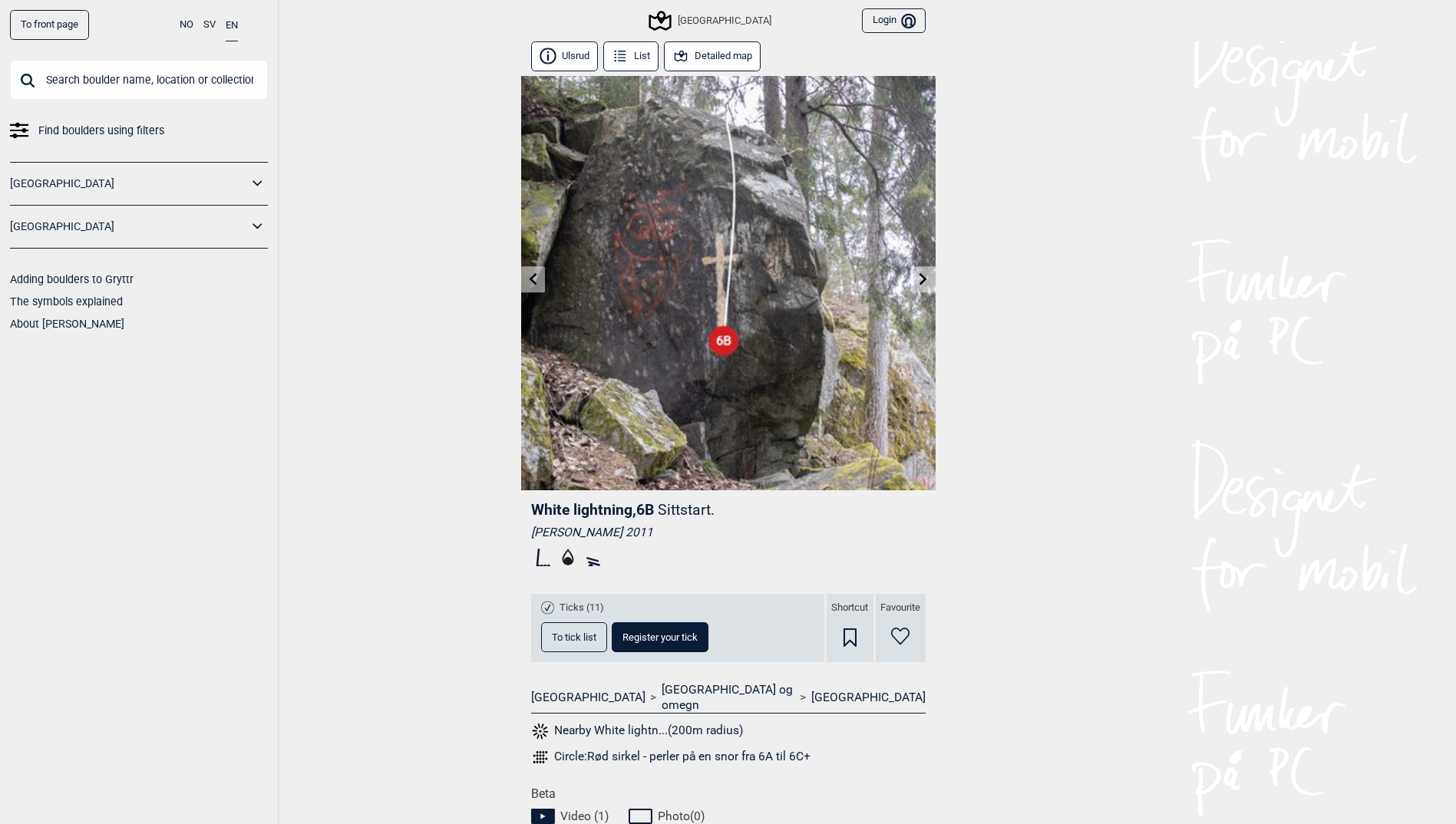
click at [541, 281] on link at bounding box center [533, 280] width 23 height 25
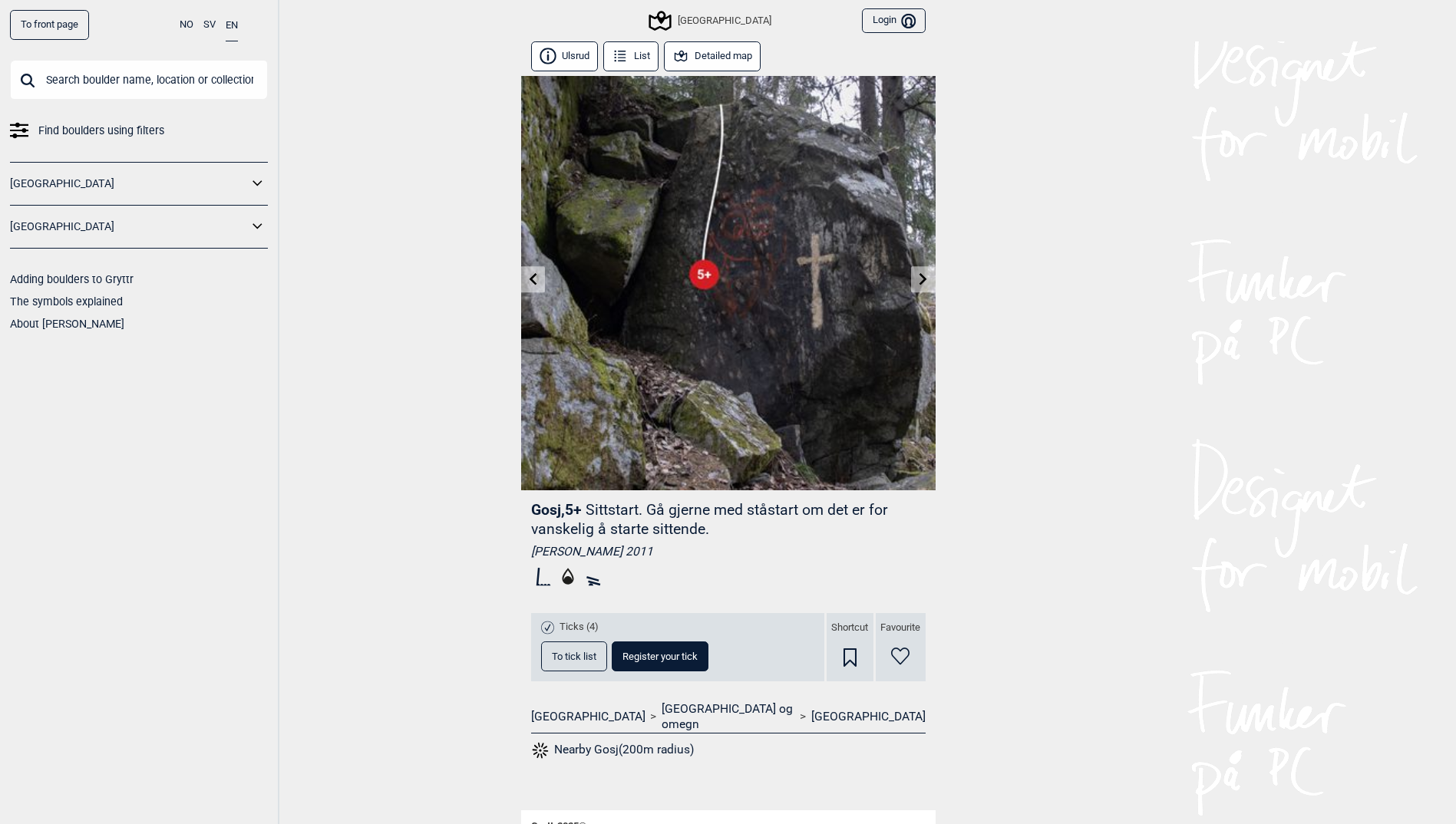
click at [541, 281] on link at bounding box center [533, 280] width 23 height 25
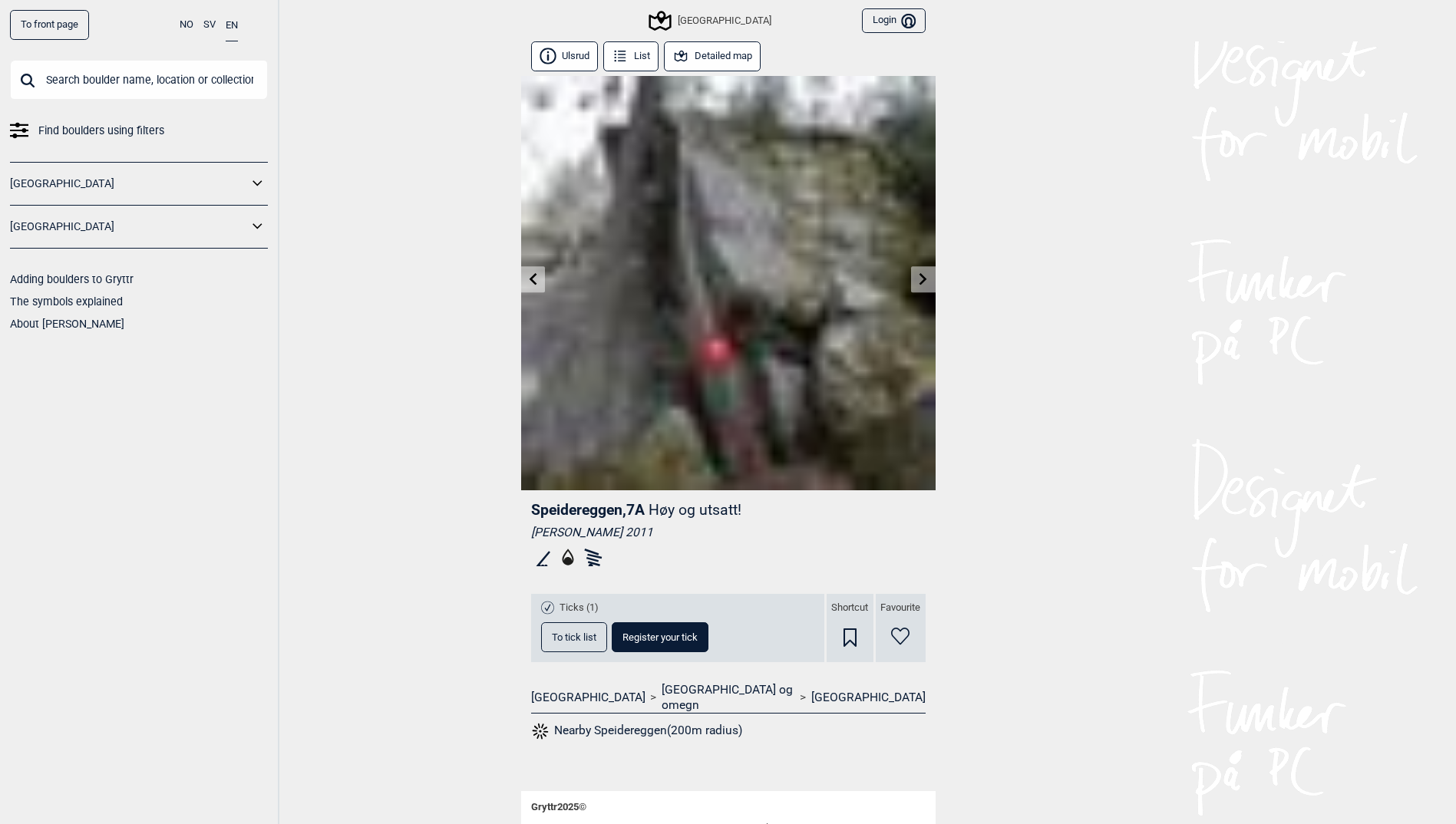
click at [541, 281] on link at bounding box center [533, 280] width 23 height 25
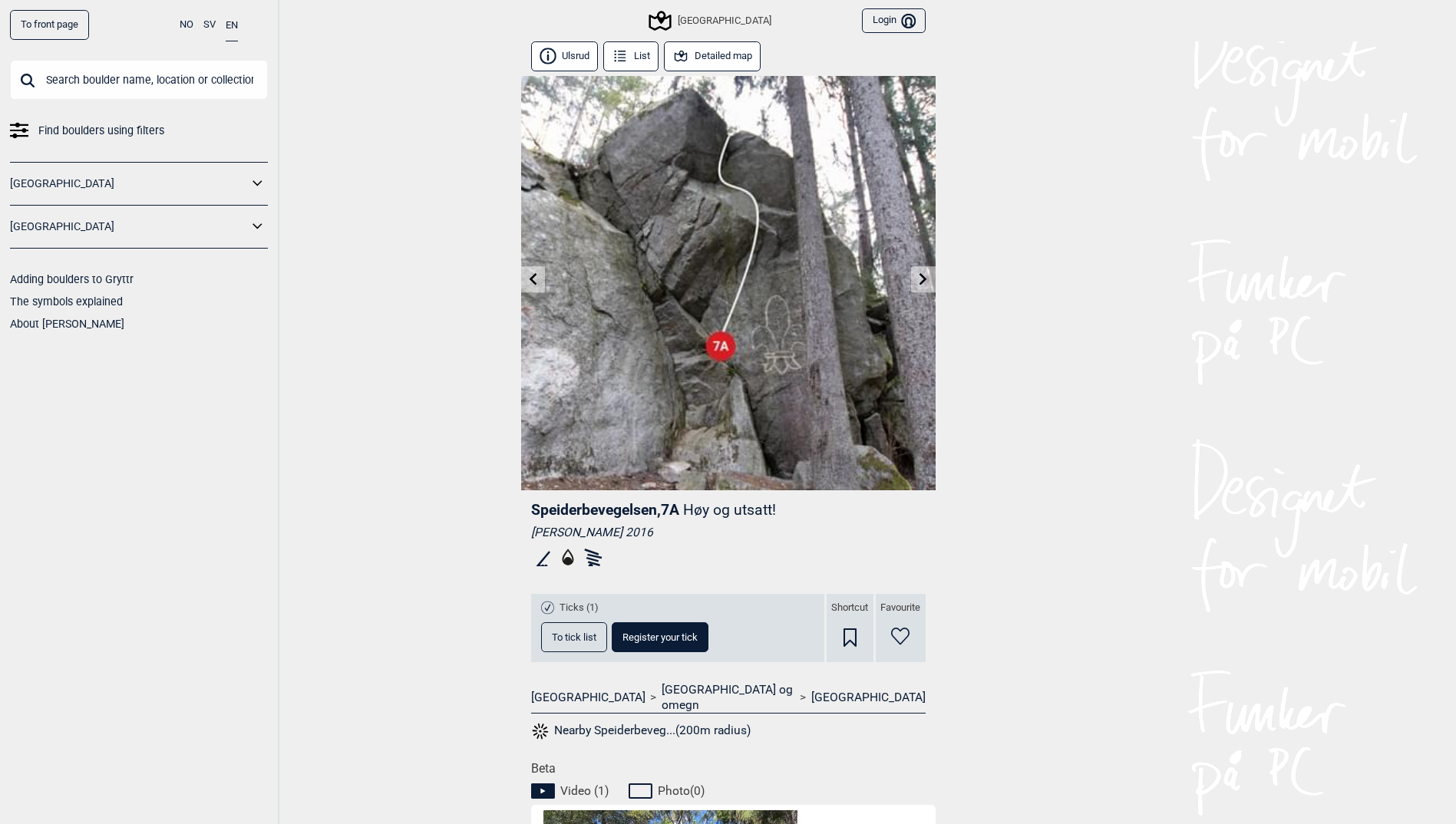
click at [541, 281] on link at bounding box center [533, 280] width 23 height 25
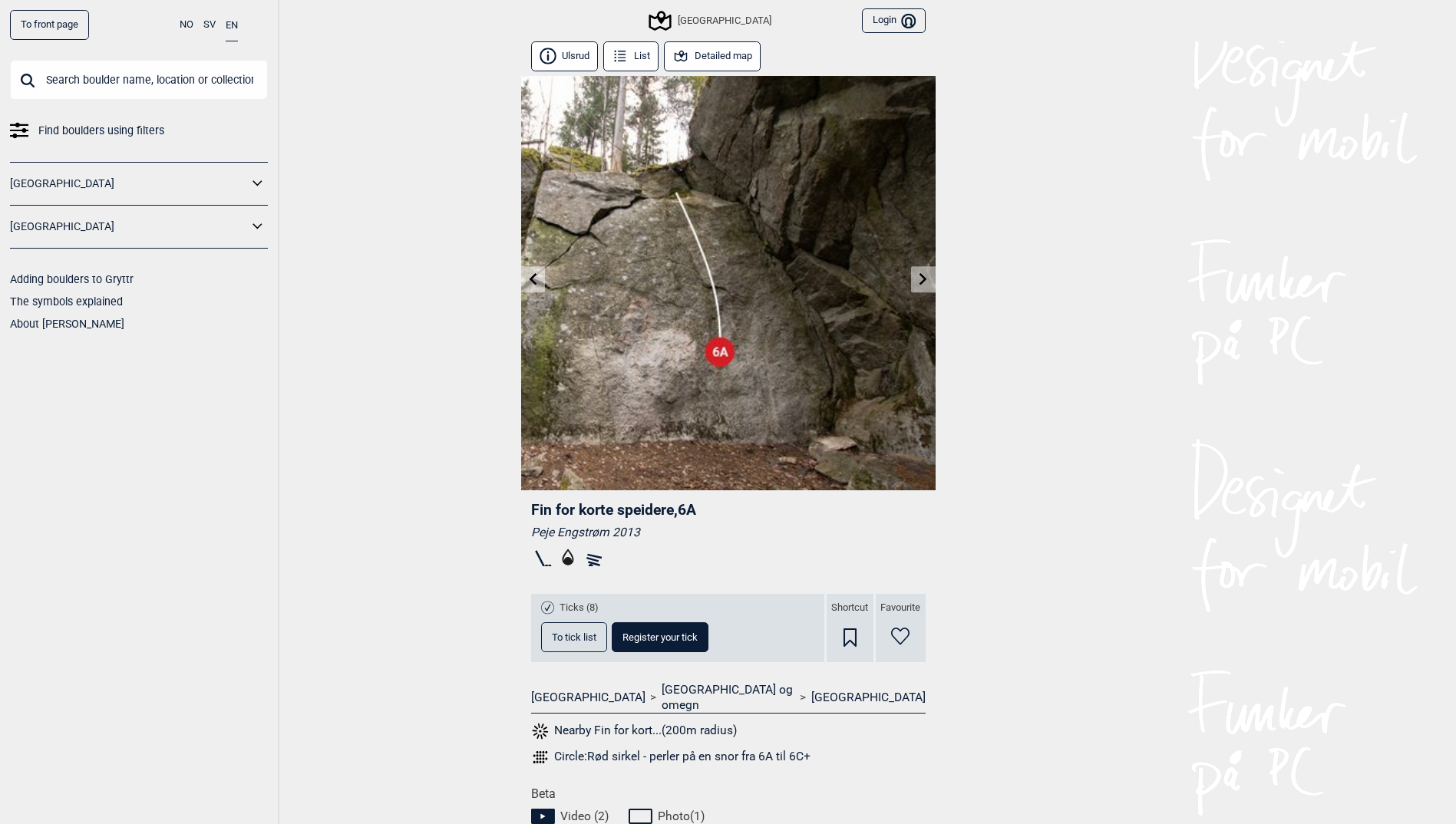
click at [541, 281] on link at bounding box center [533, 280] width 23 height 25
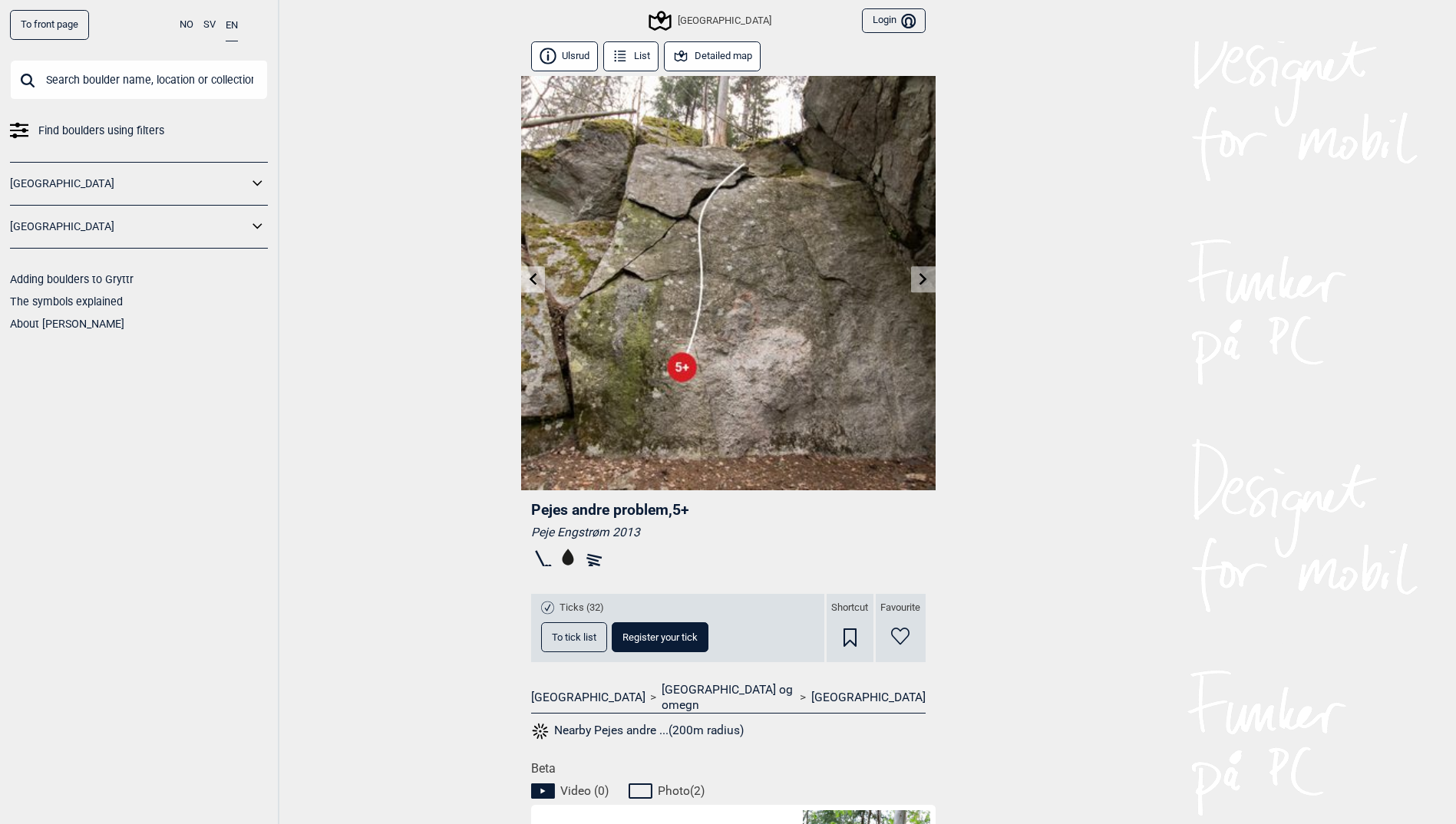
click at [541, 281] on link at bounding box center [533, 280] width 23 height 25
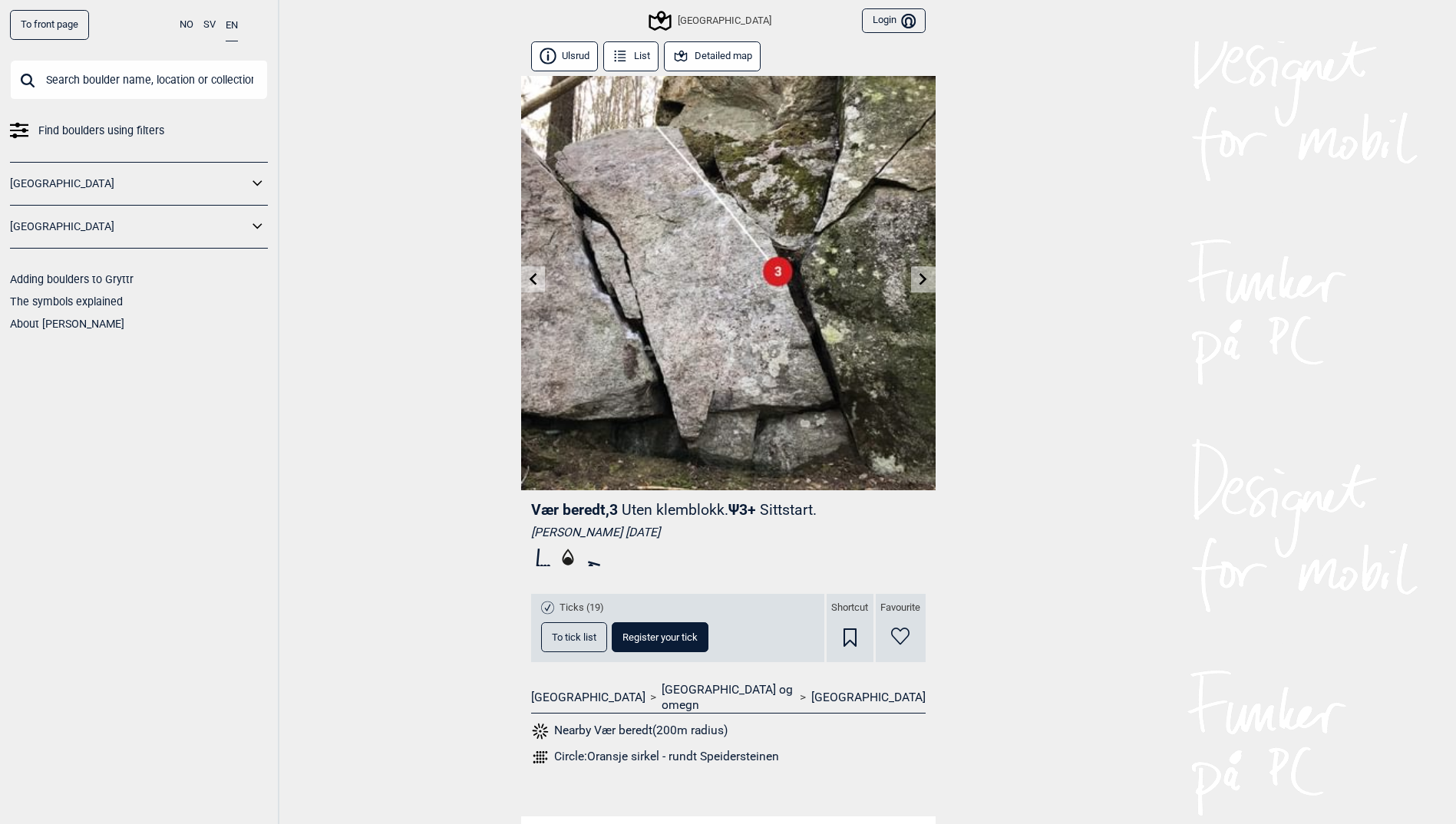
click at [541, 281] on link at bounding box center [533, 280] width 23 height 25
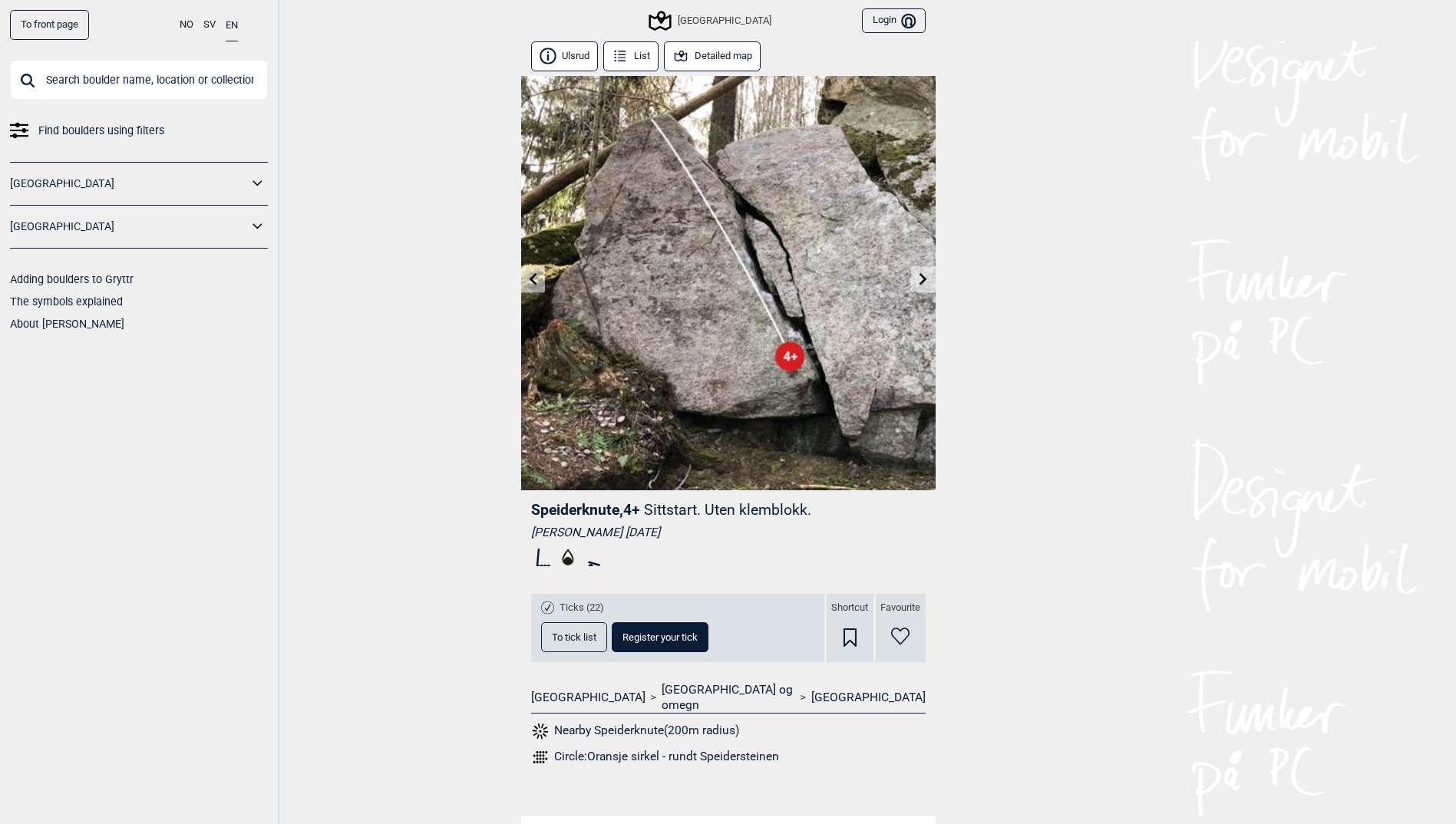
click at [541, 281] on link at bounding box center [533, 280] width 23 height 25
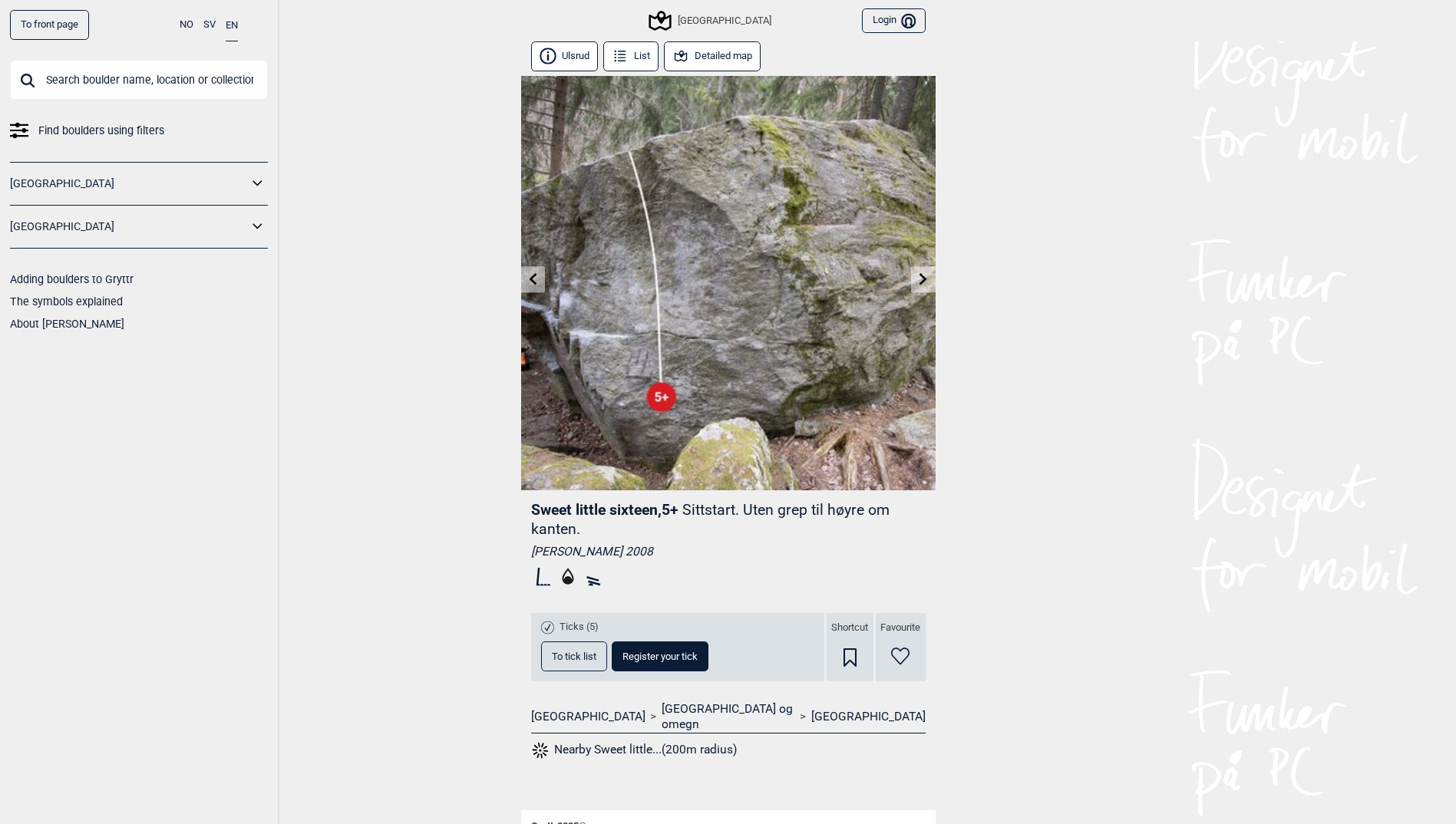
click at [541, 281] on link at bounding box center [533, 280] width 23 height 25
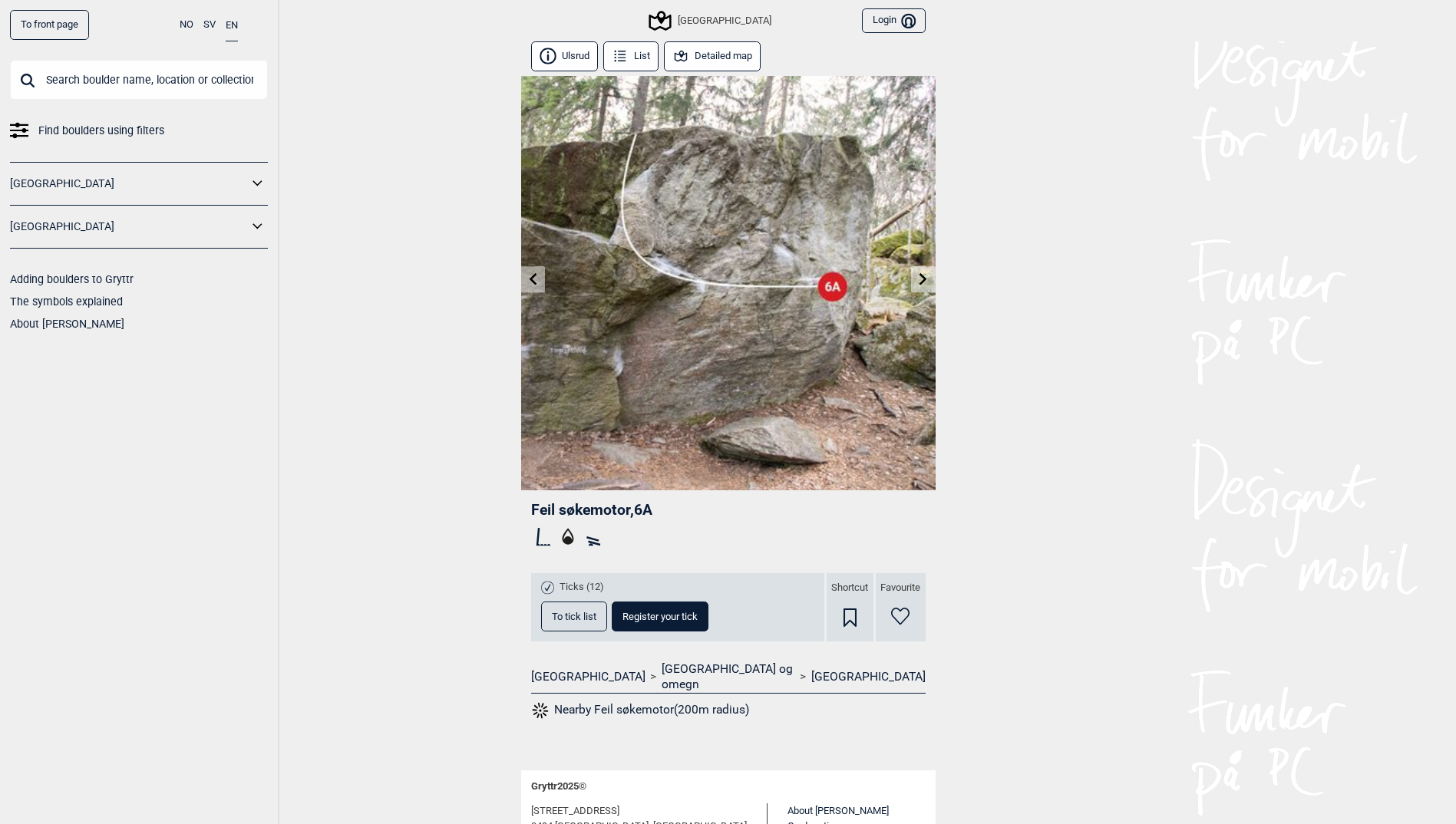
click at [541, 281] on link at bounding box center [533, 280] width 23 height 25
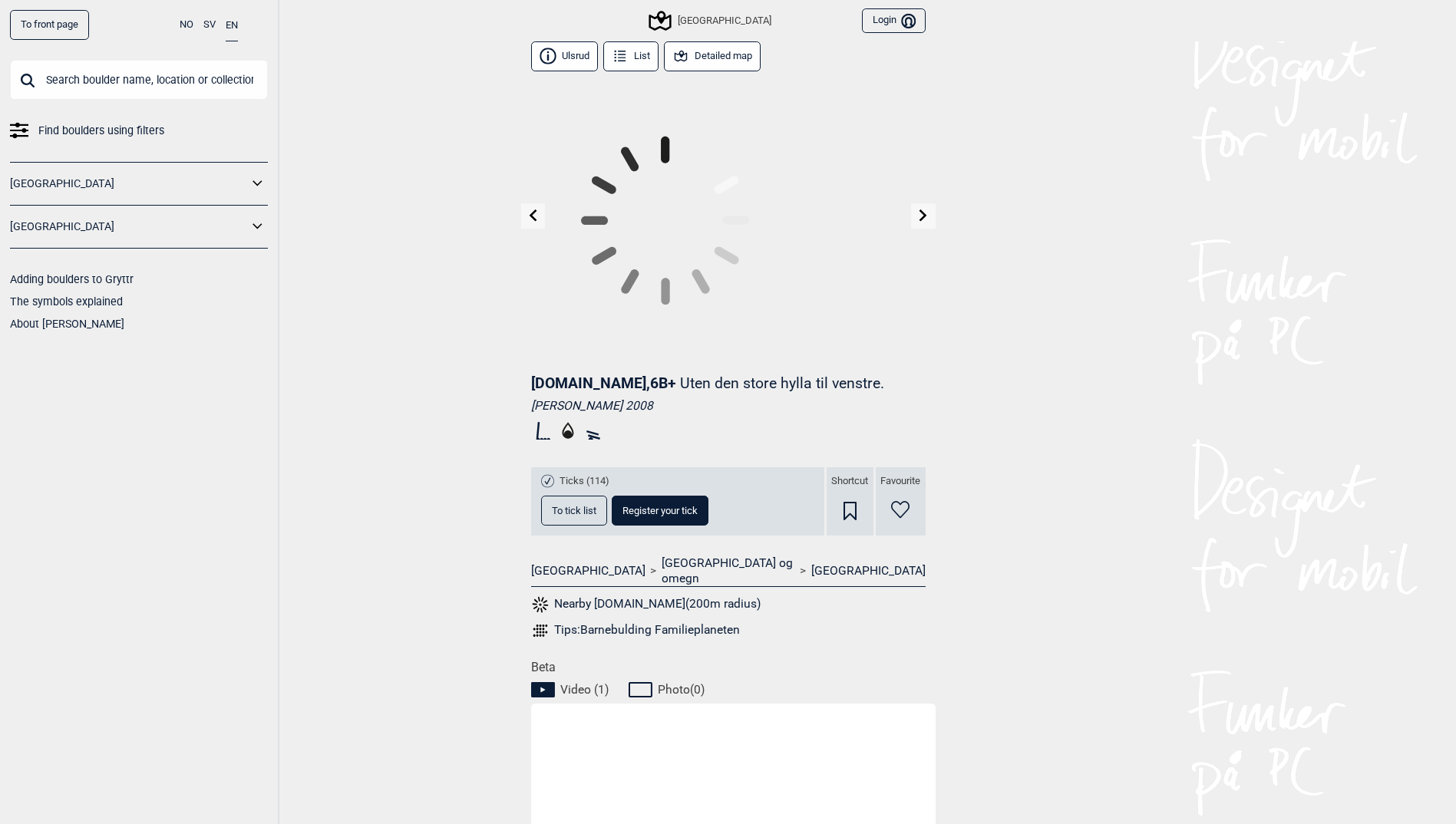
click at [541, 229] on link at bounding box center [533, 216] width 23 height 25
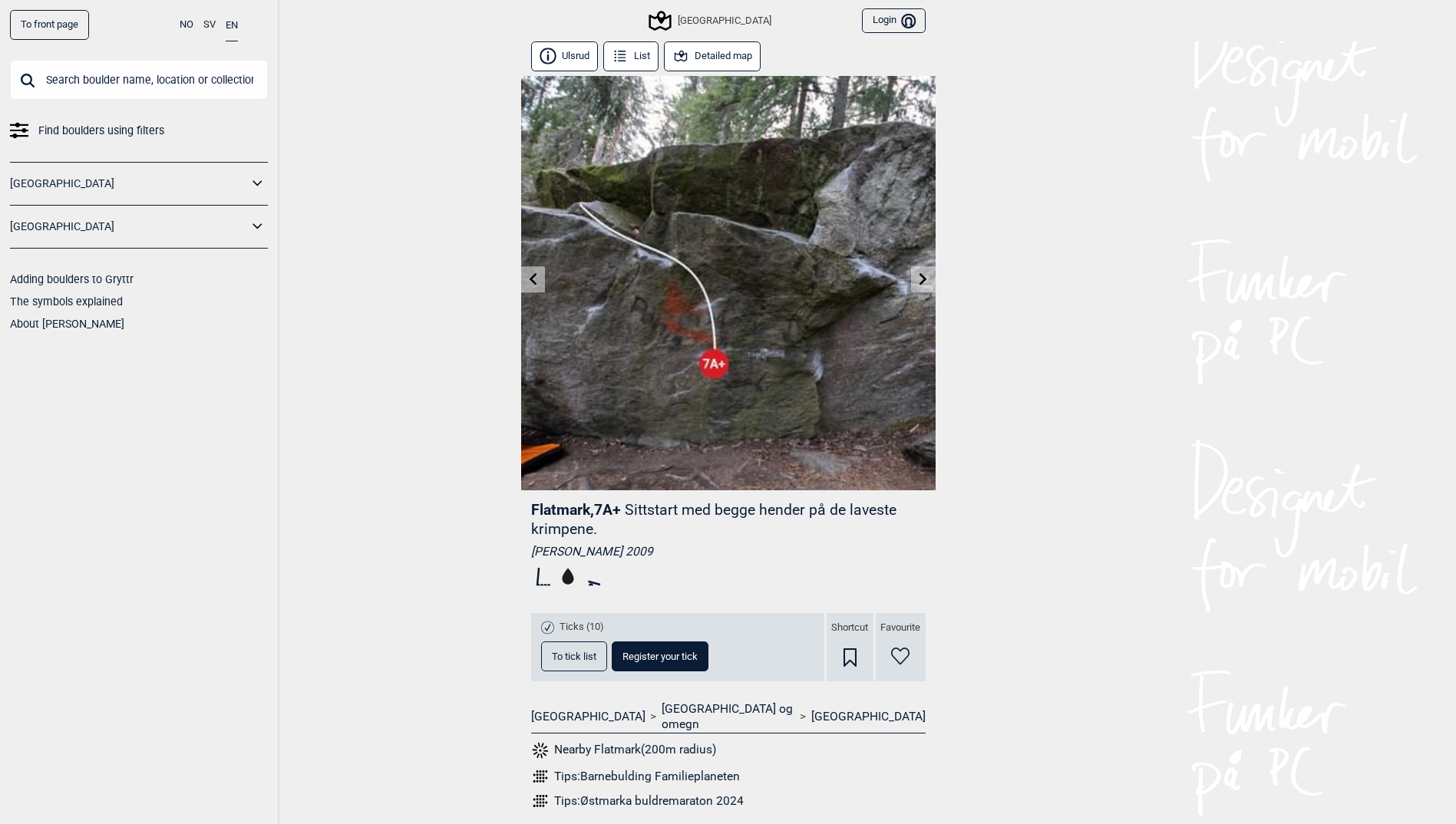
click at [541, 281] on link at bounding box center [533, 280] width 23 height 25
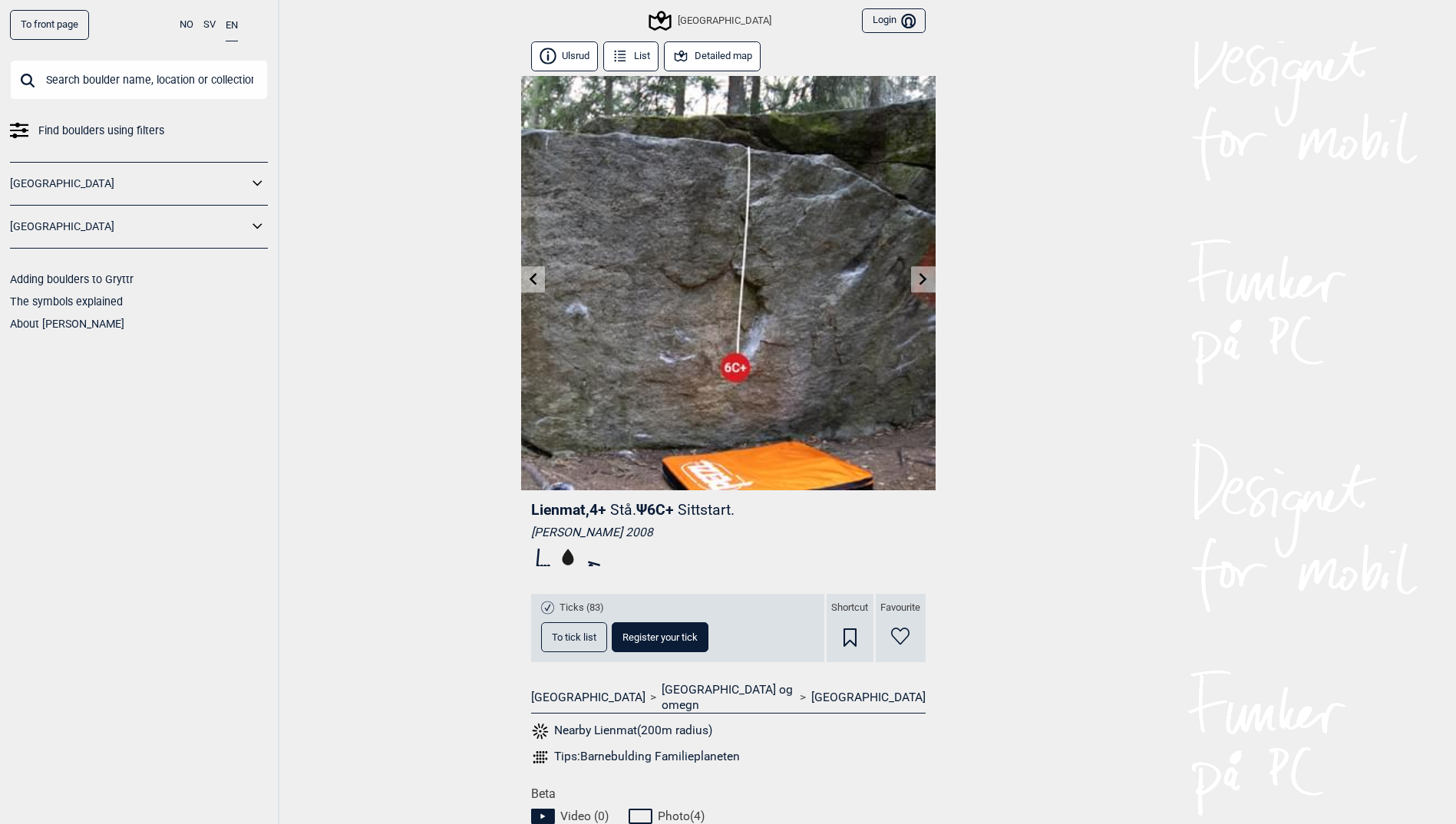
click at [541, 281] on link at bounding box center [533, 280] width 23 height 25
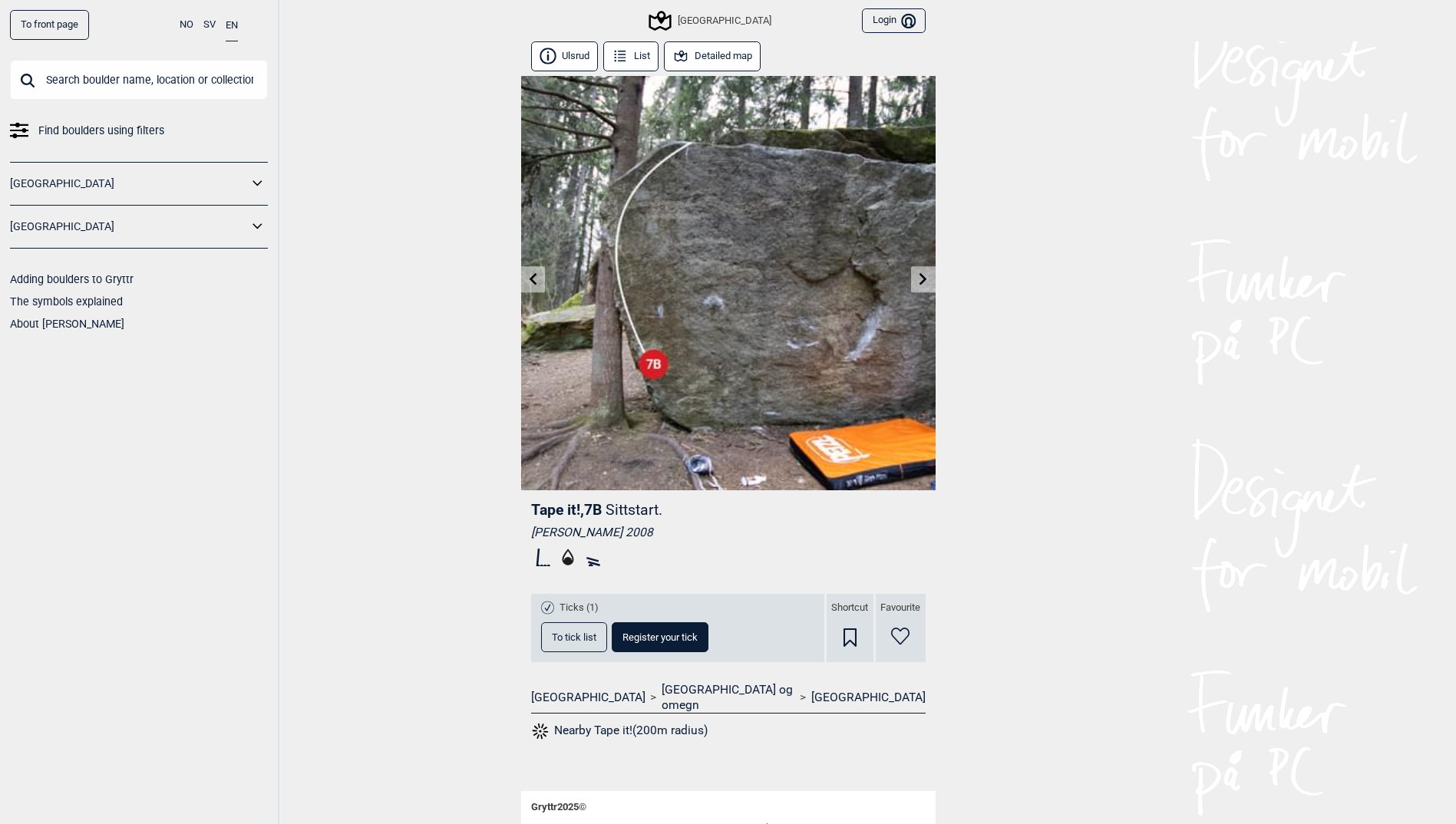
click at [541, 281] on link at bounding box center [533, 280] width 23 height 25
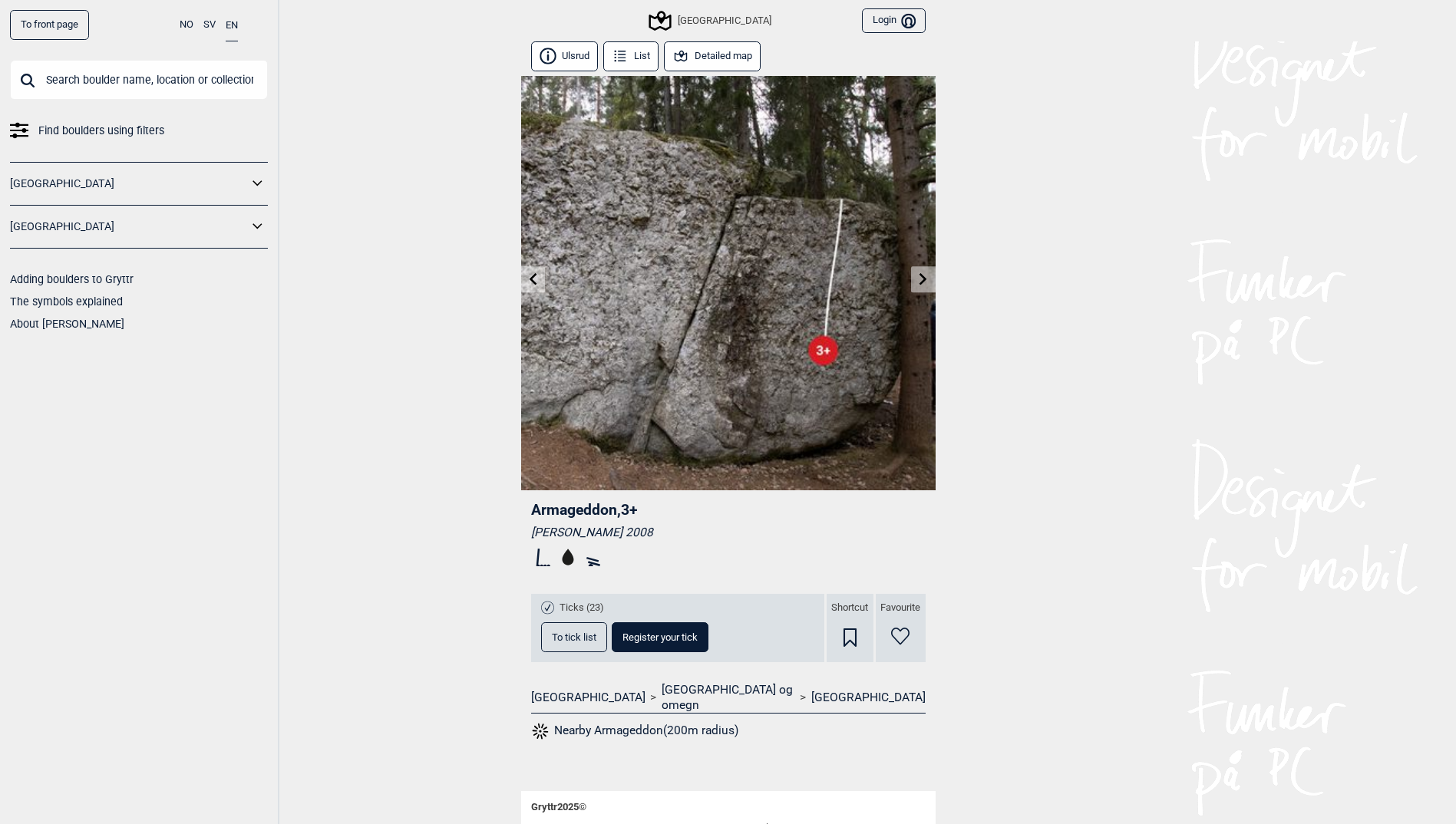
click at [541, 281] on link at bounding box center [533, 280] width 23 height 25
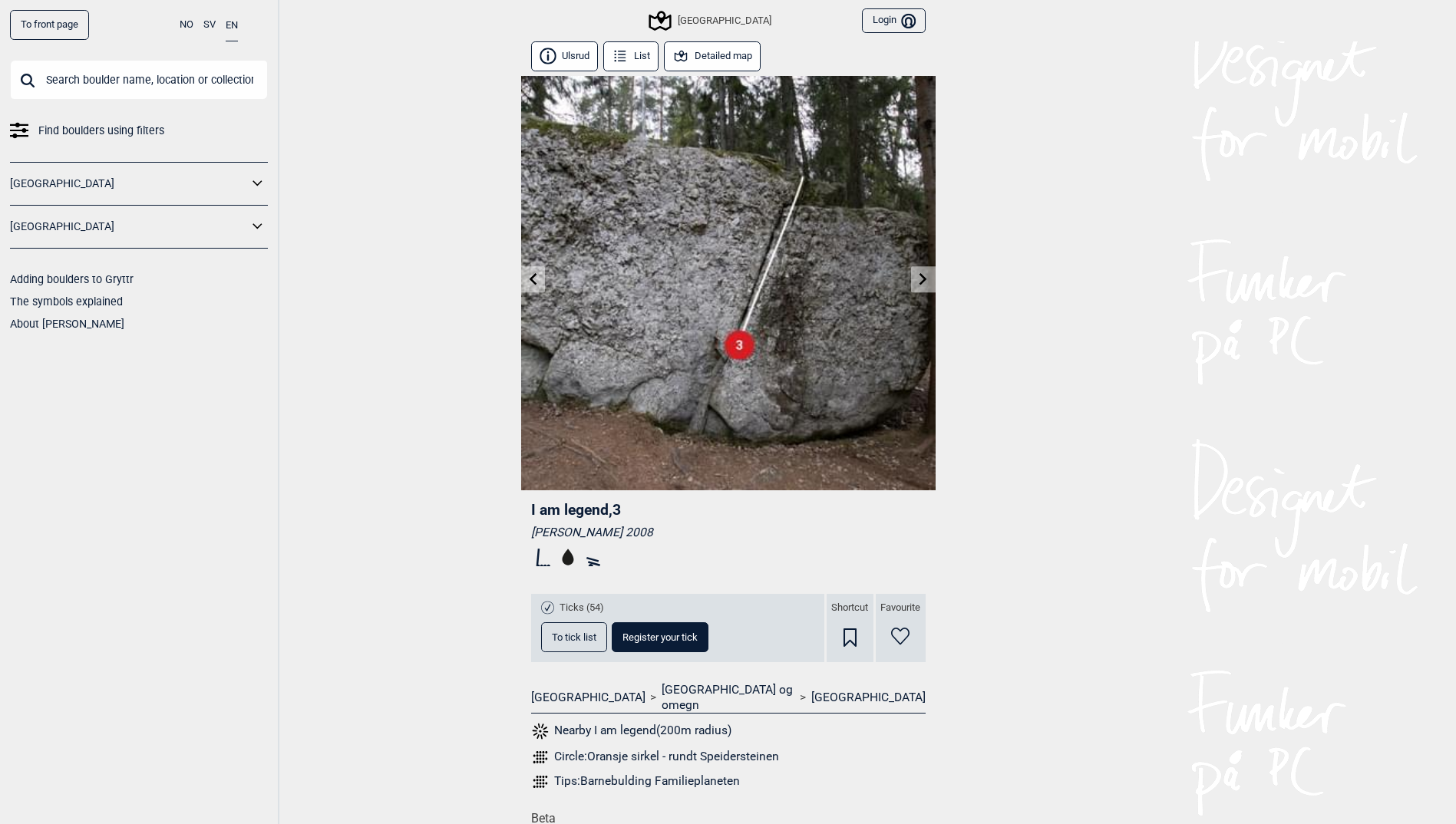
click at [541, 281] on link at bounding box center [533, 280] width 23 height 25
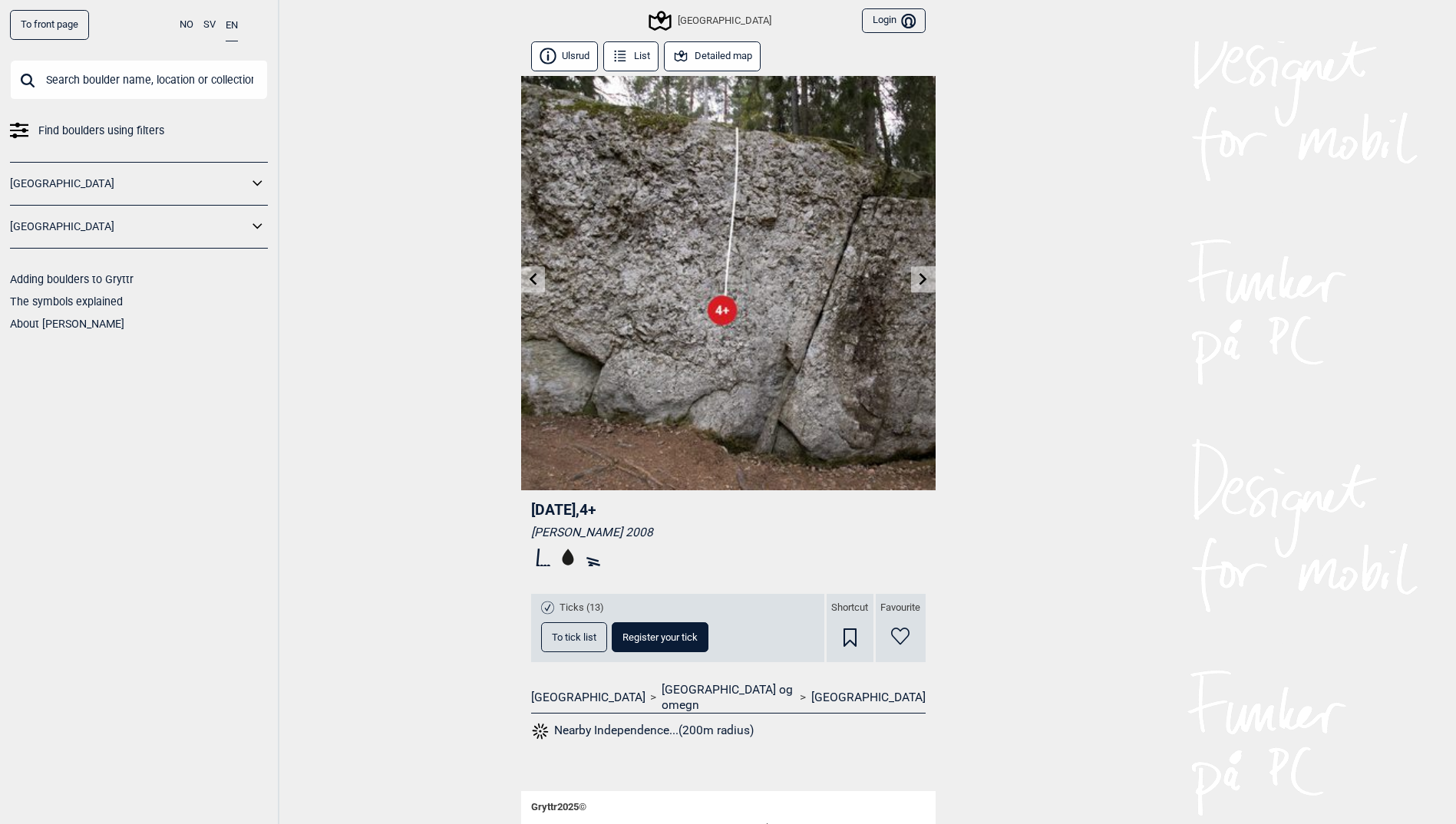
click at [541, 281] on link at bounding box center [533, 280] width 23 height 25
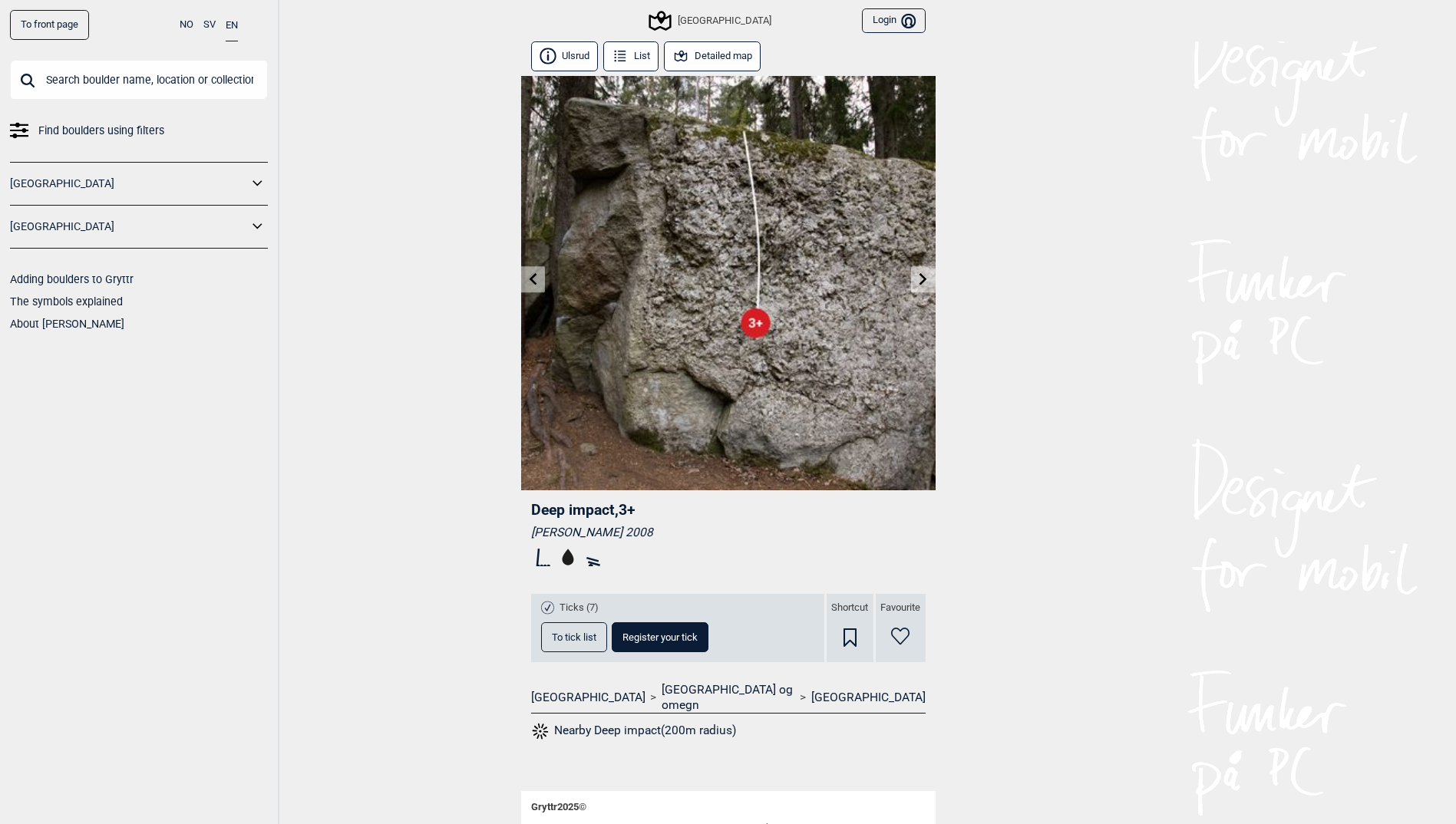
click at [541, 281] on link at bounding box center [533, 280] width 23 height 25
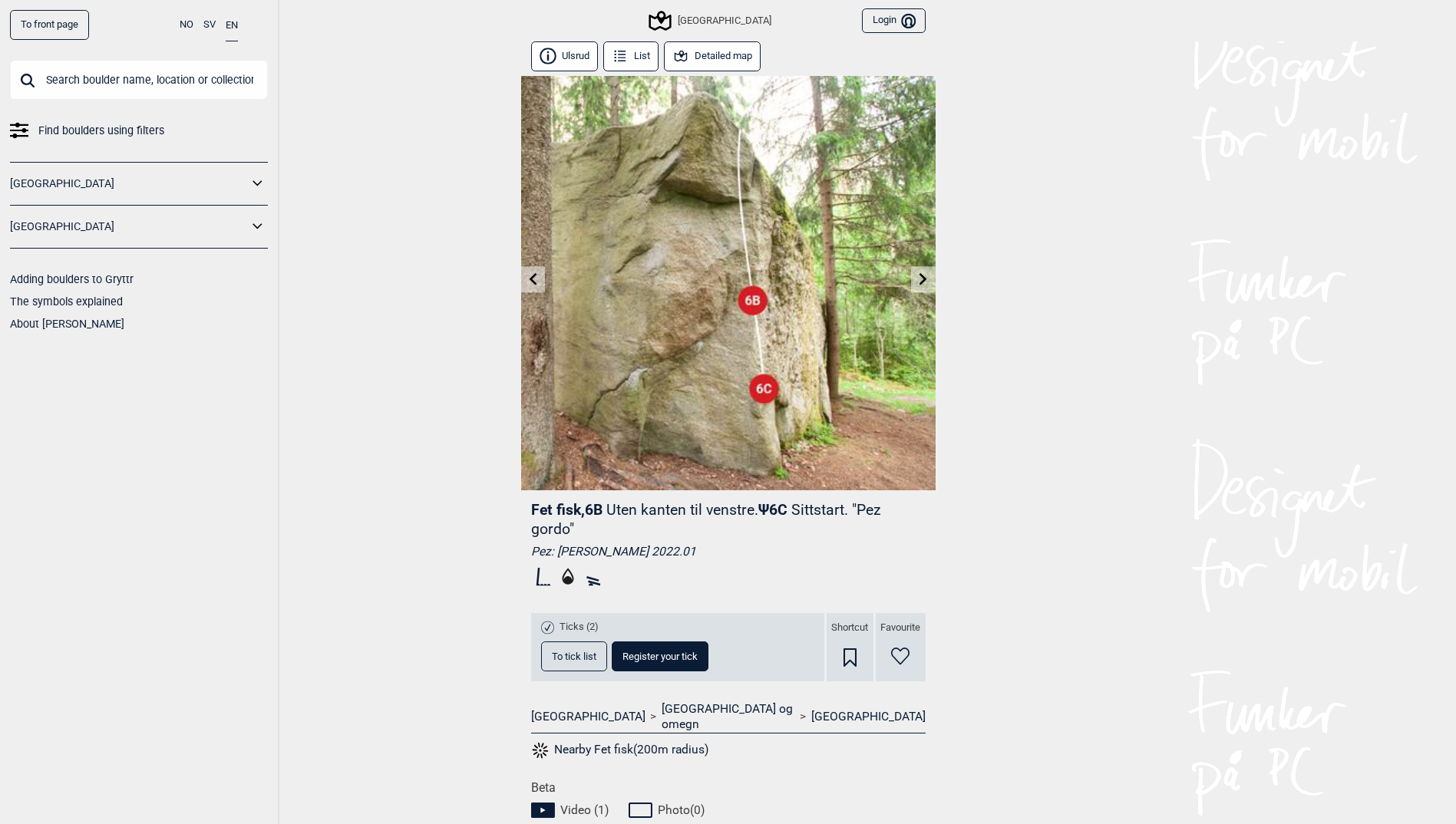
click at [541, 281] on link at bounding box center [533, 280] width 23 height 25
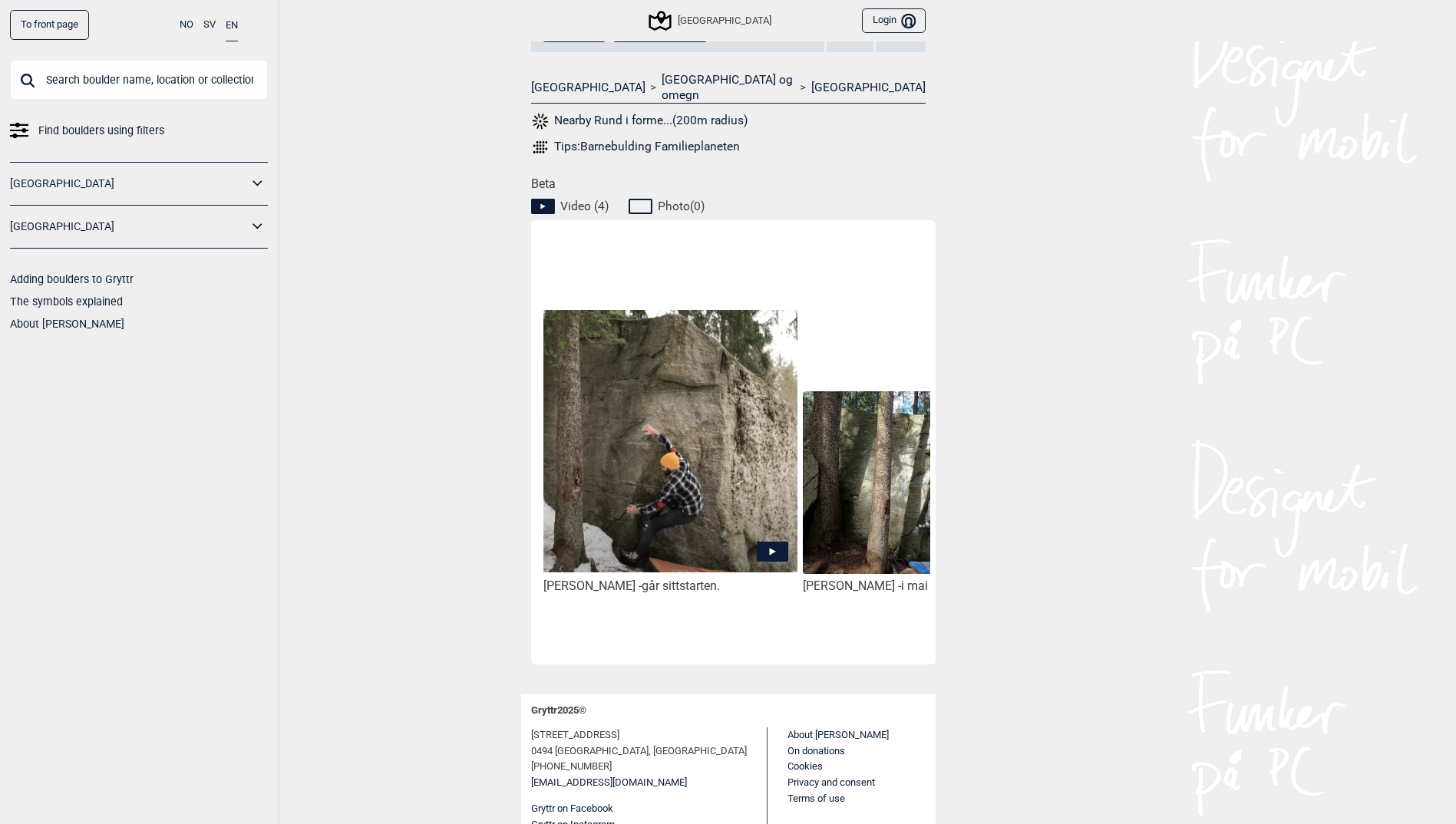
scroll to position [614, 0]
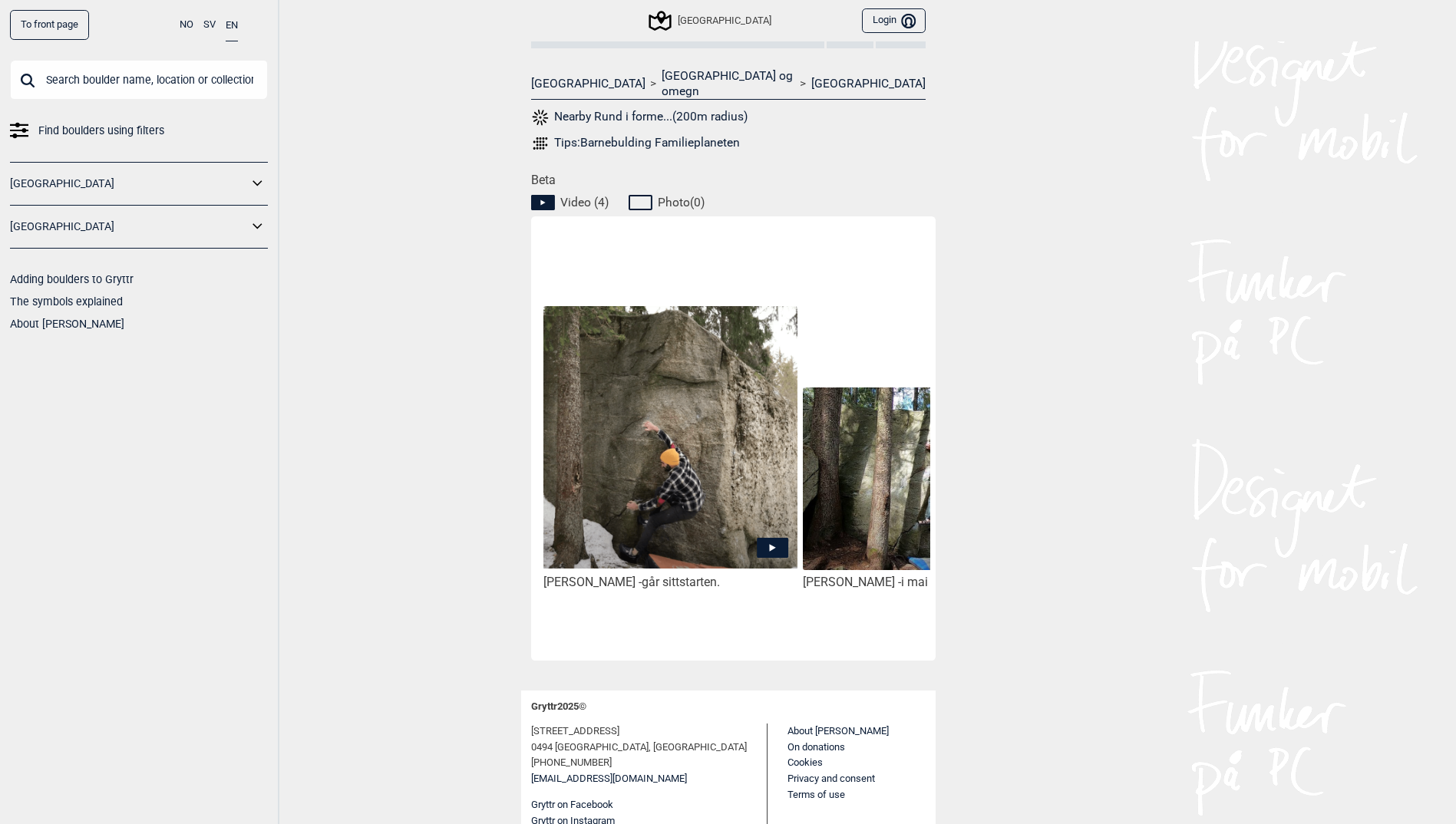
click at [728, 464] on img at bounding box center [670, 438] width 253 height 263
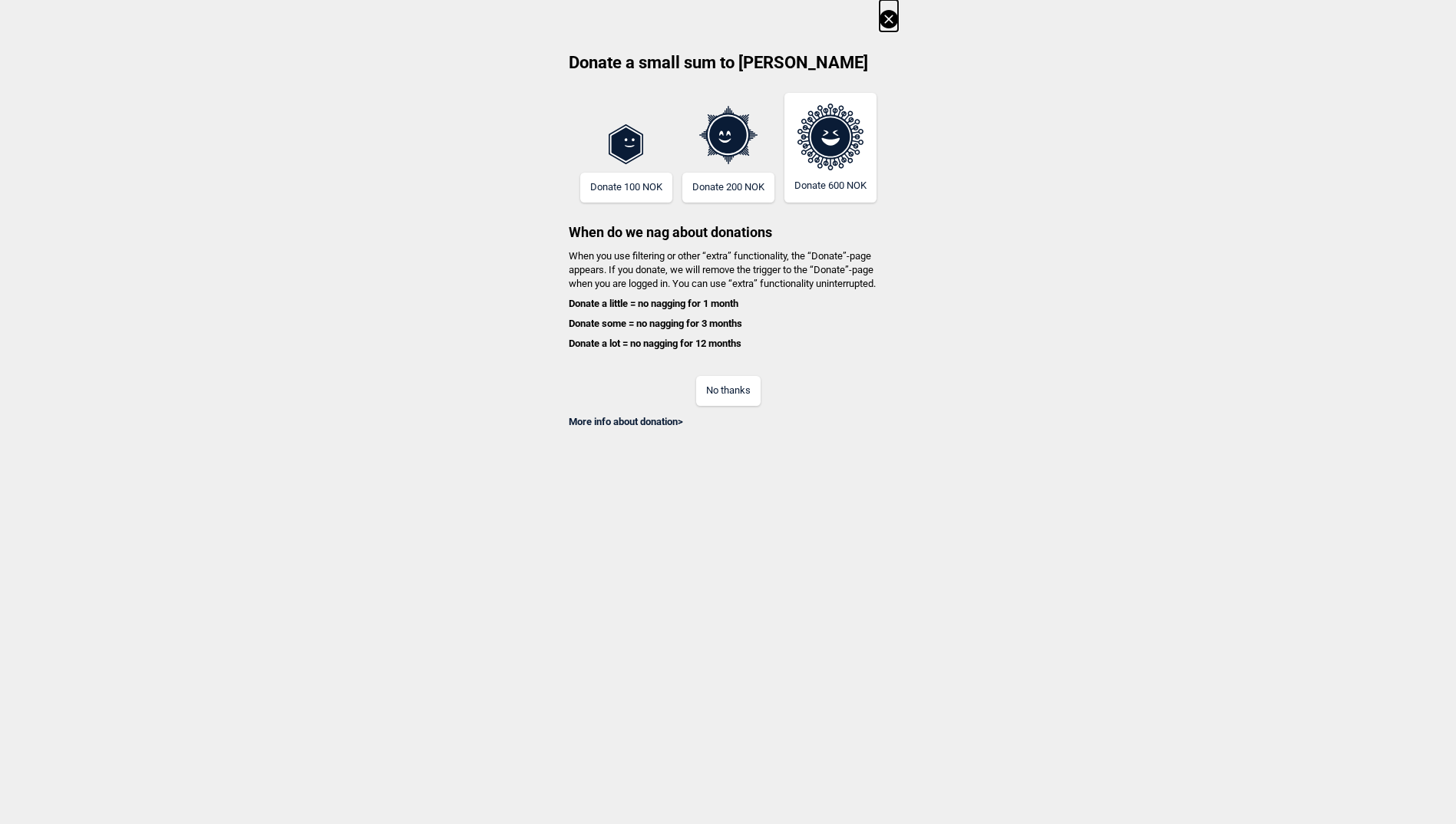
click at [743, 380] on button "No thanks" at bounding box center [728, 391] width 64 height 30
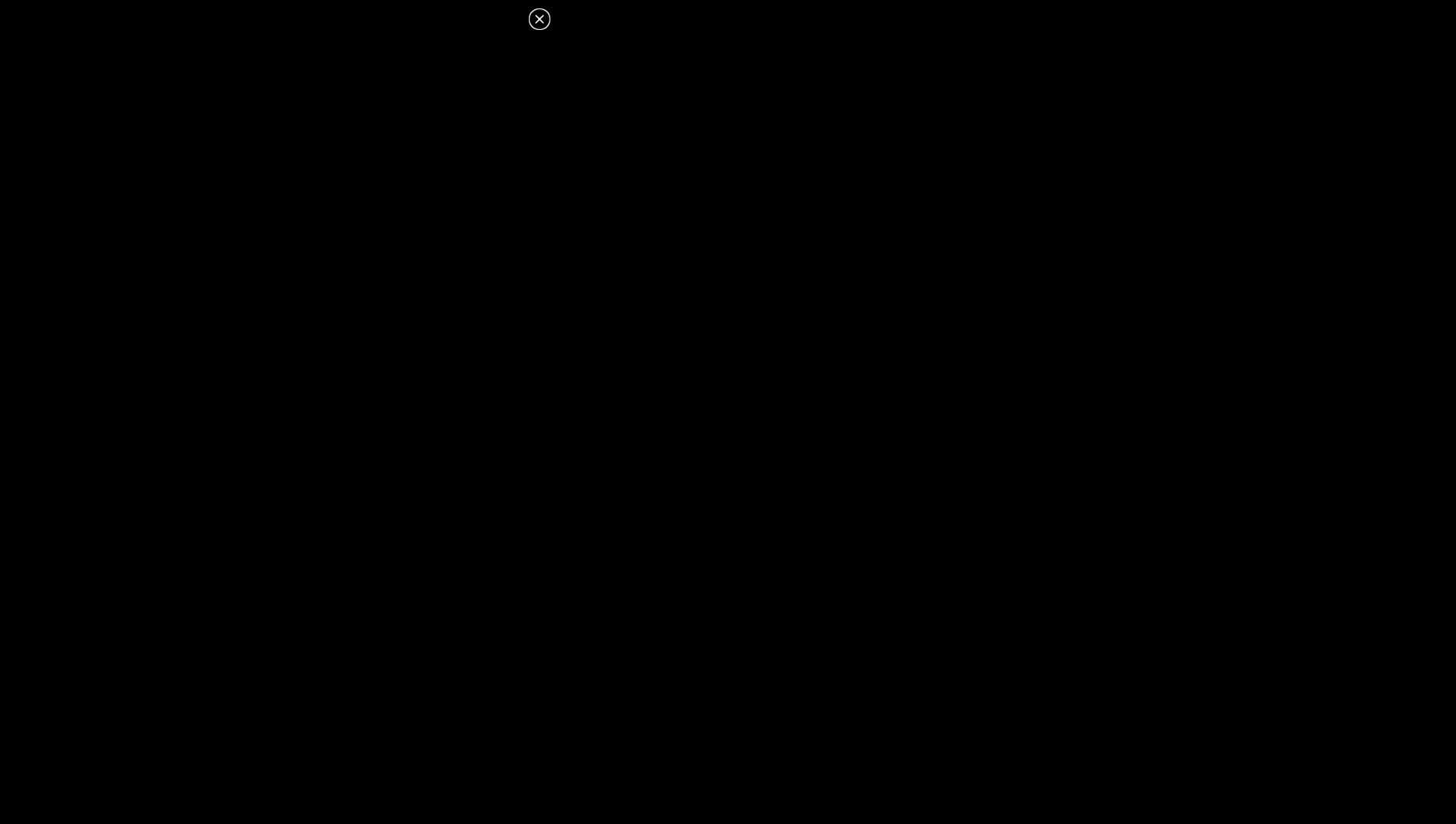
click at [536, 21] on icon at bounding box center [539, 18] width 18 height 18
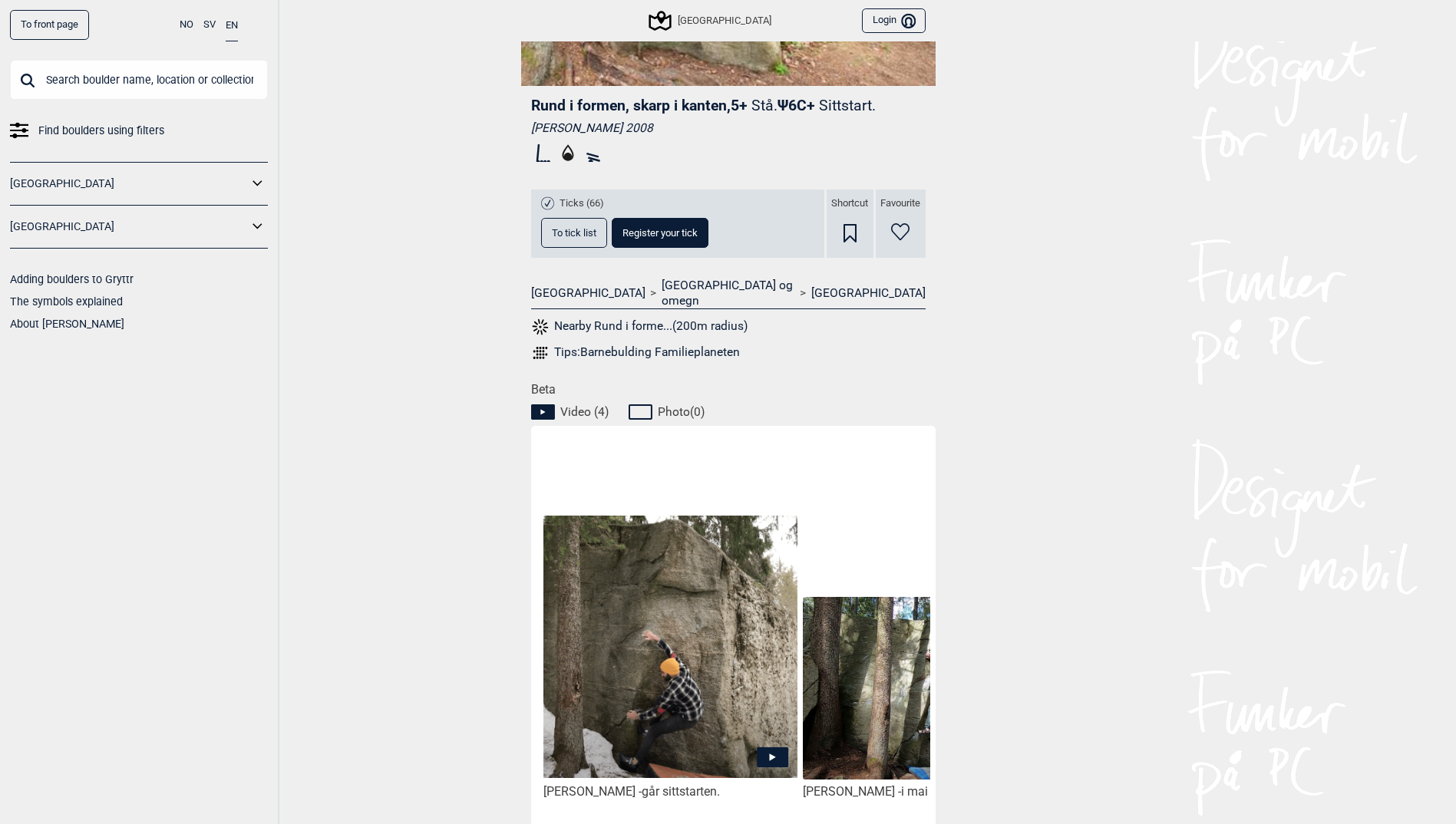
scroll to position [384, 0]
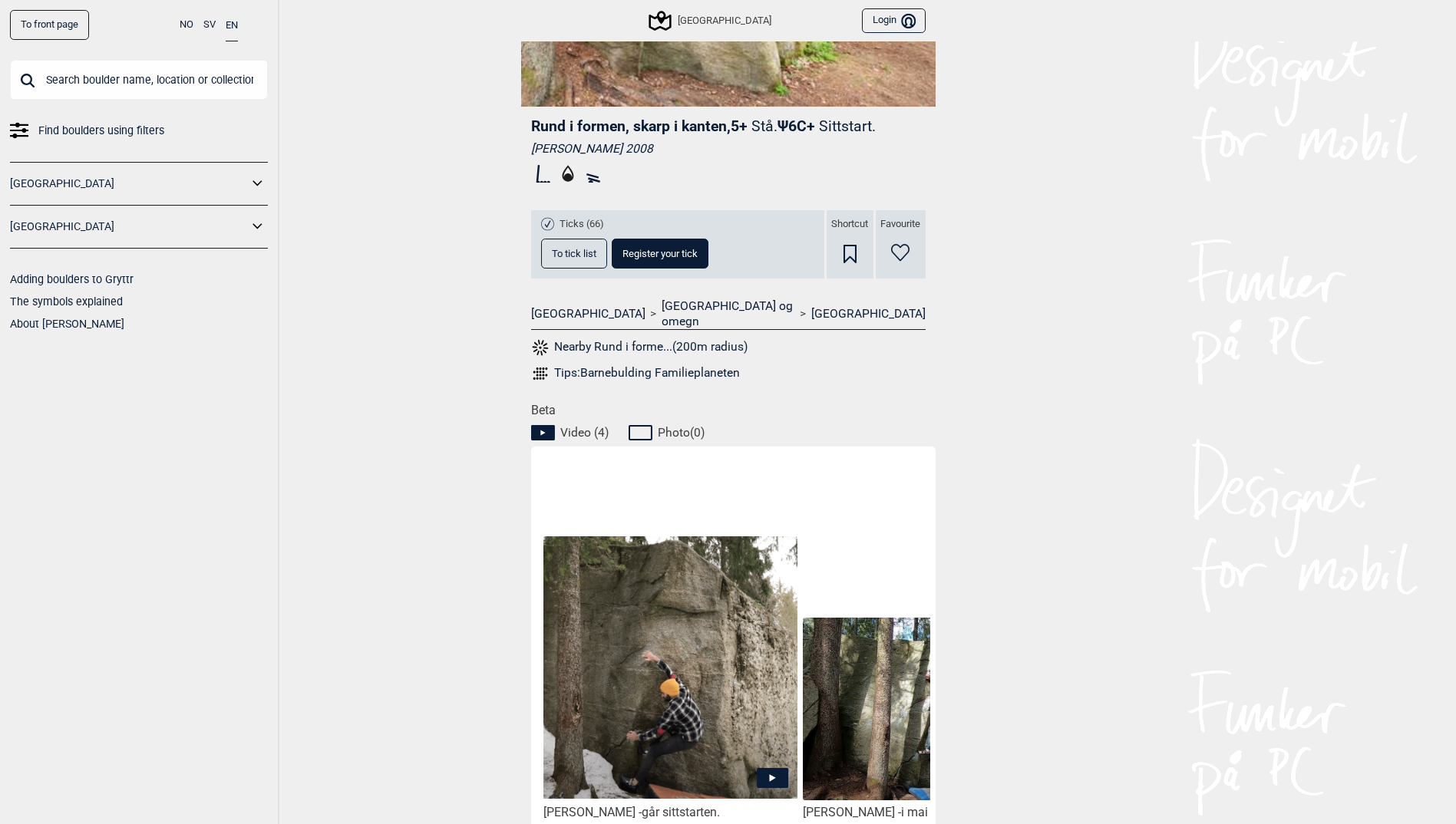
click at [577, 249] on span "To tick list" at bounding box center [574, 254] width 45 height 10
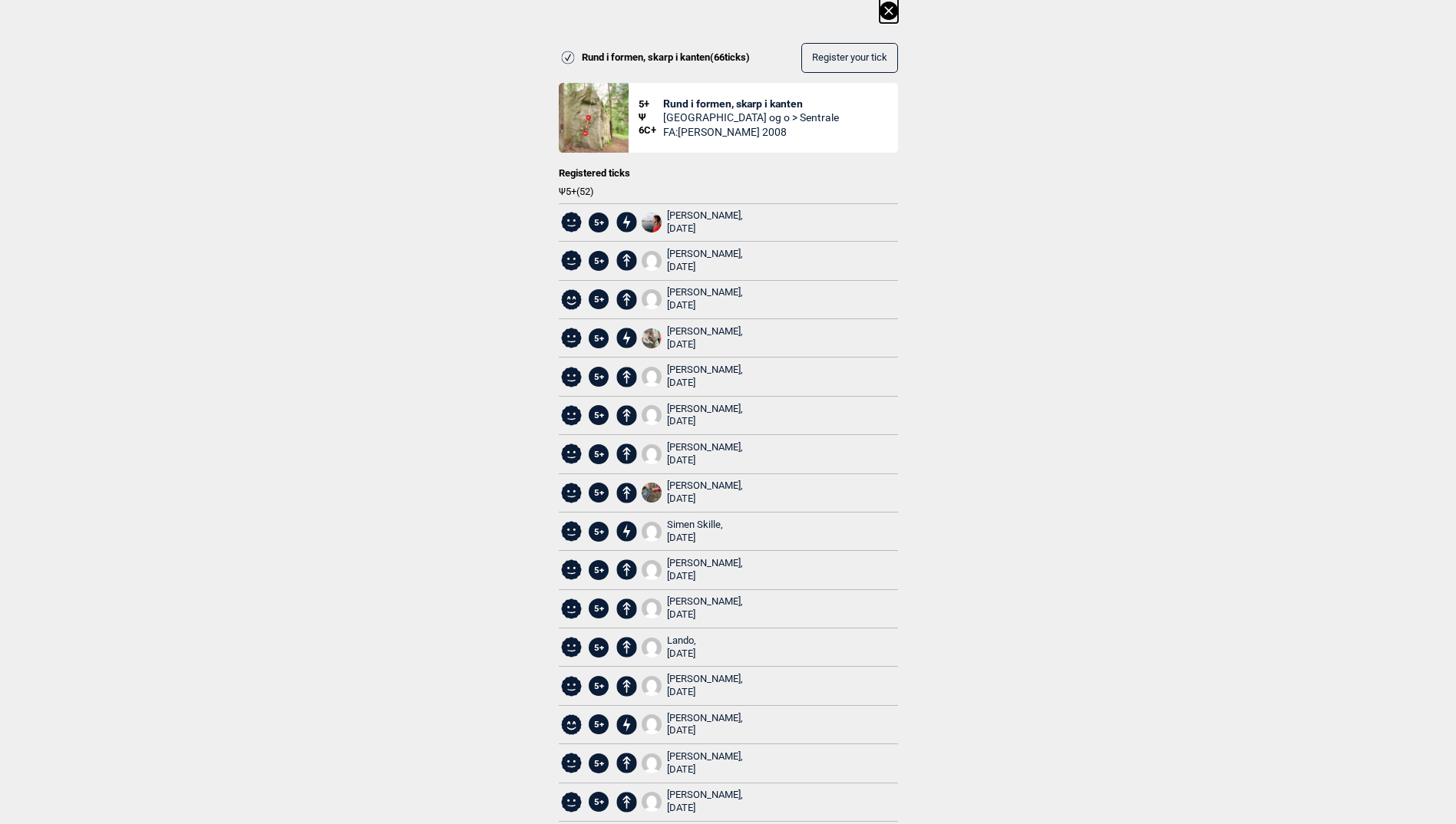
scroll to position [0, 0]
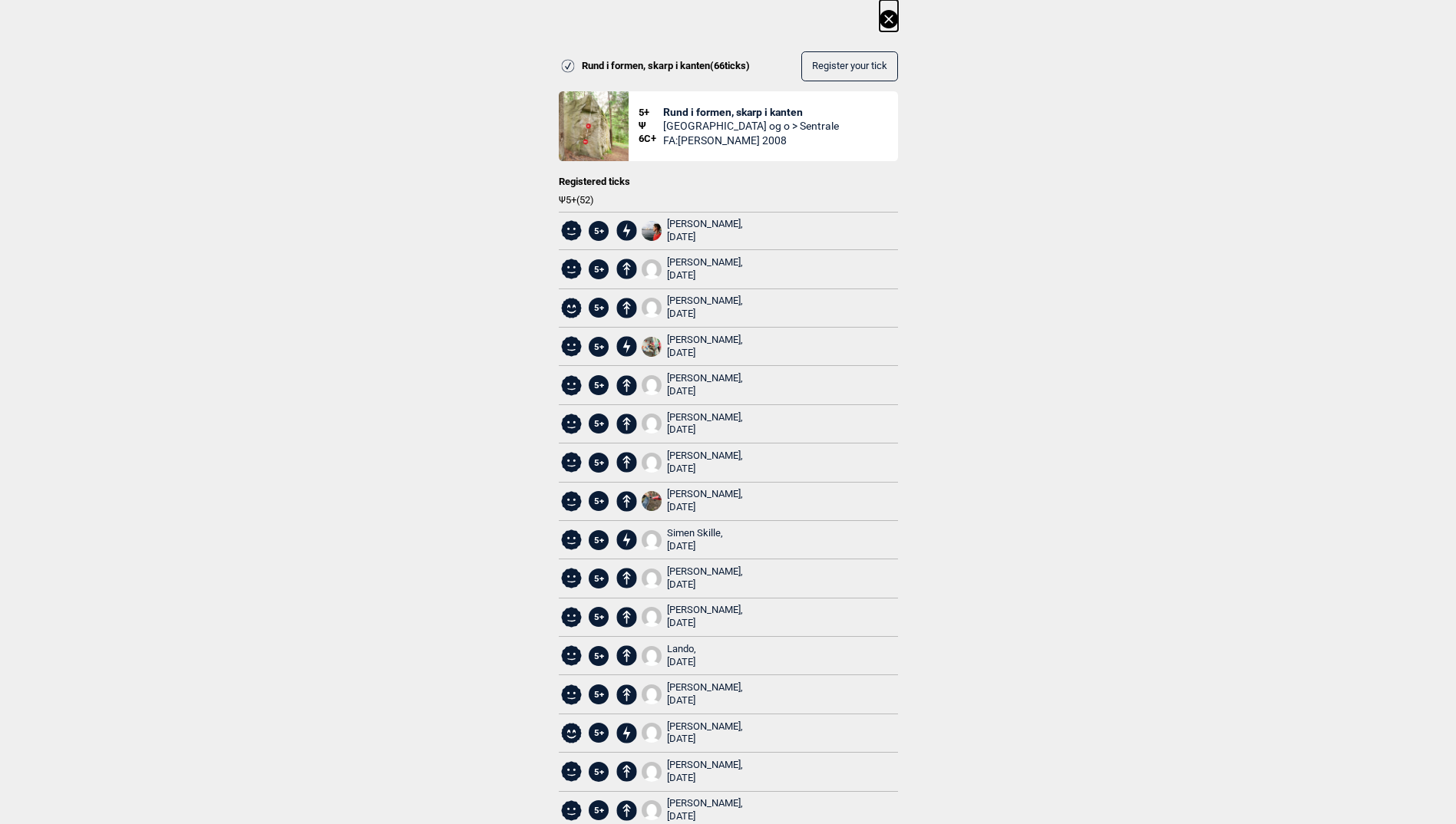
click at [892, 17] on icon at bounding box center [888, 18] width 18 height 18
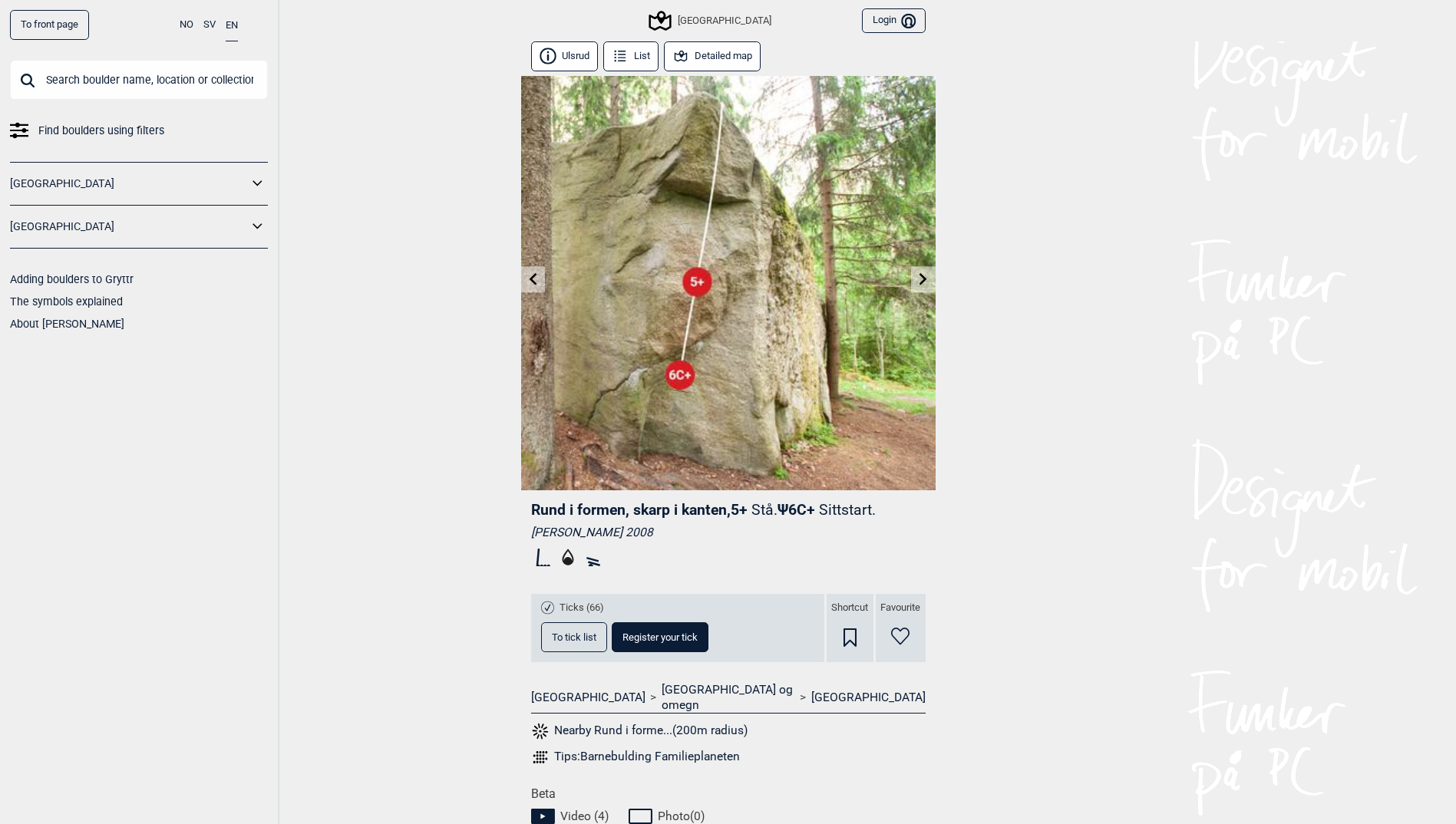
click at [924, 280] on icon at bounding box center [923, 278] width 8 height 13
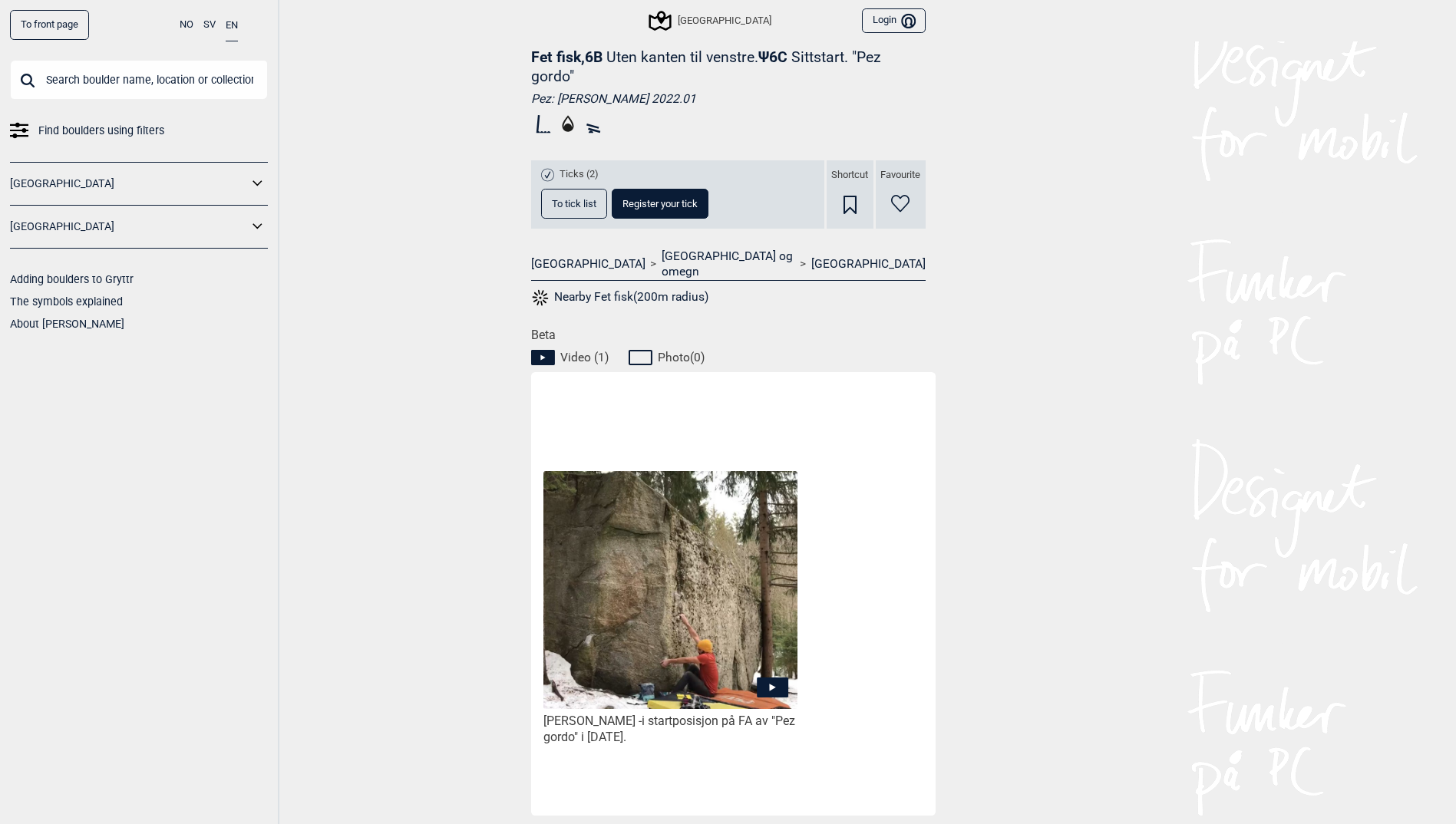
scroll to position [613, 0]
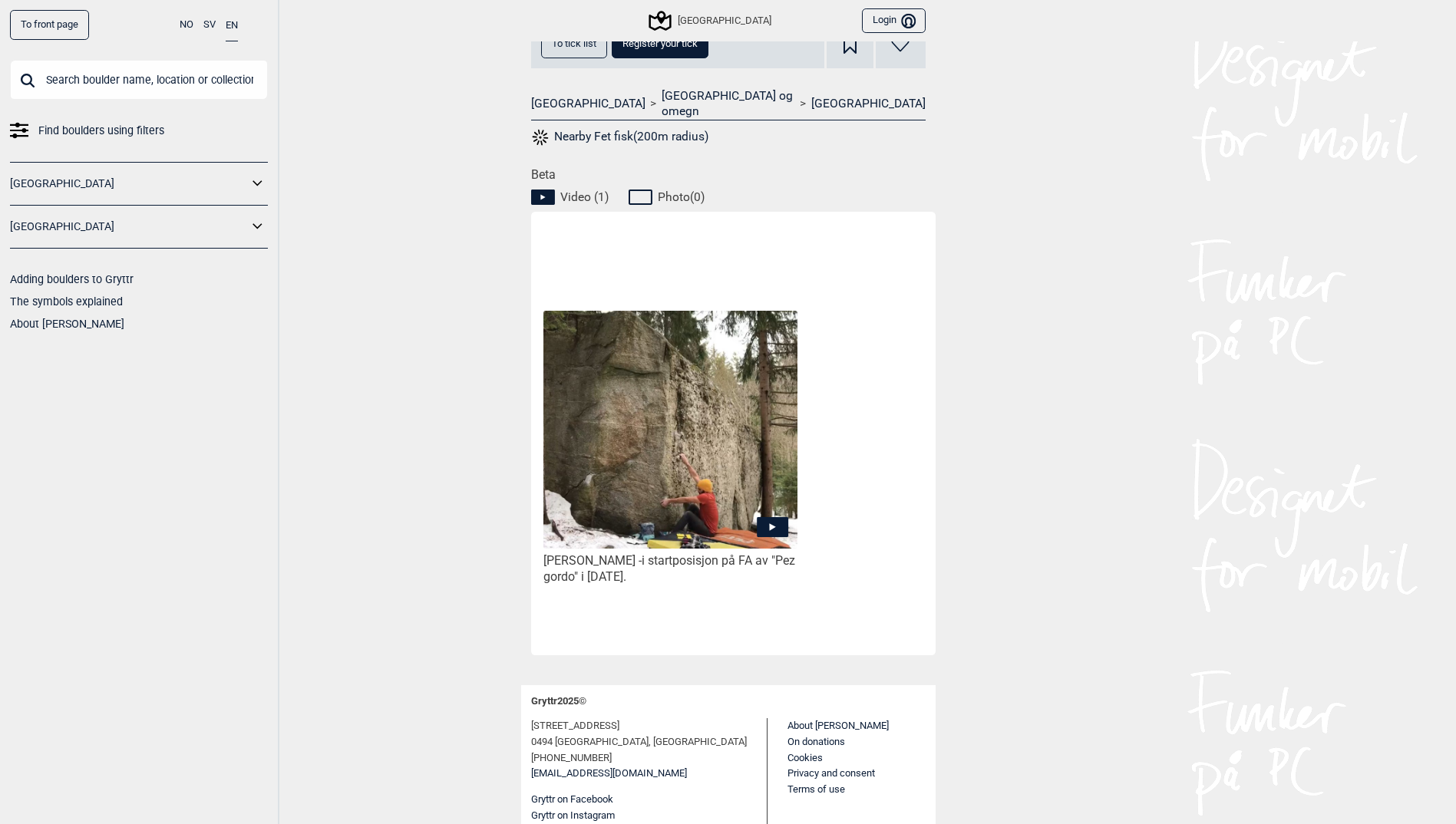
click at [698, 416] on img at bounding box center [670, 430] width 253 height 238
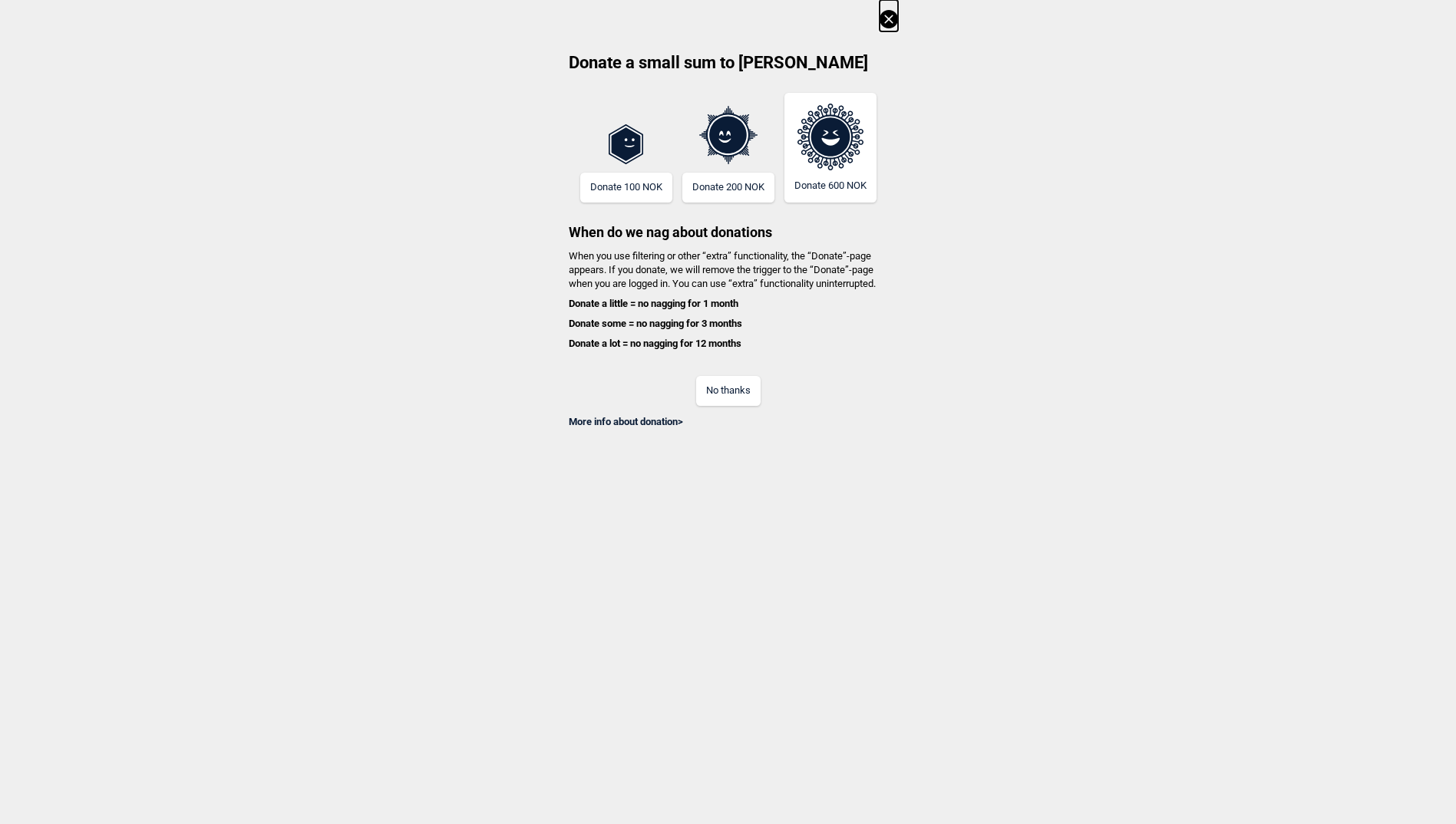
click at [729, 397] on button "No thanks" at bounding box center [728, 391] width 64 height 30
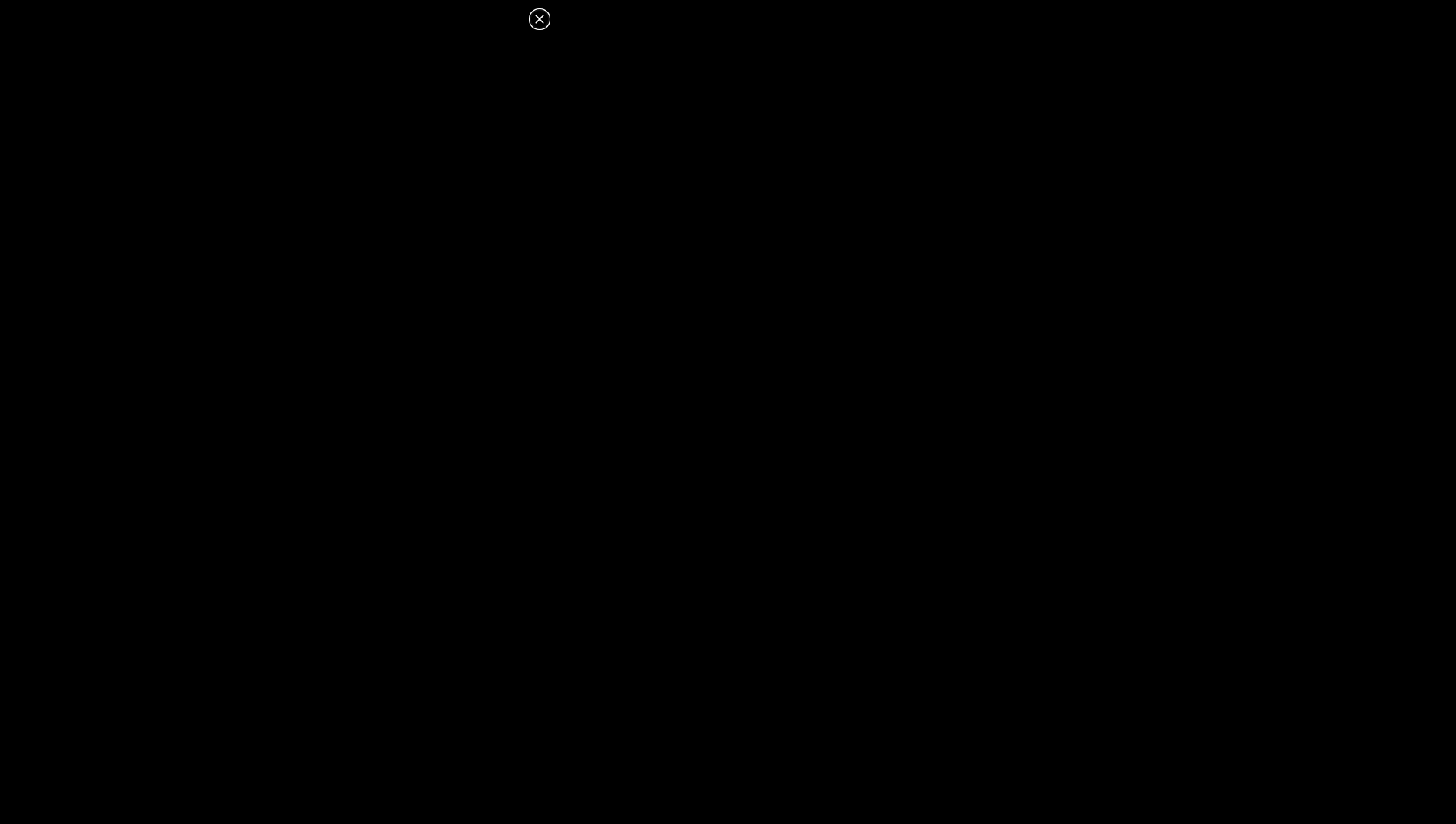
click at [545, 19] on icon at bounding box center [539, 18] width 18 height 18
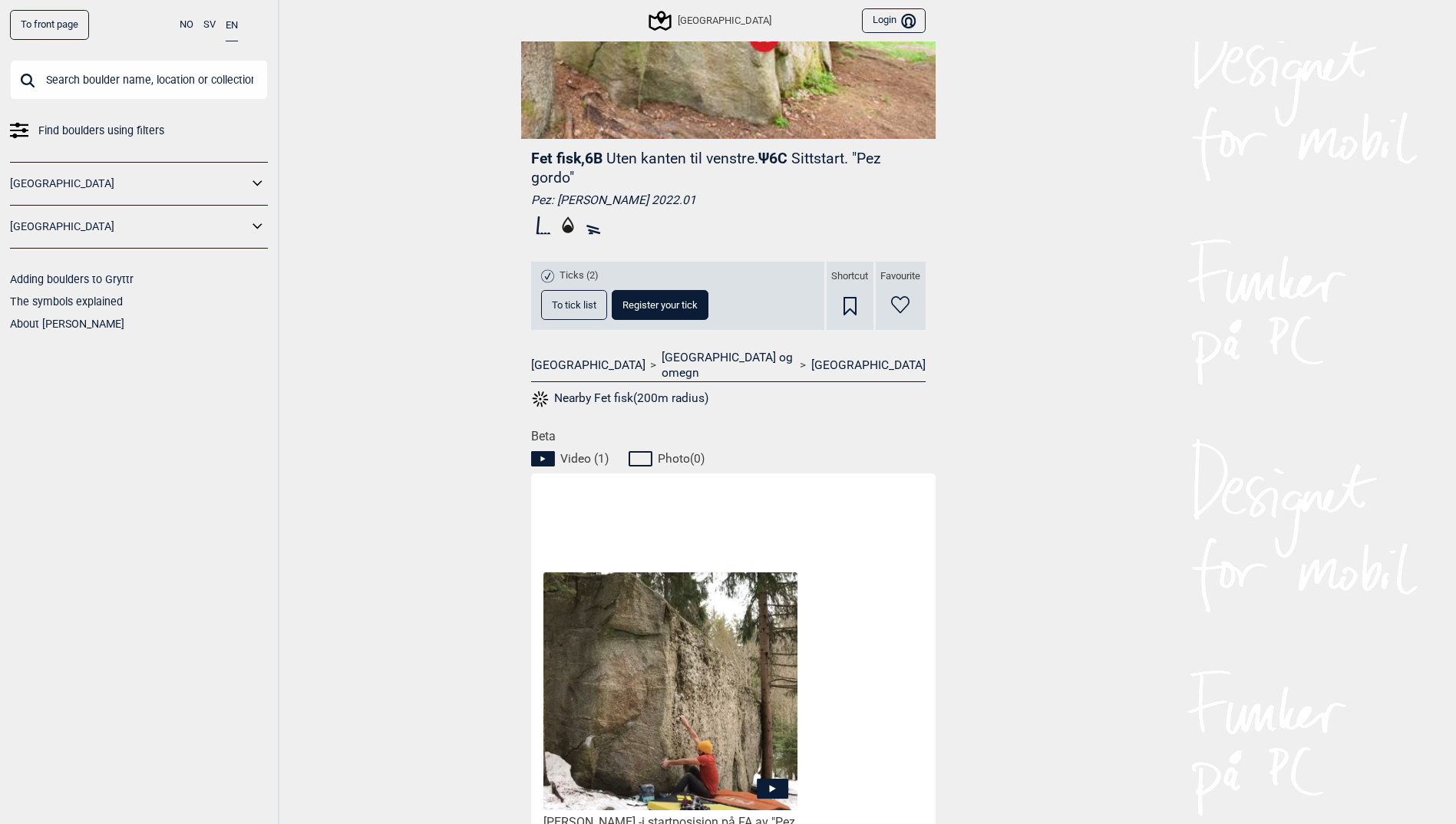
scroll to position [306, 0]
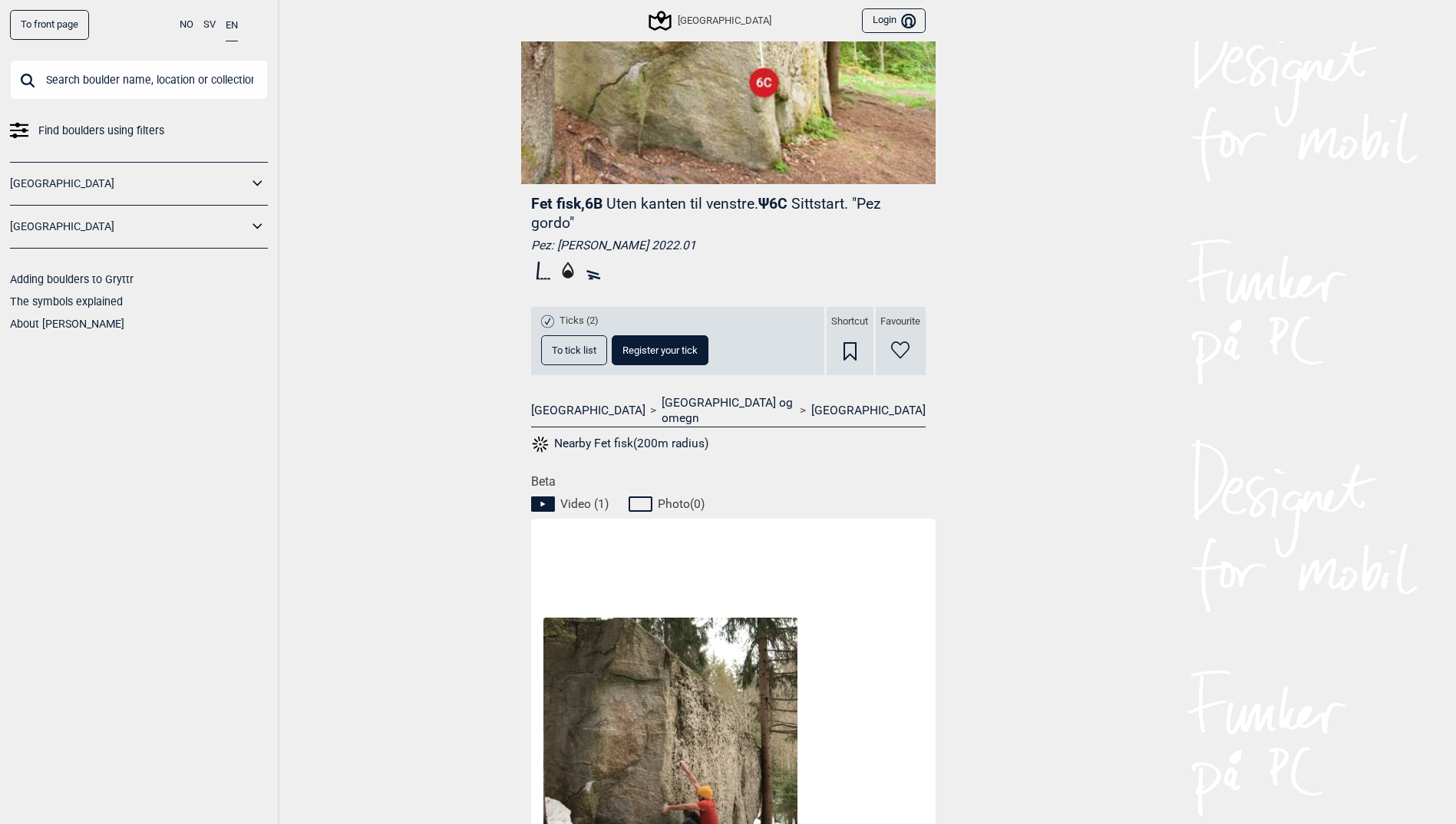
click at [572, 351] on span "To tick list" at bounding box center [574, 350] width 45 height 10
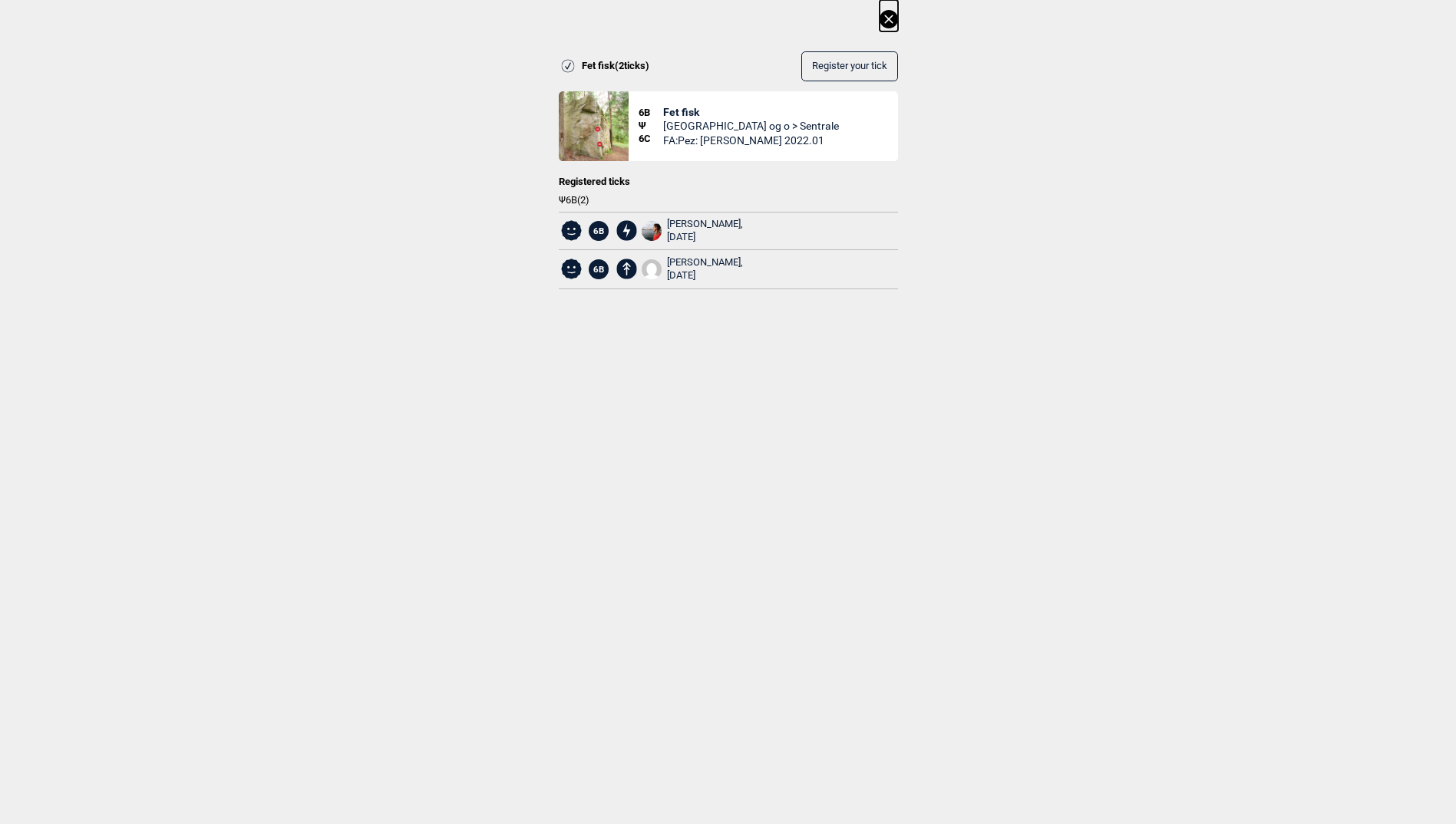
click at [893, 23] on icon at bounding box center [888, 18] width 18 height 18
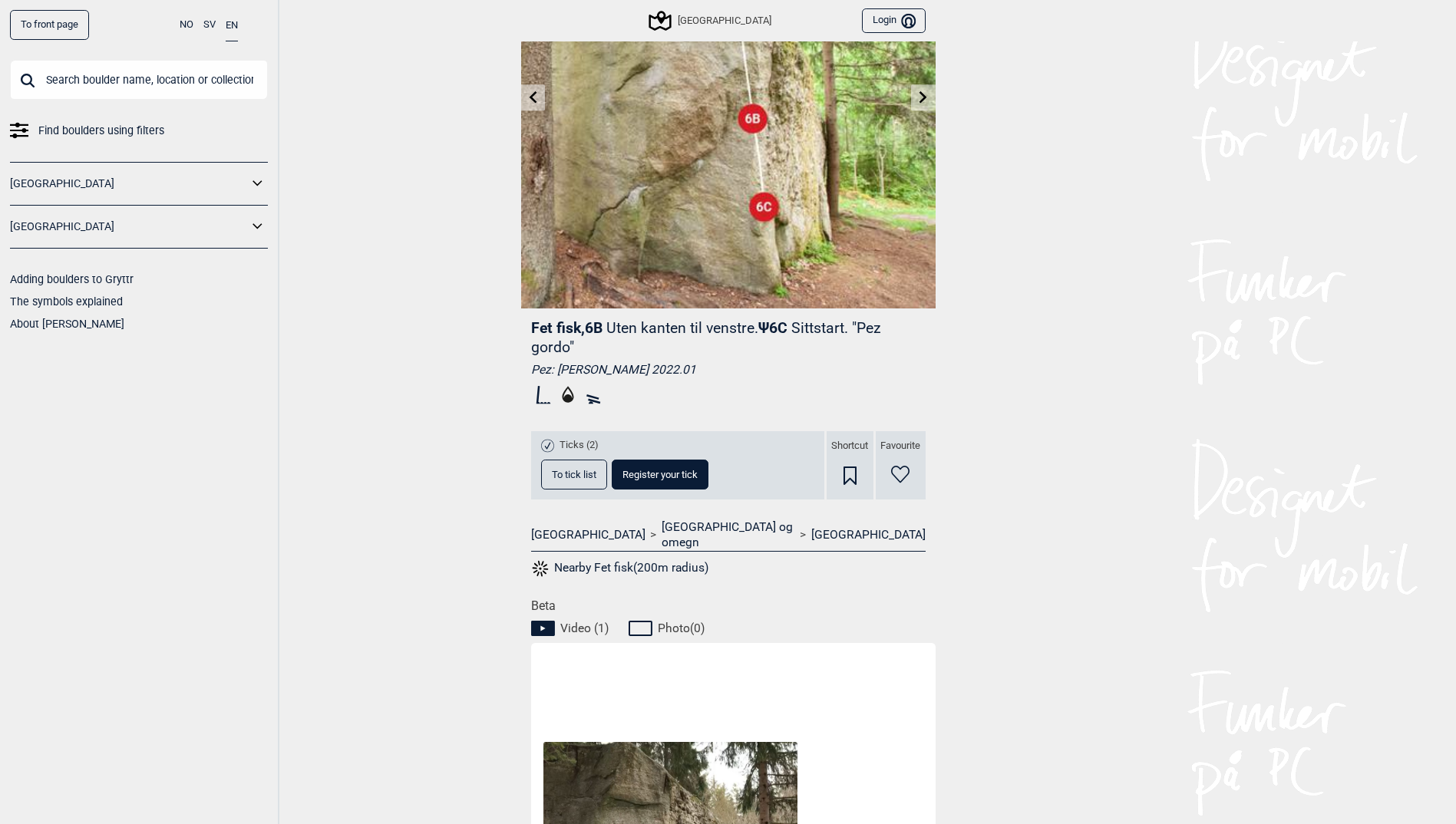
scroll to position [0, 0]
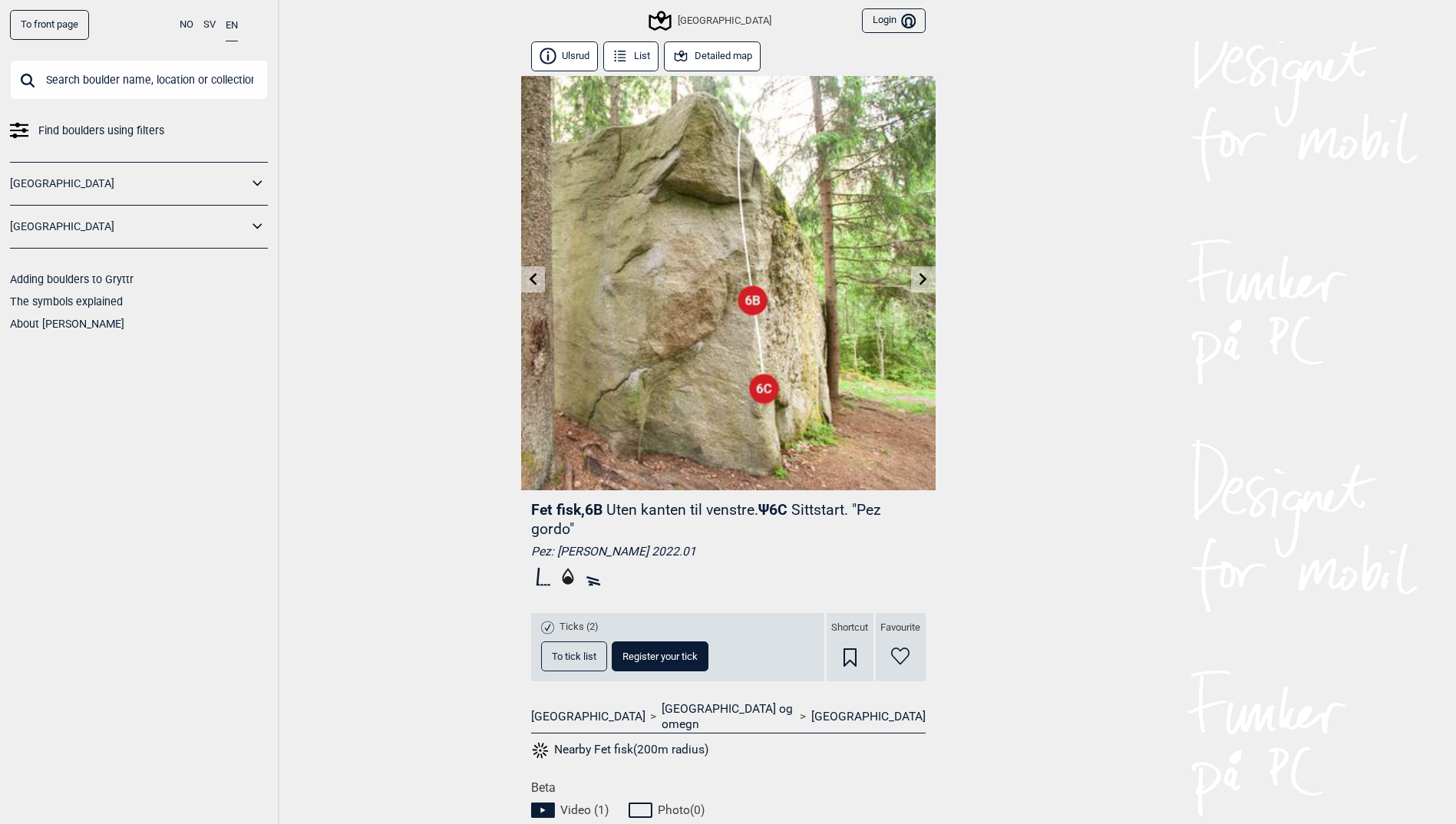
click at [538, 281] on icon at bounding box center [532, 278] width 13 height 13
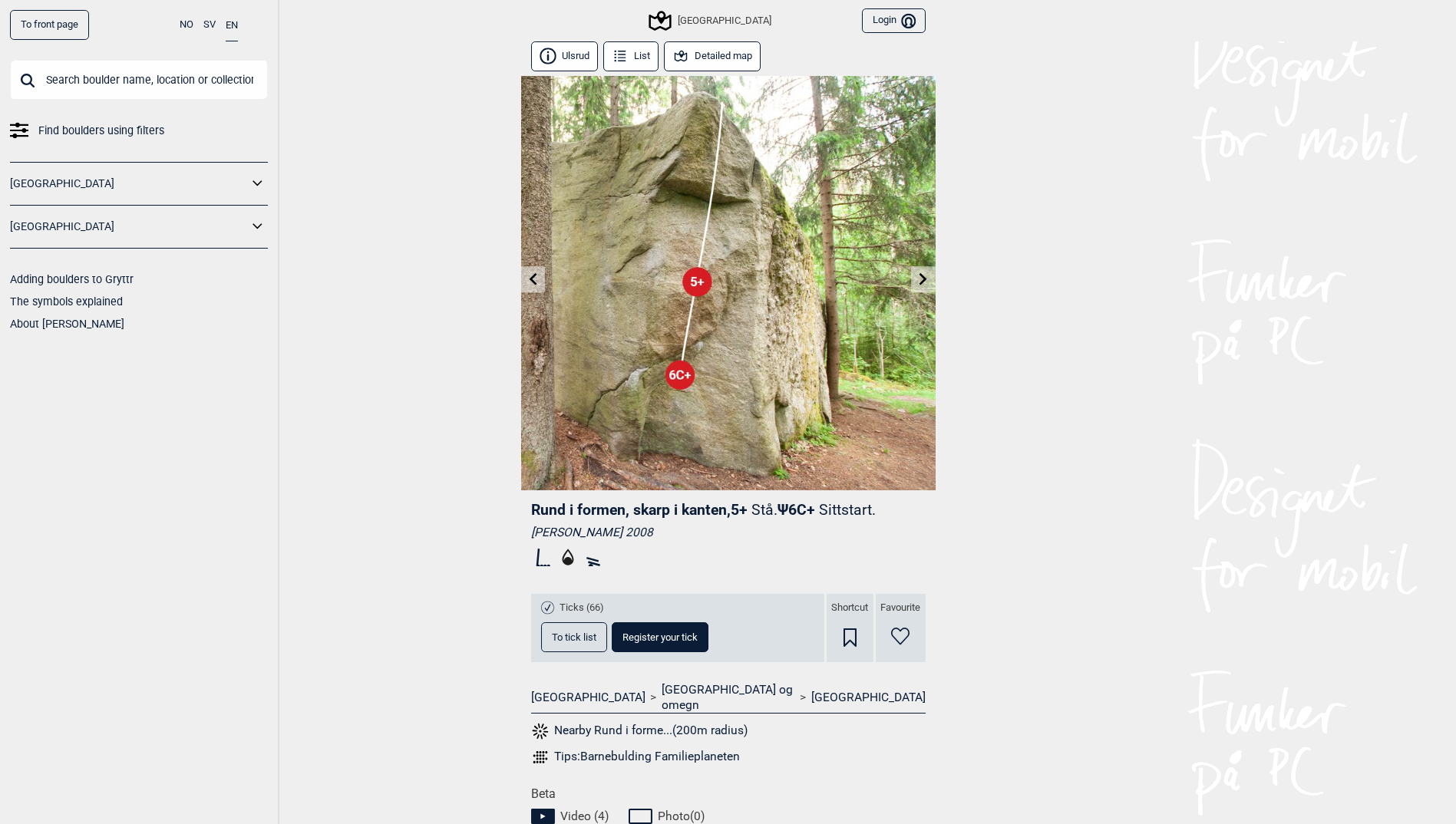
click at [538, 281] on icon at bounding box center [532, 278] width 13 height 13
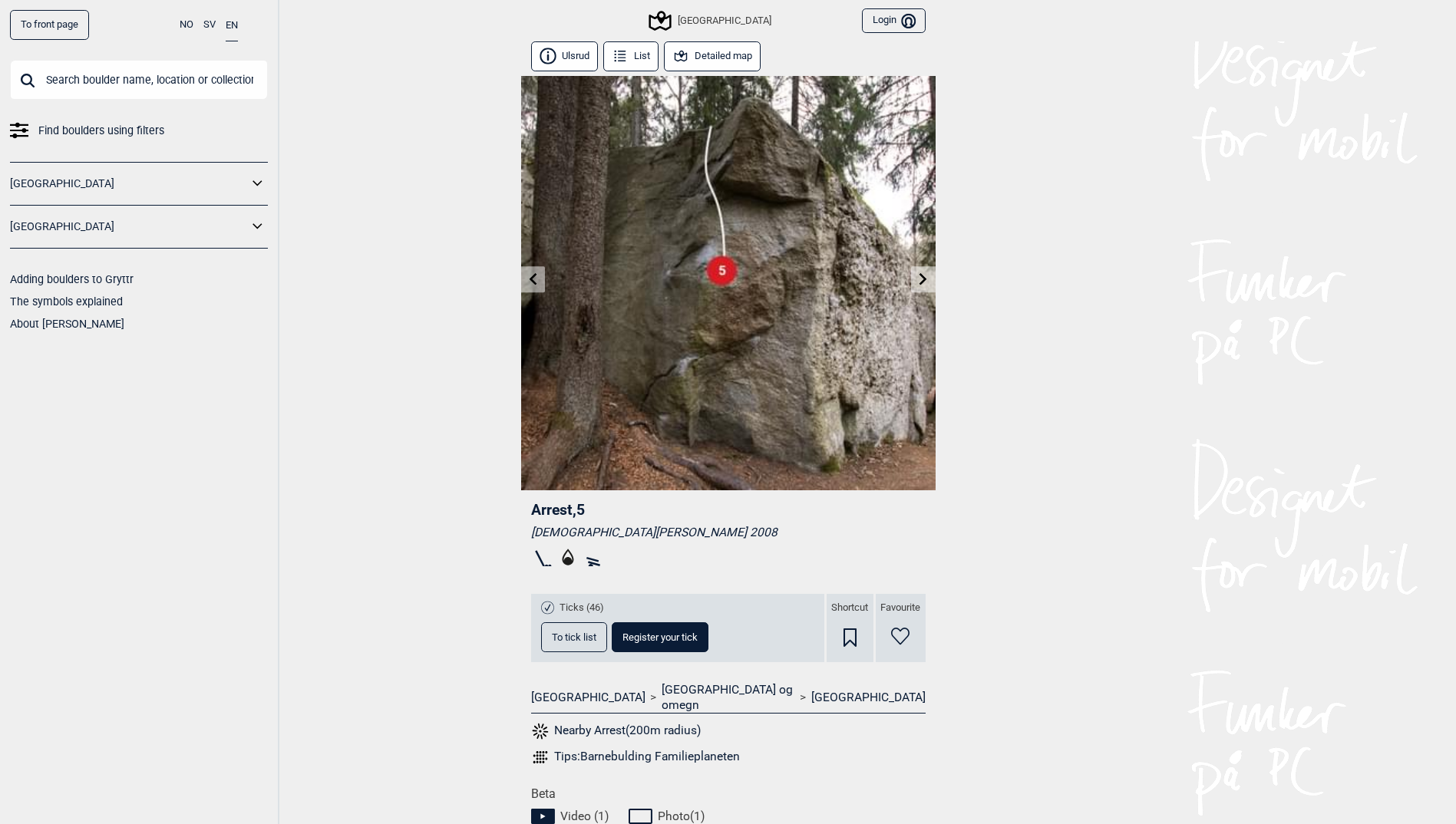
click at [538, 281] on icon at bounding box center [532, 278] width 13 height 13
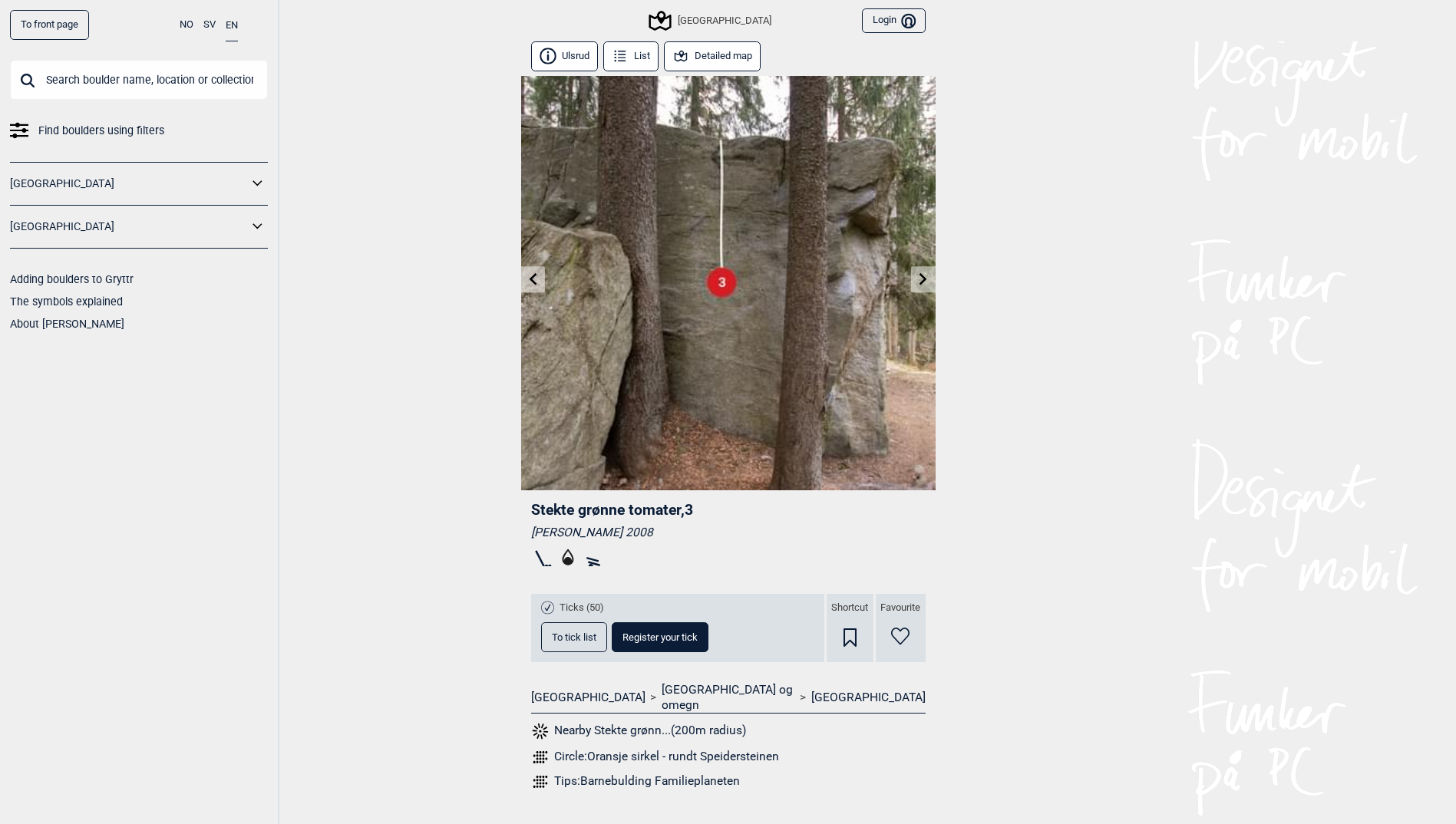
click at [538, 281] on icon at bounding box center [532, 278] width 13 height 13
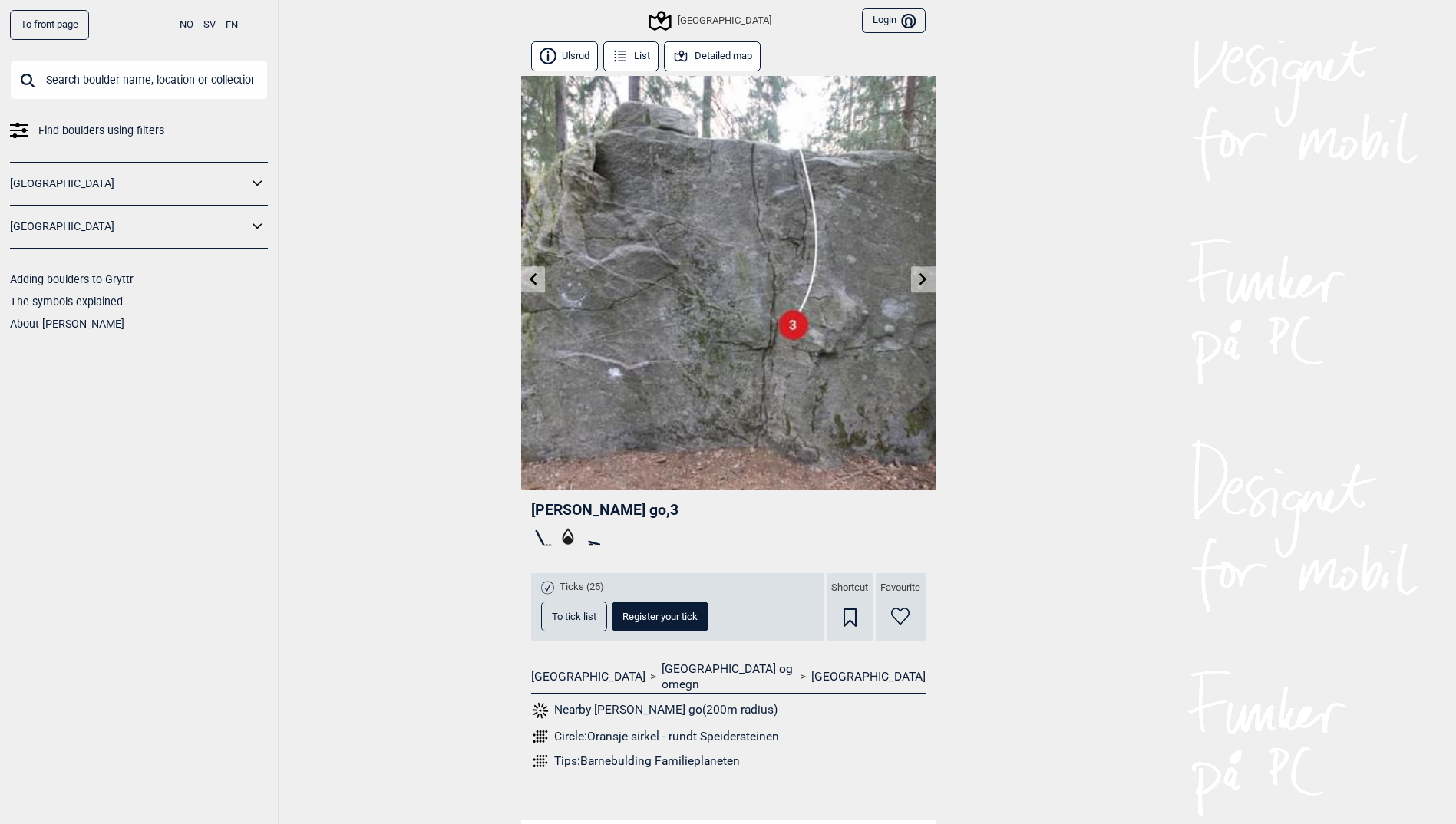
click at [538, 281] on icon at bounding box center [532, 278] width 13 height 13
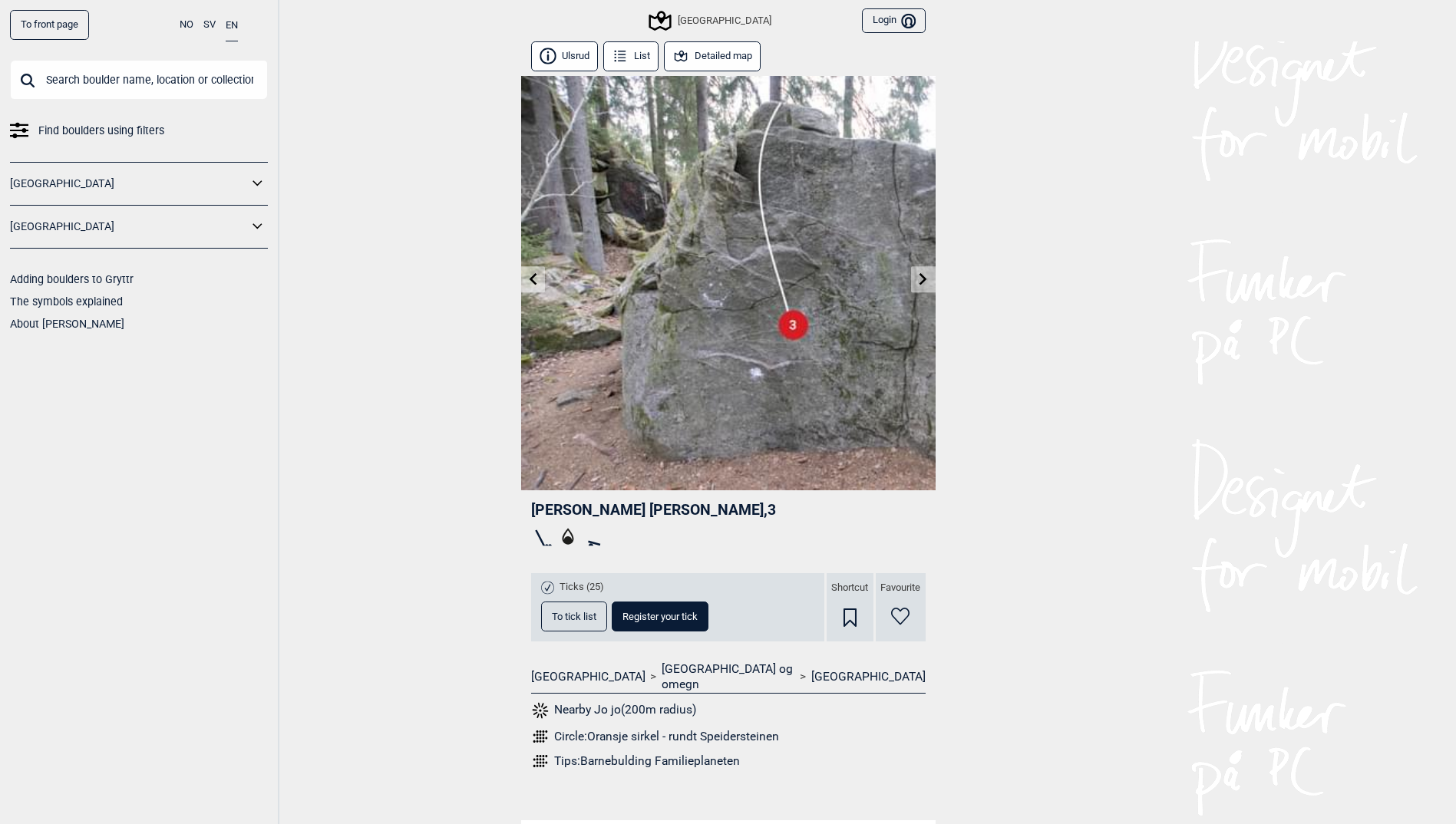
click at [538, 281] on icon at bounding box center [532, 278] width 13 height 13
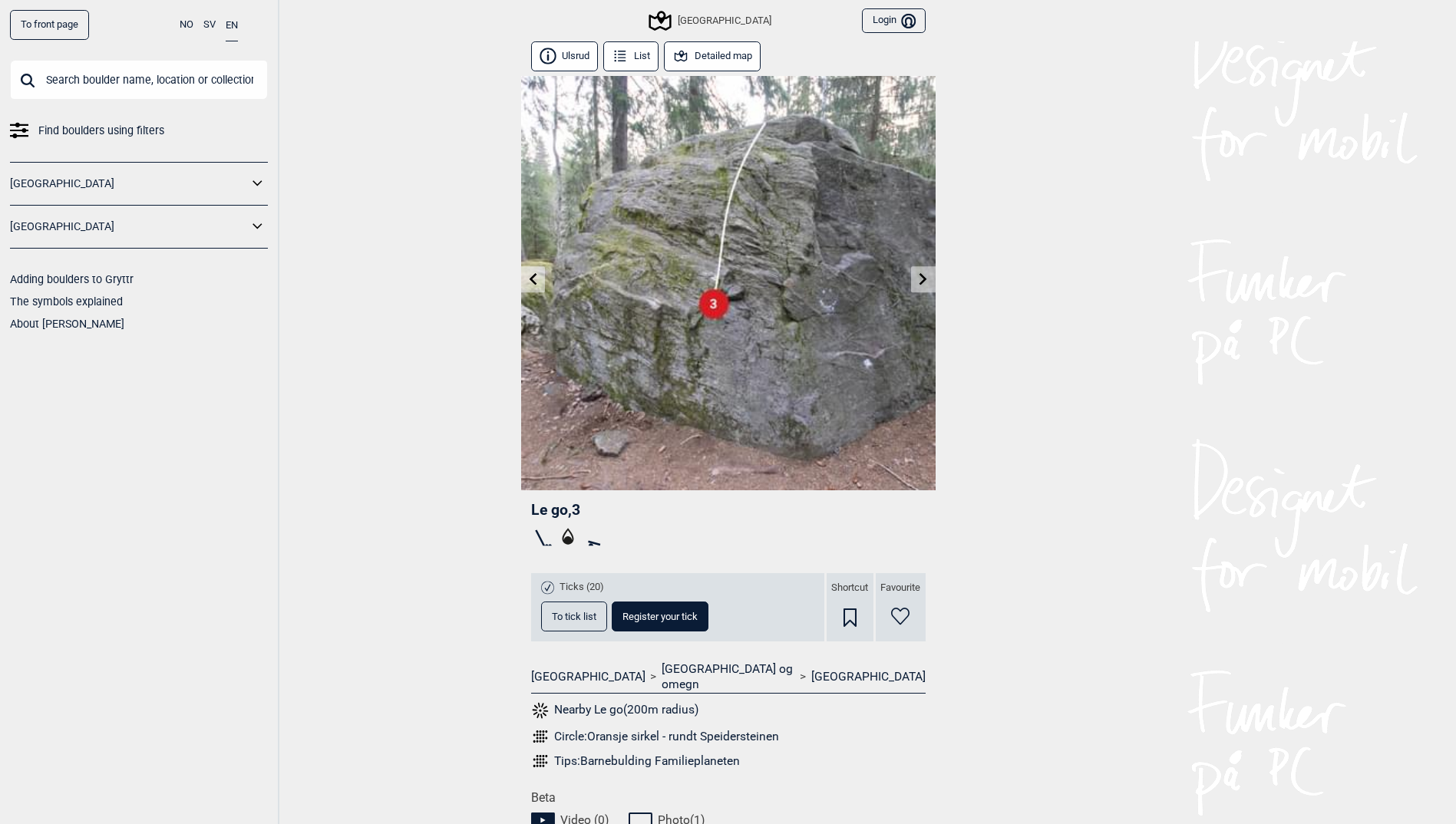
click at [538, 281] on icon at bounding box center [532, 278] width 13 height 13
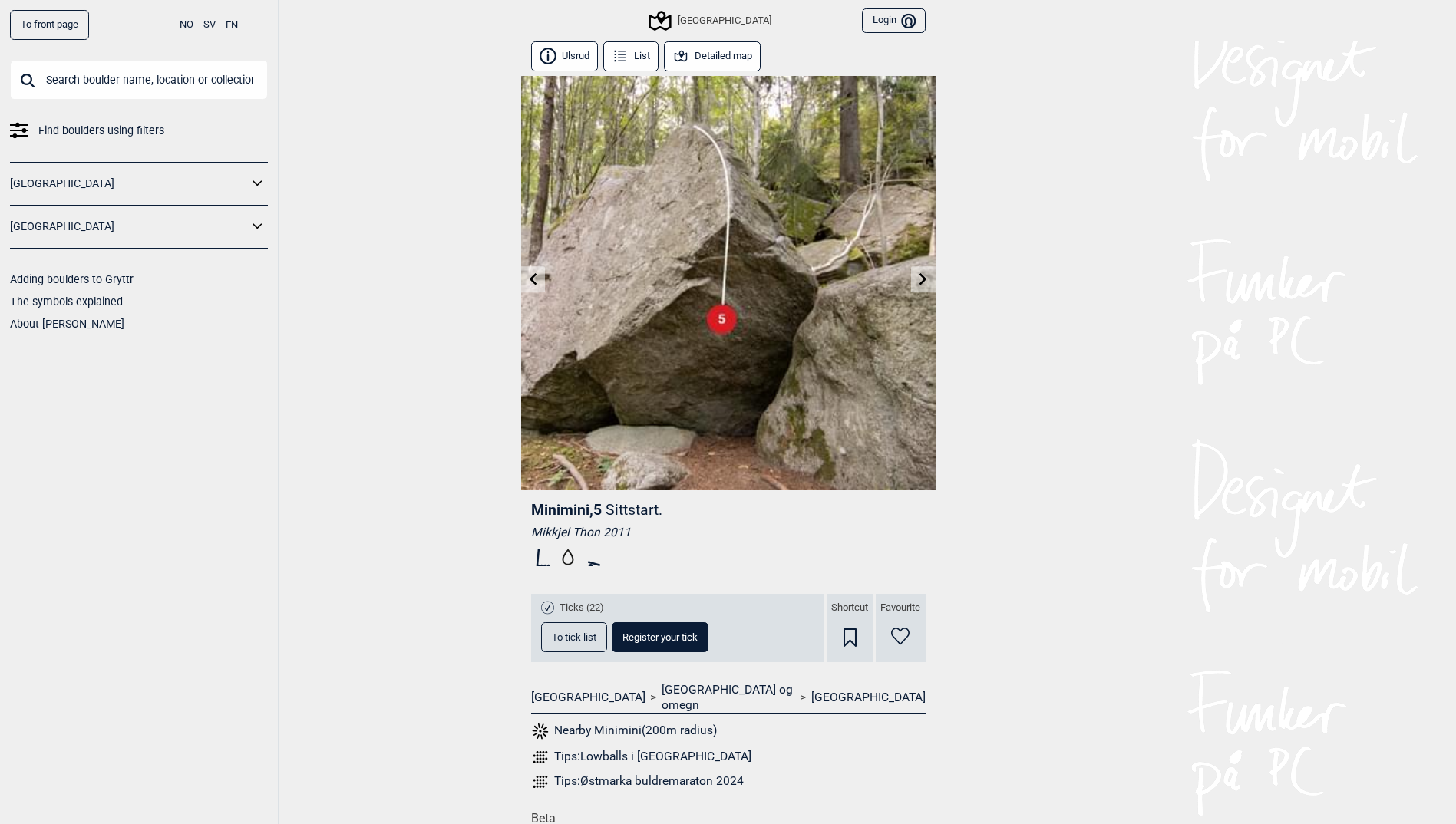
click at [538, 281] on icon at bounding box center [532, 278] width 13 height 13
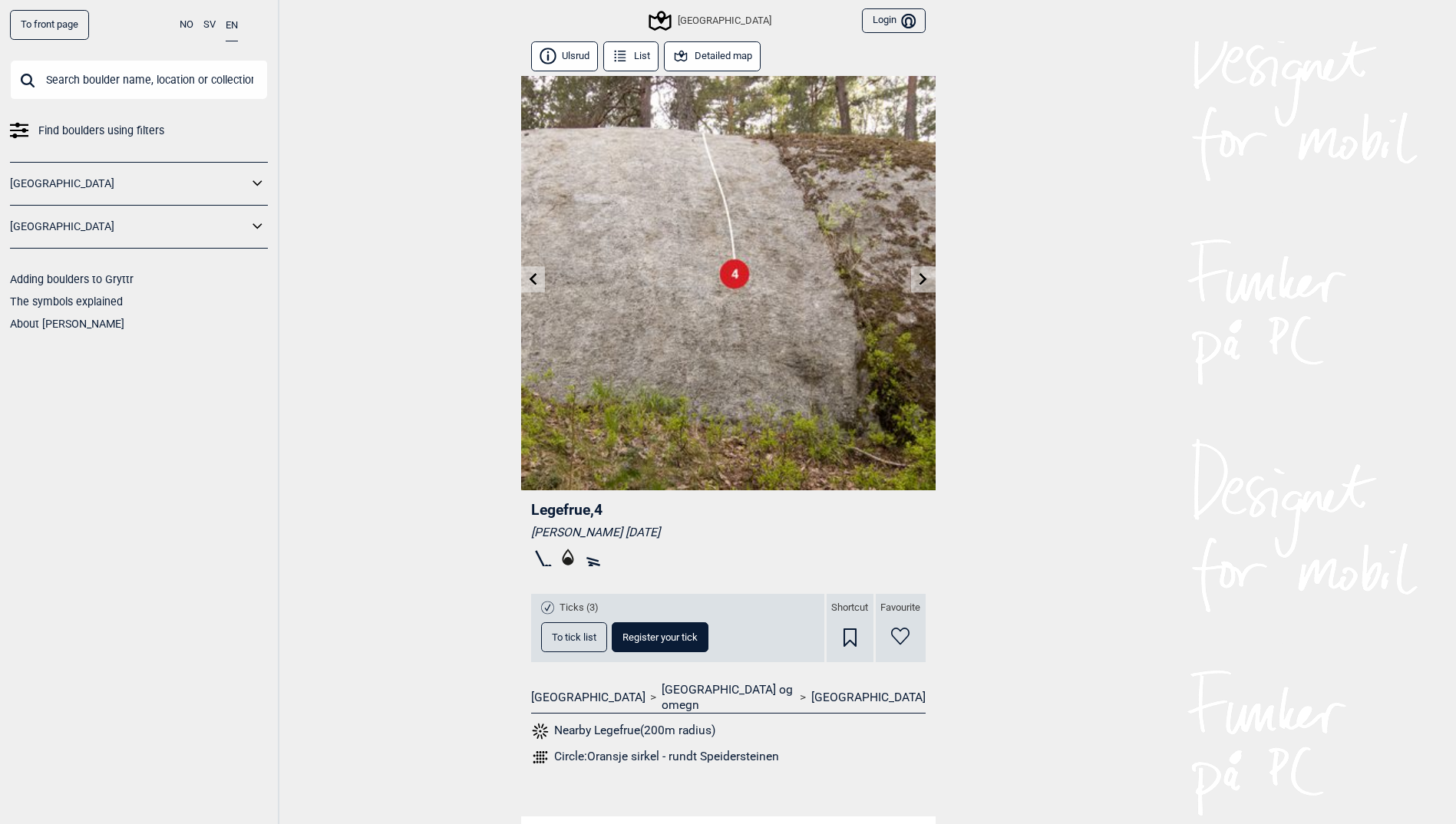
click at [538, 281] on icon at bounding box center [532, 278] width 13 height 13
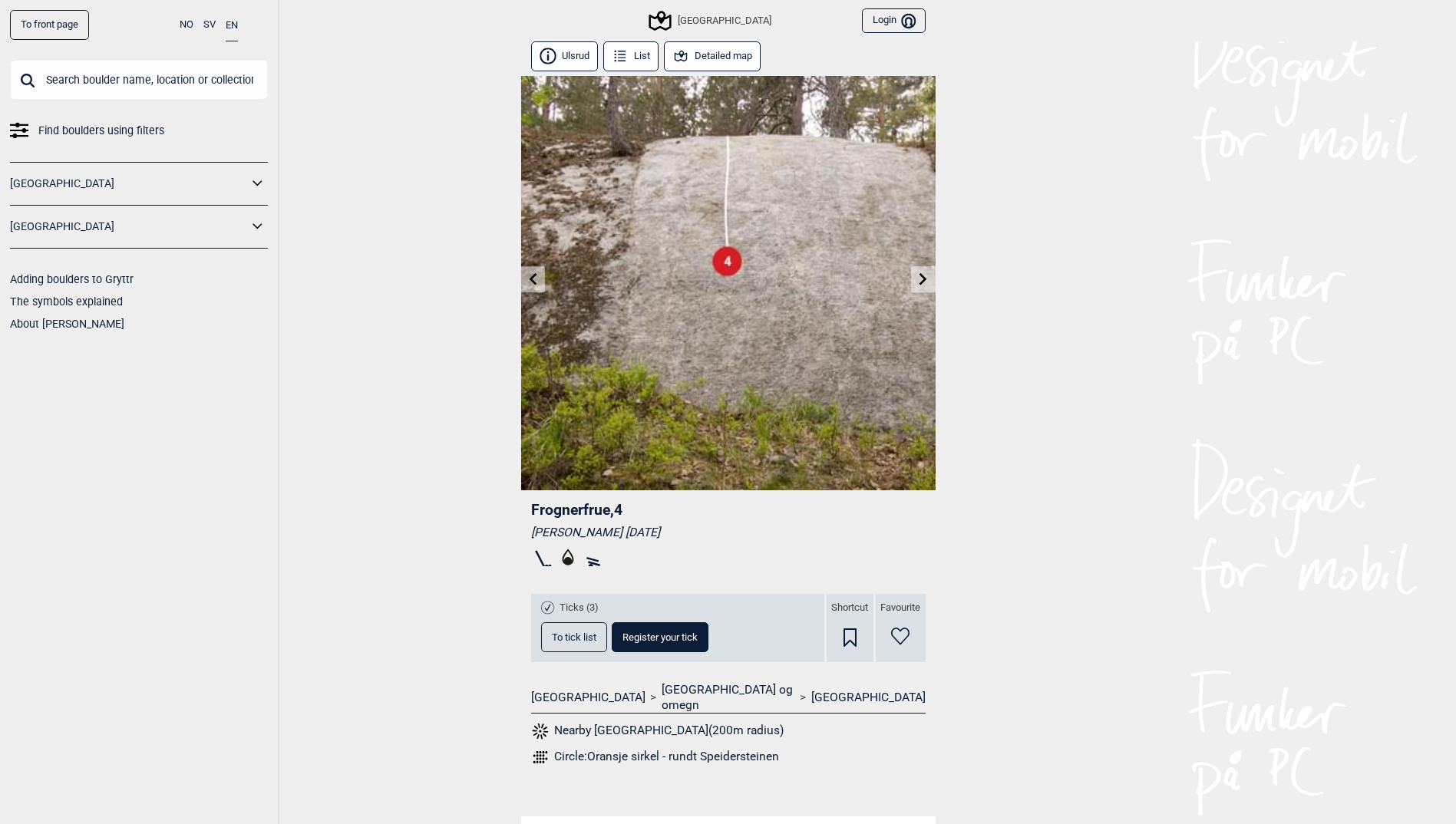
click at [538, 281] on icon at bounding box center [532, 278] width 13 height 13
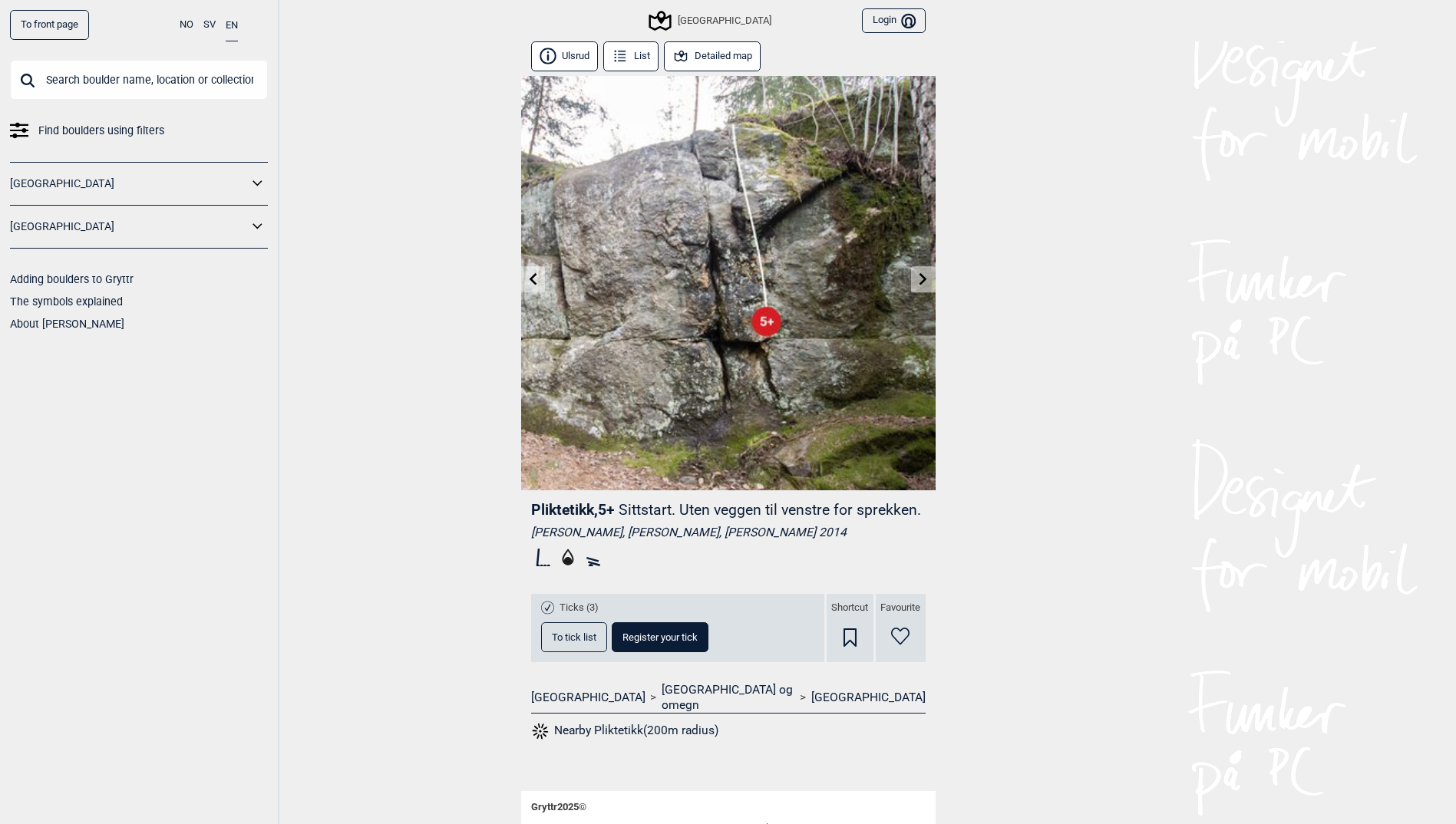
click at [538, 281] on icon at bounding box center [532, 278] width 13 height 13
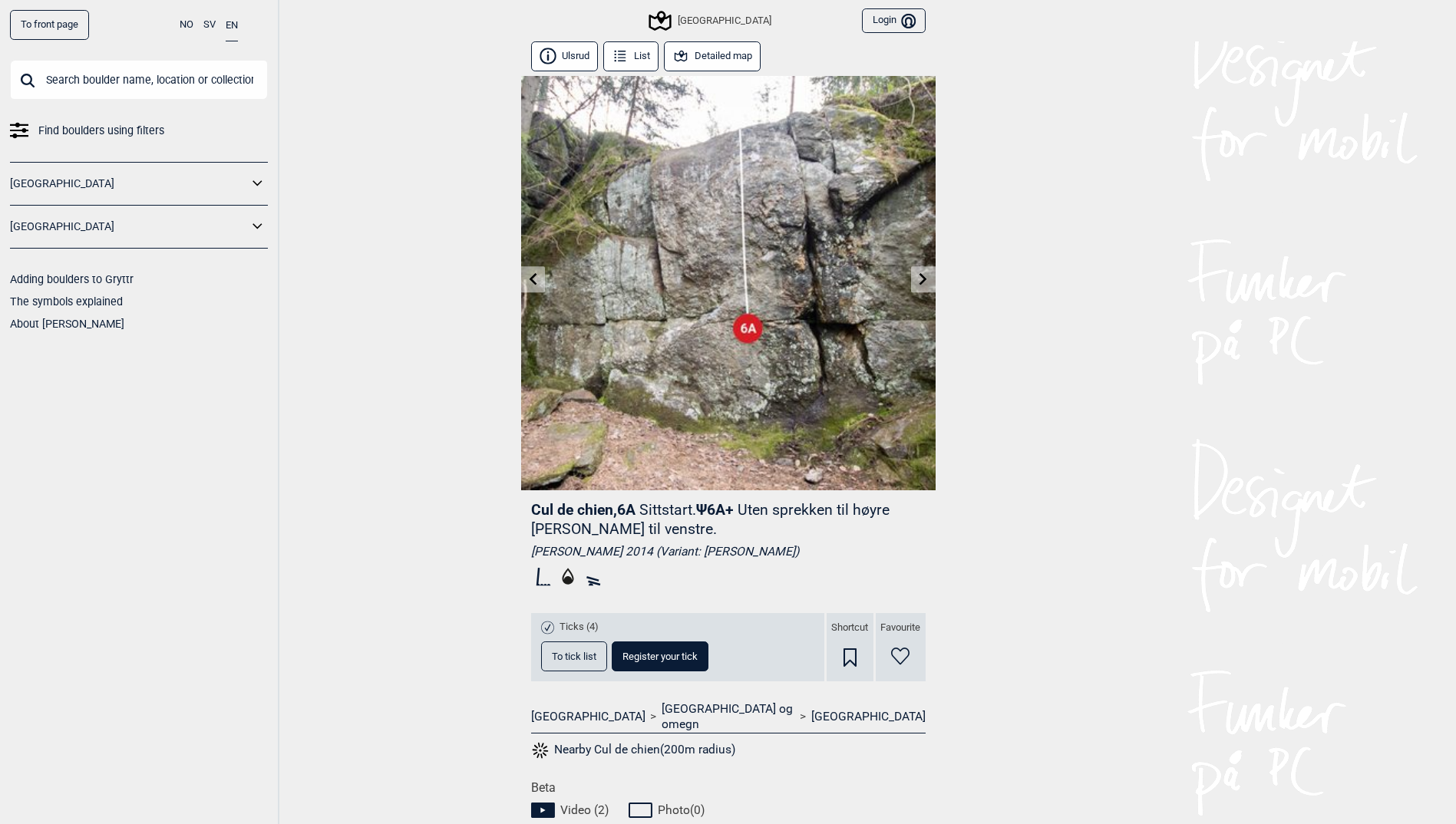
click at [538, 281] on icon at bounding box center [532, 278] width 13 height 13
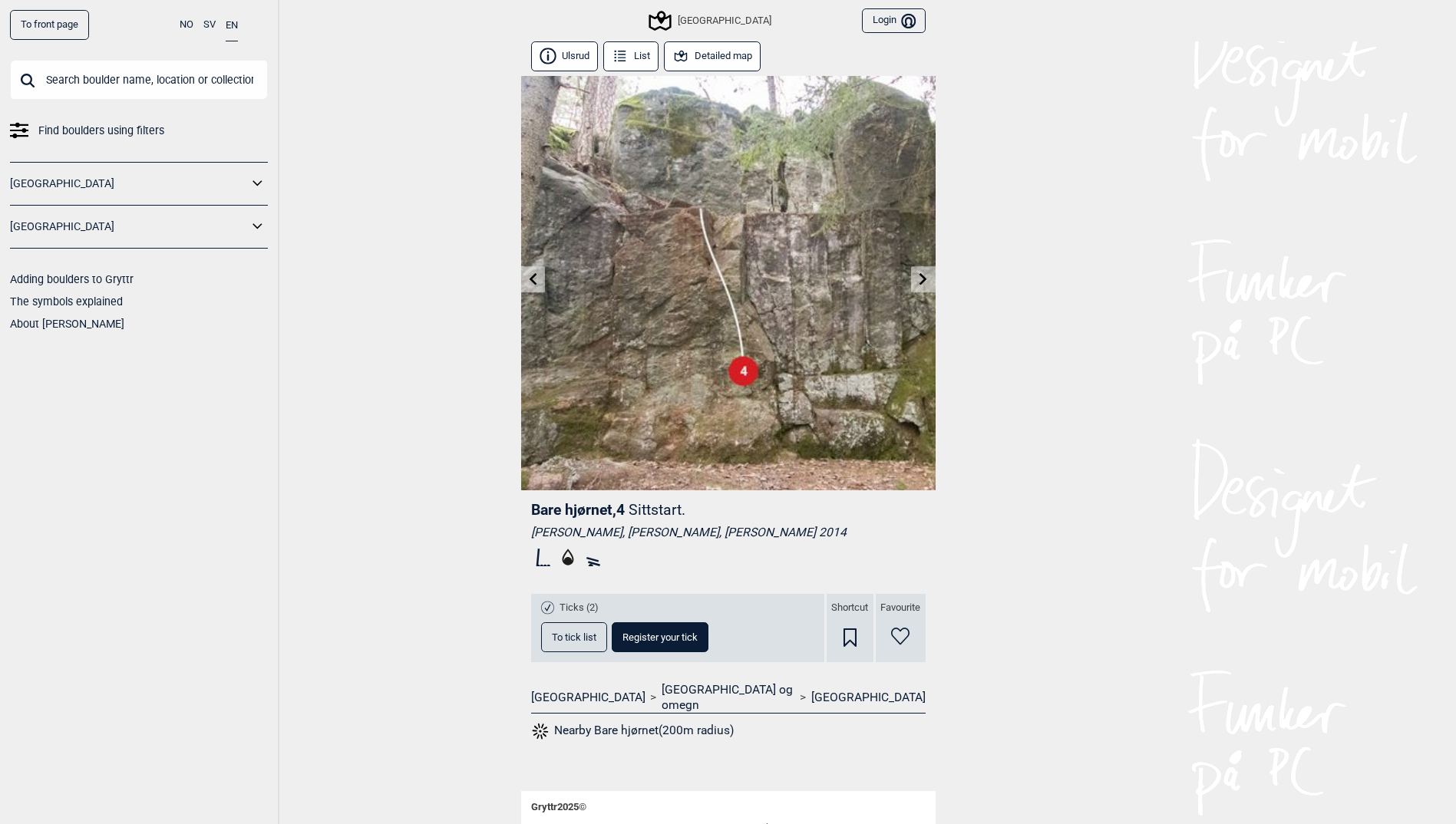
click at [538, 281] on icon at bounding box center [532, 278] width 13 height 13
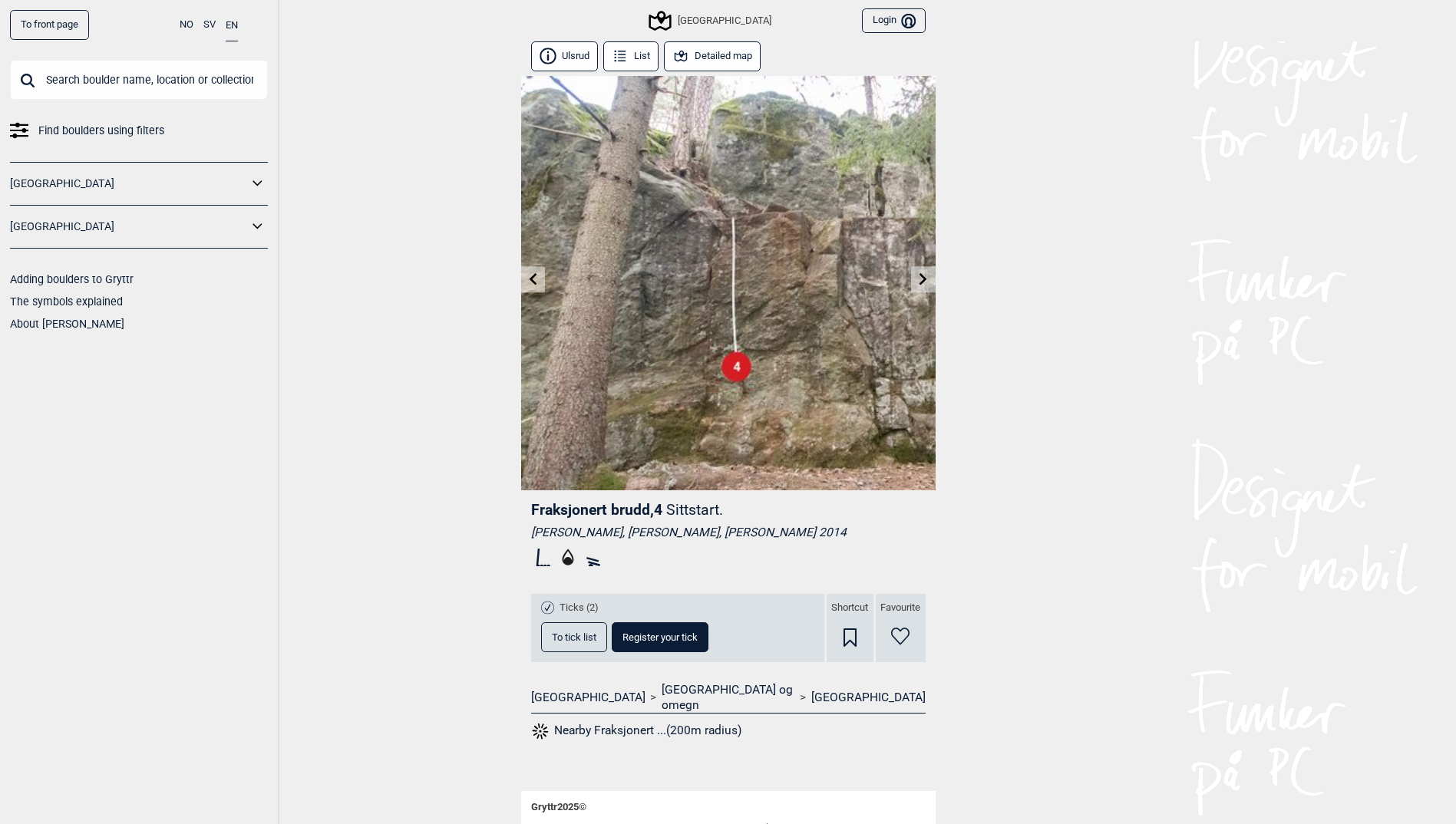
click at [538, 281] on icon at bounding box center [532, 278] width 13 height 13
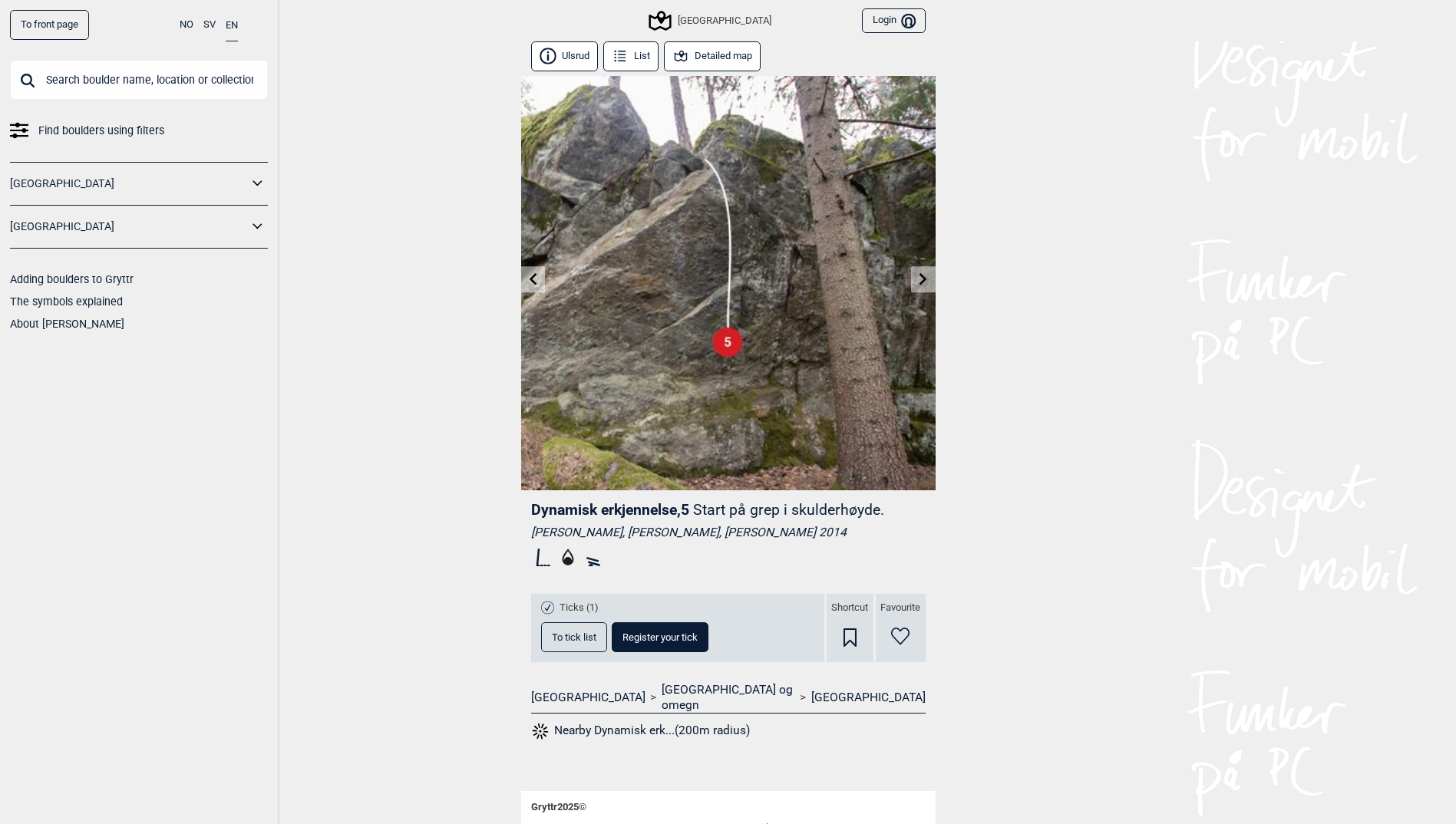
click at [538, 281] on icon at bounding box center [532, 278] width 13 height 13
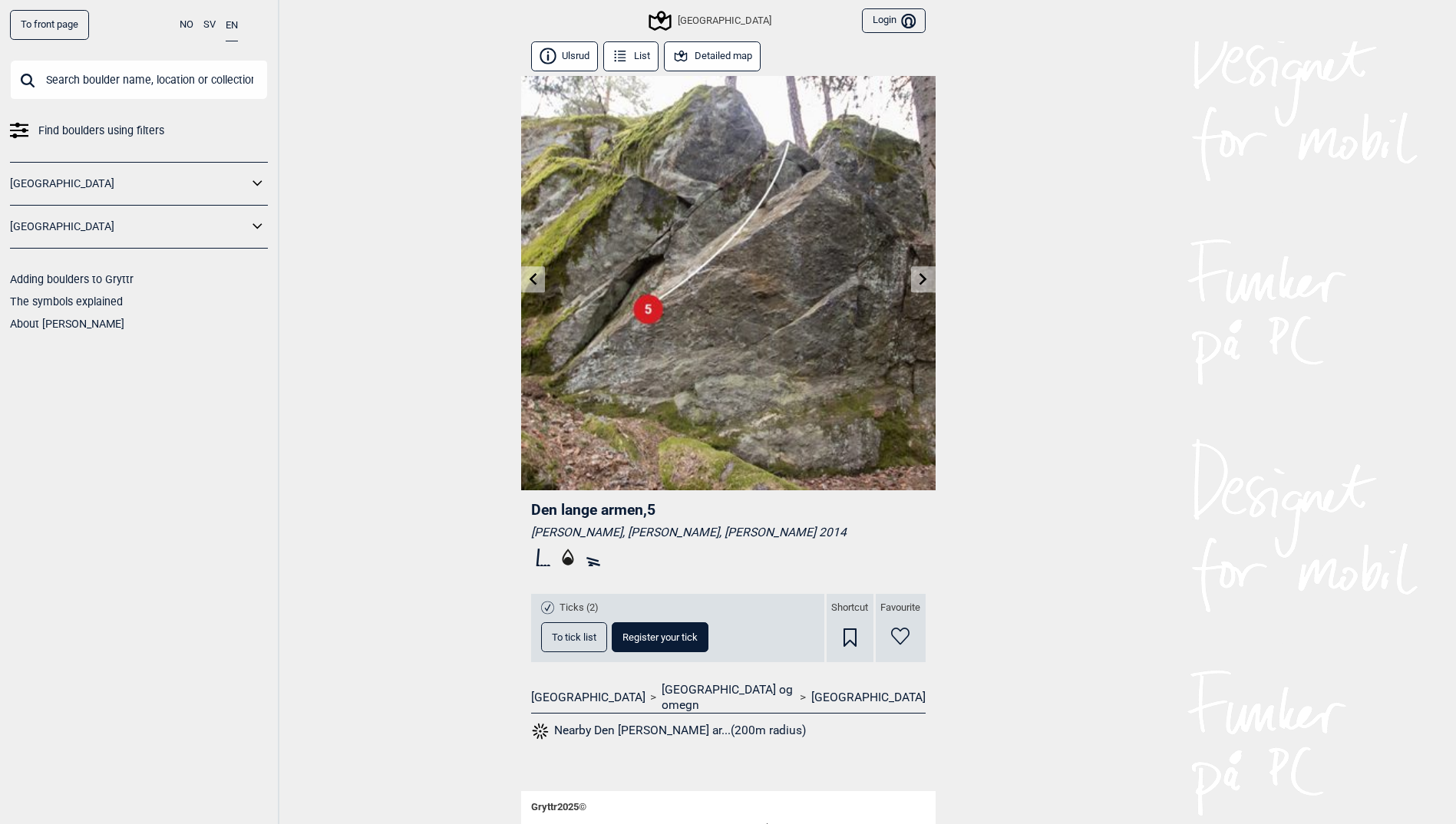
click at [538, 281] on icon at bounding box center [532, 278] width 13 height 13
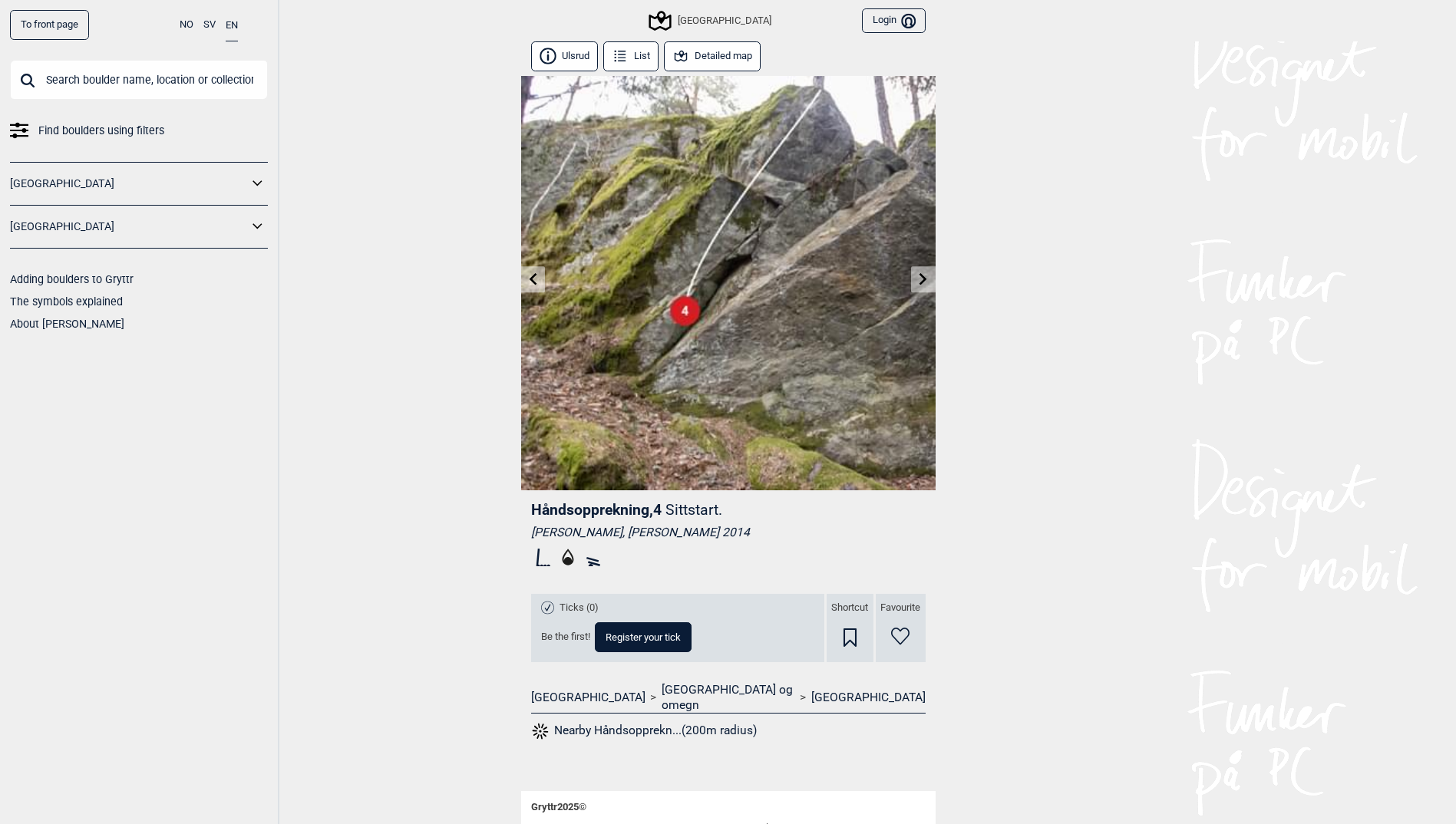
click at [538, 281] on icon at bounding box center [532, 278] width 13 height 13
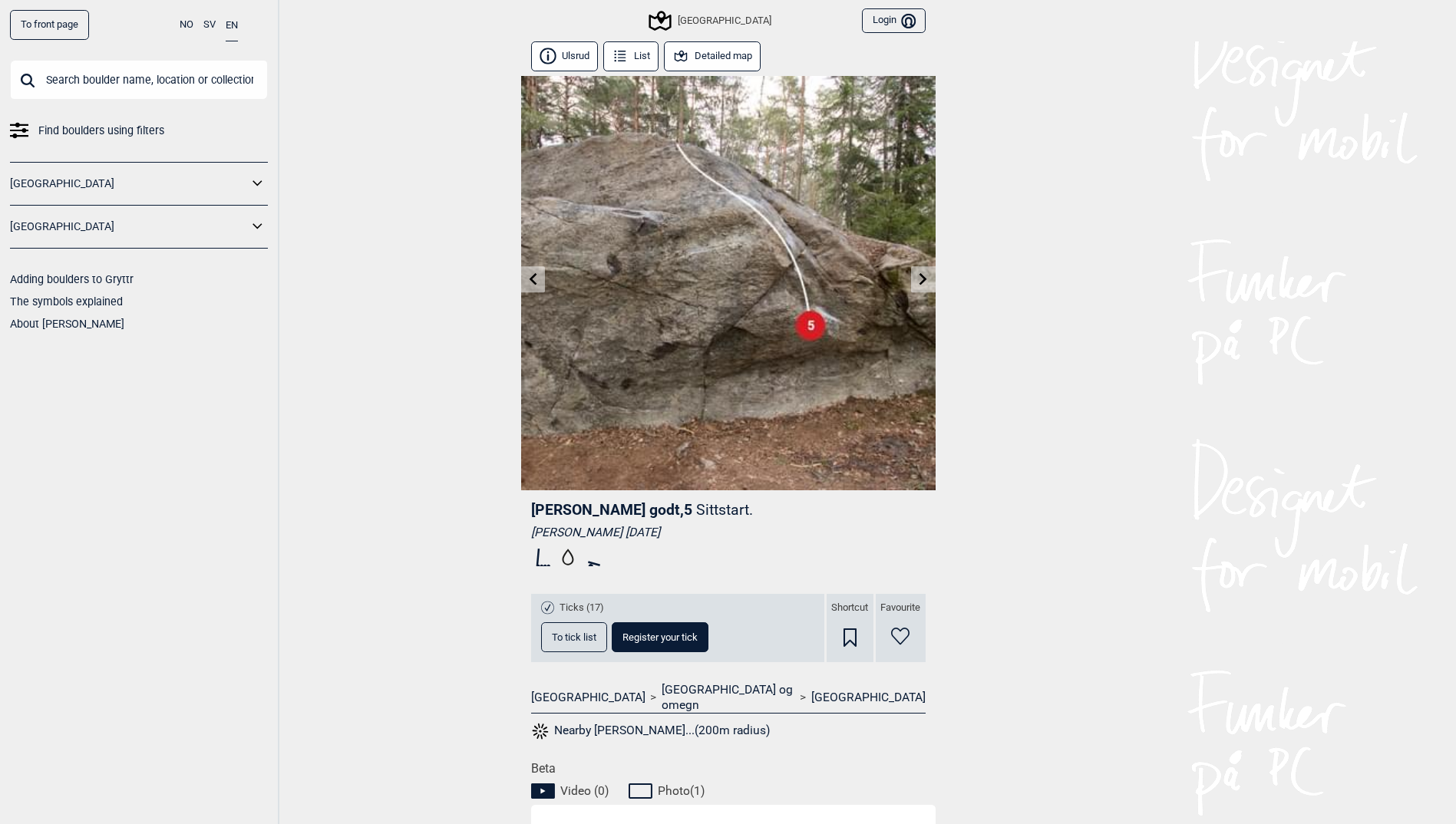
click at [538, 281] on icon at bounding box center [532, 278] width 13 height 13
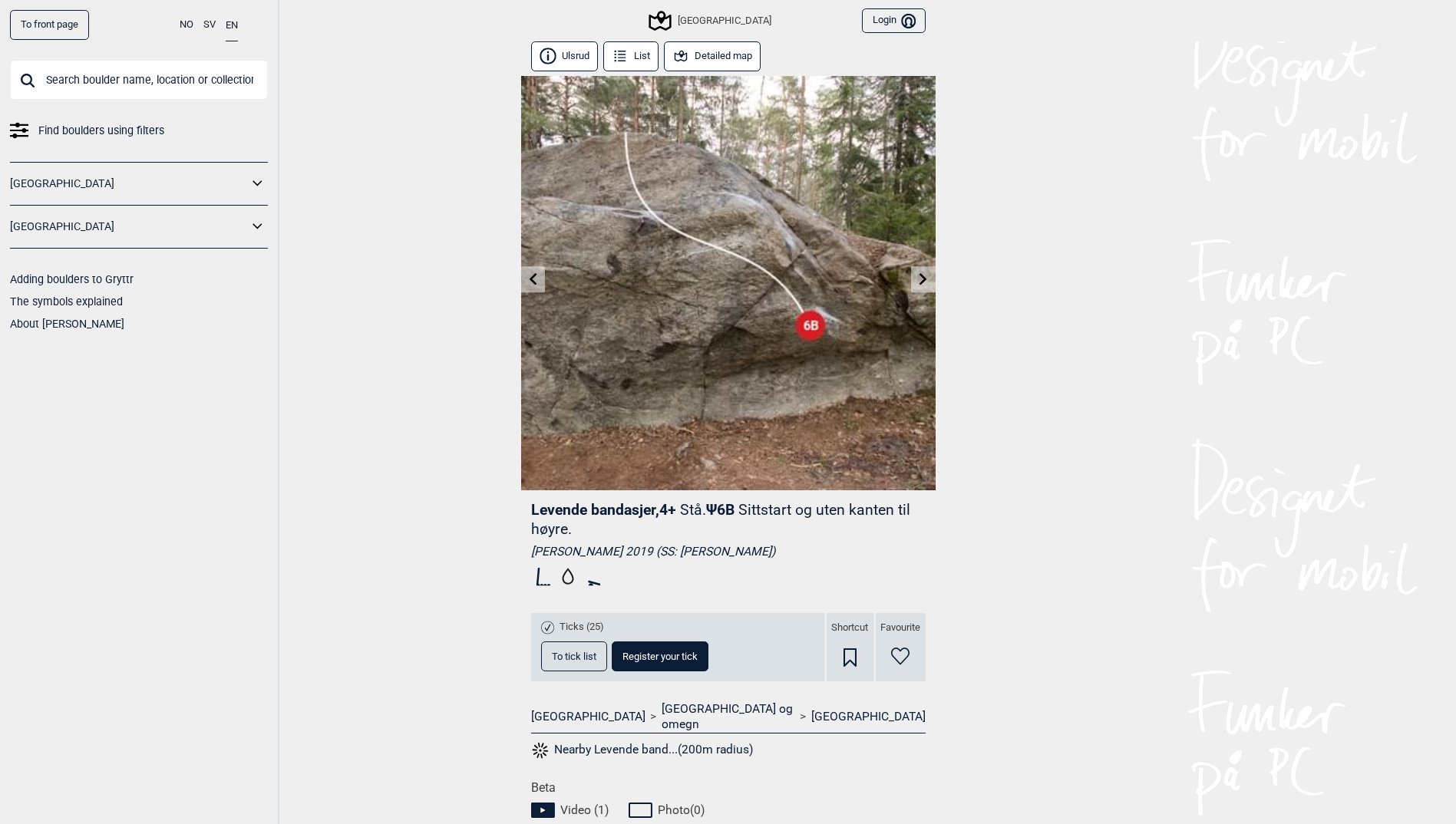
click at [538, 281] on icon at bounding box center [532, 278] width 13 height 13
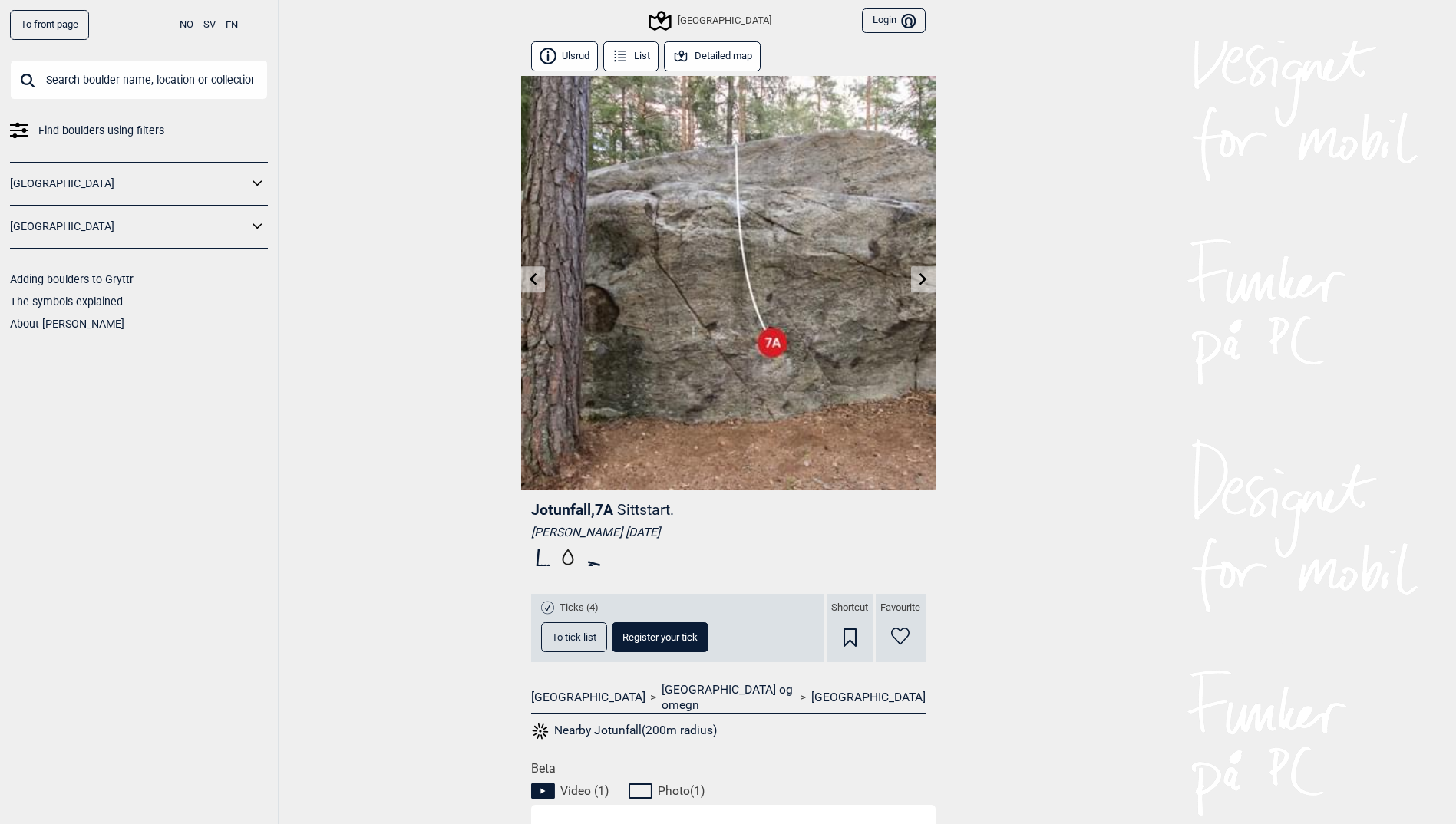
click at [928, 286] on link at bounding box center [923, 280] width 23 height 25
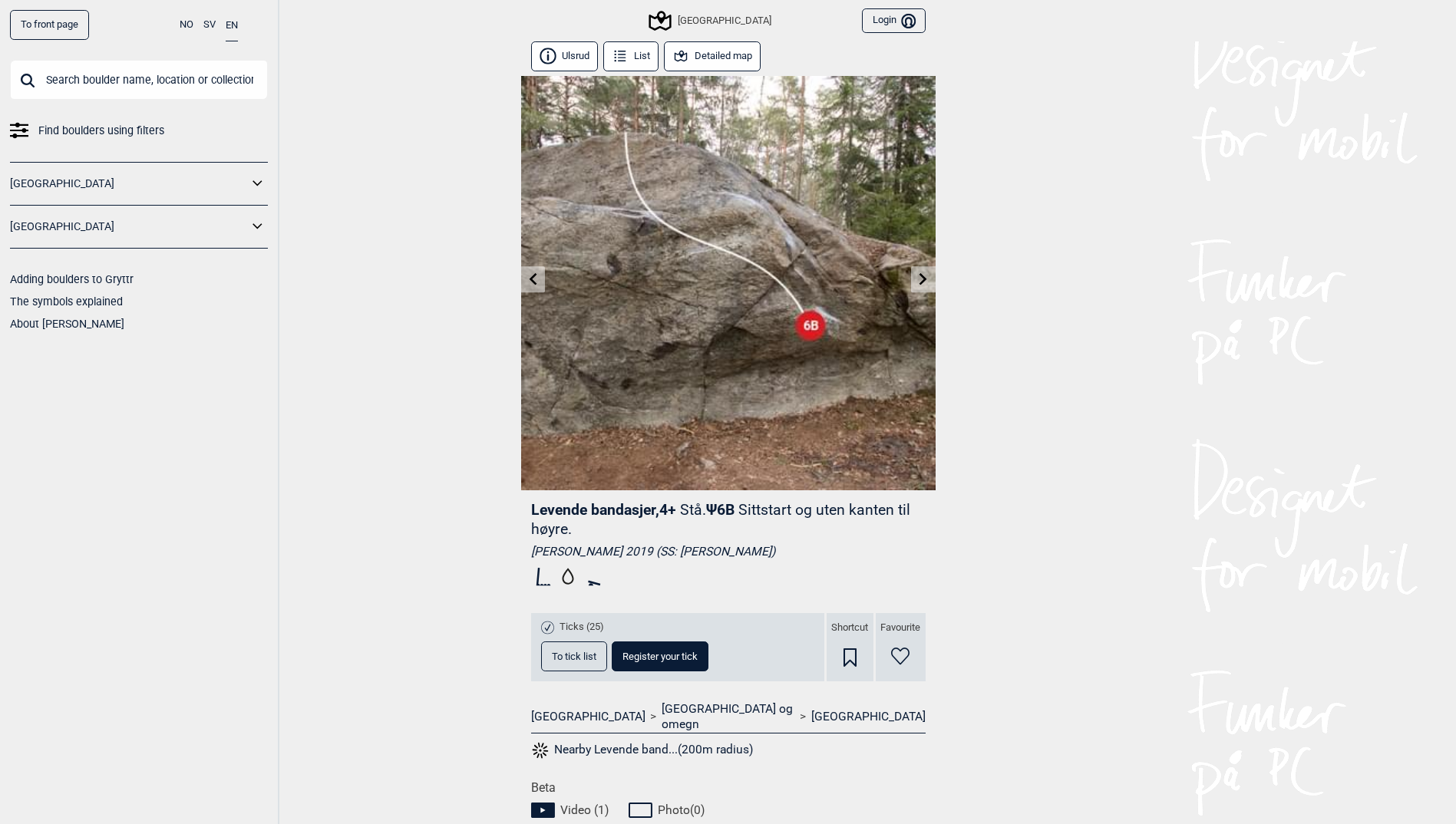
click at [724, 48] on button "Detailed map" at bounding box center [713, 56] width 97 height 30
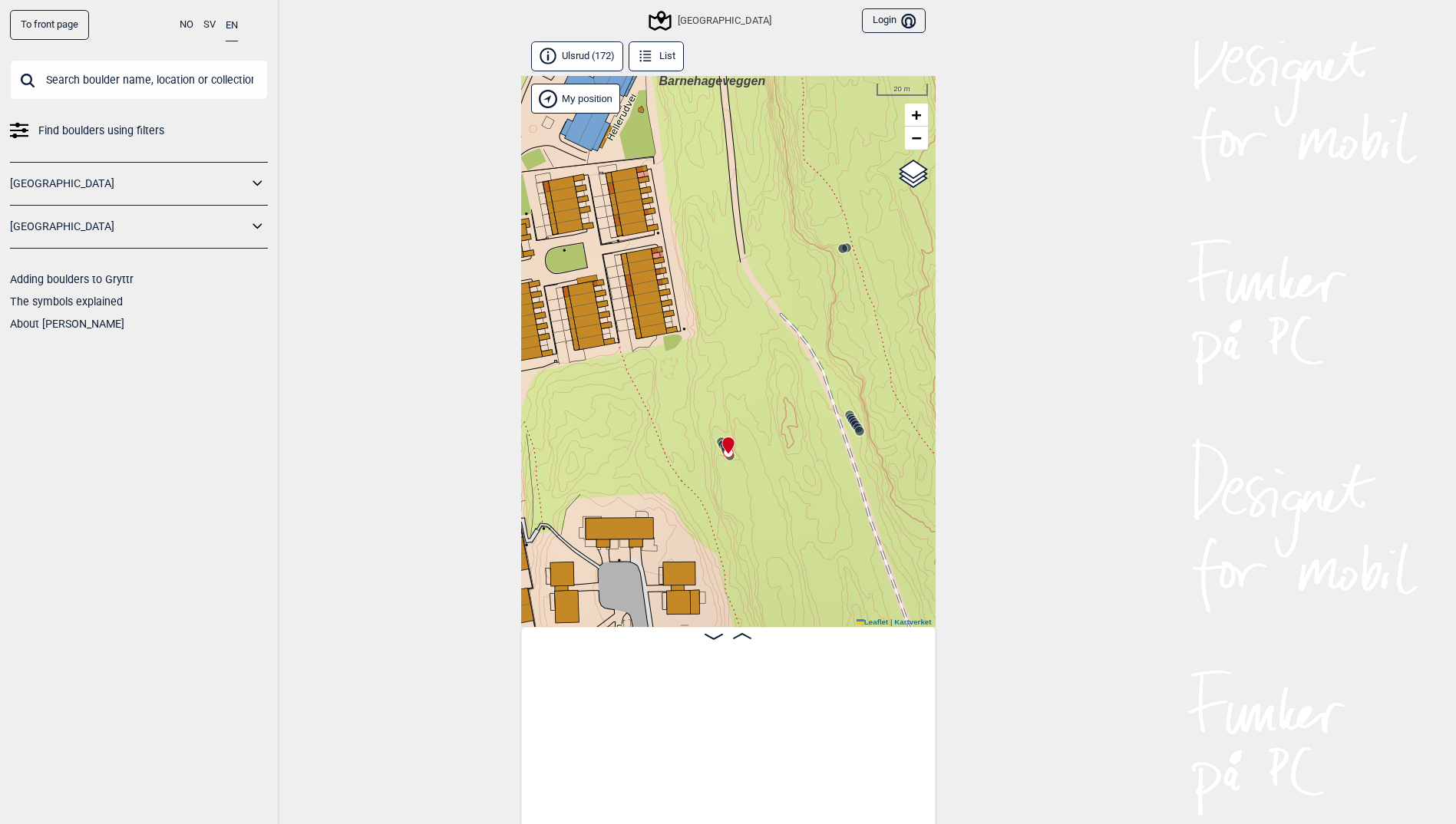
scroll to position [0, 907]
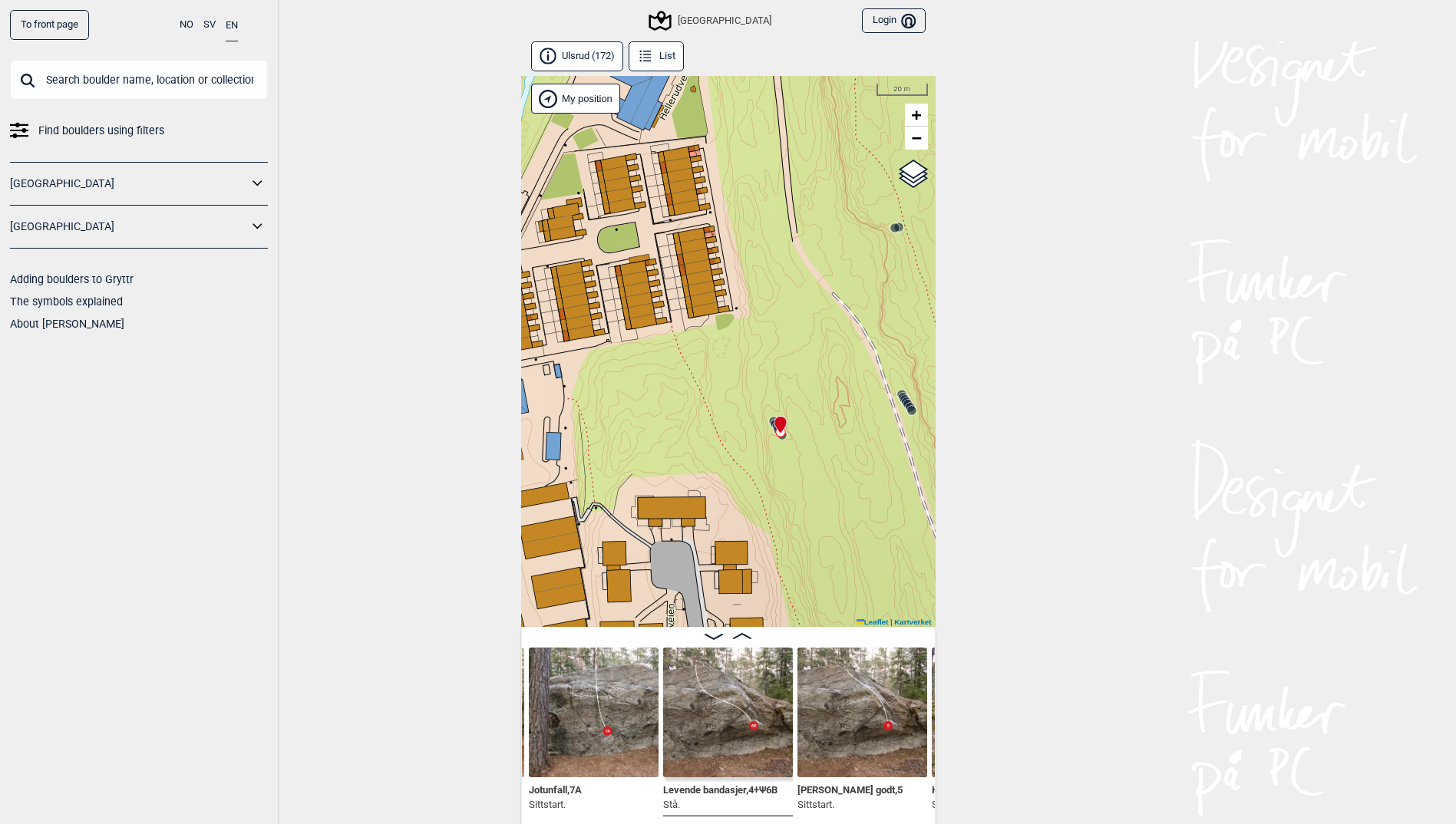
drag, startPoint x: 745, startPoint y: 499, endPoint x: 797, endPoint y: 479, distance: 55.7
click at [797, 479] on div "Speidersteinen Barnehageveggen Cowboyveggen Bølerveggen [GEOGRAPHIC_DATA]" at bounding box center [728, 351] width 414 height 552
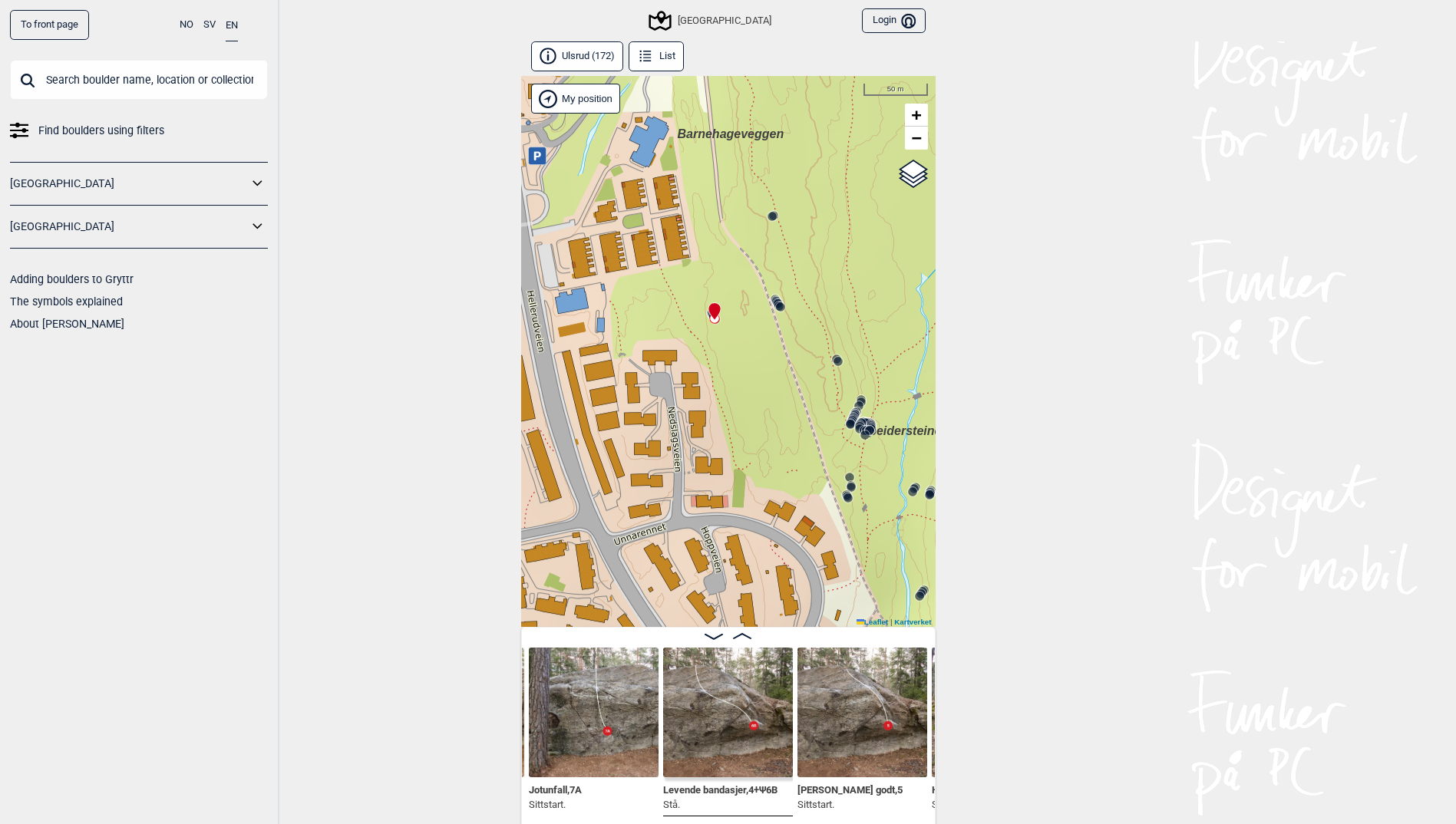
drag, startPoint x: 819, startPoint y: 495, endPoint x: 752, endPoint y: 359, distance: 151.6
click at [752, 359] on div "Speidersteinen Barnehageveggen Cowboyveggen Bølerveggen [GEOGRAPHIC_DATA]" at bounding box center [728, 351] width 414 height 552
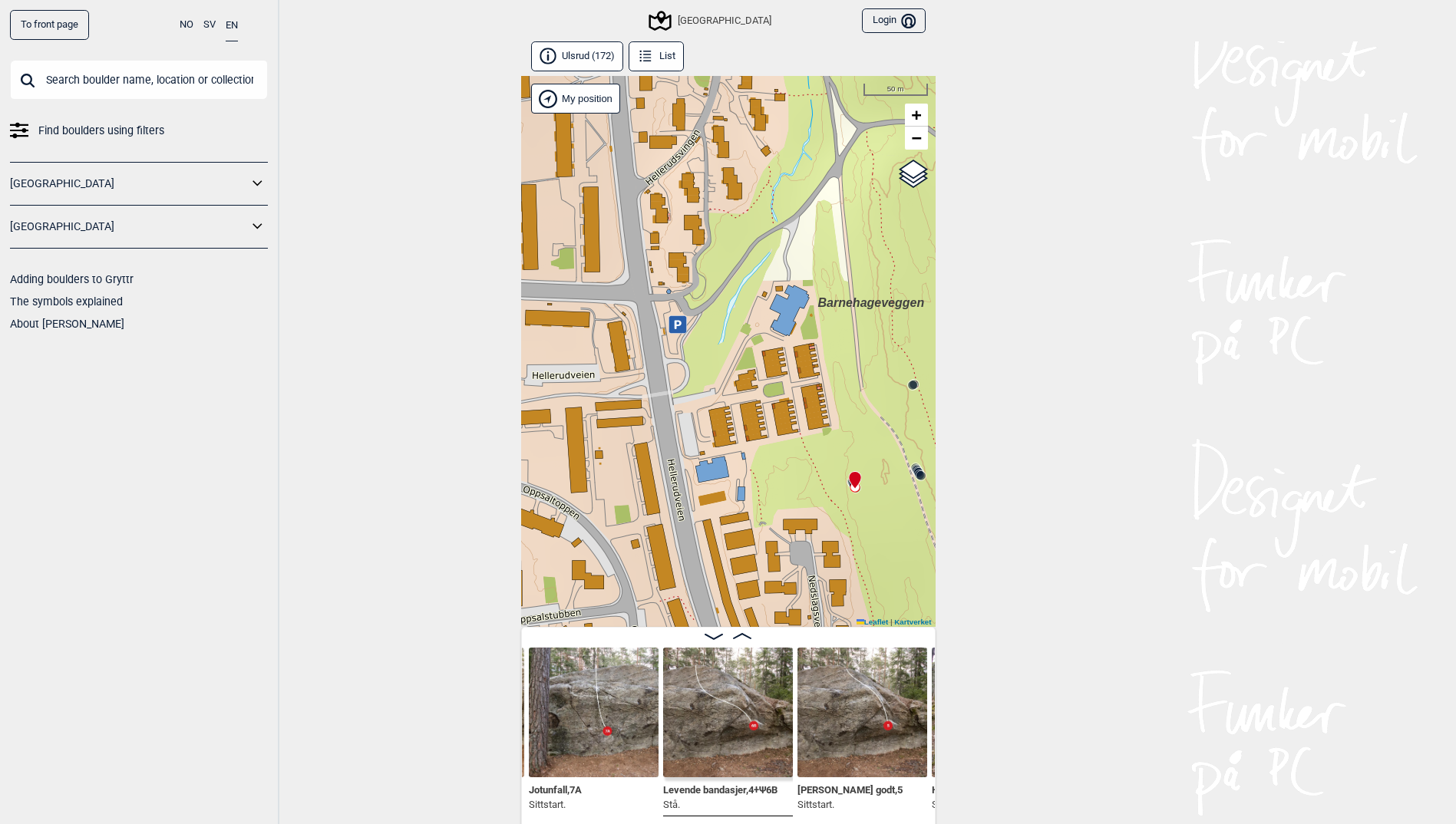
drag, startPoint x: 748, startPoint y: 209, endPoint x: 888, endPoint y: 378, distance: 219.5
click at [888, 378] on div "Speidersteinen Barnehageveggen Cowboyveggen Bølerveggen [GEOGRAPHIC_DATA]" at bounding box center [728, 351] width 414 height 552
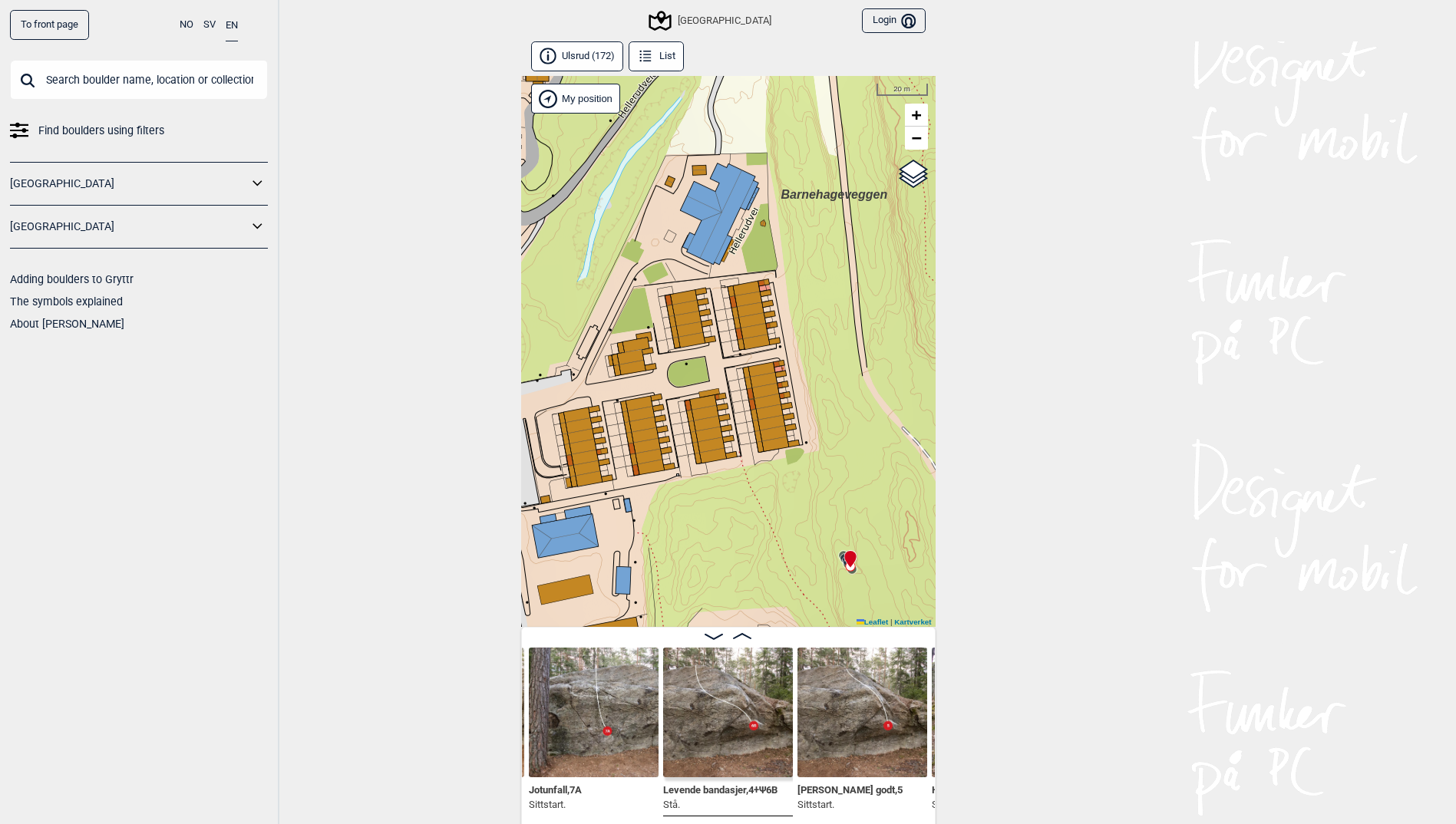
drag, startPoint x: 911, startPoint y: 370, endPoint x: 812, endPoint y: 183, distance: 211.6
click at [815, 219] on div "Speidersteinen Barnehageveggen Cowboyveggen Bølerveggen [GEOGRAPHIC_DATA]" at bounding box center [728, 351] width 414 height 552
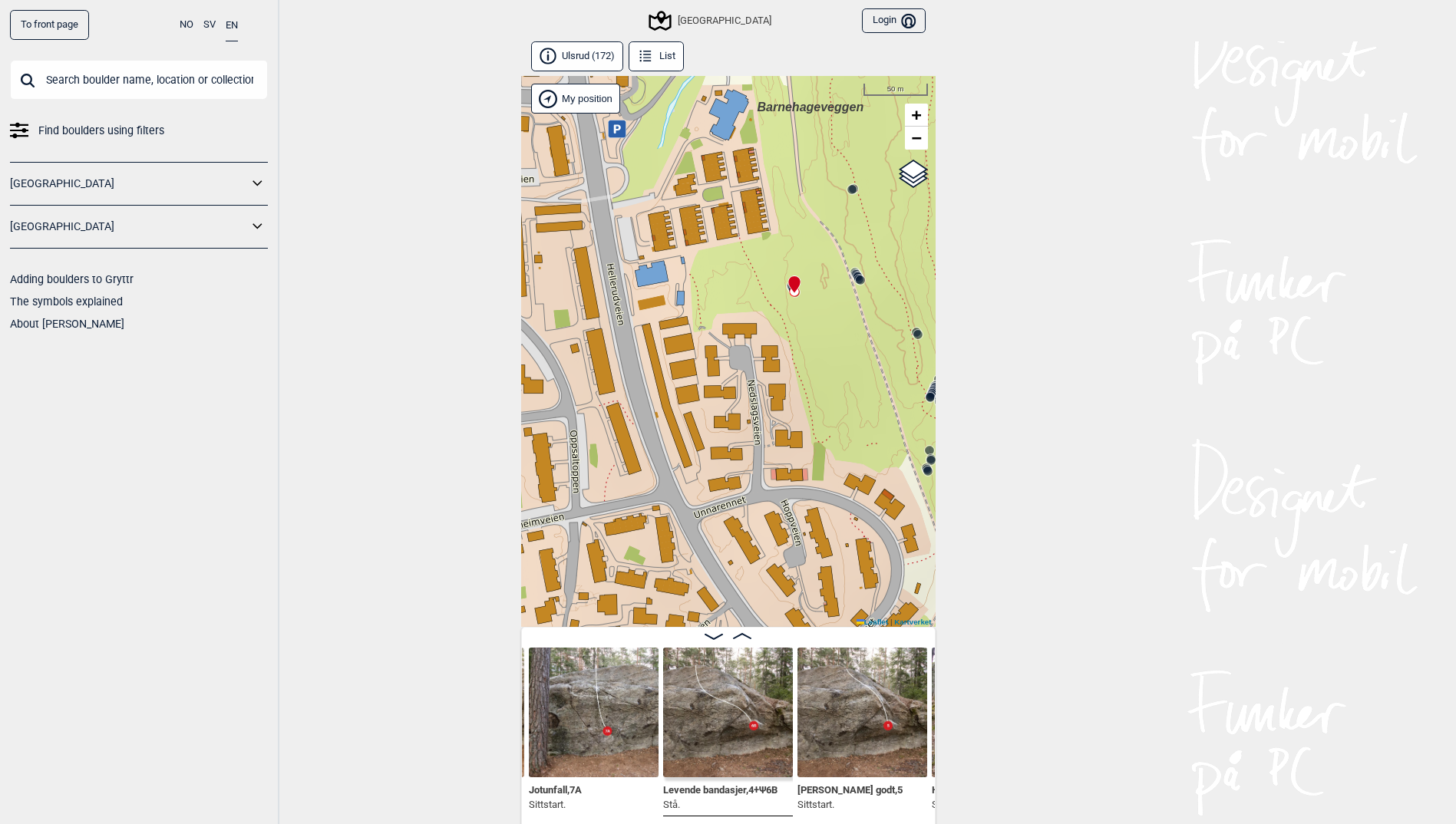
drag, startPoint x: 897, startPoint y: 470, endPoint x: 861, endPoint y: 340, distance: 134.9
click at [861, 340] on div "Speidersteinen Barnehageveggen Cowboyveggen Bølerveggen [GEOGRAPHIC_DATA]" at bounding box center [728, 351] width 414 height 552
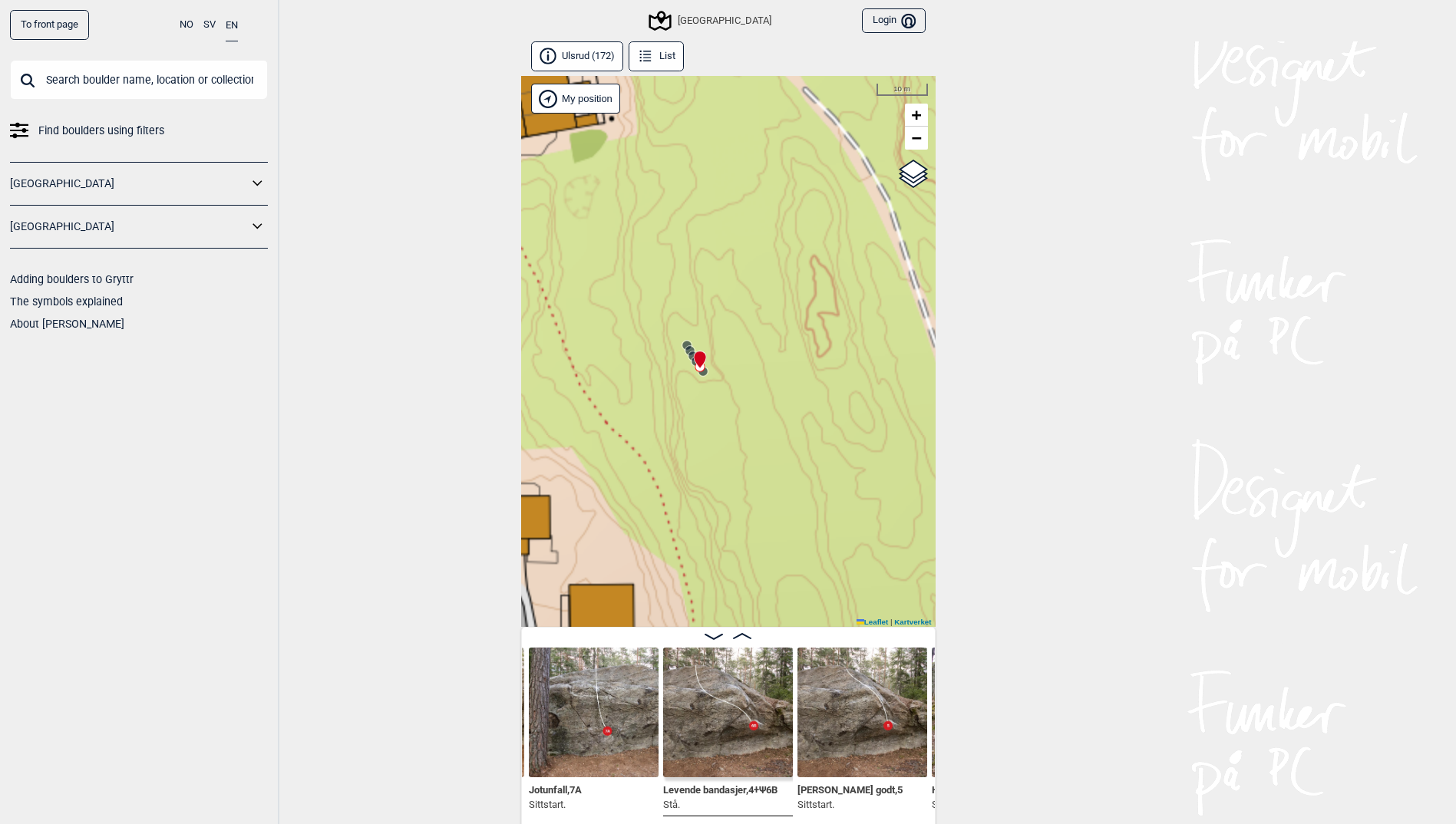
drag, startPoint x: 773, startPoint y: 357, endPoint x: 799, endPoint y: 246, distance: 114.0
click at [805, 252] on div "Speidersteinen Barnehageveggen Cowboyveggen Bølerveggen [GEOGRAPHIC_DATA]" at bounding box center [728, 351] width 414 height 552
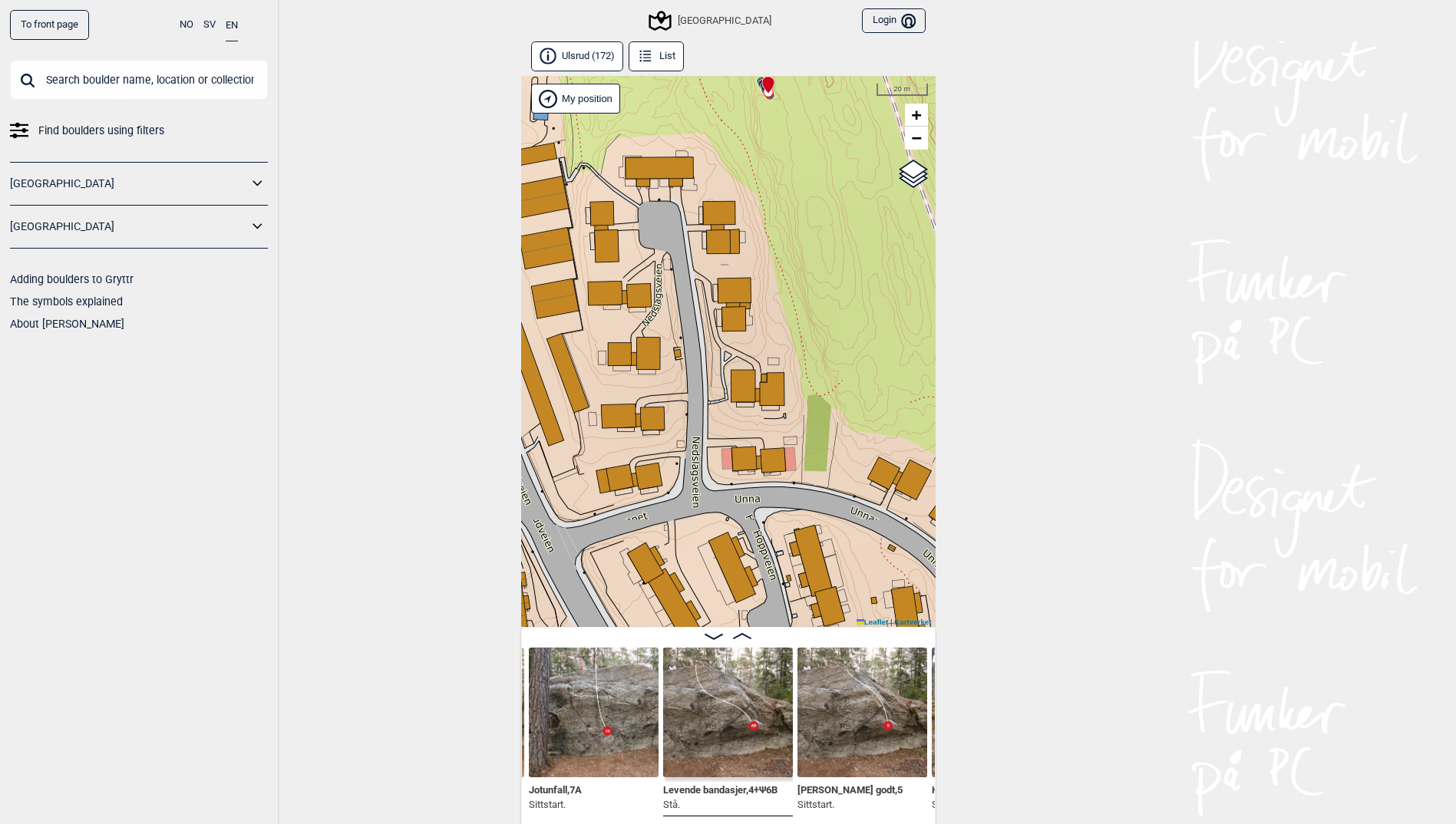
drag, startPoint x: 788, startPoint y: 332, endPoint x: 821, endPoint y: 164, distance: 171.2
click at [820, 170] on div "Speidersteinen Barnehageveggen Cowboyveggen Bølerveggen [GEOGRAPHIC_DATA]" at bounding box center [728, 351] width 414 height 552
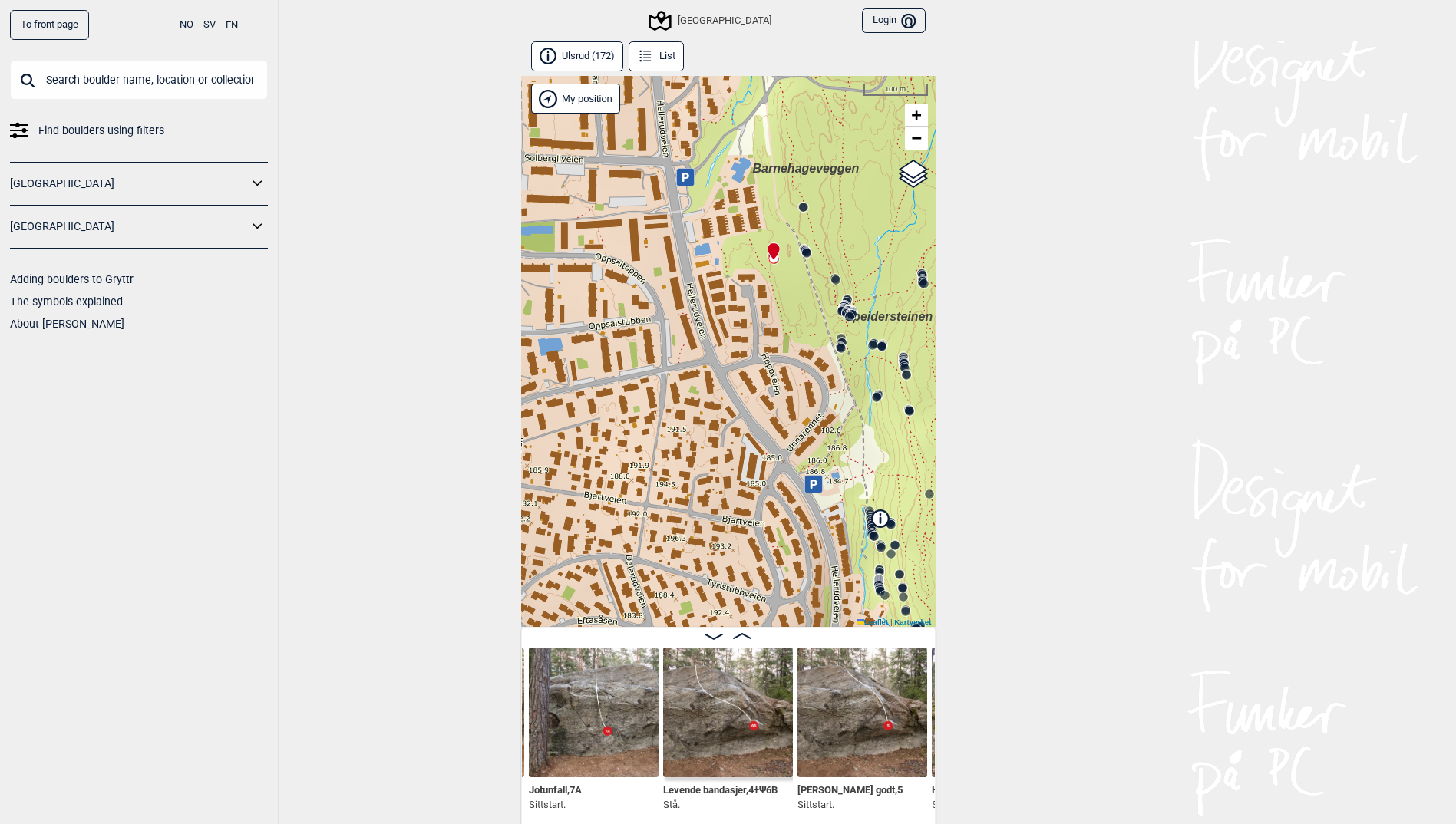
drag, startPoint x: 860, startPoint y: 196, endPoint x: 823, endPoint y: 231, distance: 50.9
click at [823, 231] on div "Speidersteinen Barnehageveggen Cowboyveggen Bølerveggen [GEOGRAPHIC_DATA]" at bounding box center [728, 351] width 414 height 552
